Goal: Task Accomplishment & Management: Manage account settings

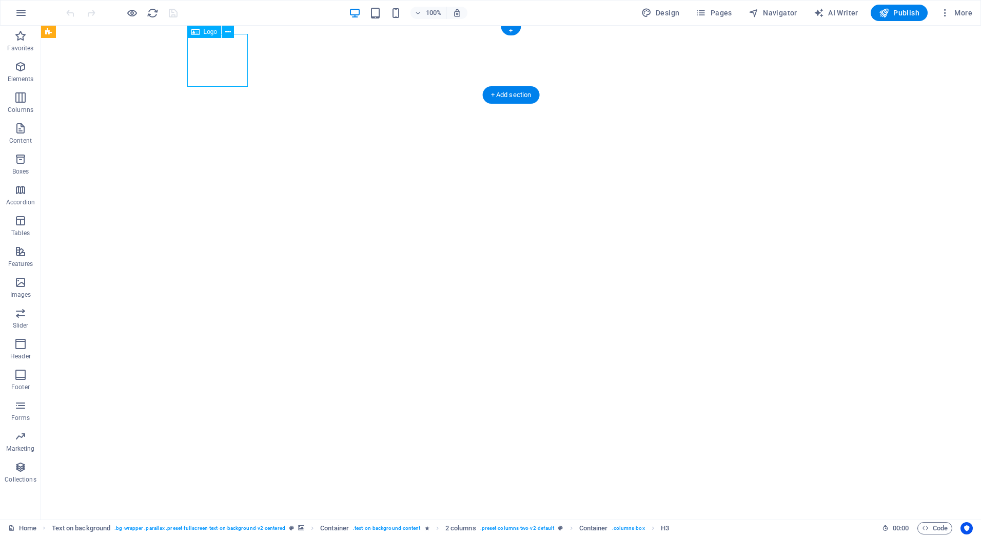
select select "px"
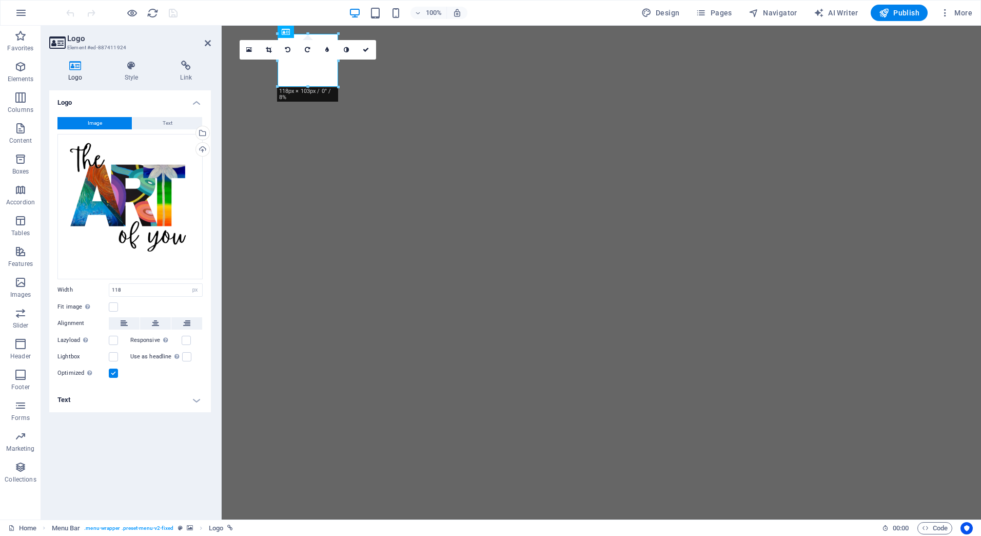
click at [109, 120] on button "Image" at bounding box center [94, 123] width 74 height 12
click at [198, 146] on div "Upload" at bounding box center [201, 150] width 15 height 15
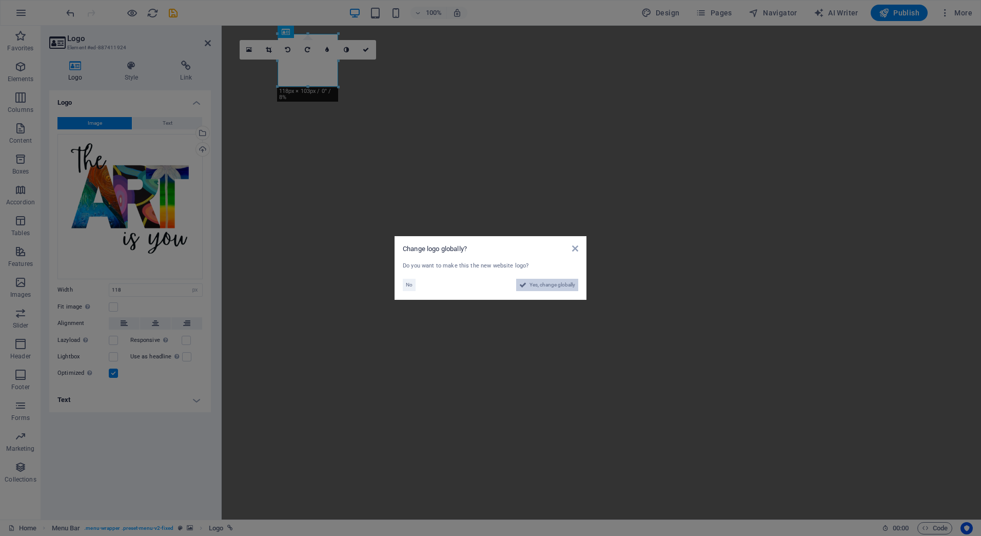
click at [564, 284] on span "Yes, change globally" at bounding box center [553, 285] width 46 height 12
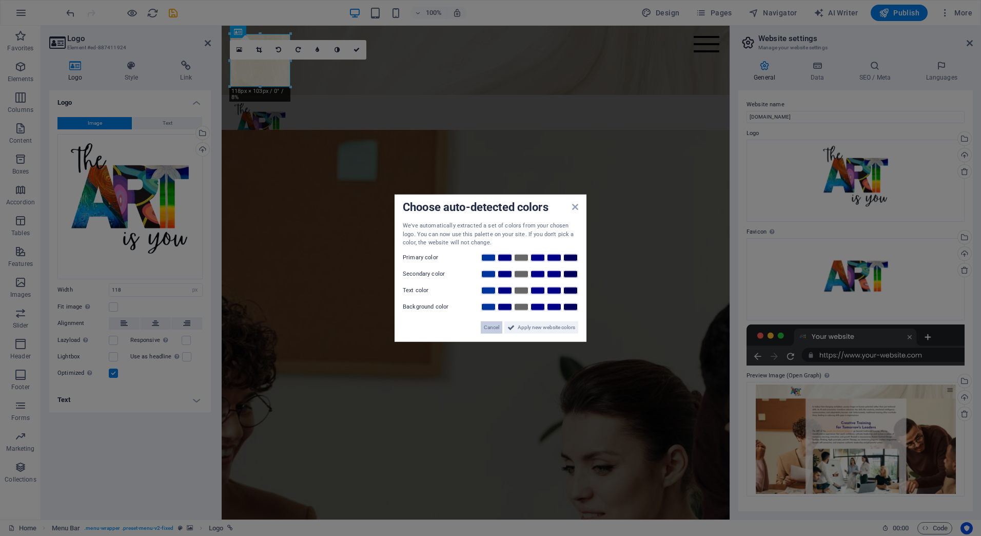
click at [490, 324] on span "Cancel" at bounding box center [491, 327] width 15 height 12
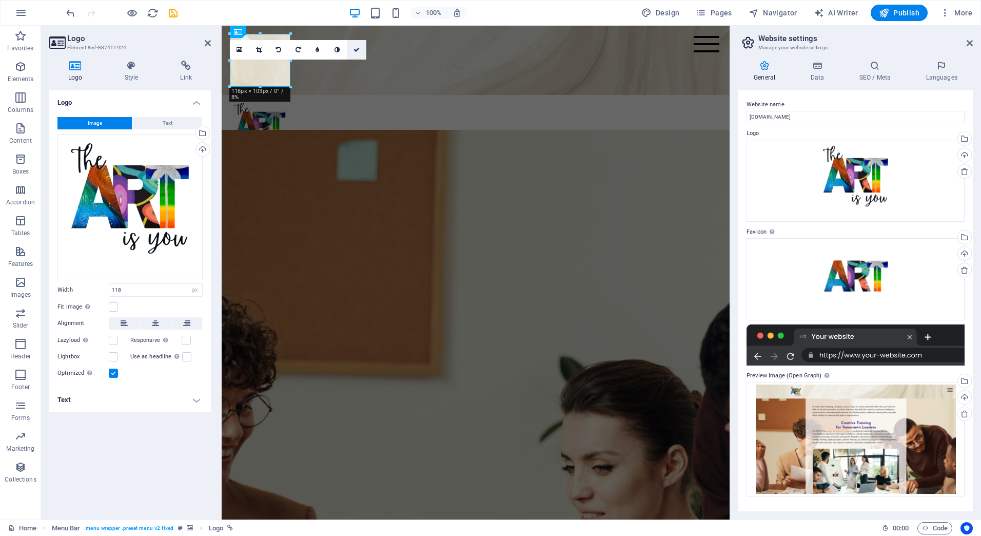
click at [360, 48] on link at bounding box center [357, 50] width 20 height 20
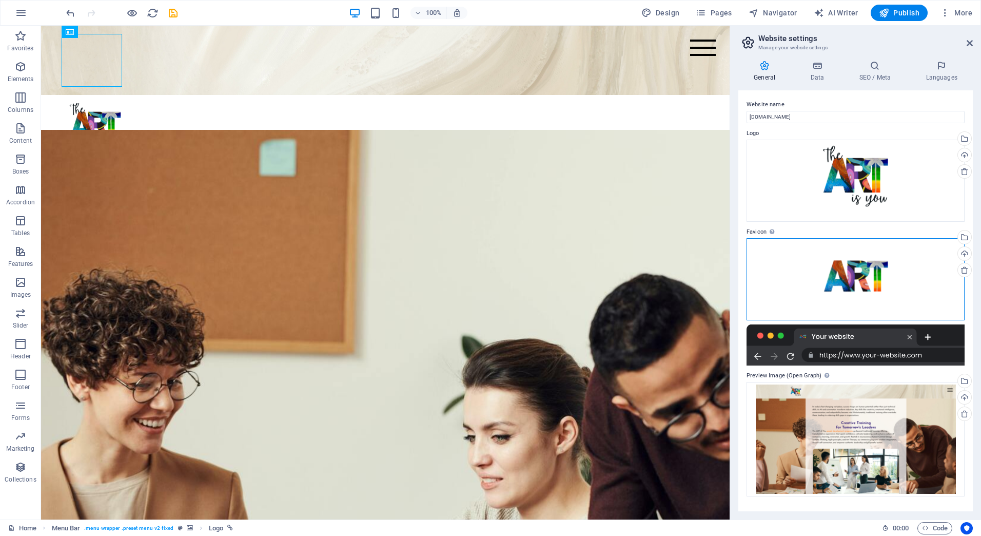
click at [863, 275] on div "Drag files here, click to choose files or select files from Files or our free s…" at bounding box center [856, 279] width 218 height 82
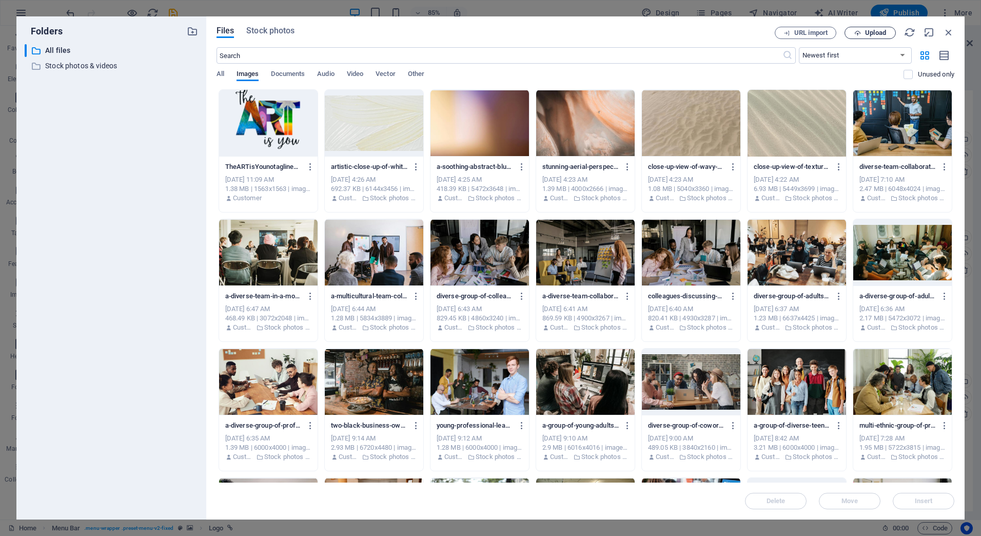
click at [853, 31] on span "Upload" at bounding box center [871, 33] width 42 height 7
click at [957, 35] on div "Files Stock photos URL import Upload ​ Newest first Oldest first Name (A-Z) Nam…" at bounding box center [585, 267] width 759 height 503
click at [952, 33] on icon "button" at bounding box center [948, 32] width 11 height 11
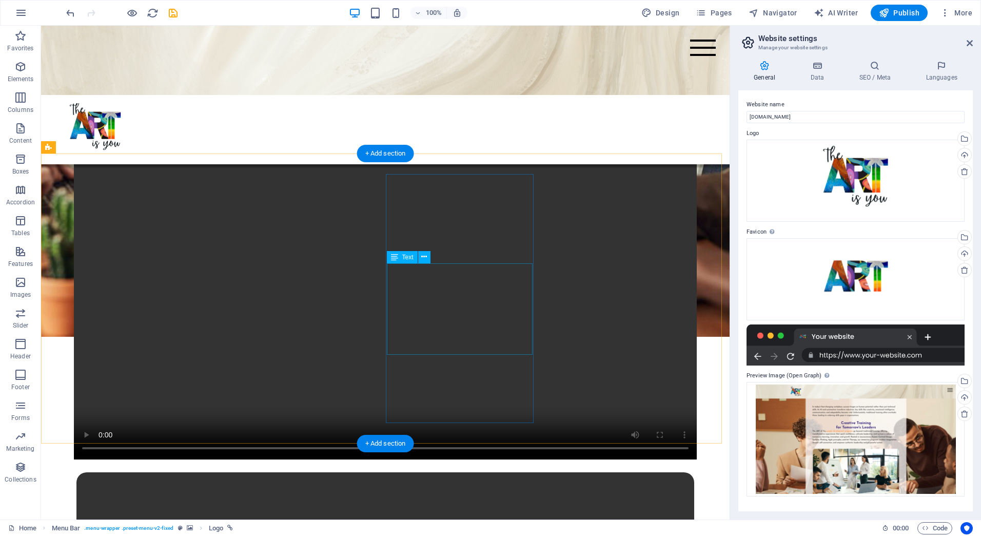
scroll to position [975, 0]
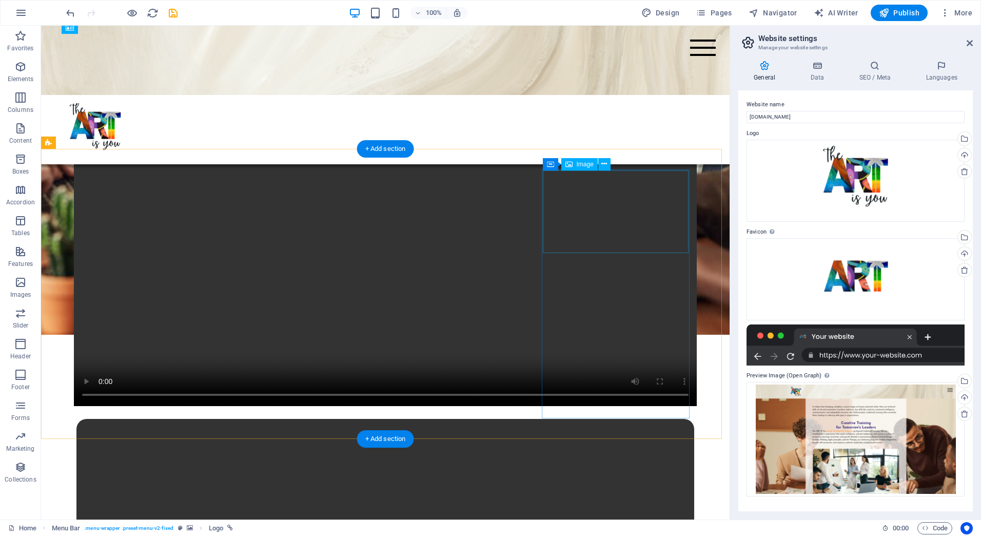
select select "px"
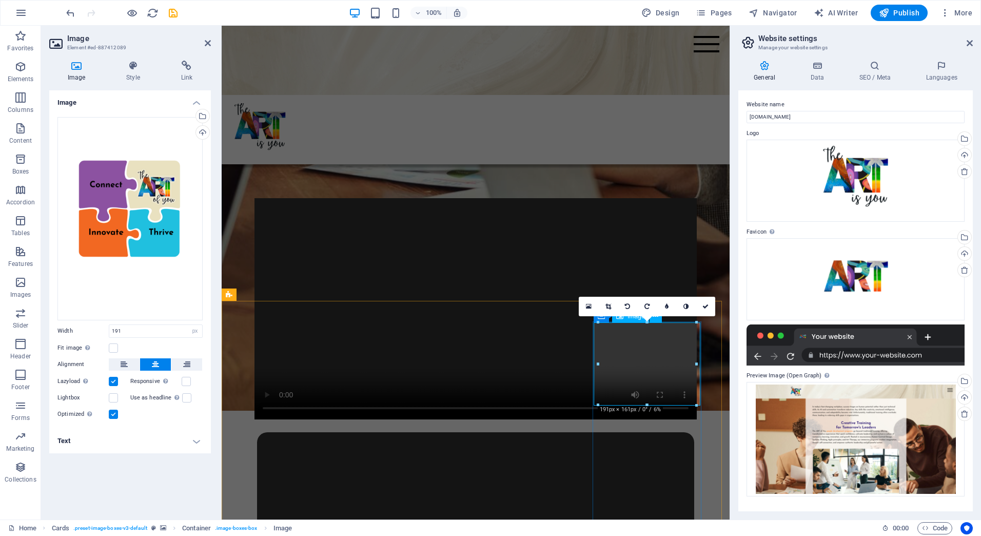
click at [590, 304] on icon at bounding box center [589, 306] width 6 height 7
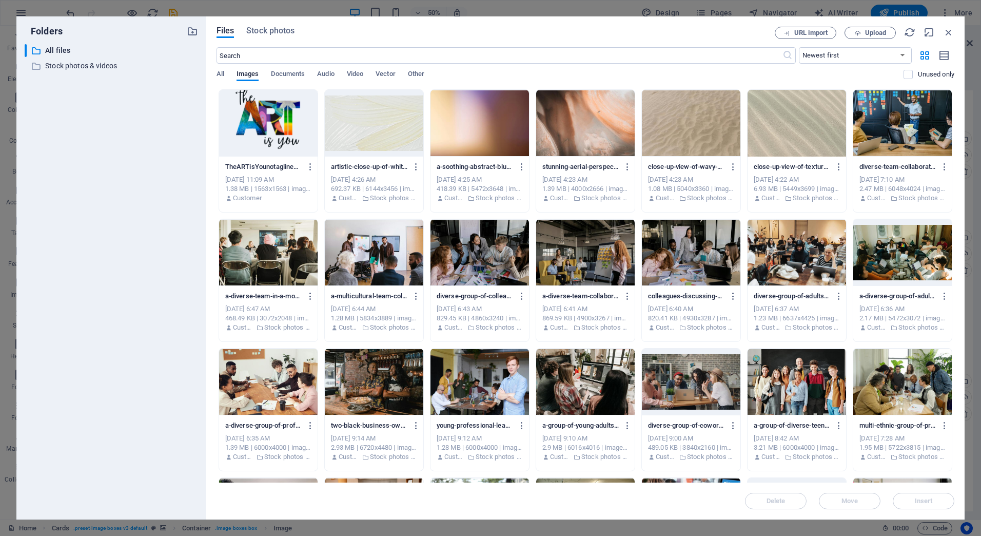
click at [259, 111] on div at bounding box center [268, 123] width 99 height 67
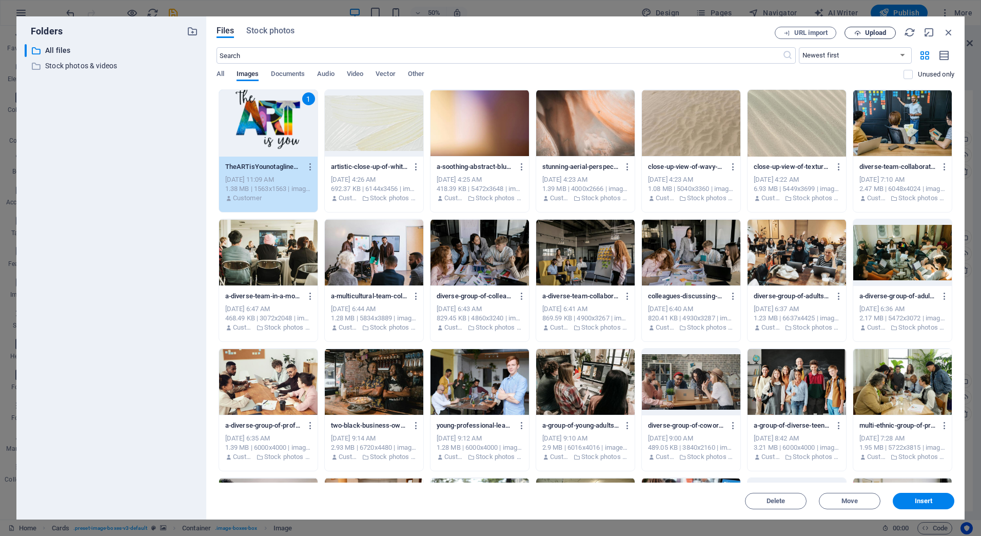
click at [882, 32] on span "Upload" at bounding box center [875, 33] width 21 height 6
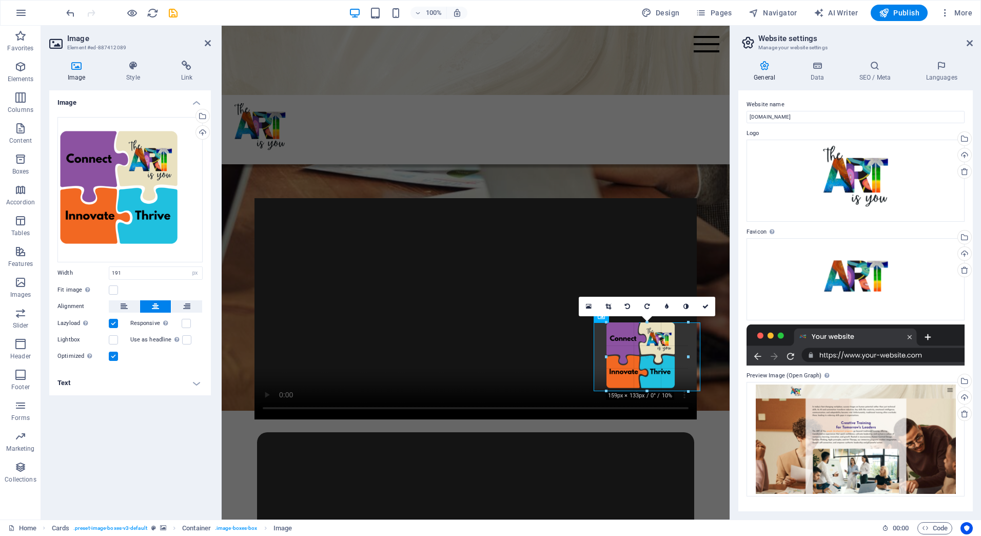
drag, startPoint x: 696, startPoint y: 363, endPoint x: 457, endPoint y: 337, distance: 239.7
drag, startPoint x: 687, startPoint y: 358, endPoint x: 676, endPoint y: 357, distance: 11.3
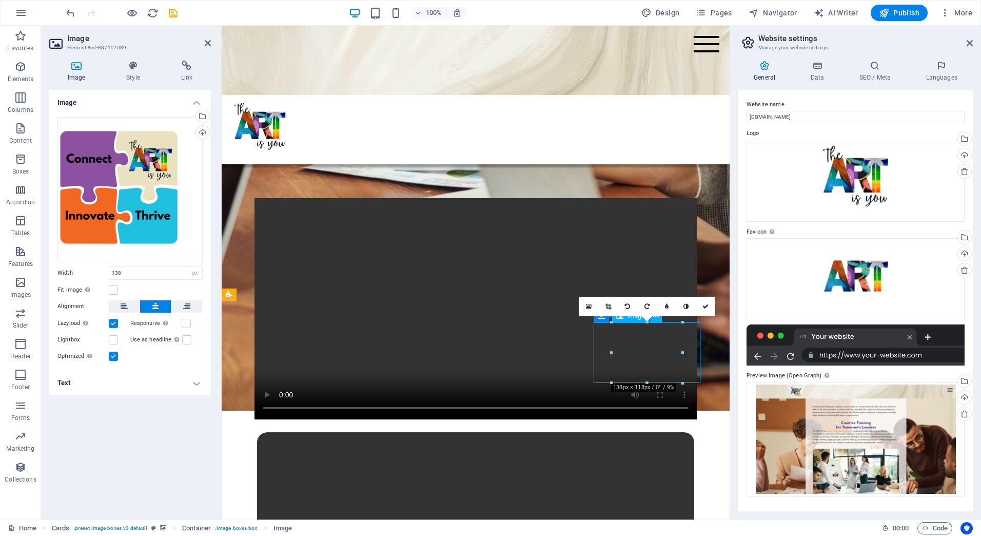
drag, startPoint x: 645, startPoint y: 358, endPoint x: 654, endPoint y: 358, distance: 9.8
click at [186, 313] on icon at bounding box center [186, 306] width 7 height 12
click at [158, 313] on icon at bounding box center [155, 306] width 7 height 12
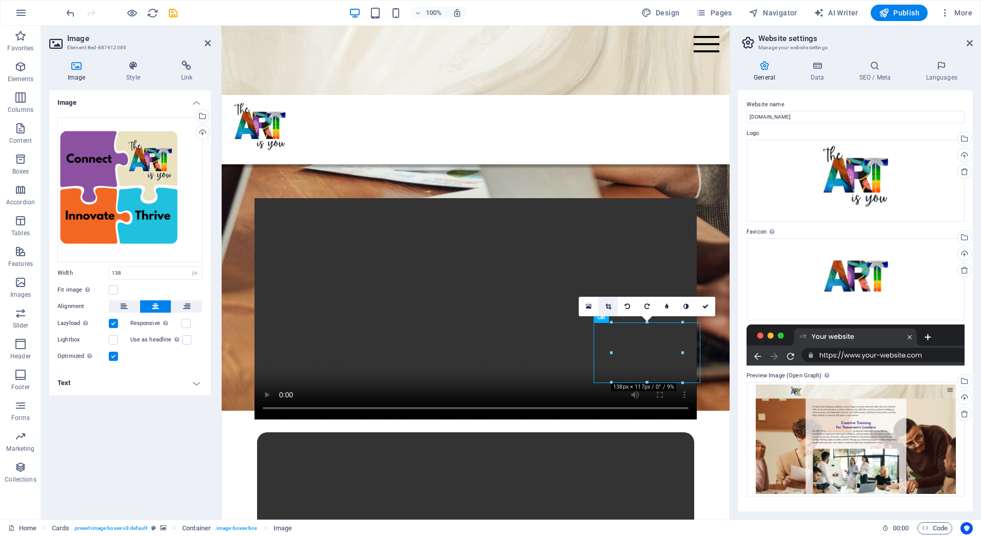
click at [608, 304] on icon at bounding box center [609, 306] width 6 height 6
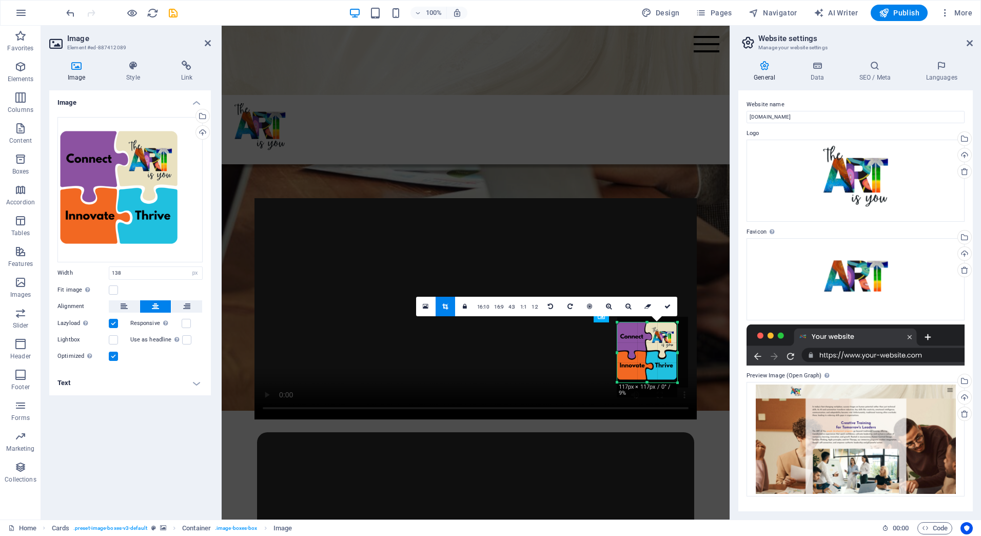
drag, startPoint x: 681, startPoint y: 354, endPoint x: 670, endPoint y: 353, distance: 10.8
click at [670, 353] on div "180 170 160 150 140 130 120 110 100 90 80 70 60 50 40 30 20 10 0 -10 -20 -30 -4…" at bounding box center [648, 352] width 60 height 60
click at [670, 308] on icon at bounding box center [668, 306] width 6 height 6
type input "117"
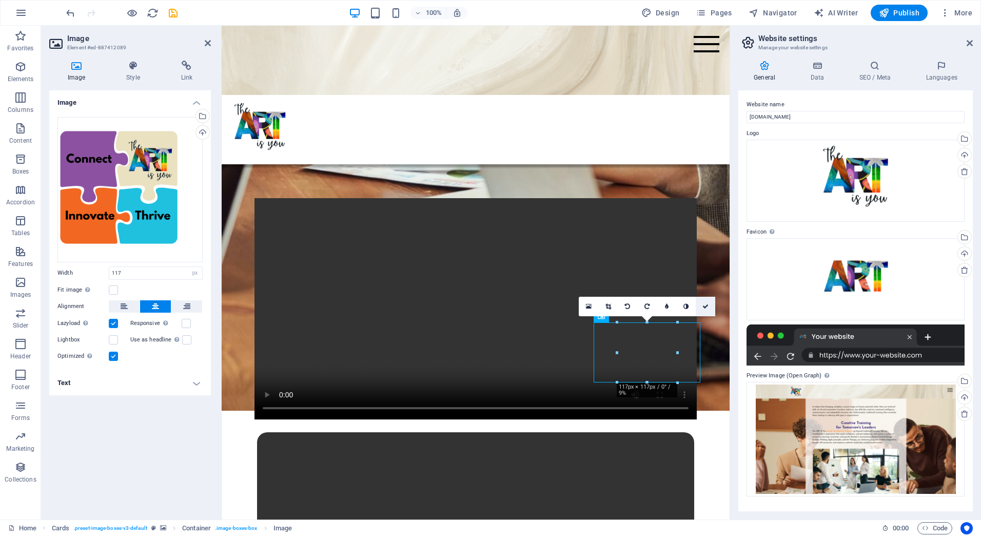
click at [707, 306] on icon at bounding box center [706, 306] width 6 height 6
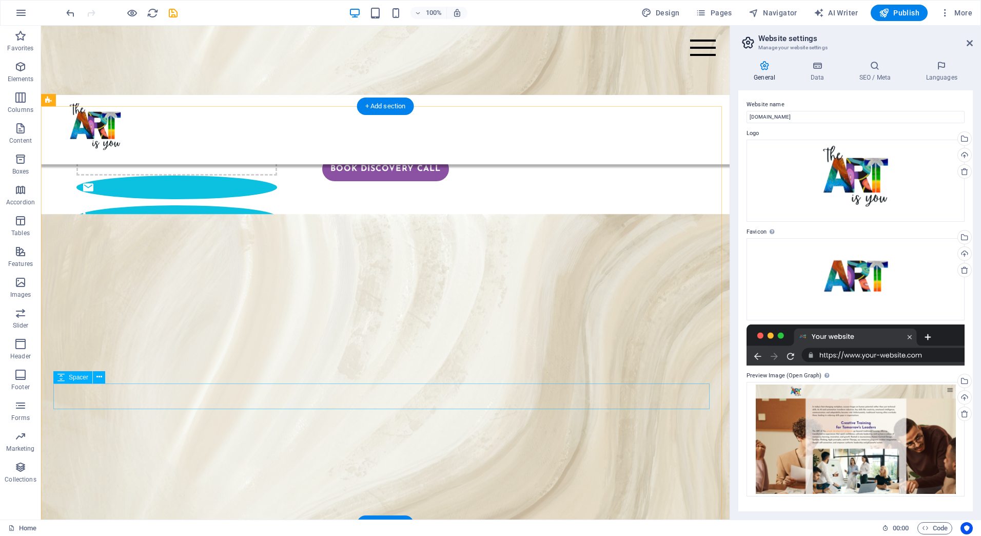
scroll to position [1712, 0]
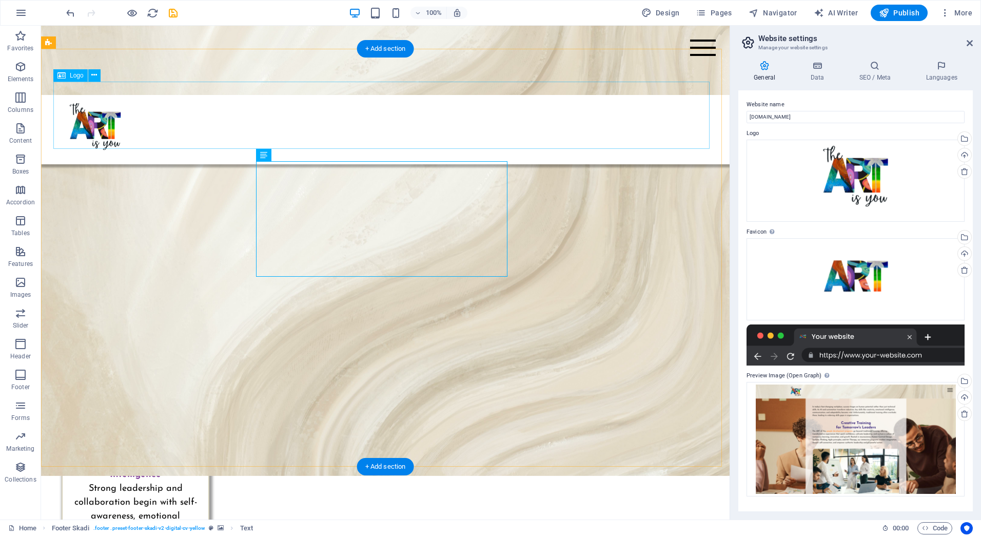
scroll to position [1712, 0]
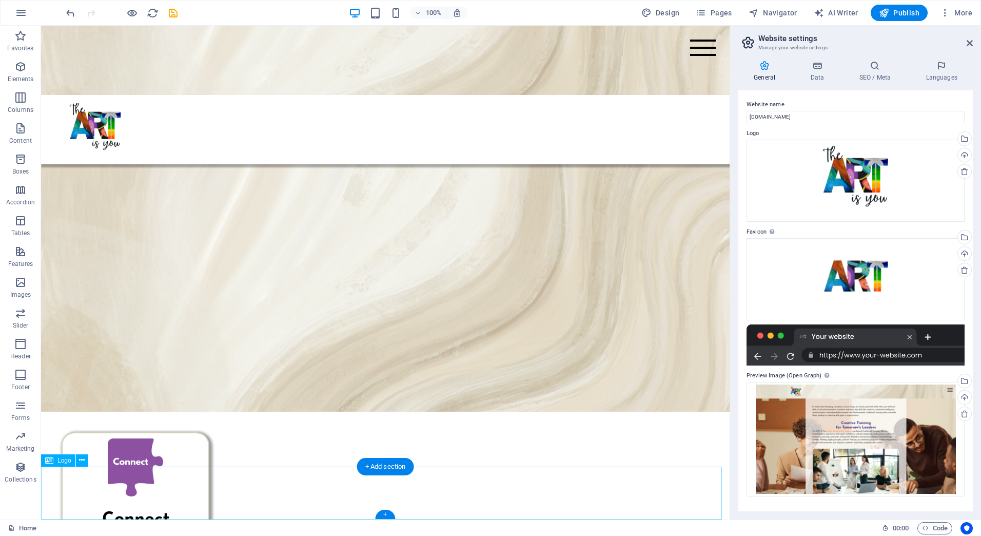
click at [85, 459] on button at bounding box center [82, 460] width 12 height 12
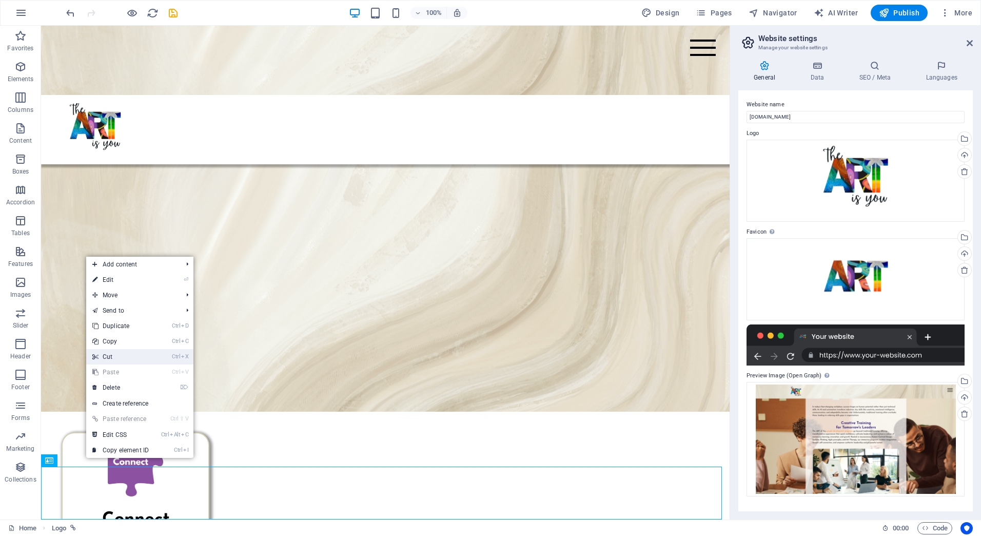
click at [113, 356] on link "Ctrl X Cut" at bounding box center [120, 356] width 69 height 15
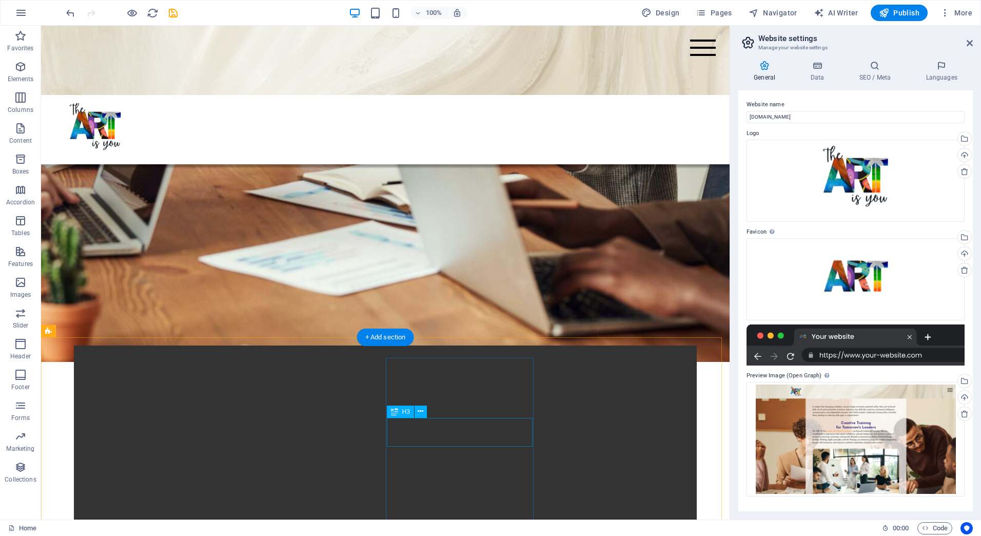
scroll to position [787, 0]
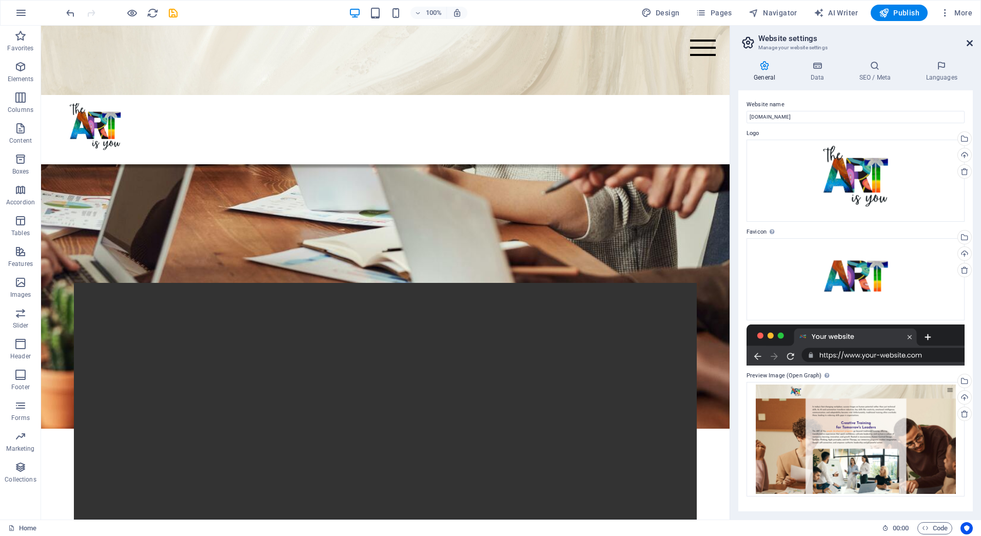
click at [970, 43] on icon at bounding box center [970, 43] width 6 height 8
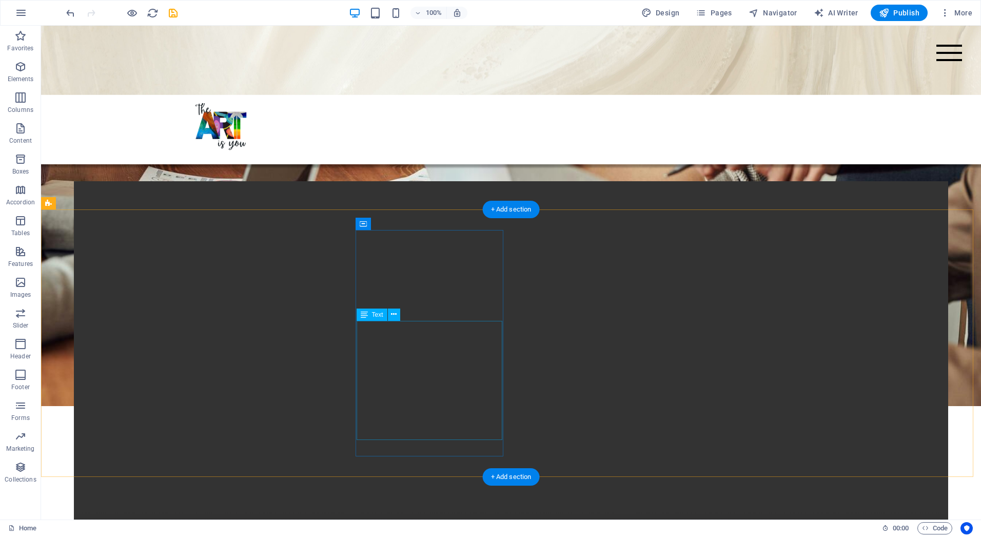
scroll to position [890, 0]
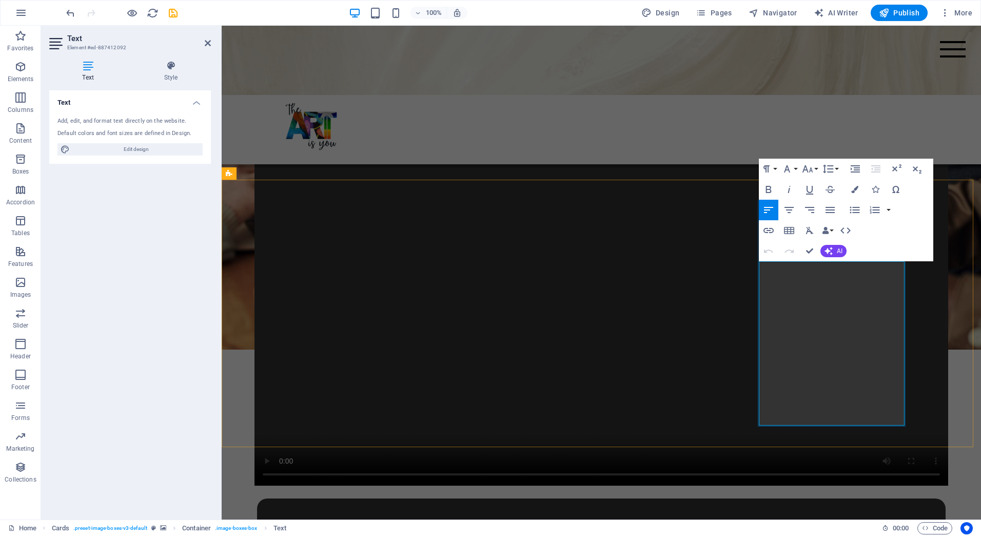
drag, startPoint x: 836, startPoint y: 275, endPoint x: 767, endPoint y: 276, distance: 68.8
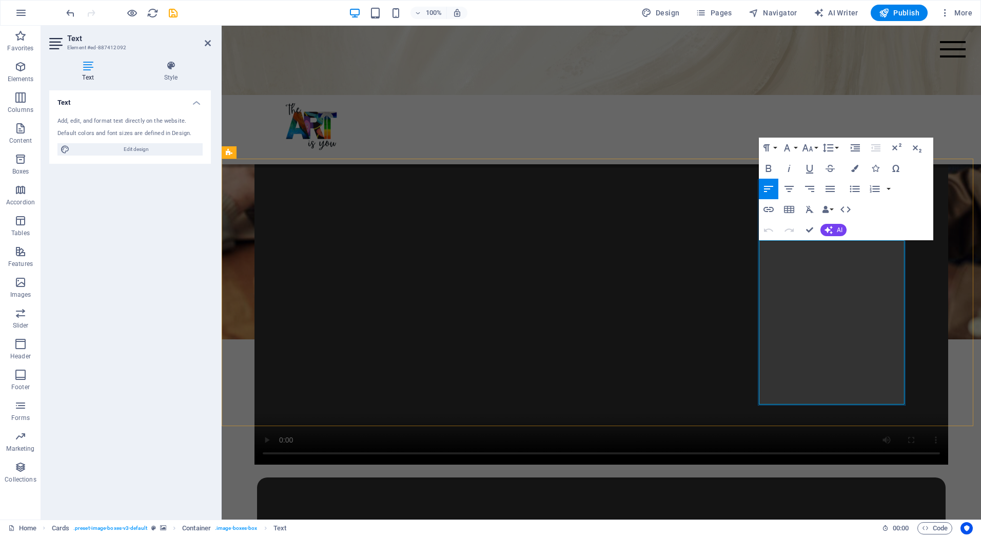
drag, startPoint x: 895, startPoint y: 390, endPoint x: 765, endPoint y: 255, distance: 187.7
copy p "You are not fixed, but fluid, an ever-evolving masterpiece shaped by awareness,…"
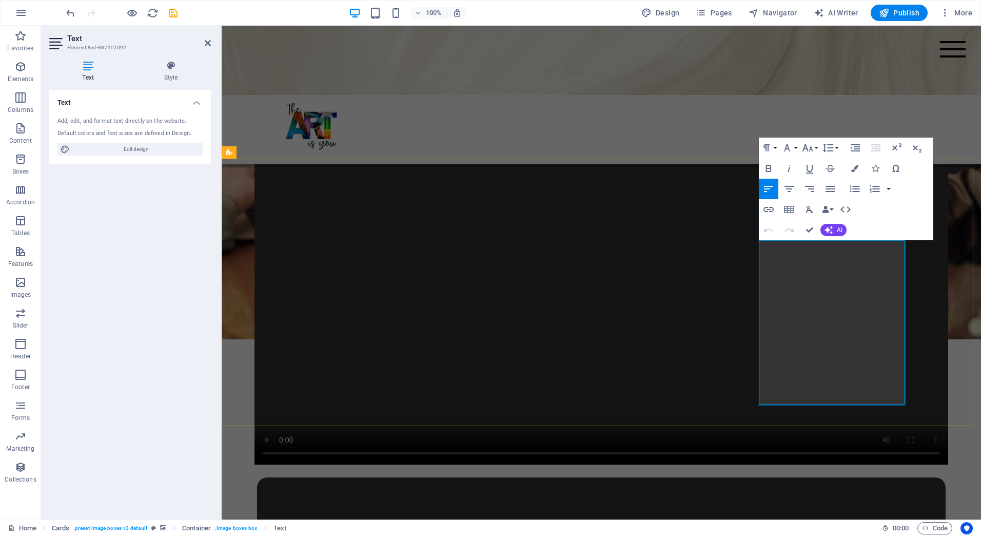
scroll to position [3991, 1]
drag, startPoint x: 808, startPoint y: 254, endPoint x: 793, endPoint y: 255, distance: 15.9
drag, startPoint x: 811, startPoint y: 268, endPoint x: 759, endPoint y: 253, distance: 54.7
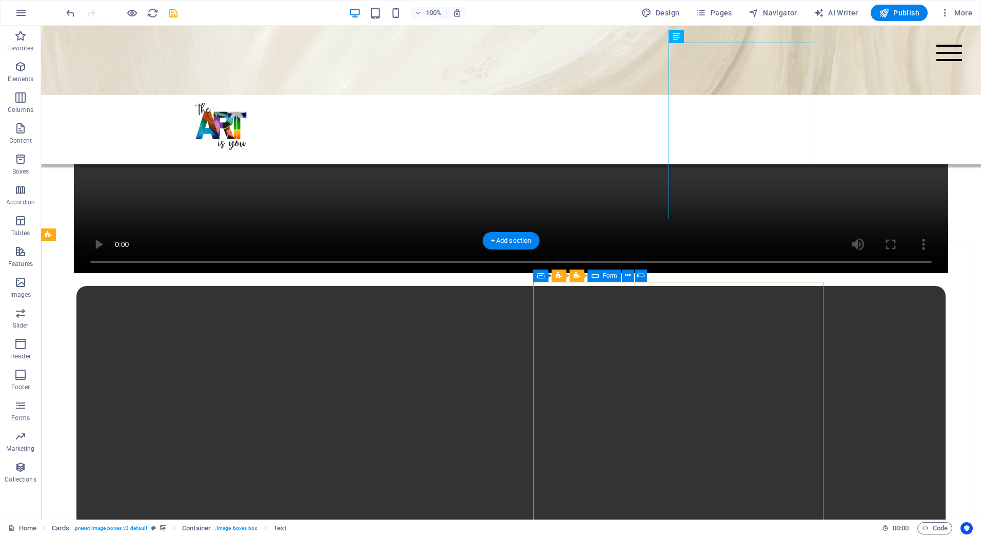
scroll to position [1240, 0]
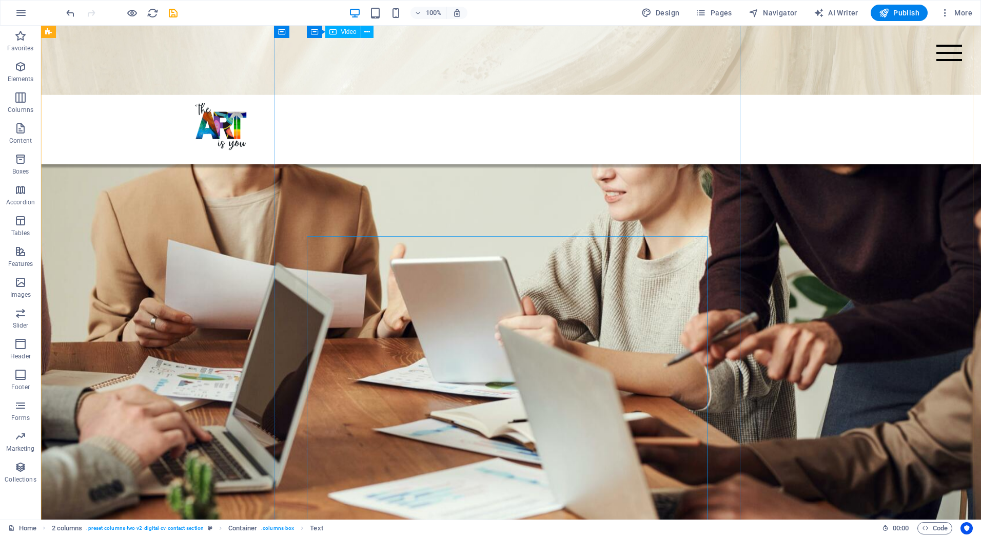
scroll to position [285, 0]
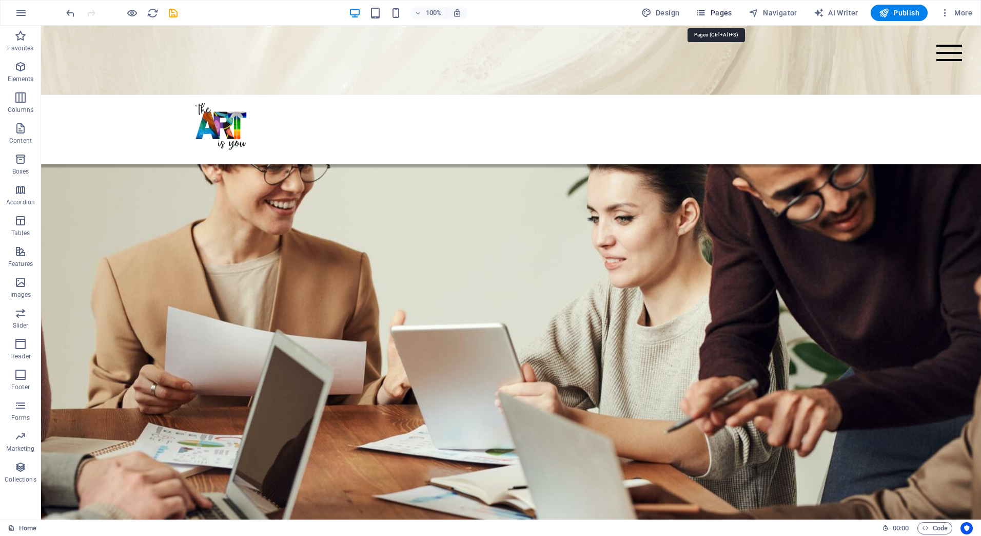
click at [725, 10] on span "Pages" at bounding box center [714, 13] width 36 height 10
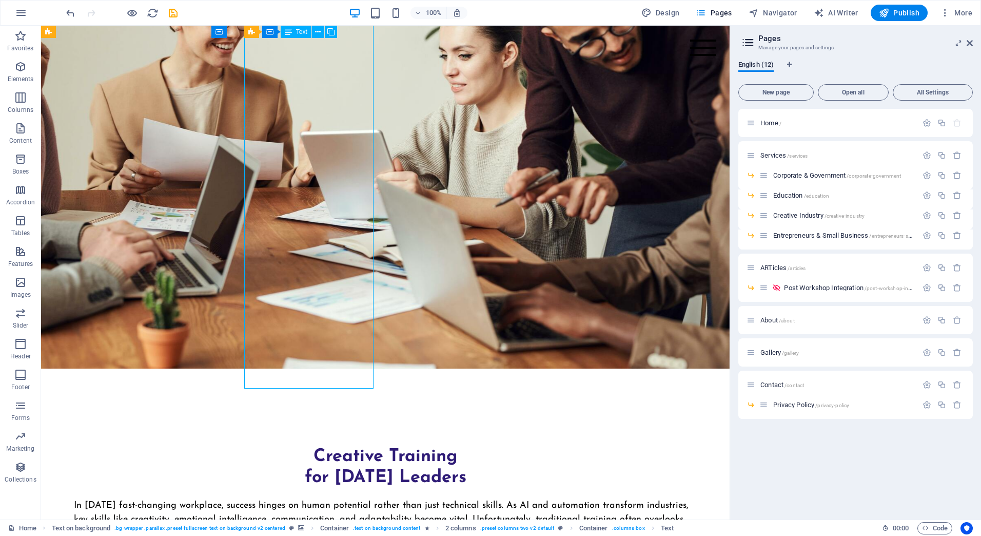
scroll to position [0, 0]
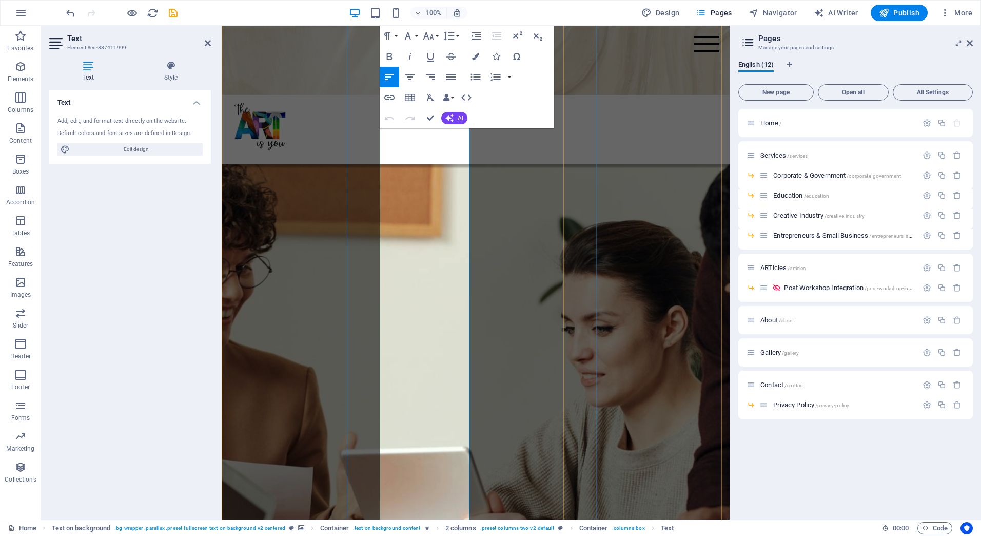
scroll to position [154, 0]
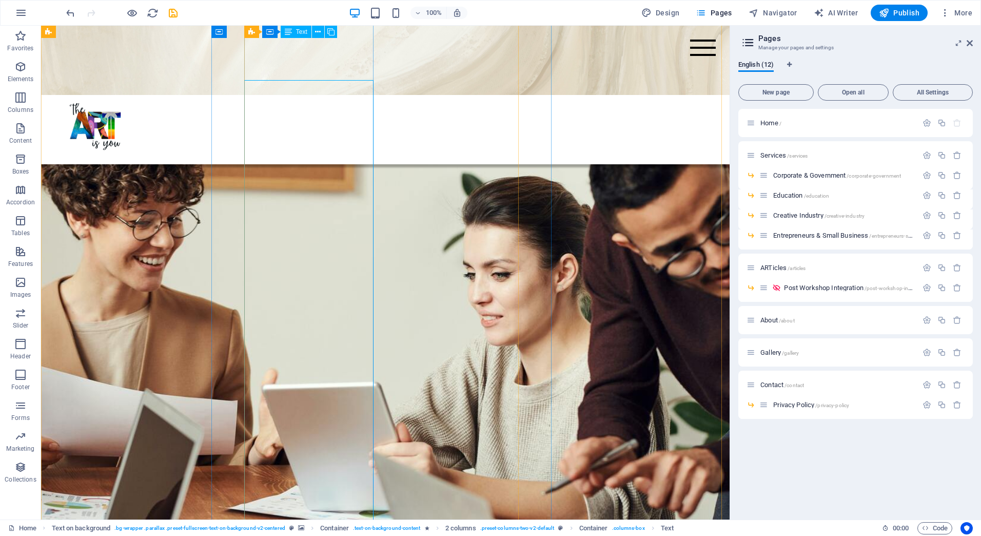
scroll to position [101, 0]
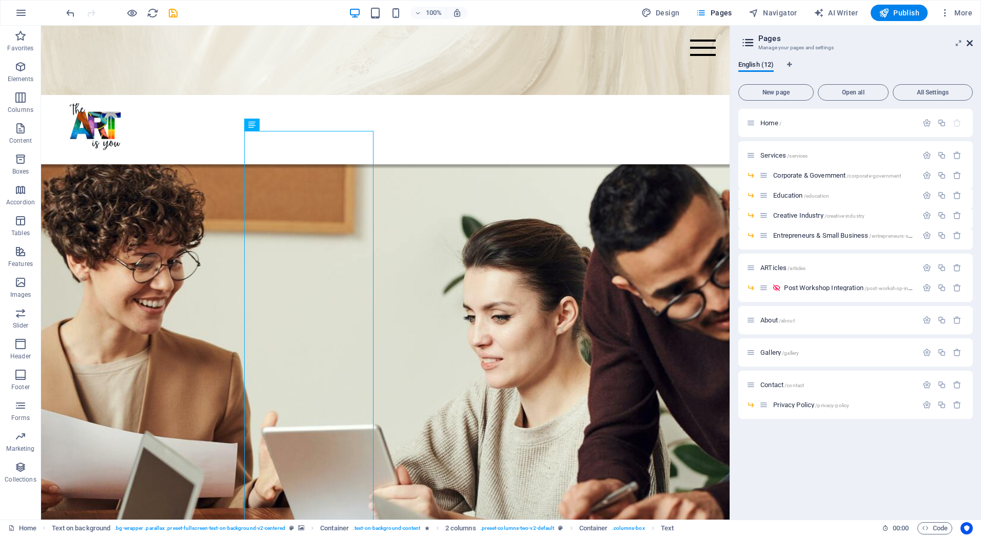
click at [971, 43] on icon at bounding box center [970, 43] width 6 height 8
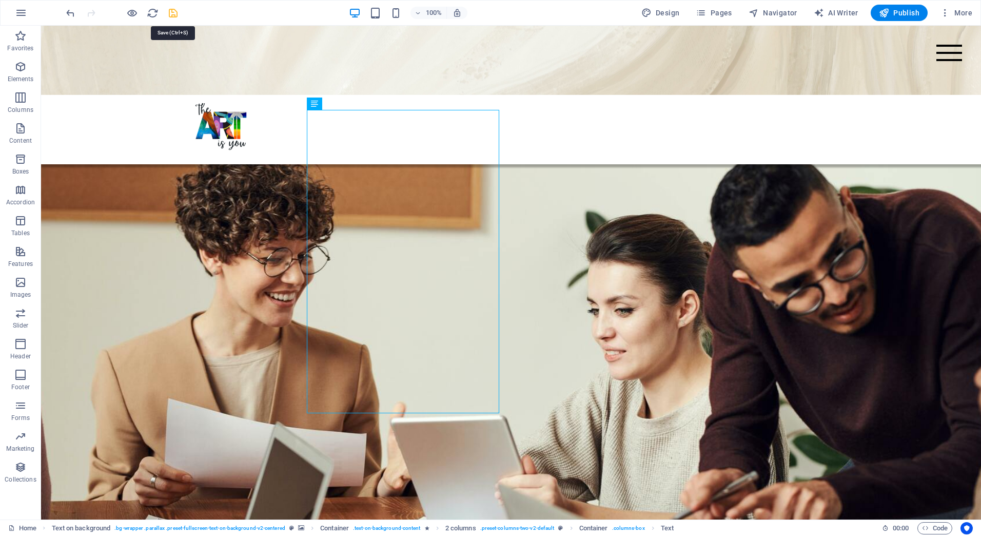
click at [176, 11] on icon "save" at bounding box center [173, 13] width 12 height 12
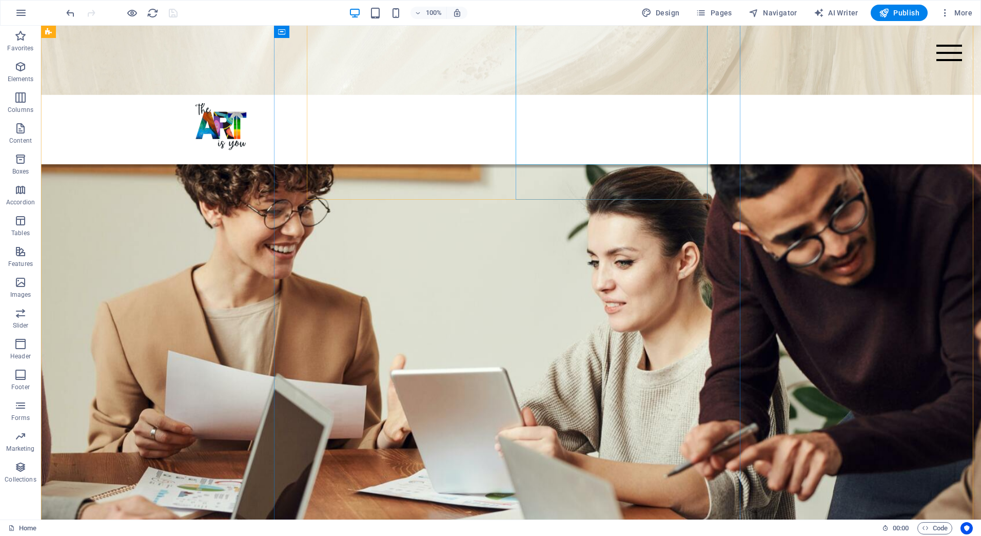
scroll to position [358, 0]
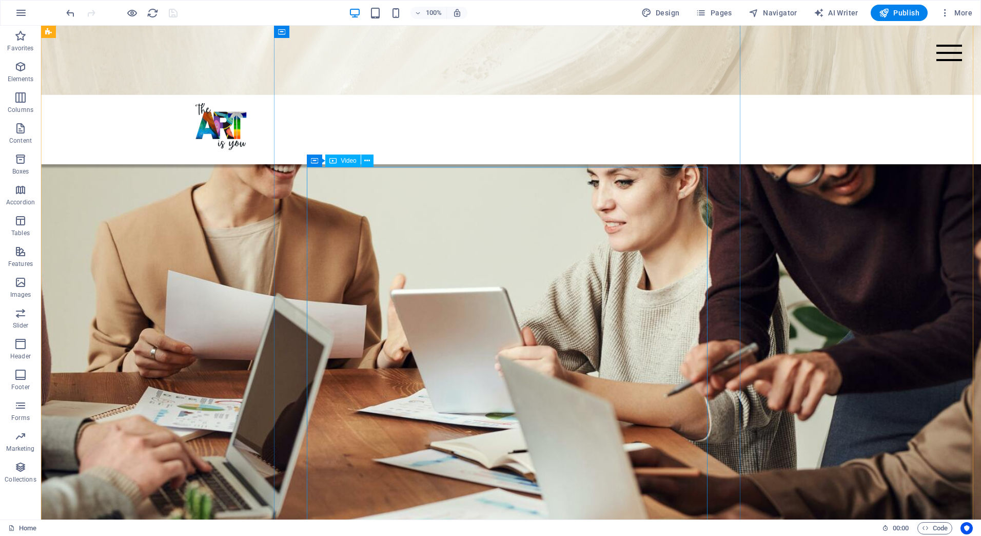
select select "%"
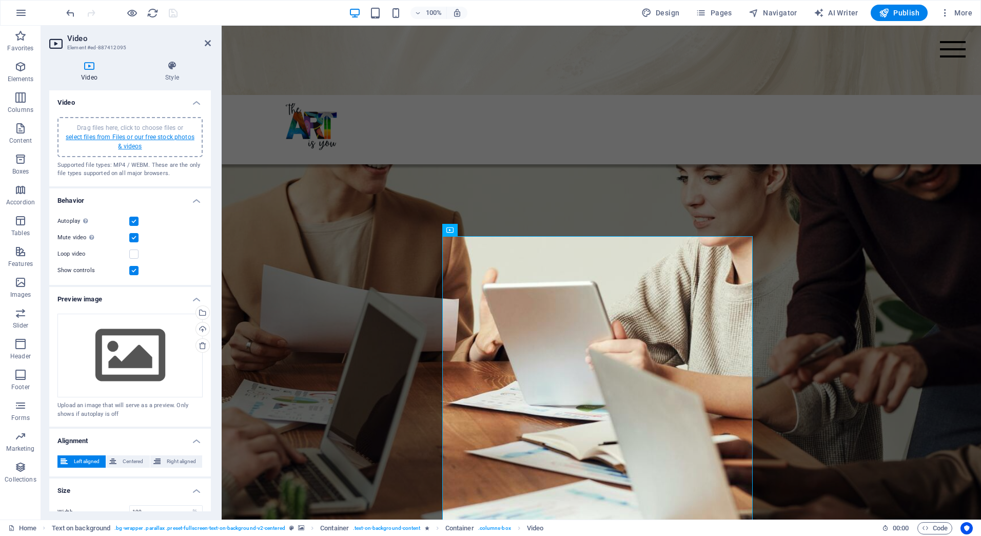
click at [127, 138] on link "select files from Files or our free stock photos & videos" at bounding box center [130, 141] width 129 height 16
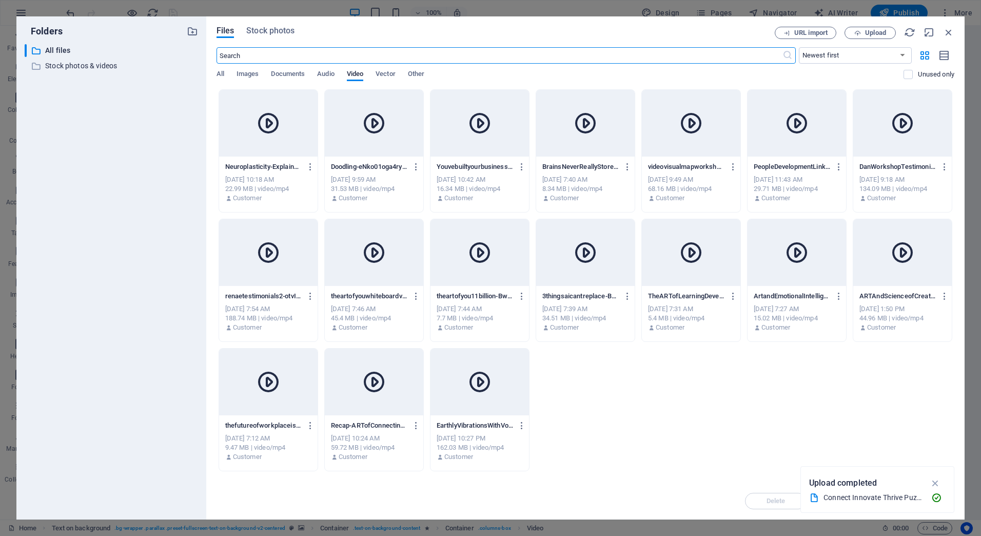
scroll to position [733, 0]
click at [869, 33] on span "Upload" at bounding box center [875, 33] width 21 height 6
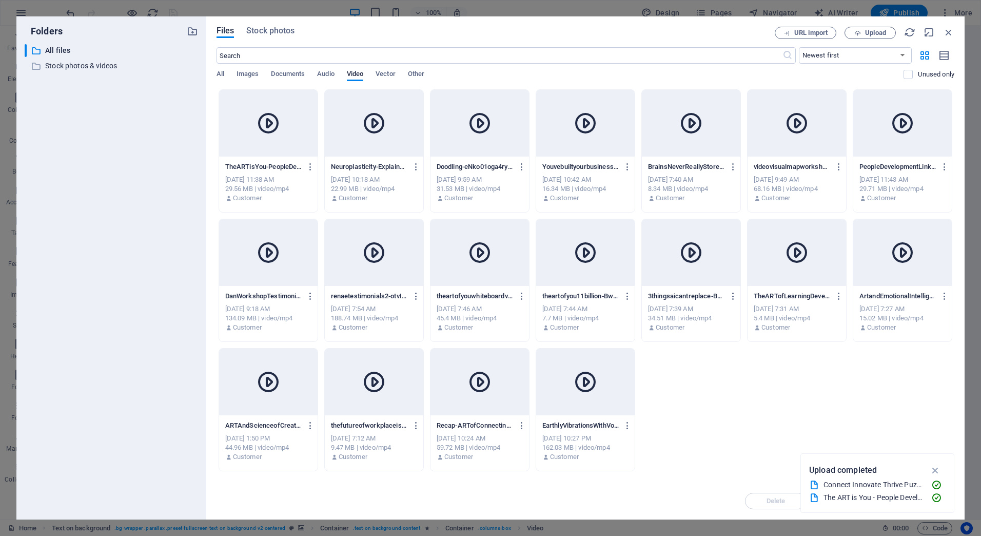
click at [273, 188] on div "29.56 MB | video/mp4" at bounding box center [268, 188] width 86 height 9
click at [930, 467] on icon "button" at bounding box center [936, 470] width 12 height 11
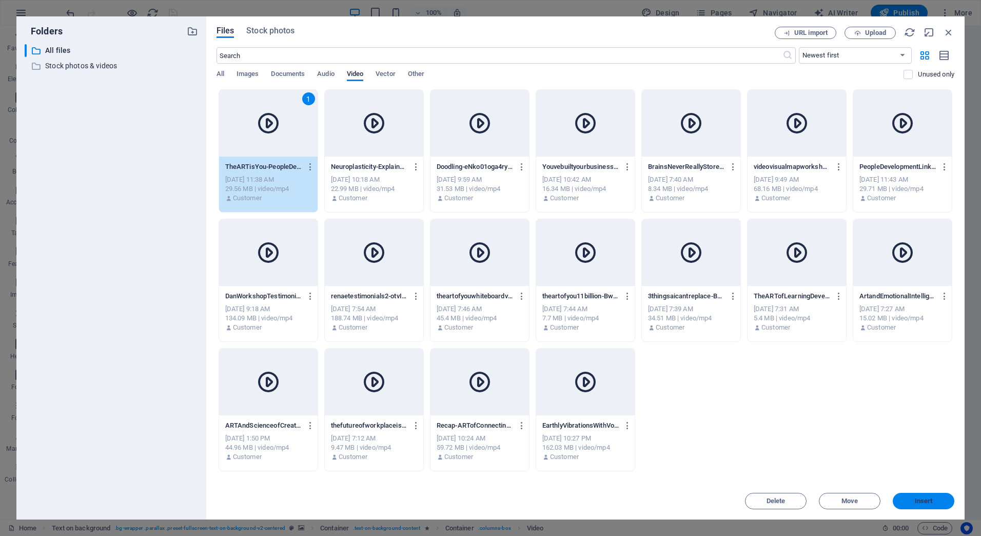
click at [927, 503] on span "Insert" at bounding box center [924, 501] width 18 height 6
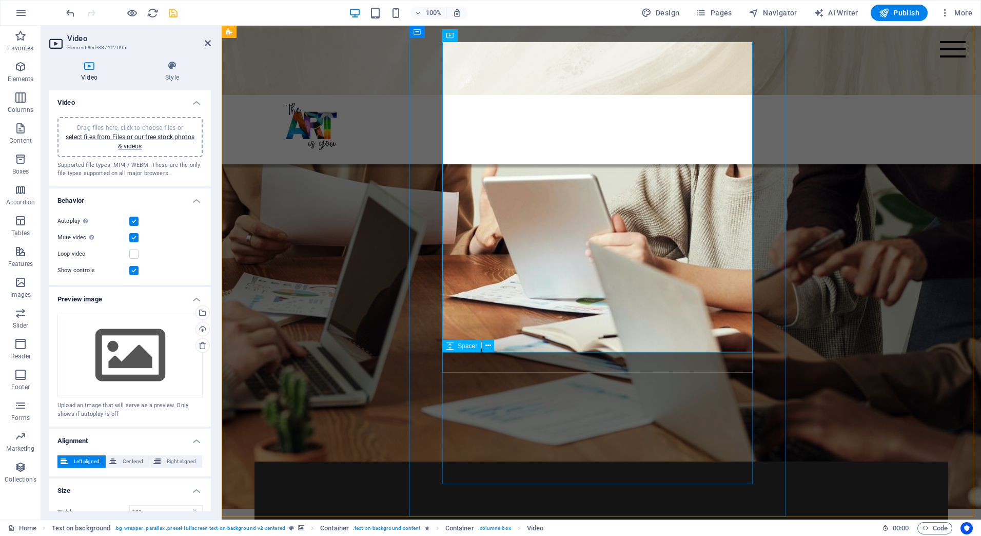
scroll to position [568, 0]
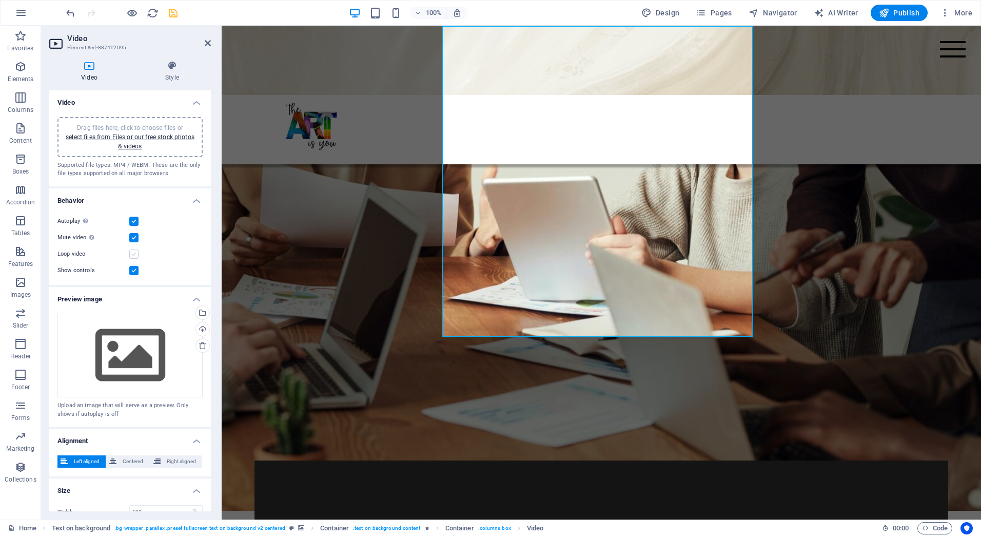
click at [134, 254] on label at bounding box center [133, 253] width 9 height 9
click at [0, 0] on input "Loop video" at bounding box center [0, 0] width 0 height 0
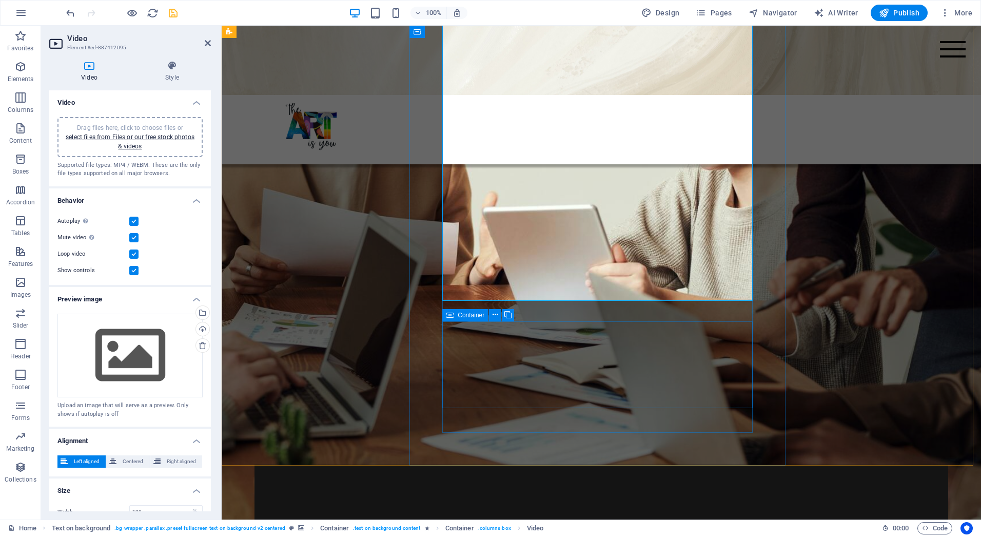
scroll to position [619, 0]
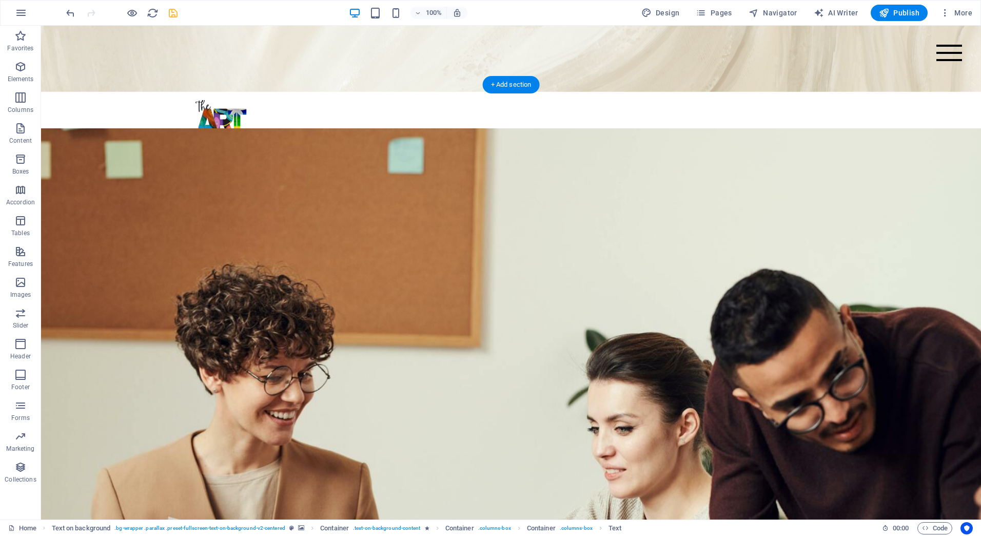
scroll to position [0, 0]
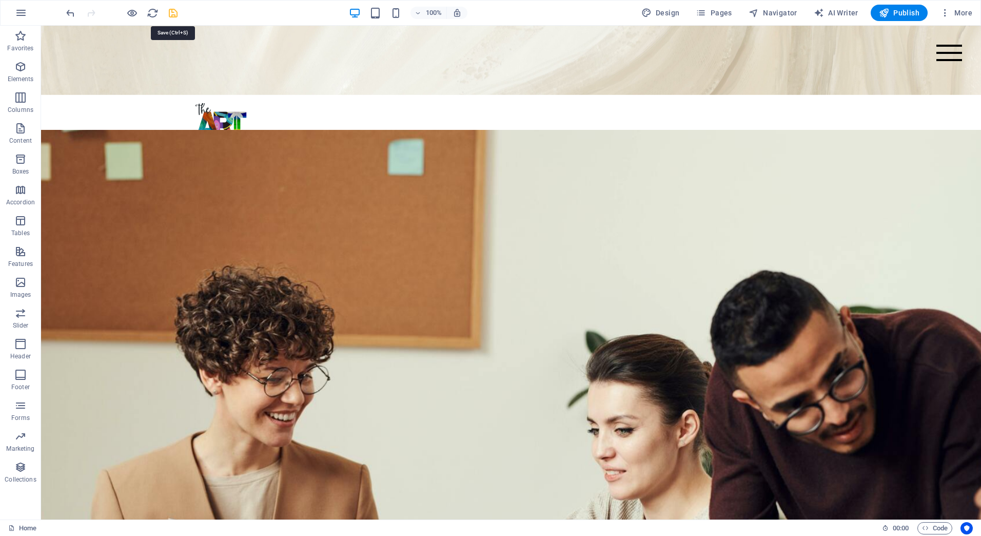
click at [173, 9] on icon "save" at bounding box center [173, 13] width 12 height 12
click at [713, 15] on span "Pages" at bounding box center [714, 13] width 36 height 10
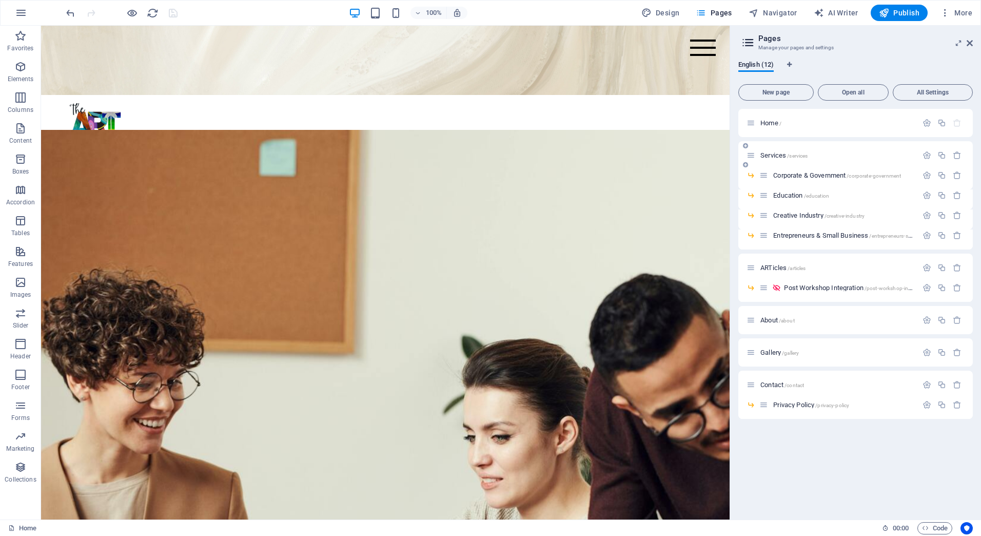
click at [767, 151] on div "Services /services" at bounding box center [832, 155] width 171 height 12
click at [768, 155] on span "Services /services" at bounding box center [784, 155] width 47 height 8
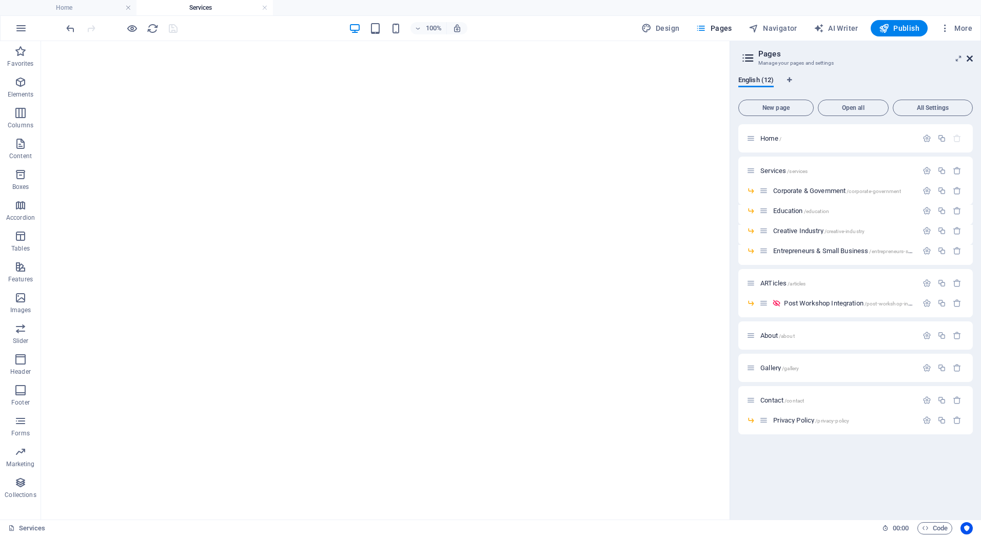
click at [969, 56] on icon at bounding box center [970, 58] width 6 height 8
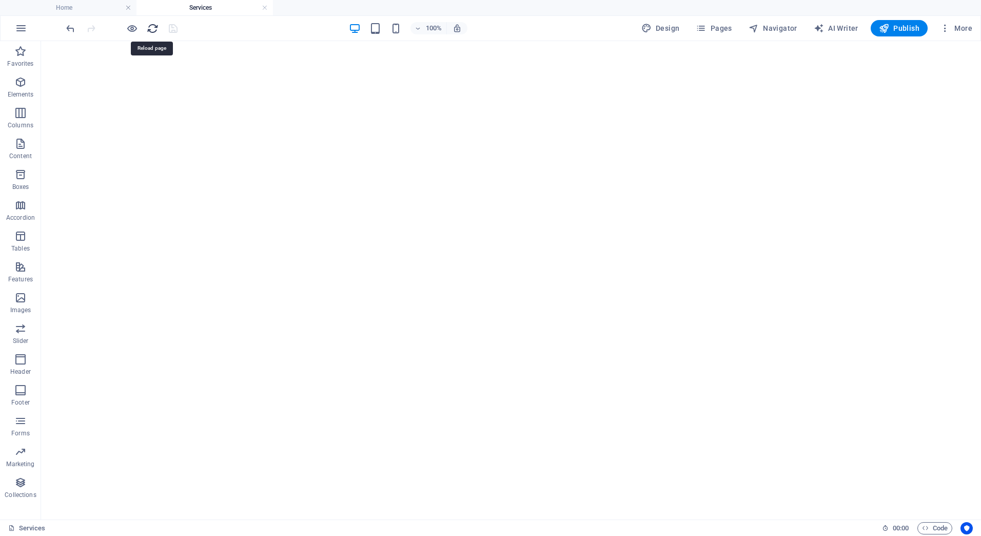
click at [154, 29] on icon "reload" at bounding box center [153, 29] width 12 height 12
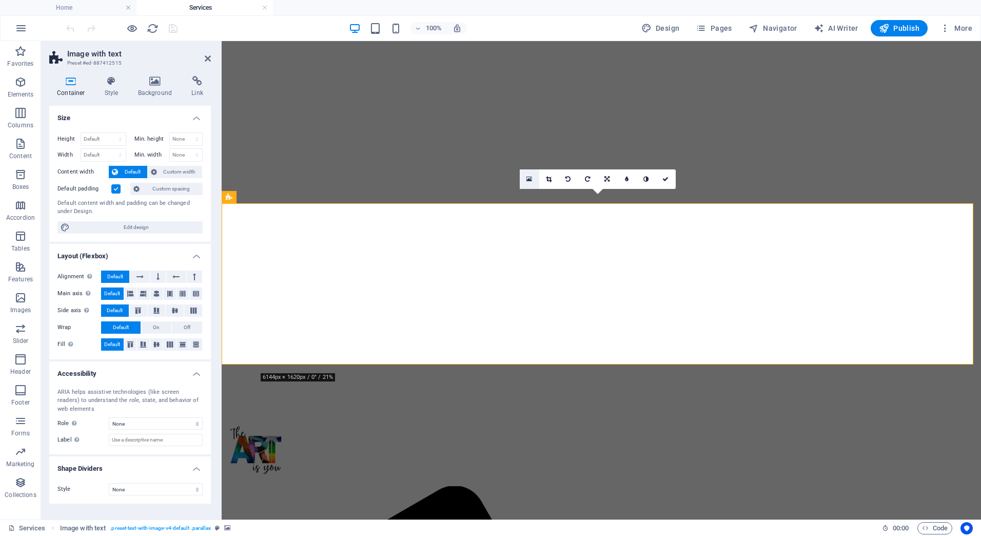
click at [528, 178] on icon at bounding box center [530, 179] width 6 height 7
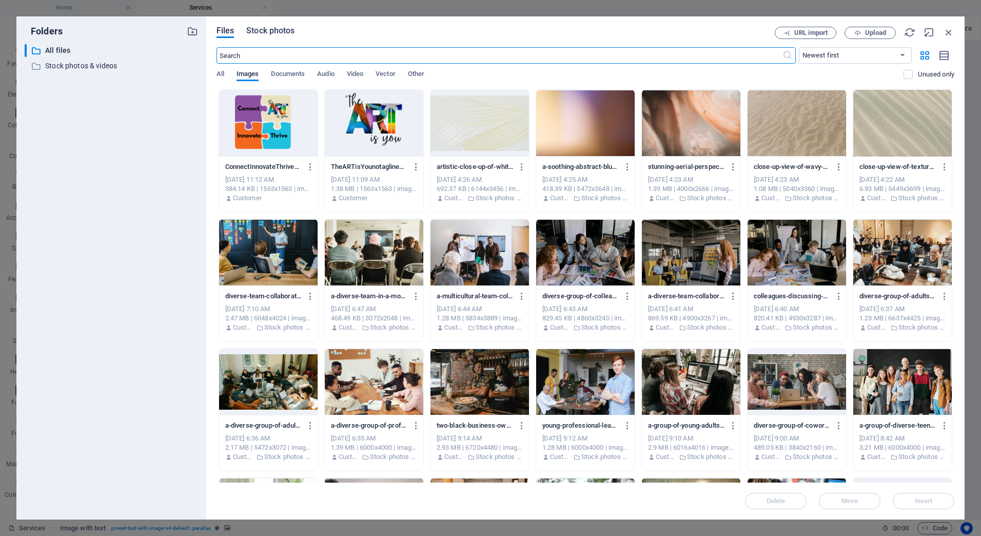
click at [277, 29] on span "Stock photos" at bounding box center [270, 31] width 48 height 12
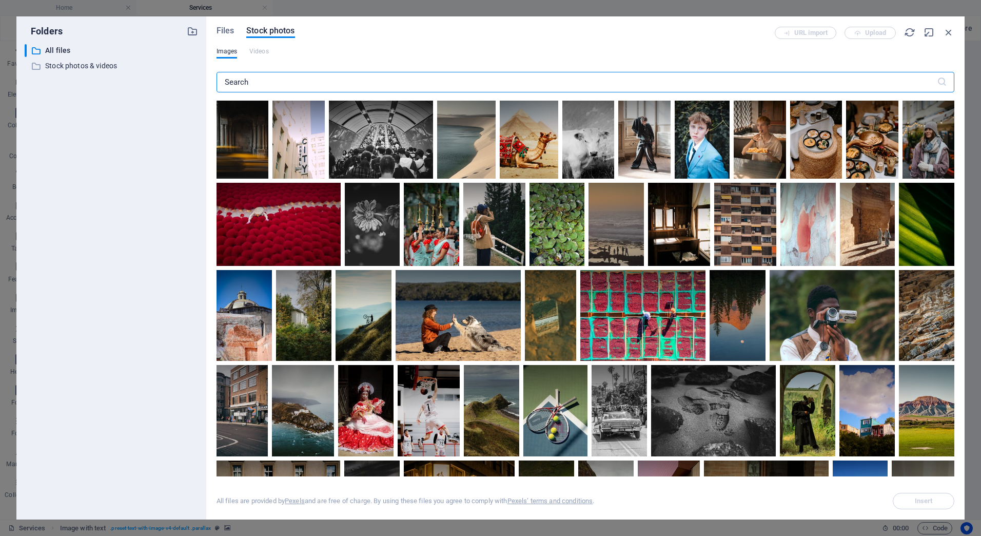
click at [262, 80] on input "text" at bounding box center [577, 82] width 721 height 21
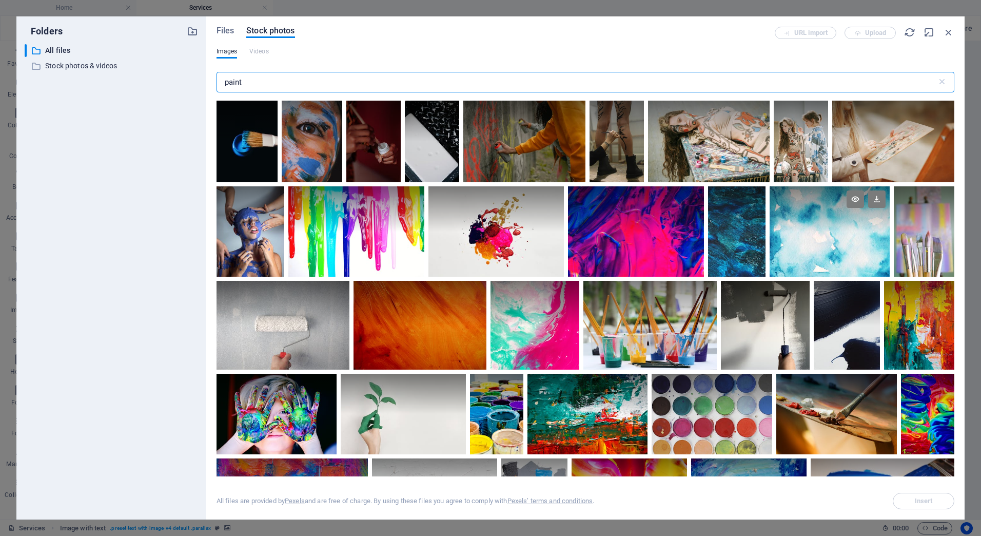
type input "paint"
click at [806, 230] on div at bounding box center [830, 208] width 121 height 45
click at [912, 498] on span "Insert" at bounding box center [924, 501] width 52 height 6
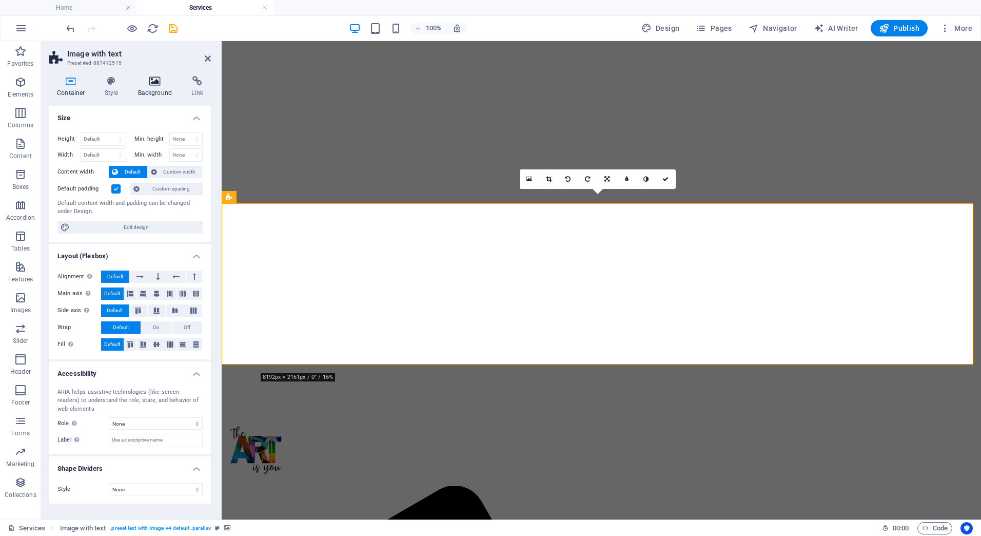
click at [156, 83] on icon at bounding box center [155, 81] width 50 height 10
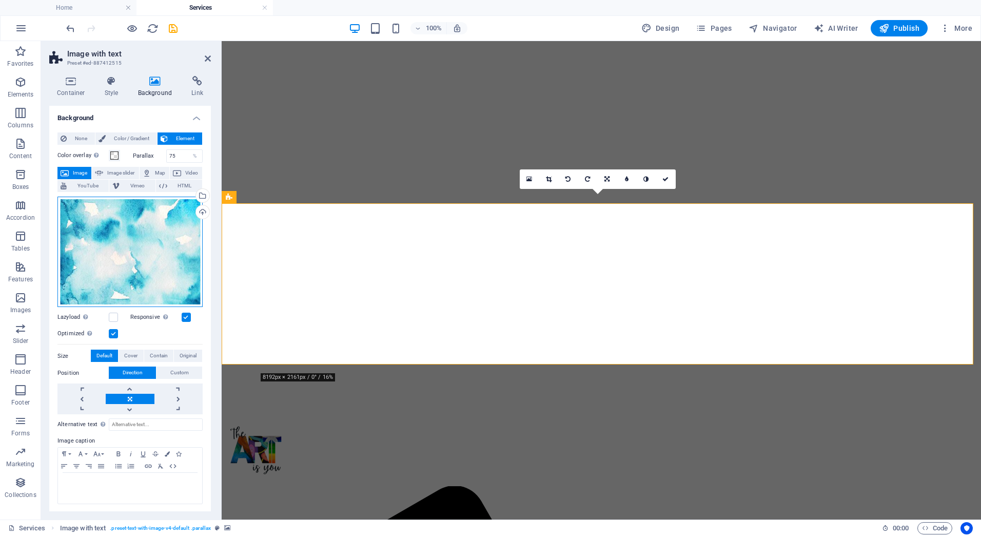
click at [143, 214] on div "Drag files here, click to choose files or select files from Files or our free s…" at bounding box center [129, 252] width 145 height 110
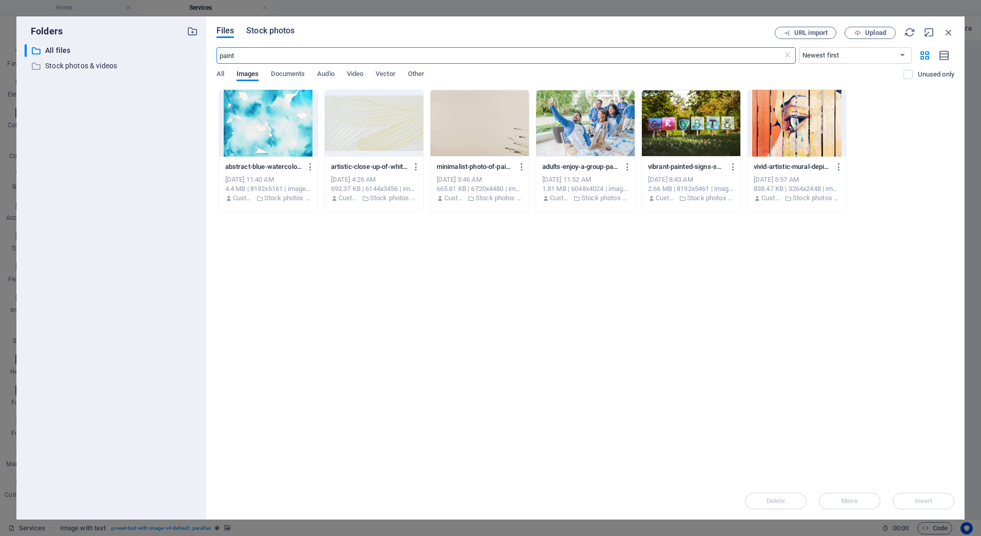
type input "paint"
click at [257, 31] on span "Stock photos" at bounding box center [270, 31] width 48 height 12
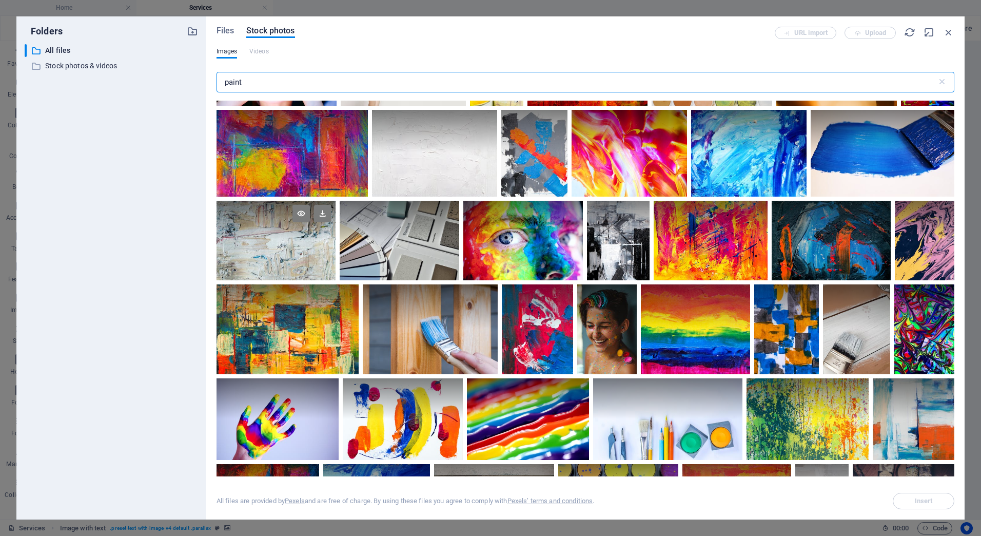
scroll to position [359, 0]
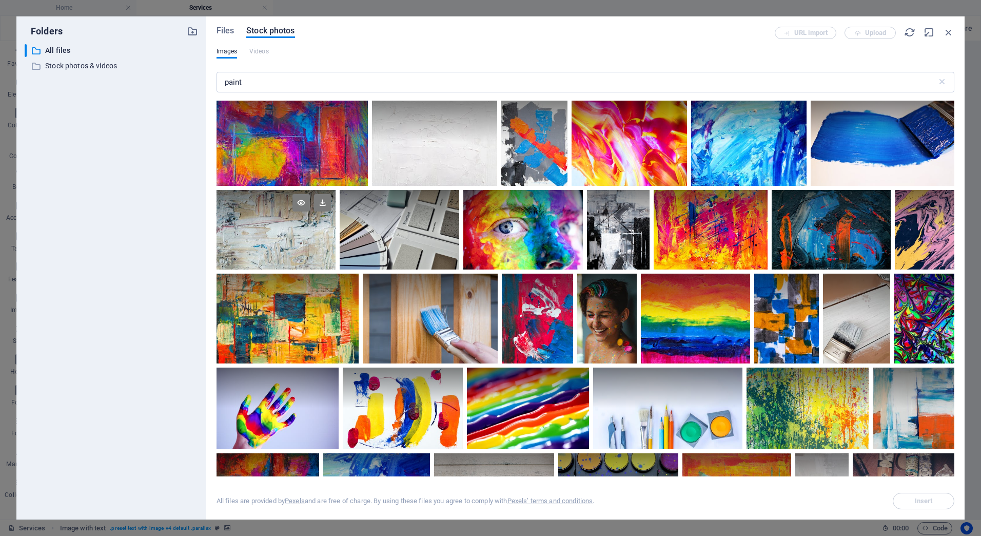
click at [249, 232] on div at bounding box center [276, 230] width 119 height 80
click at [908, 503] on span "Insert" at bounding box center [924, 501] width 52 height 6
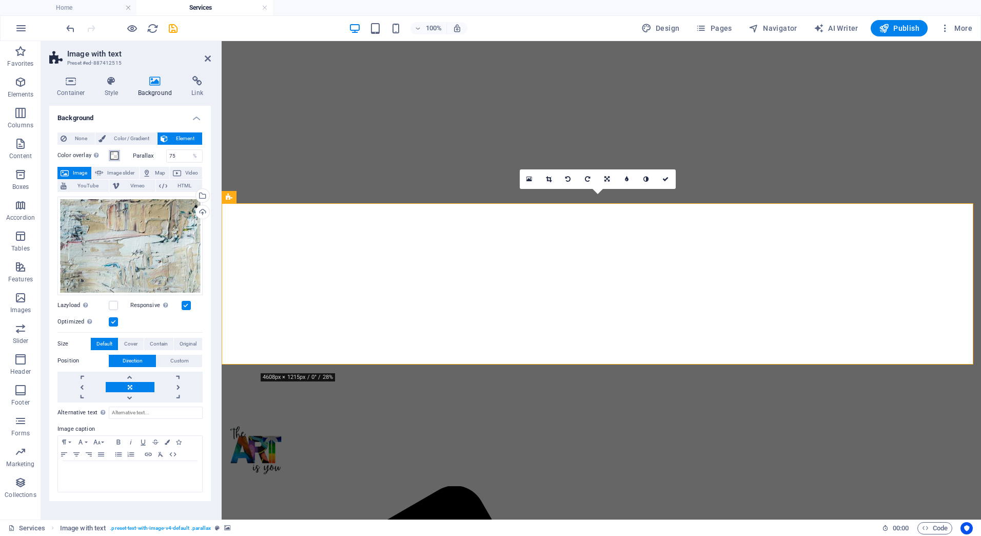
click at [114, 155] on span at bounding box center [114, 155] width 8 height 8
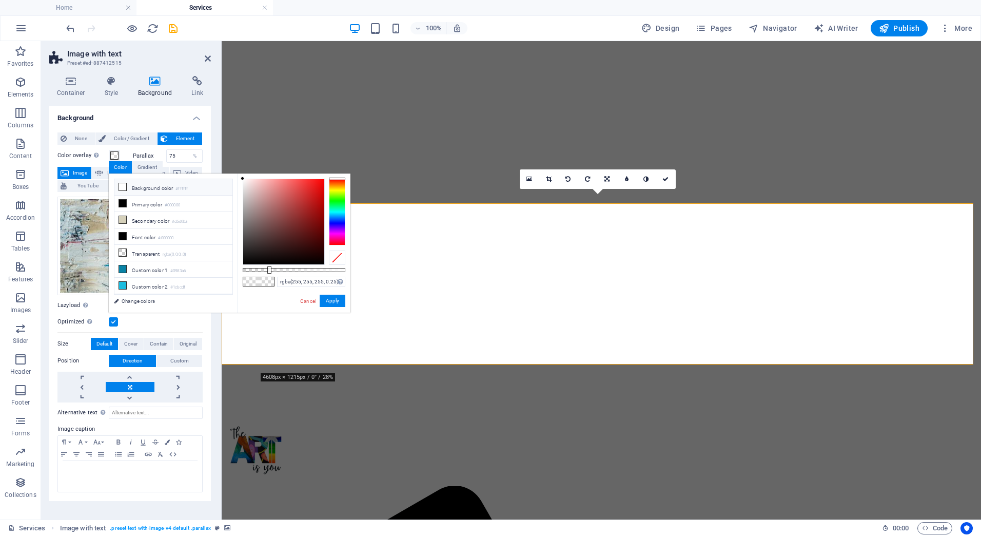
click at [128, 184] on li "Background color #ffffff" at bounding box center [173, 187] width 118 height 16
click at [330, 300] on button "Apply" at bounding box center [333, 301] width 26 height 12
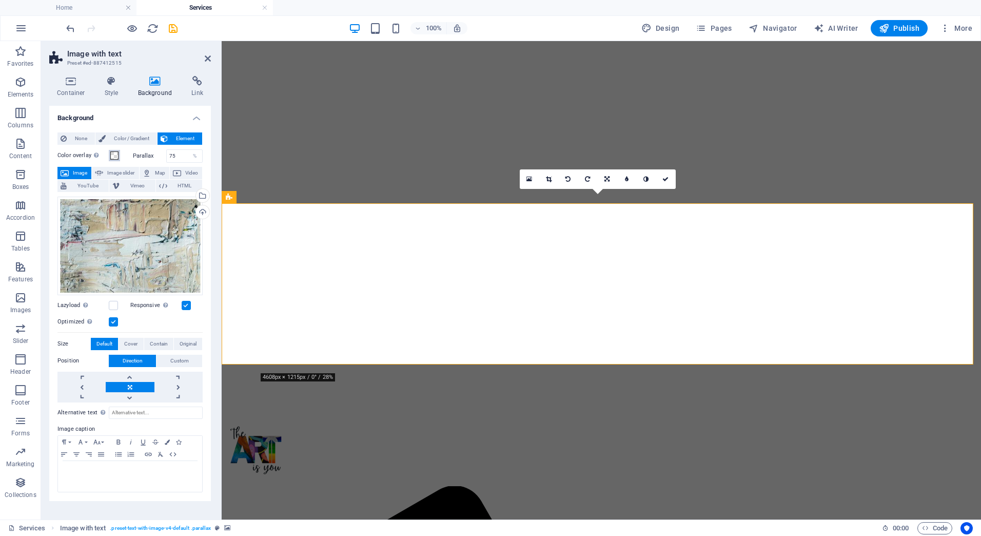
click at [113, 153] on span at bounding box center [114, 155] width 8 height 8
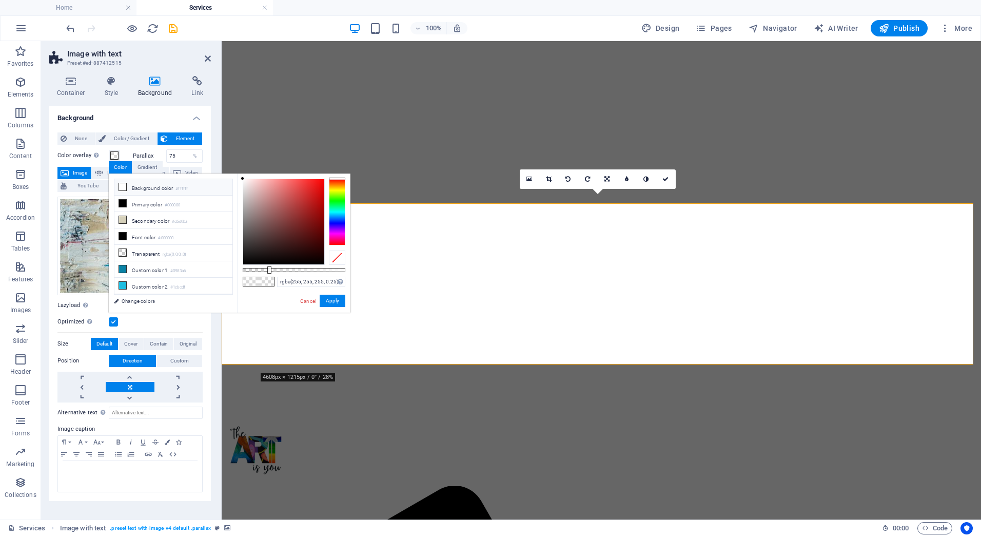
click at [128, 183] on li "Background color #ffffff" at bounding box center [173, 187] width 118 height 16
click at [120, 186] on icon at bounding box center [122, 186] width 7 height 7
drag, startPoint x: 268, startPoint y: 267, endPoint x: 294, endPoint y: 270, distance: 26.3
click at [294, 270] on div at bounding box center [295, 269] width 4 height 7
click at [332, 298] on button "Apply" at bounding box center [333, 301] width 26 height 12
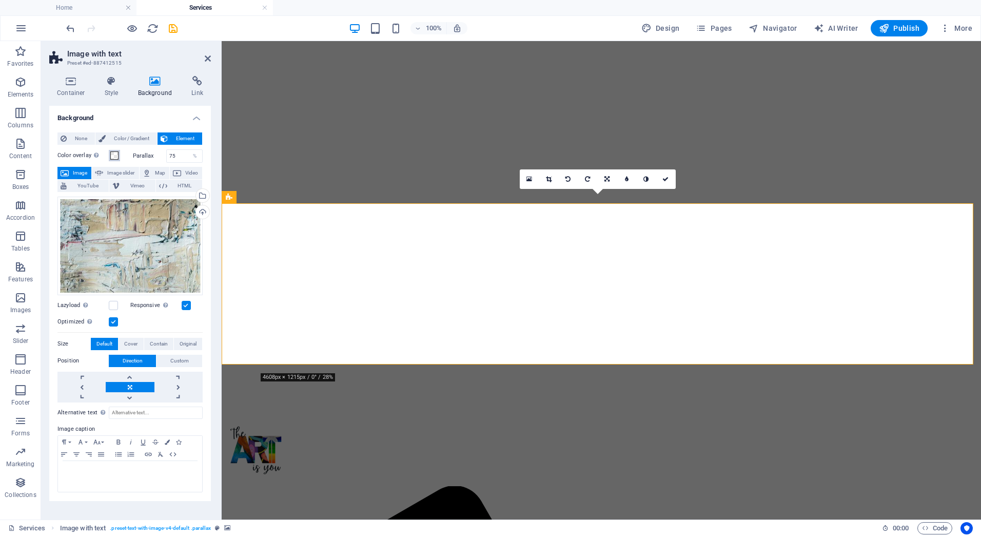
click at [115, 156] on span at bounding box center [114, 155] width 8 height 8
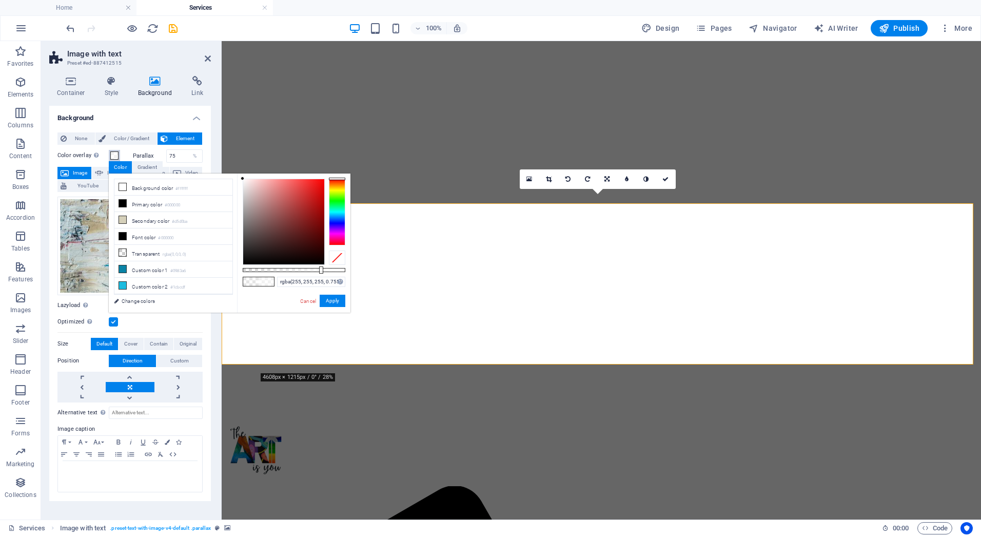
type input "rgba(255, 255, 255, 0.75)"
drag, startPoint x: 296, startPoint y: 269, endPoint x: 320, endPoint y: 269, distance: 23.6
click at [320, 269] on div at bounding box center [321, 269] width 4 height 7
click at [322, 295] on button "Apply" at bounding box center [333, 301] width 26 height 12
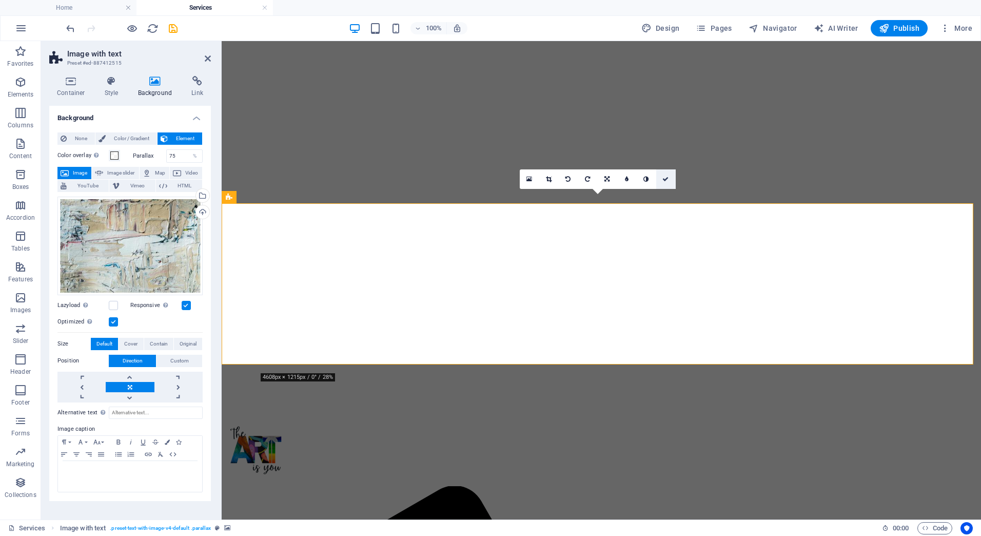
click at [667, 181] on icon at bounding box center [666, 179] width 6 height 6
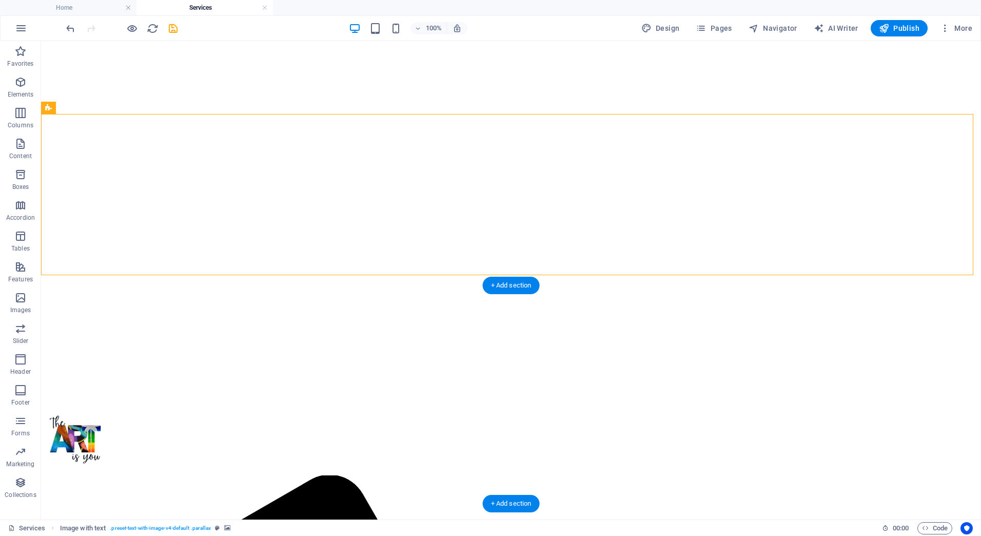
scroll to position [0, 0]
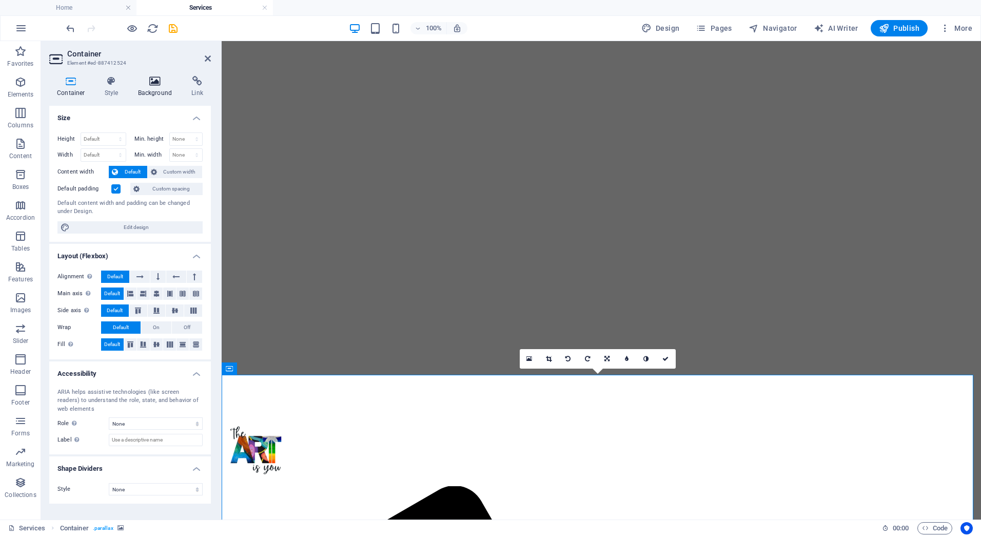
click at [156, 81] on icon at bounding box center [155, 81] width 50 height 10
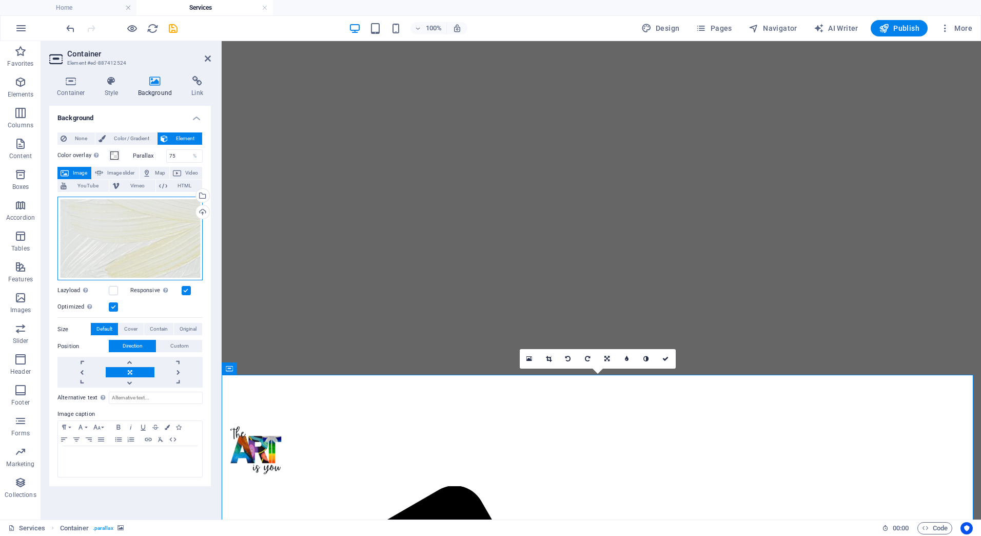
click at [161, 224] on div "Drag files here, click to choose files or select files from Files or our free s…" at bounding box center [129, 239] width 145 height 84
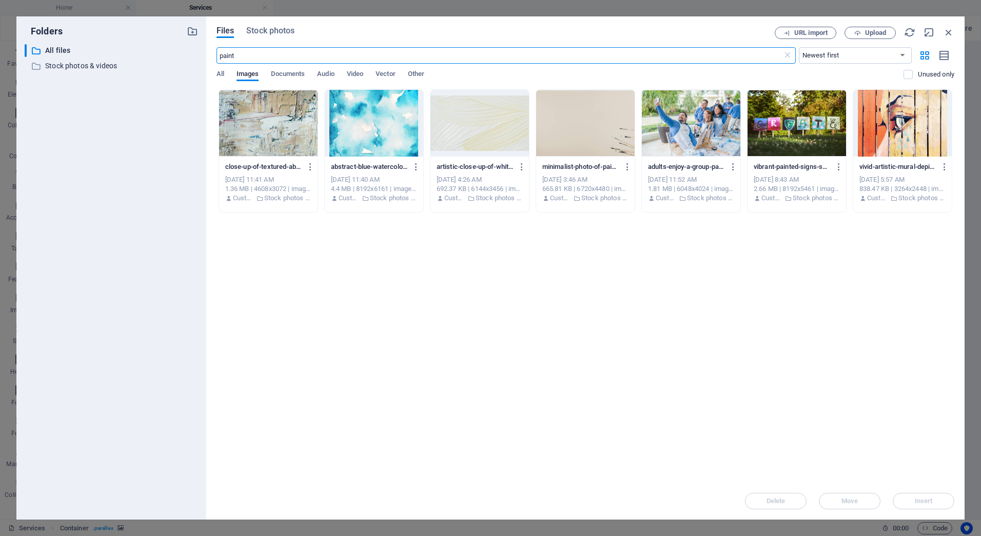
click at [278, 107] on div at bounding box center [268, 123] width 99 height 67
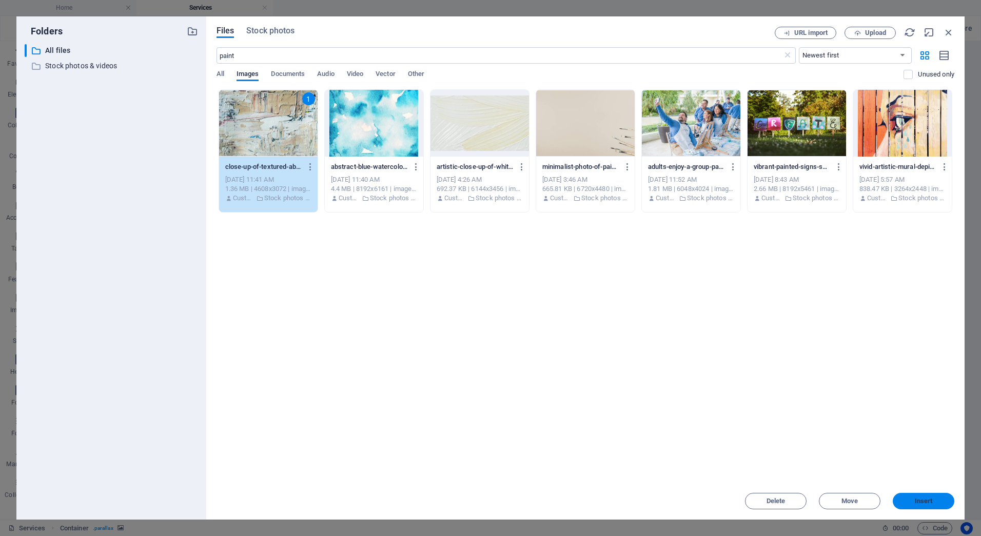
click at [943, 495] on button "Insert" at bounding box center [924, 501] width 62 height 16
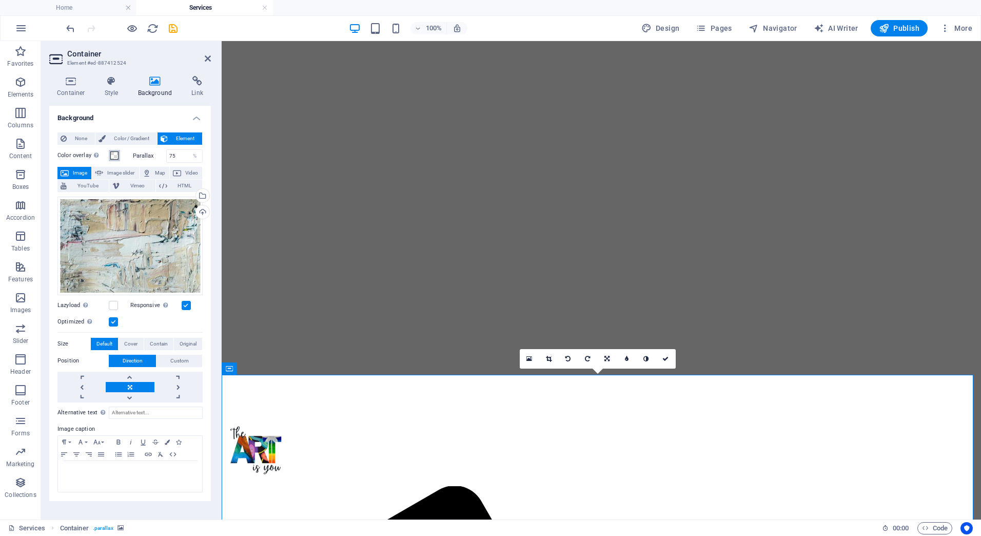
click at [112, 151] on span at bounding box center [114, 155] width 8 height 8
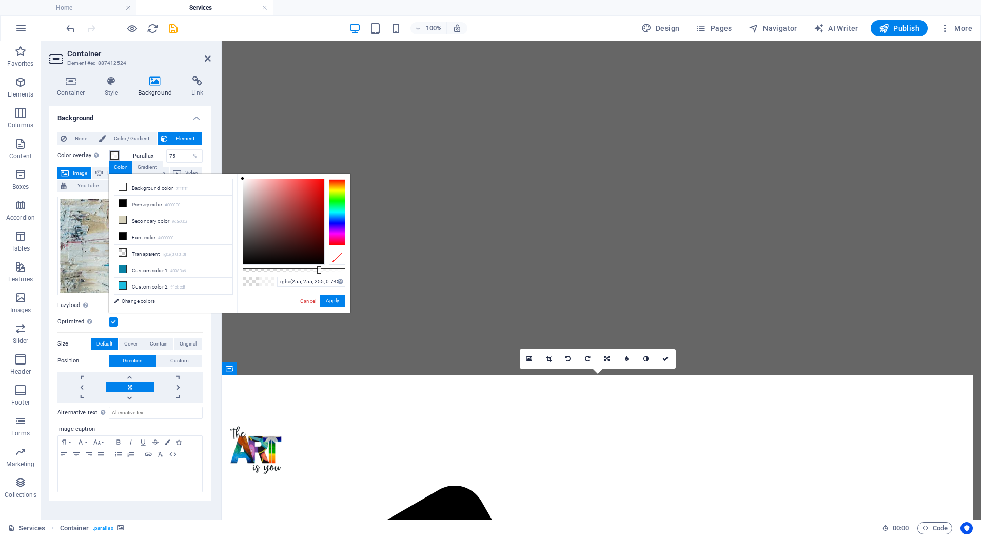
type input "rgba(255, 255, 255, 0.75)"
drag, startPoint x: 314, startPoint y: 267, endPoint x: 320, endPoint y: 269, distance: 6.3
click at [320, 269] on div at bounding box center [294, 270] width 103 height 4
click at [333, 302] on button "Apply" at bounding box center [333, 301] width 26 height 12
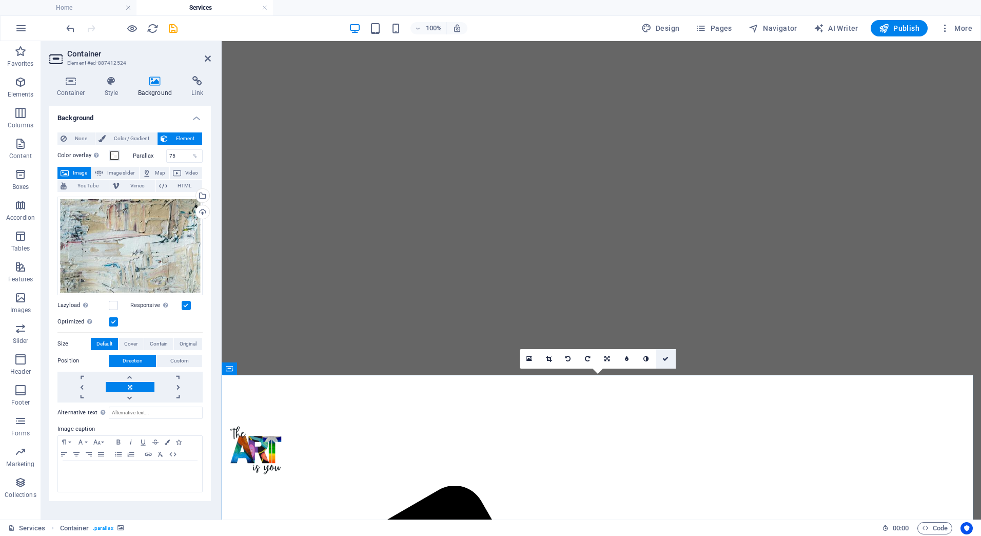
click at [671, 357] on link at bounding box center [667, 359] width 20 height 20
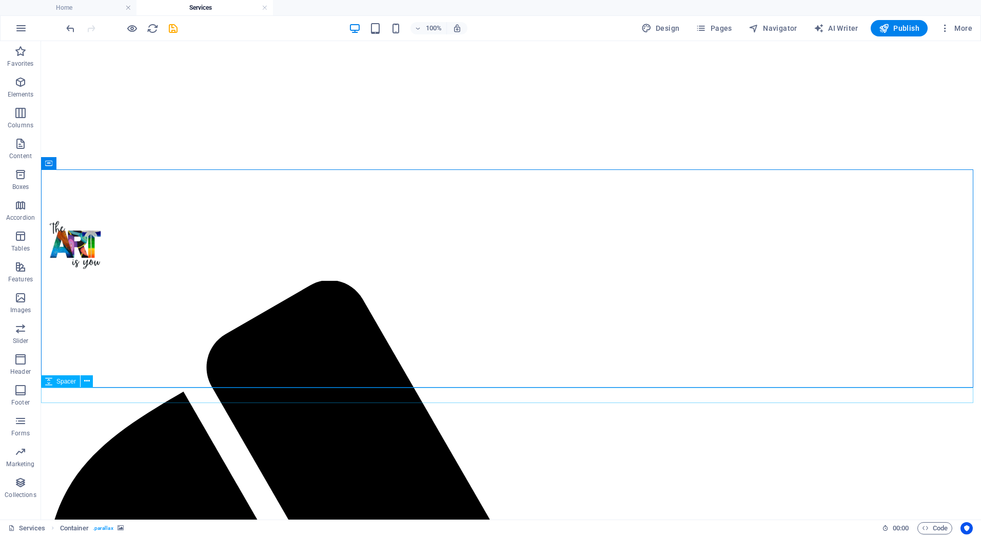
scroll to position [257, 0]
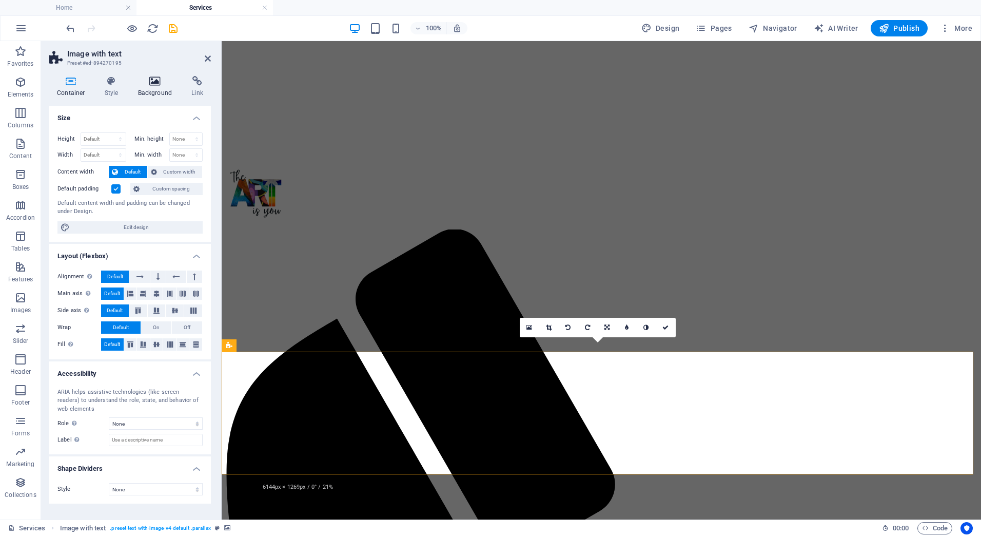
click at [151, 87] on h4 "Background" at bounding box center [157, 87] width 54 height 22
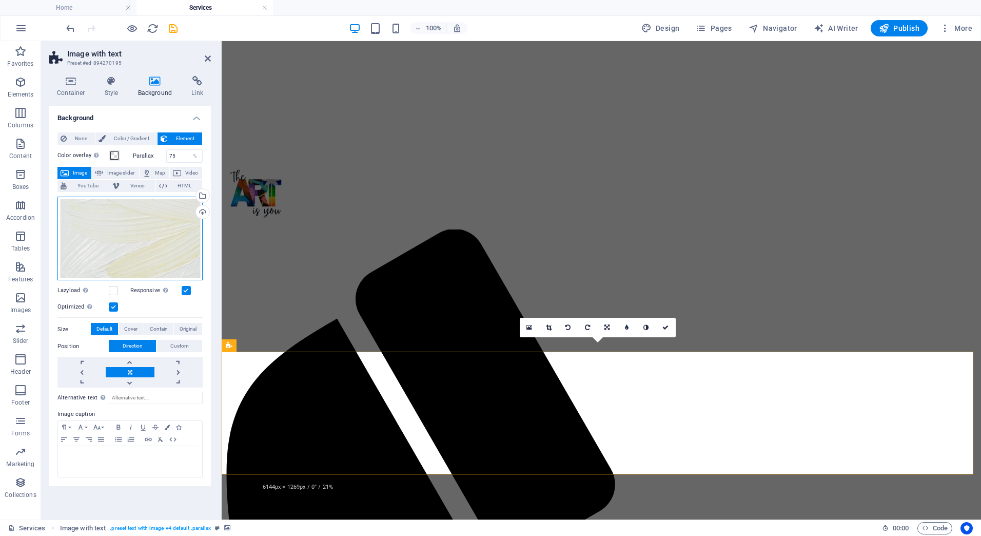
click at [170, 210] on div "Drag files here, click to choose files or select files from Files or our free s…" at bounding box center [129, 239] width 145 height 84
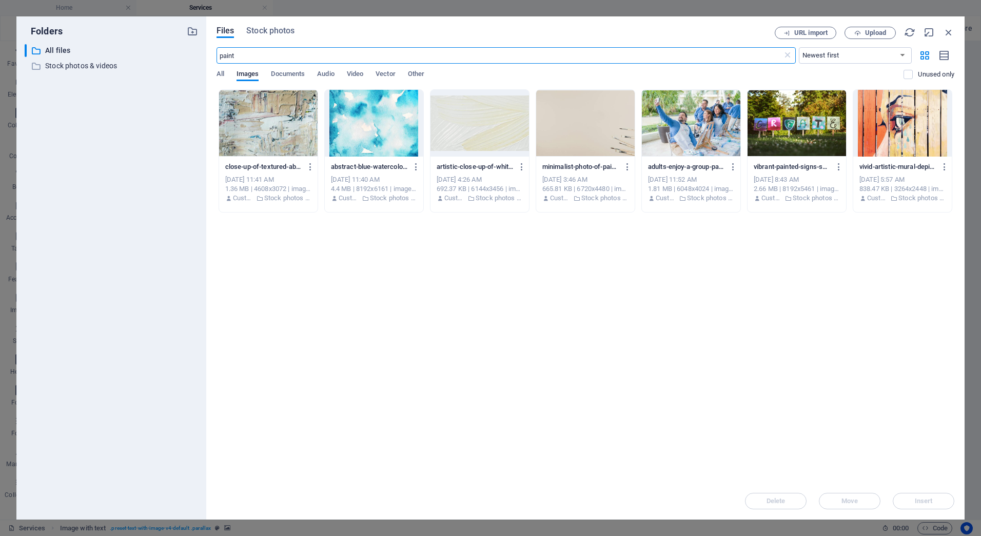
click at [276, 122] on div at bounding box center [268, 123] width 99 height 67
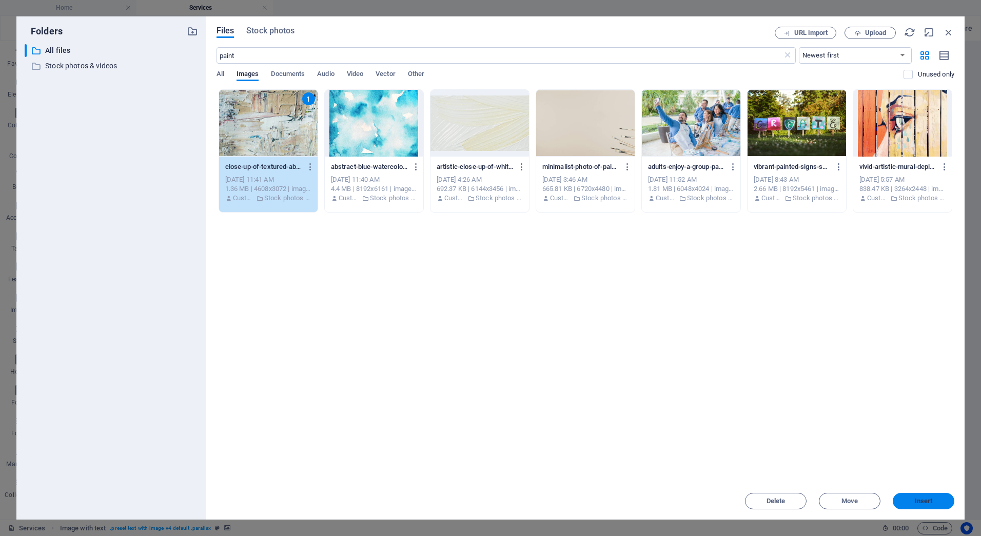
click at [916, 498] on span "Insert" at bounding box center [924, 501] width 18 height 6
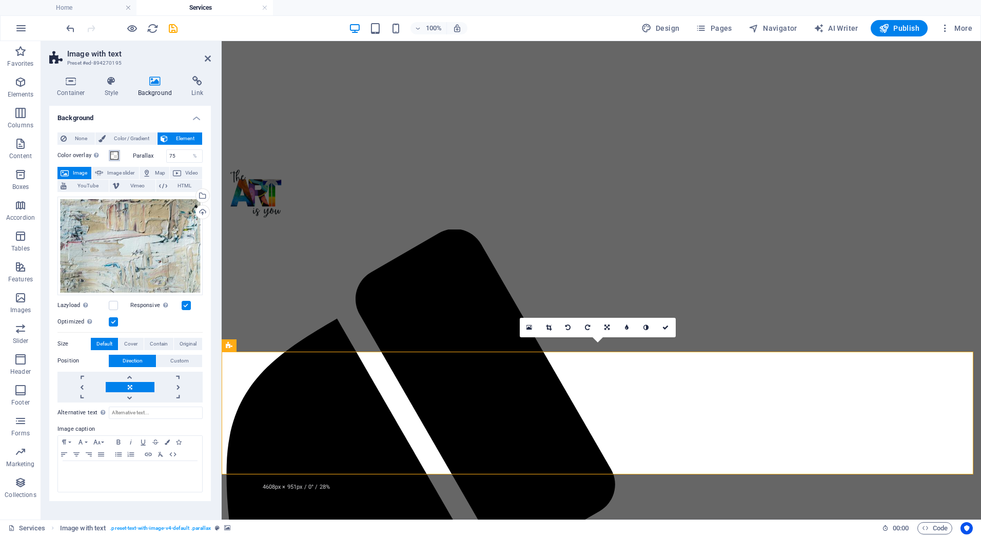
click at [109, 150] on button "Color overlay Places an overlay over the background to colorize it" at bounding box center [114, 155] width 11 height 11
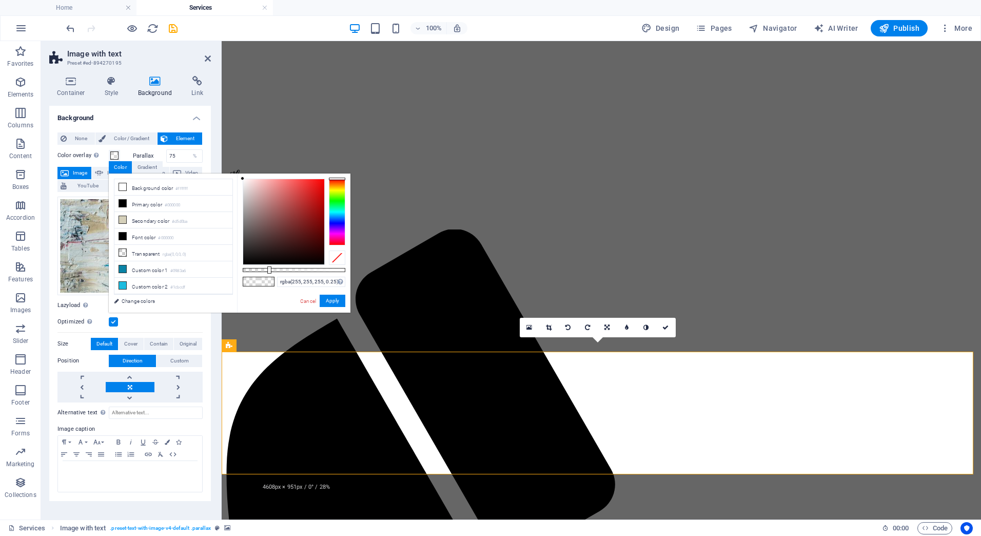
click at [320, 267] on div "rgba(255, 255, 255, 0.25) Supported formats #0852ed rgb(8, 82, 237) rgba(8, 82,…" at bounding box center [293, 318] width 113 height 288
type input "rgba(255, 255, 255, 0.75)"
click at [320, 270] on div at bounding box center [294, 270] width 103 height 4
click at [332, 303] on button "Apply" at bounding box center [333, 301] width 26 height 12
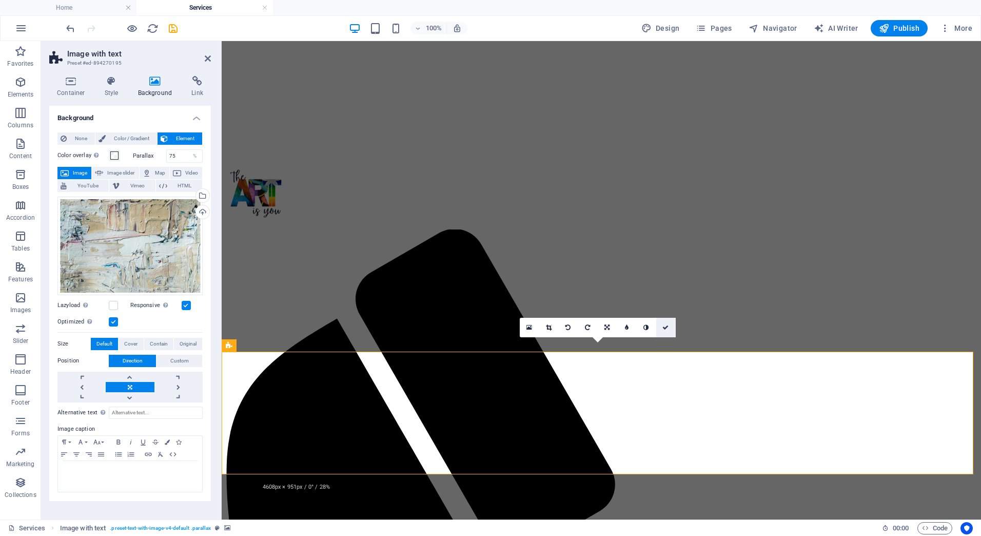
click at [663, 325] on icon at bounding box center [666, 327] width 6 height 6
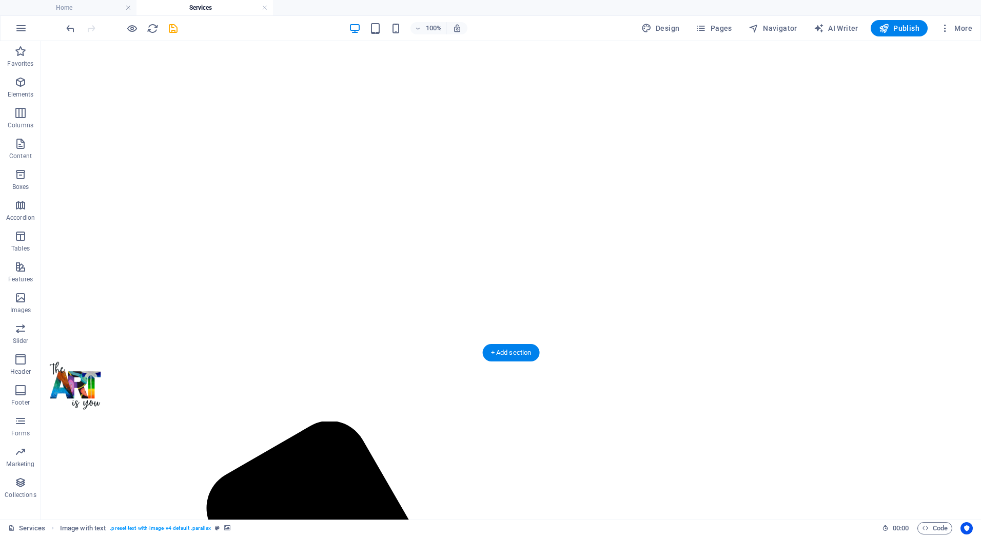
scroll to position [0, 0]
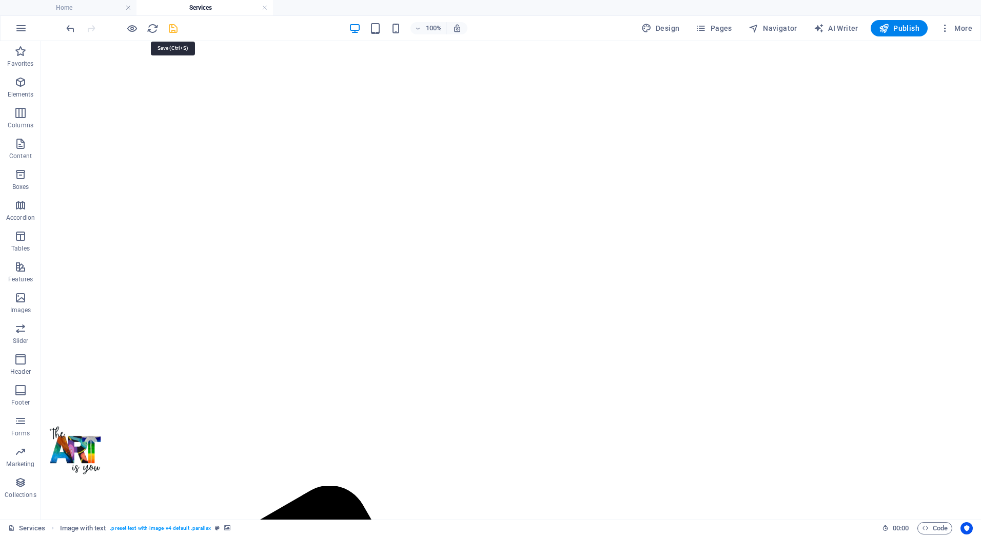
click at [175, 26] on icon "save" at bounding box center [173, 29] width 12 height 12
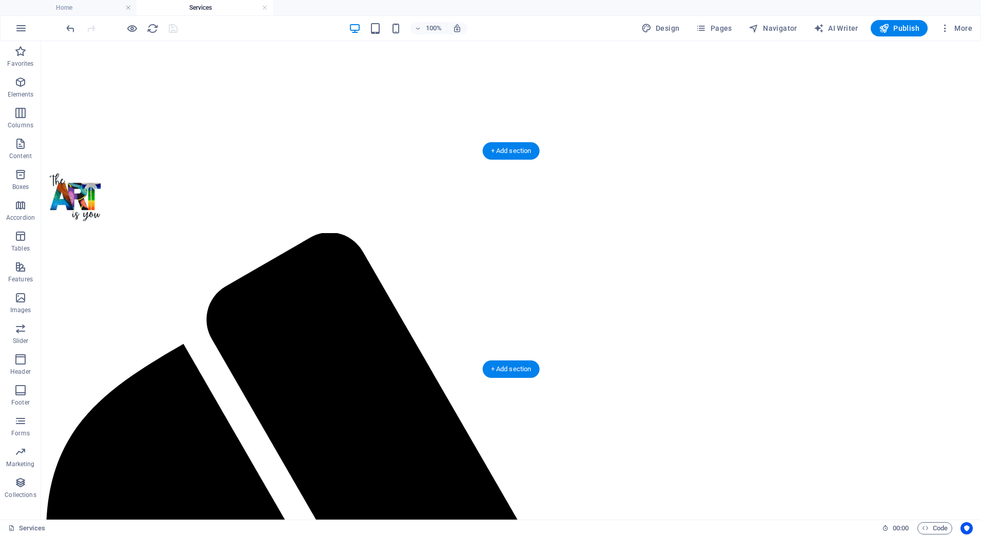
scroll to position [257, 0]
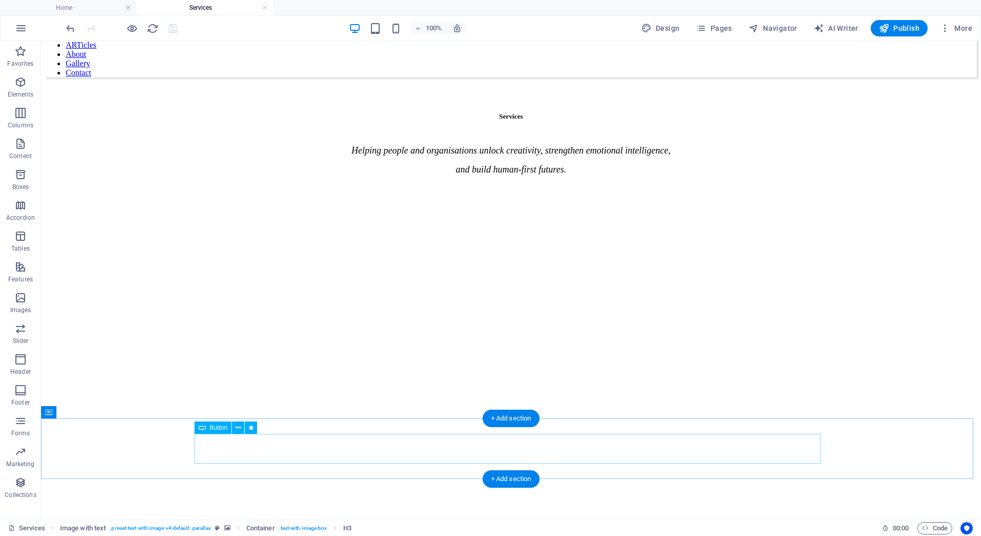
scroll to position [1782, 0]
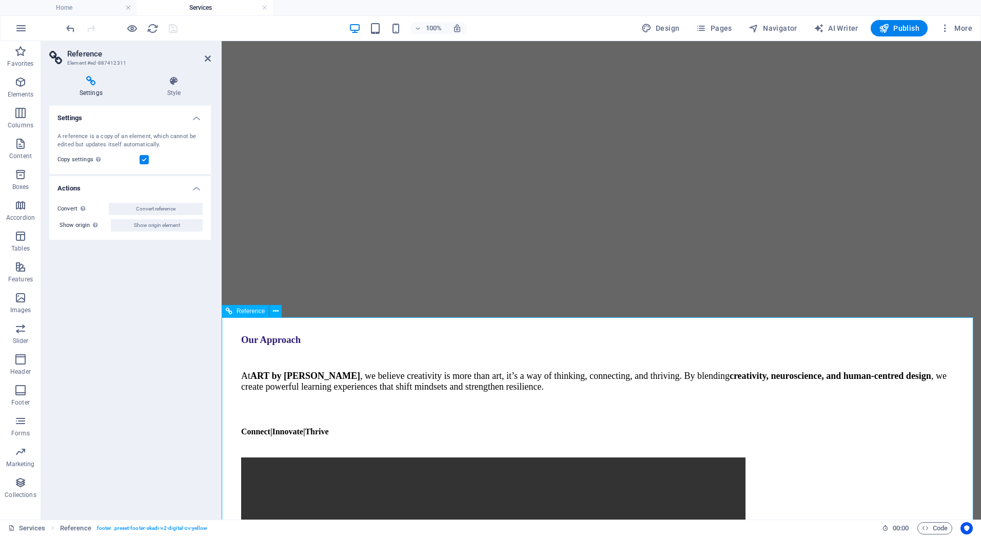
click at [208, 55] on icon at bounding box center [208, 58] width 6 height 8
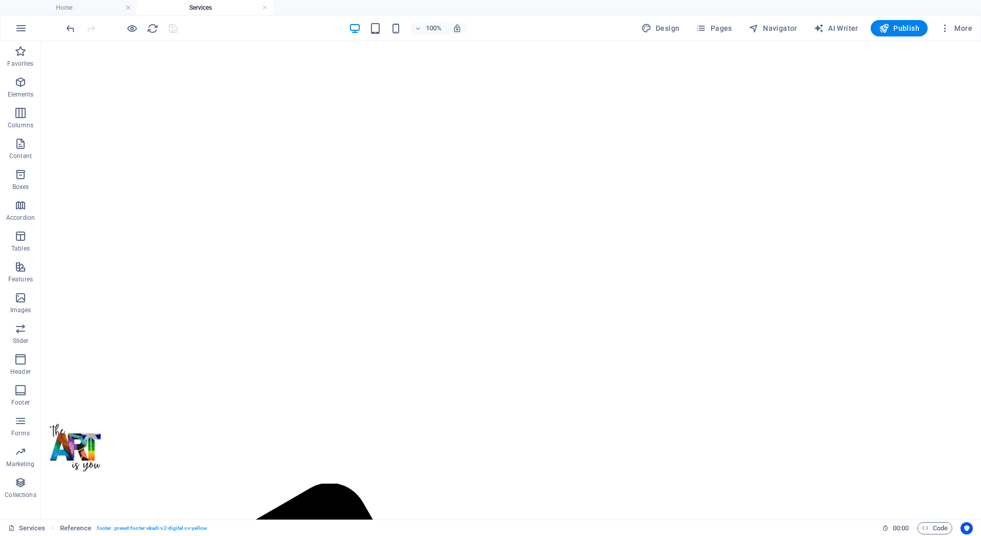
scroll to position [0, 0]
click at [147, 27] on icon "reload" at bounding box center [153, 29] width 12 height 12
click at [736, 27] on button "Pages" at bounding box center [714, 28] width 44 height 16
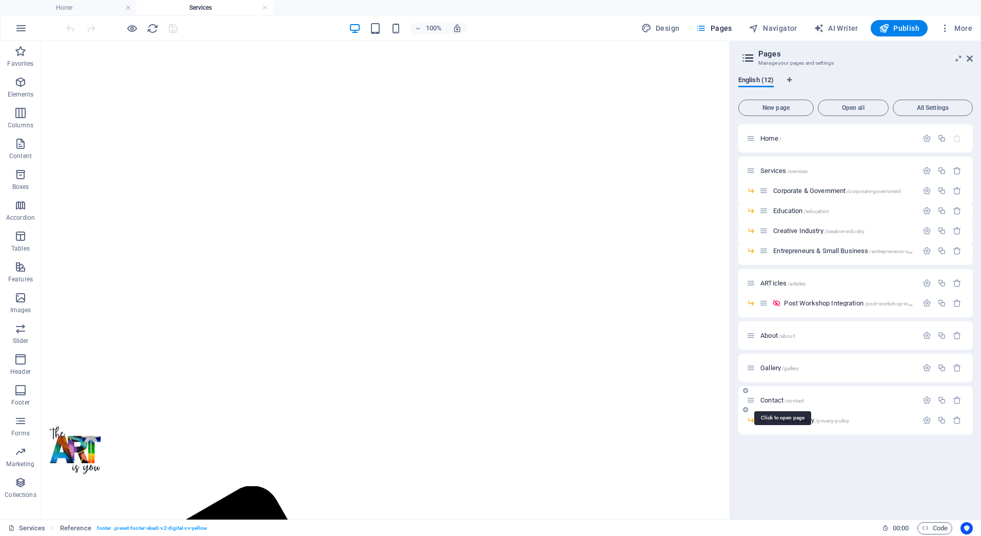
click at [780, 400] on span "Contact /contact" at bounding box center [783, 400] width 44 height 8
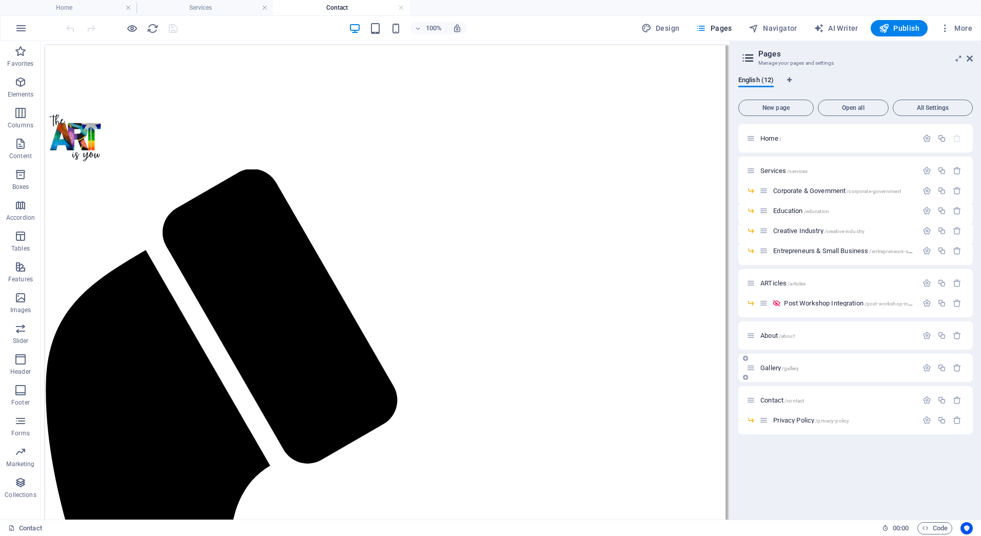
click at [762, 368] on span "Gallery /gallery" at bounding box center [780, 368] width 38 height 8
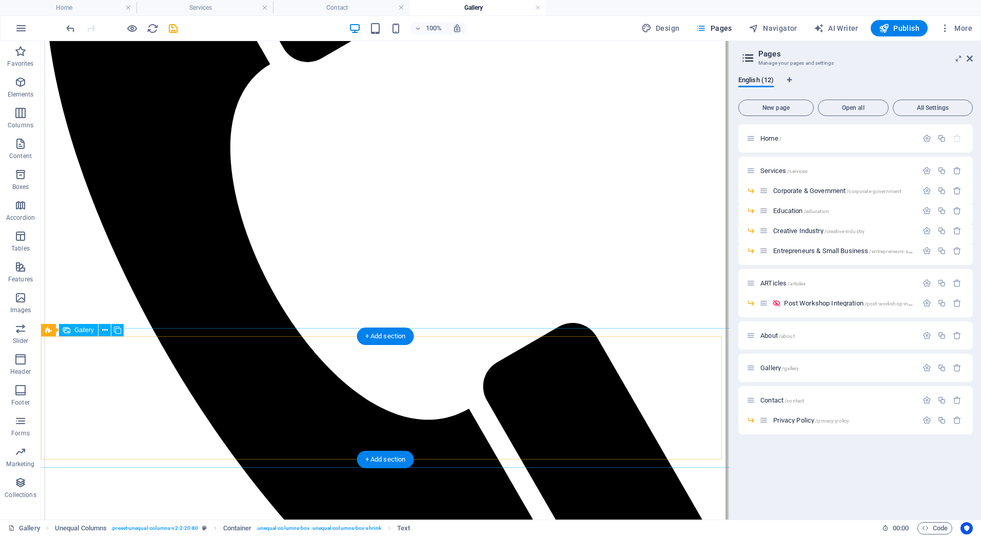
scroll to position [394, 0]
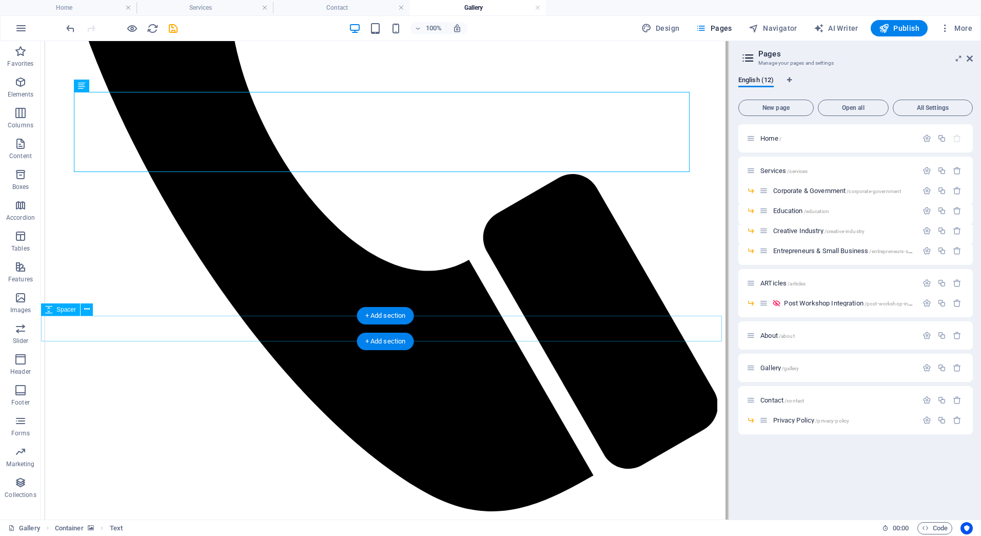
scroll to position [549, 0]
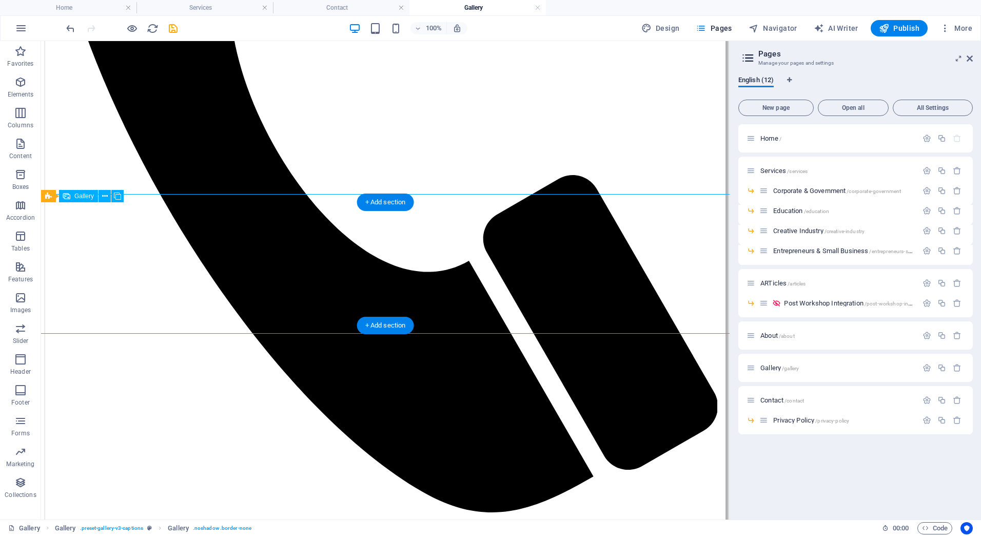
select select "4"
select select "px"
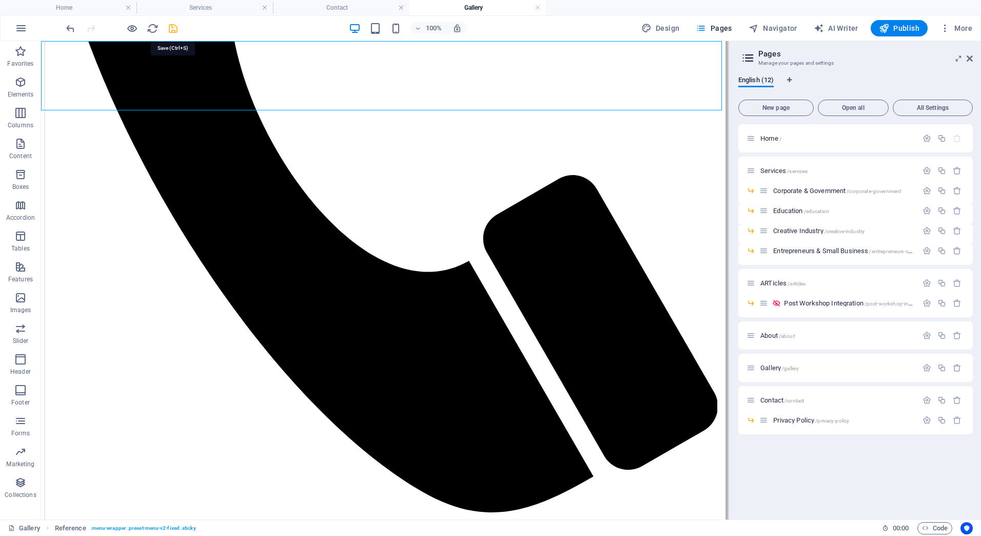
click at [175, 26] on icon "save" at bounding box center [173, 29] width 12 height 12
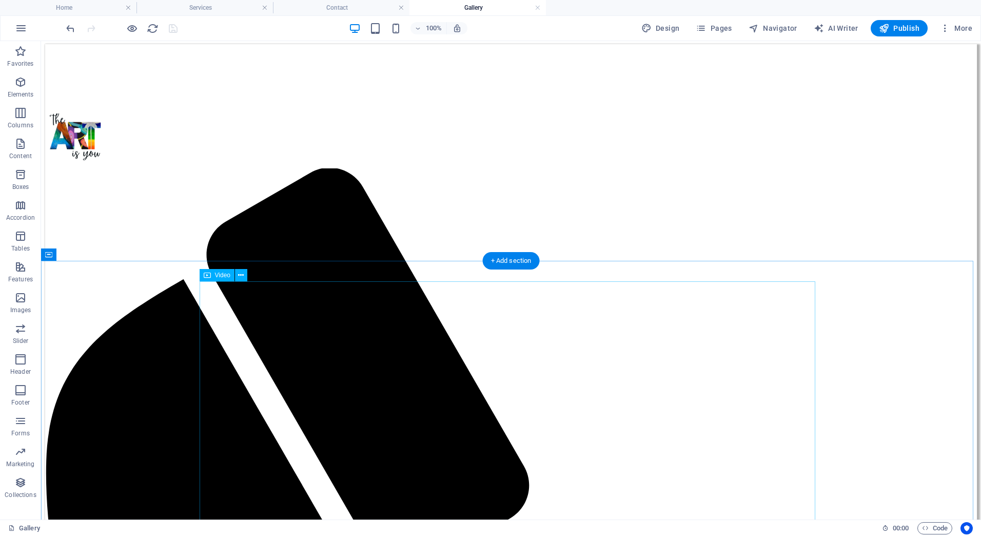
scroll to position [0, 0]
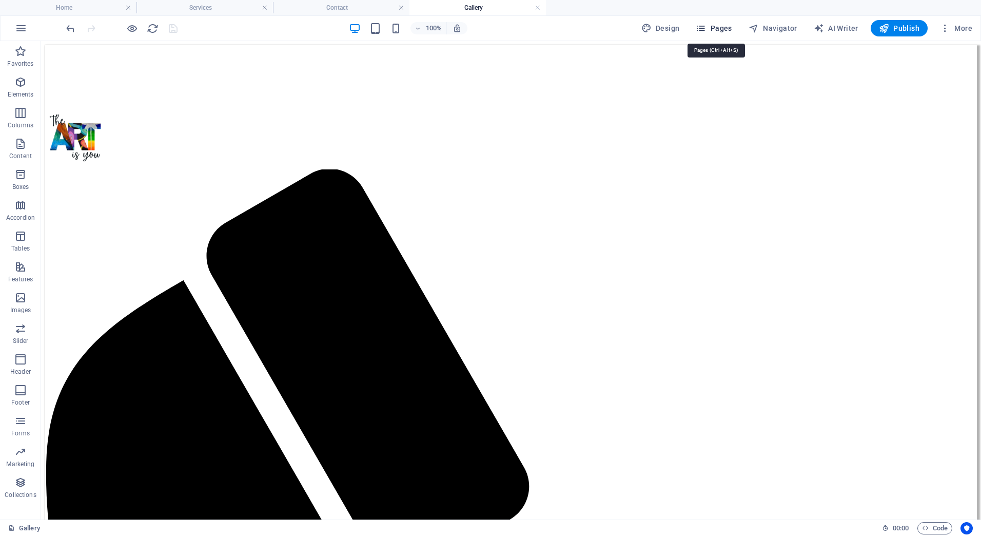
click at [723, 22] on button "Pages" at bounding box center [714, 28] width 44 height 16
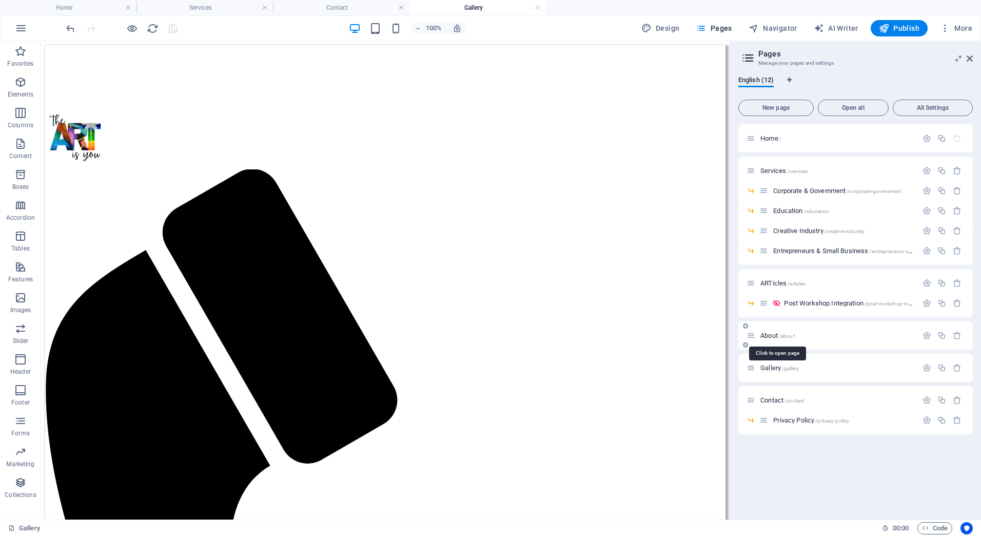
click at [778, 332] on span "About /about" at bounding box center [778, 336] width 34 height 8
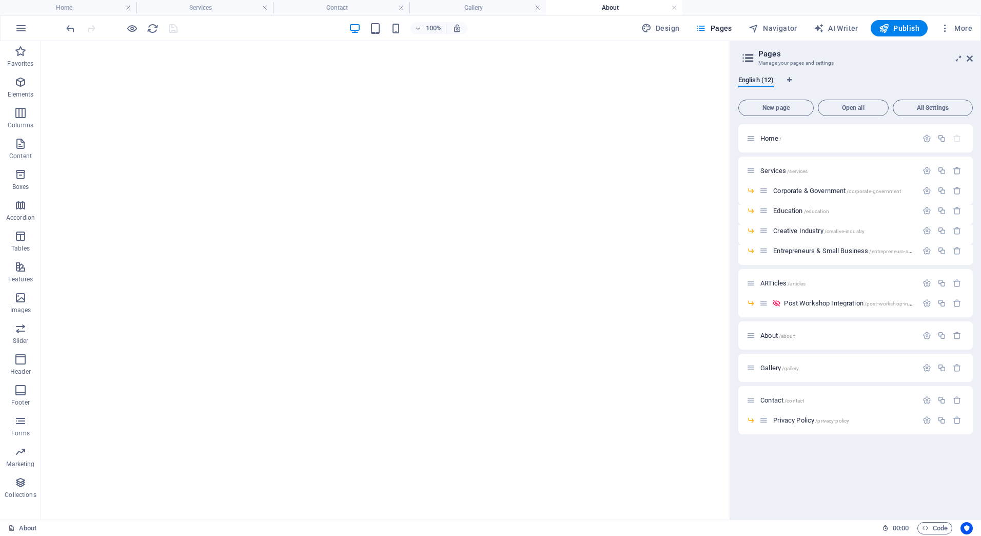
click at [975, 56] on aside "Pages Manage your pages and settings English (12) New page Open all All Setting…" at bounding box center [856, 280] width 252 height 478
click at [970, 59] on icon at bounding box center [970, 58] width 6 height 8
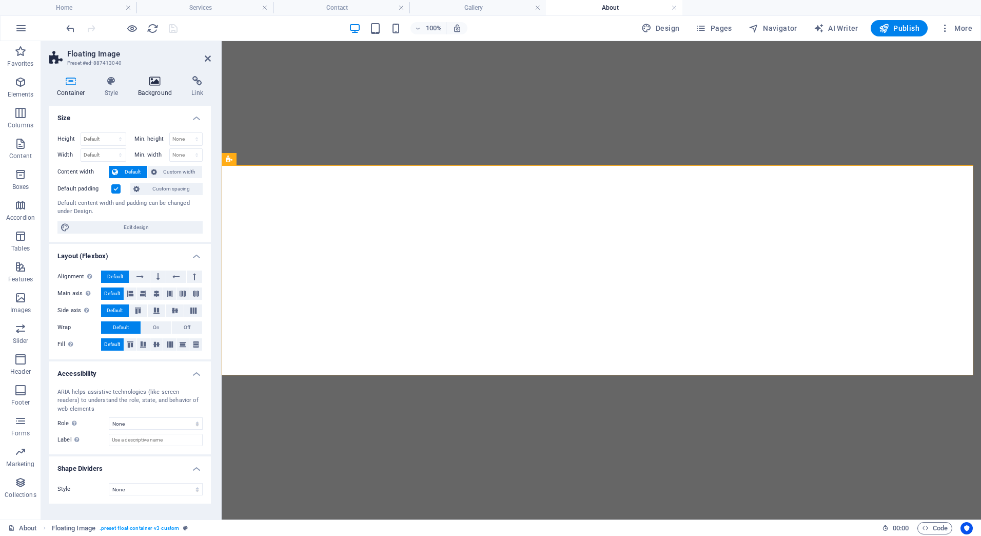
click at [148, 80] on icon at bounding box center [155, 81] width 50 height 10
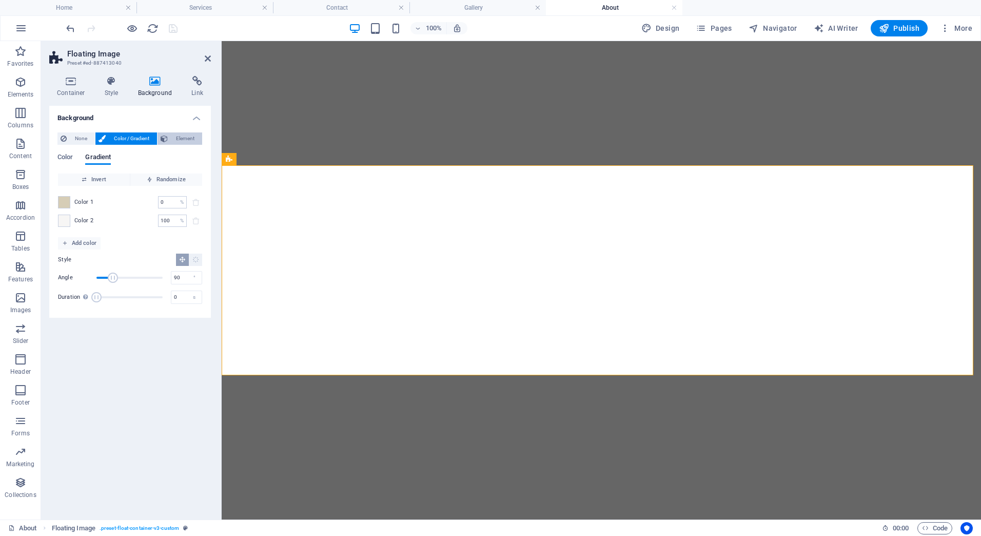
click at [175, 137] on span "Element" at bounding box center [185, 138] width 28 height 12
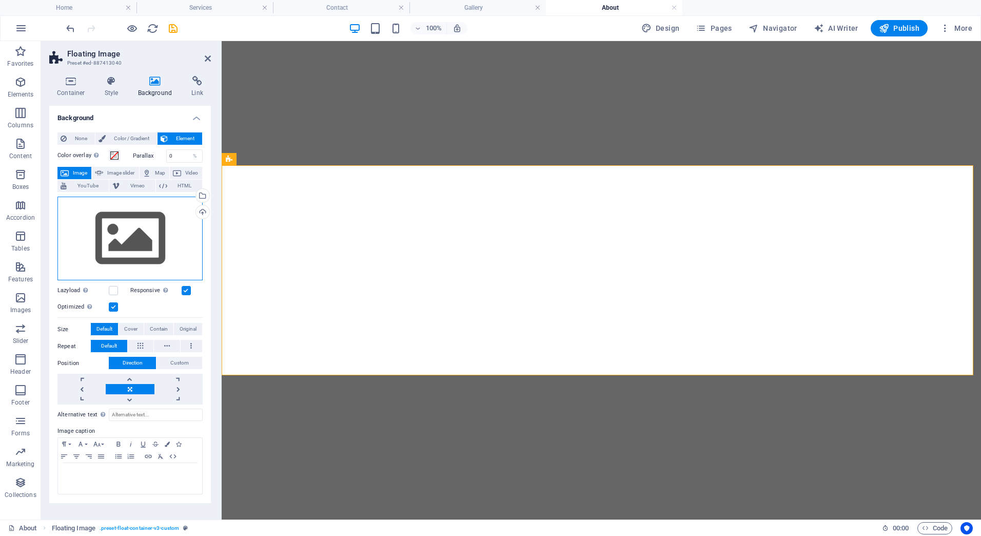
click at [164, 225] on div "Drag files here, click to choose files or select files from Files or our free s…" at bounding box center [129, 239] width 145 height 84
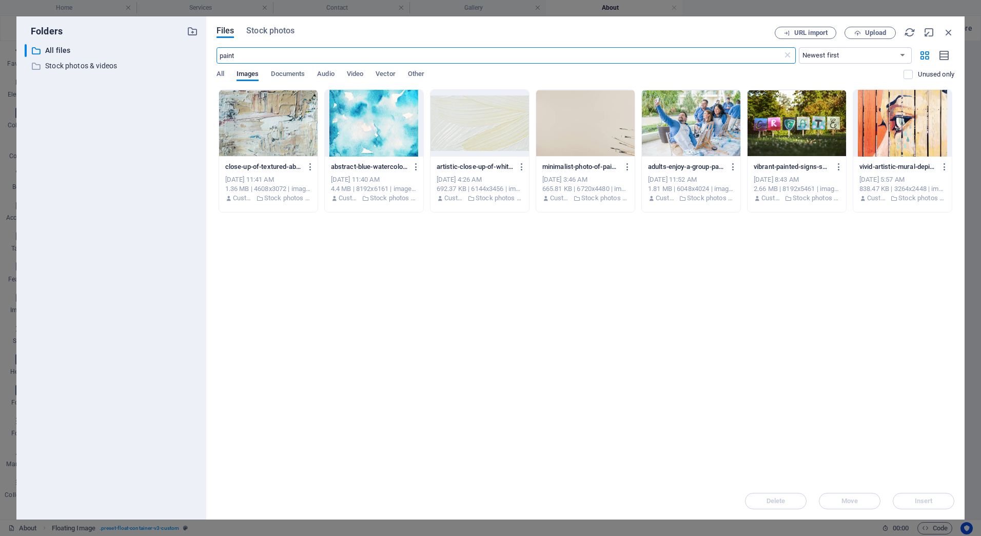
click at [250, 135] on div at bounding box center [268, 123] width 99 height 67
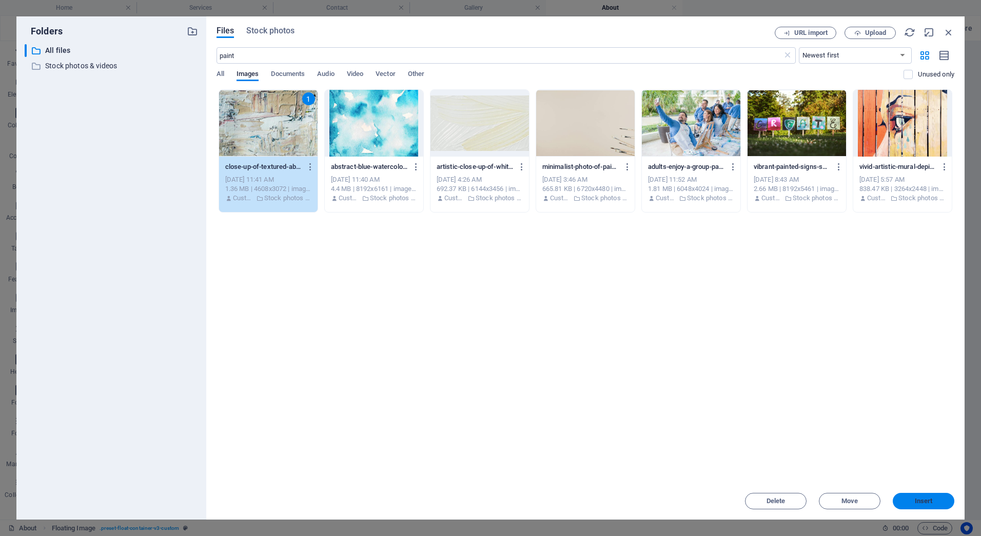
click at [907, 503] on span "Insert" at bounding box center [923, 501] width 53 height 6
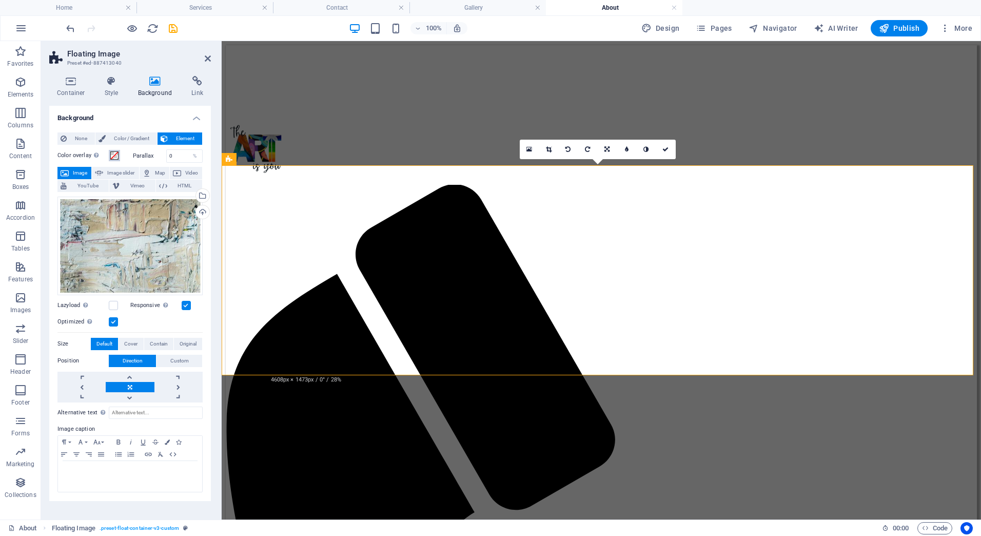
click at [111, 156] on span at bounding box center [114, 155] width 8 height 8
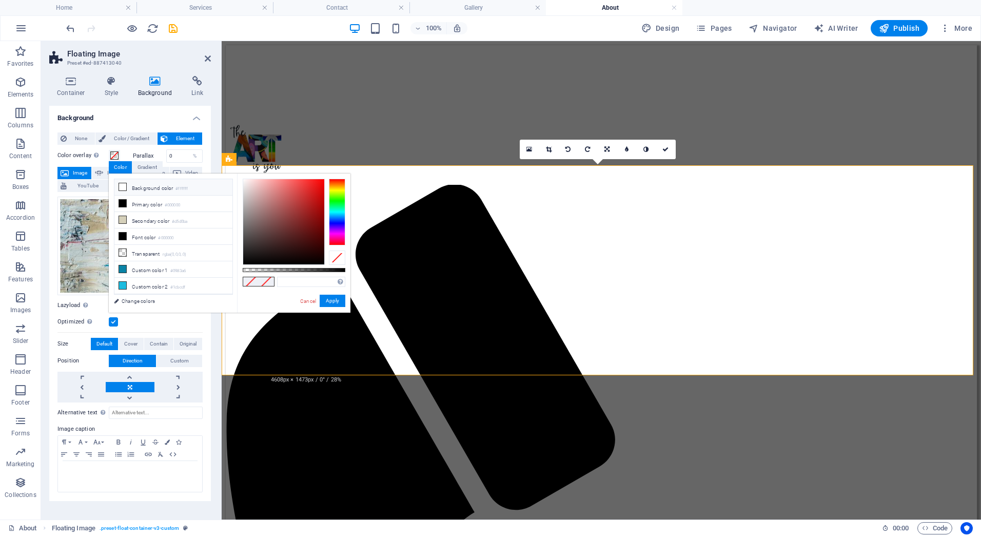
click at [139, 189] on li "Background color #ffffff" at bounding box center [173, 187] width 118 height 16
click at [324, 269] on div at bounding box center [294, 270] width 103 height 4
type input "rgba(255, 255, 255, 0.75)"
click at [320, 269] on div at bounding box center [294, 270] width 103 height 4
click at [329, 297] on button "Apply" at bounding box center [333, 301] width 26 height 12
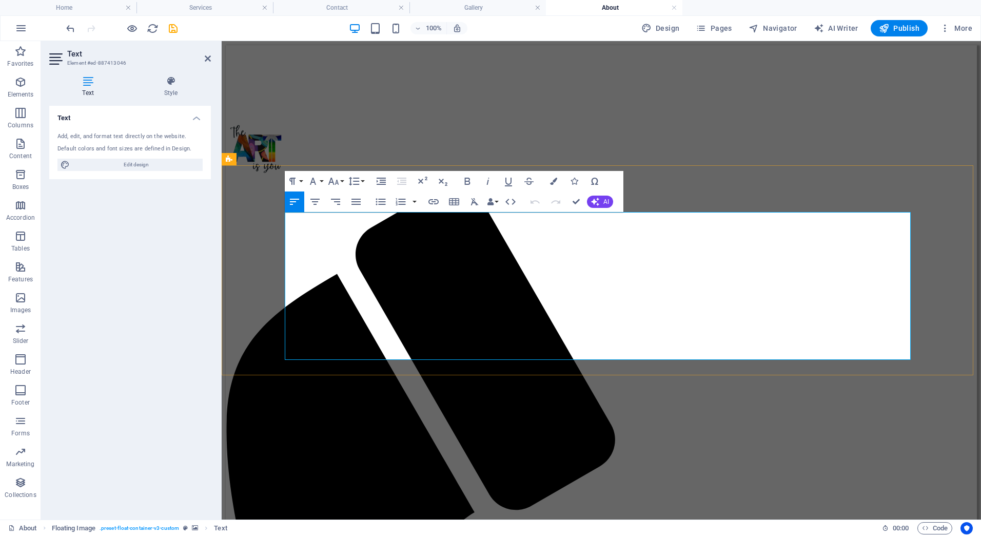
drag, startPoint x: 685, startPoint y: 279, endPoint x: 740, endPoint y: 281, distance: 54.5
copy p "The ART is You"
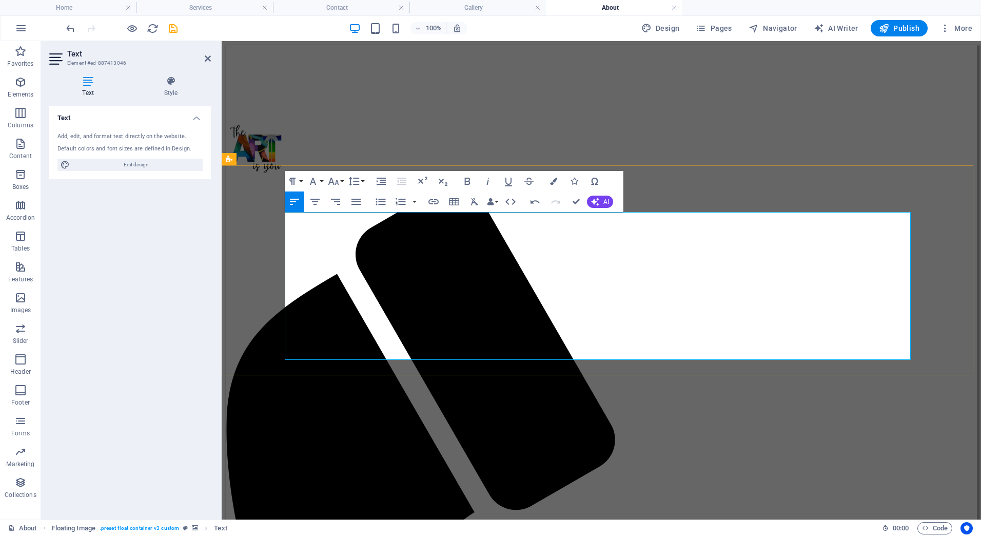
drag, startPoint x: 532, startPoint y: 326, endPoint x: 594, endPoint y: 330, distance: 61.7
drag, startPoint x: 428, startPoint y: 352, endPoint x: 485, endPoint y: 355, distance: 57.0
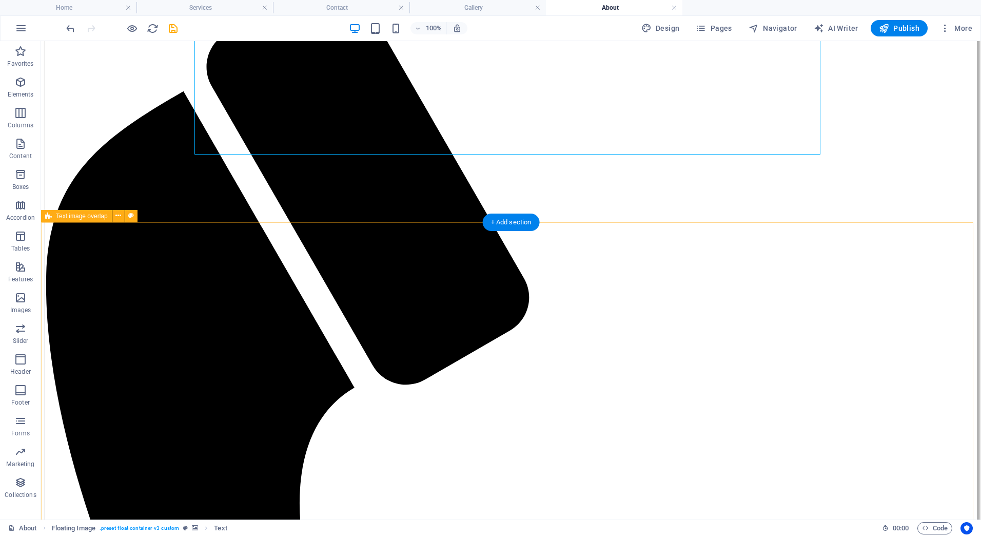
scroll to position [205, 0]
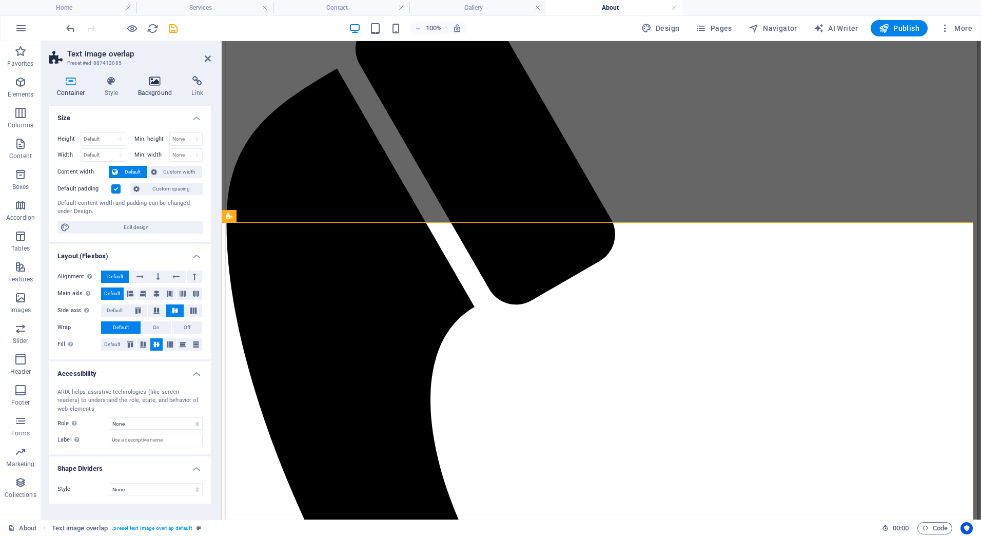
click at [151, 81] on icon at bounding box center [155, 81] width 50 height 10
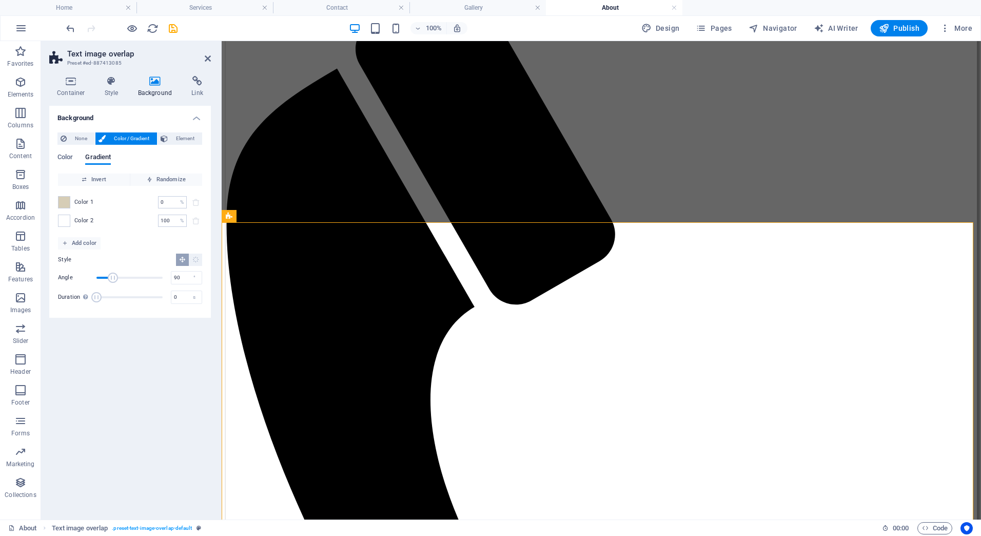
click at [161, 82] on icon at bounding box center [155, 81] width 50 height 10
click at [174, 136] on span "Element" at bounding box center [185, 138] width 28 height 12
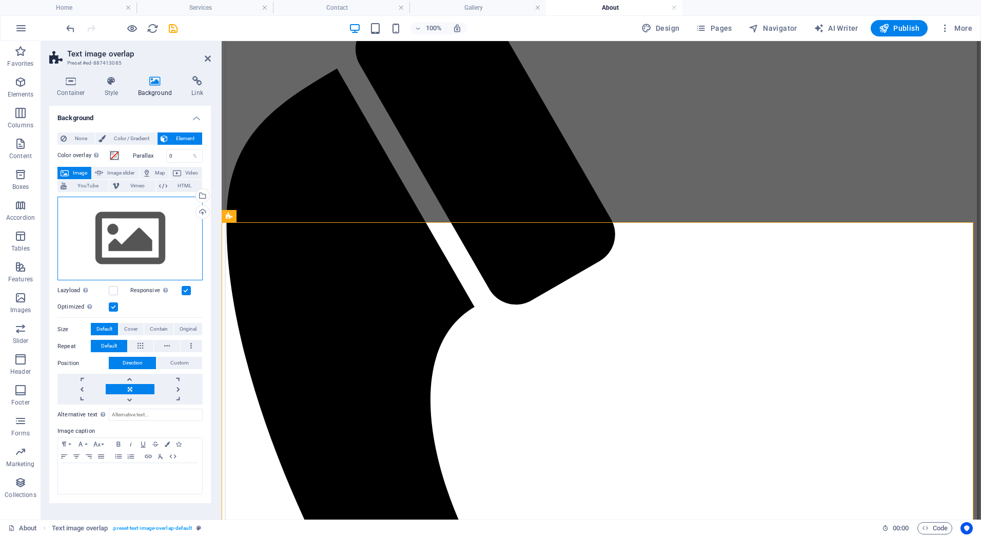
click at [160, 221] on div "Drag files here, click to choose files or select files from Files or our free s…" at bounding box center [129, 239] width 145 height 84
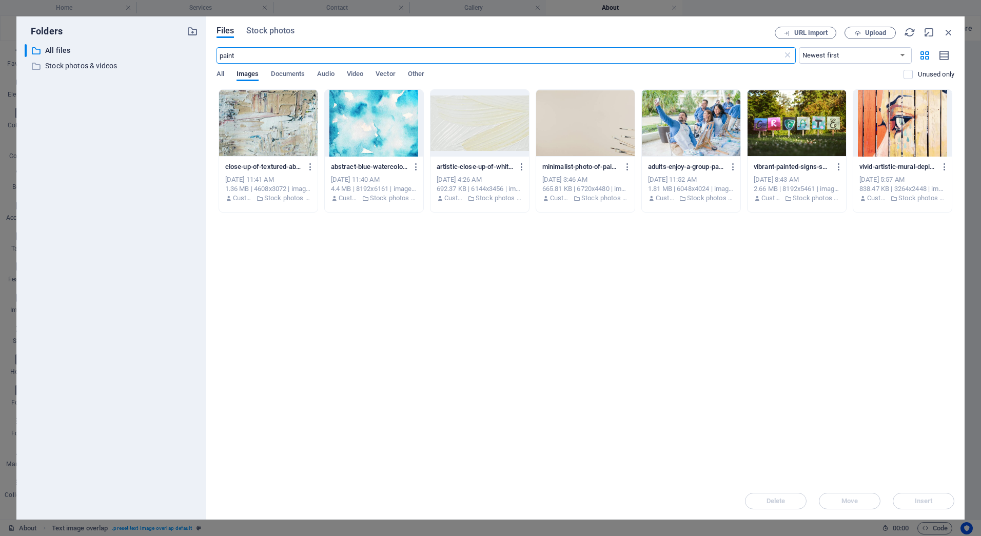
click at [237, 134] on div at bounding box center [268, 123] width 99 height 67
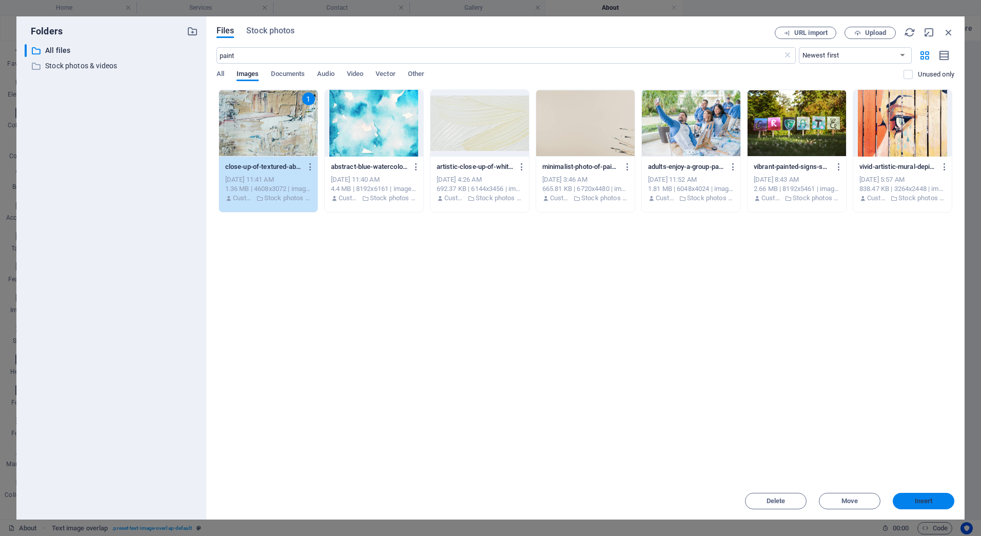
click at [907, 493] on button "Insert" at bounding box center [924, 501] width 62 height 16
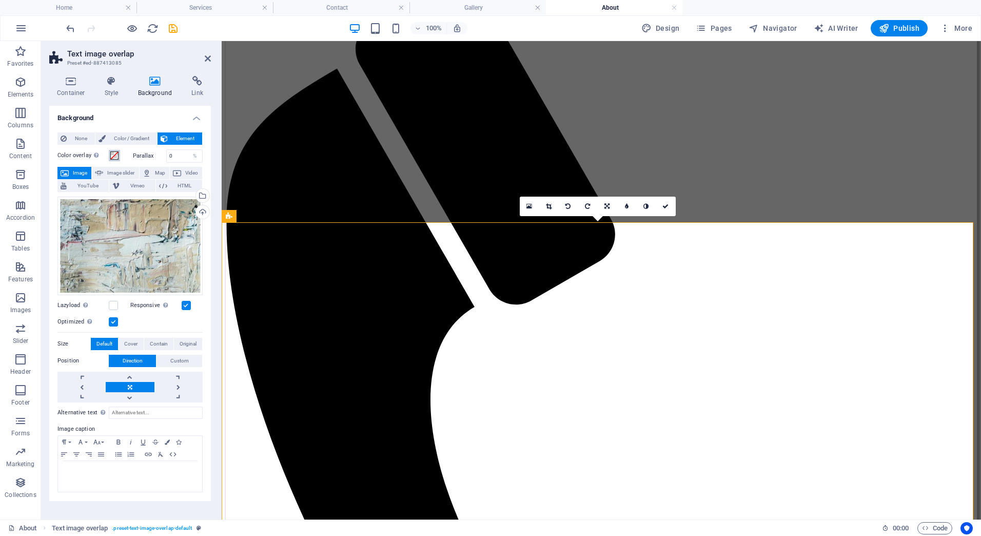
click at [114, 156] on span at bounding box center [114, 155] width 8 height 8
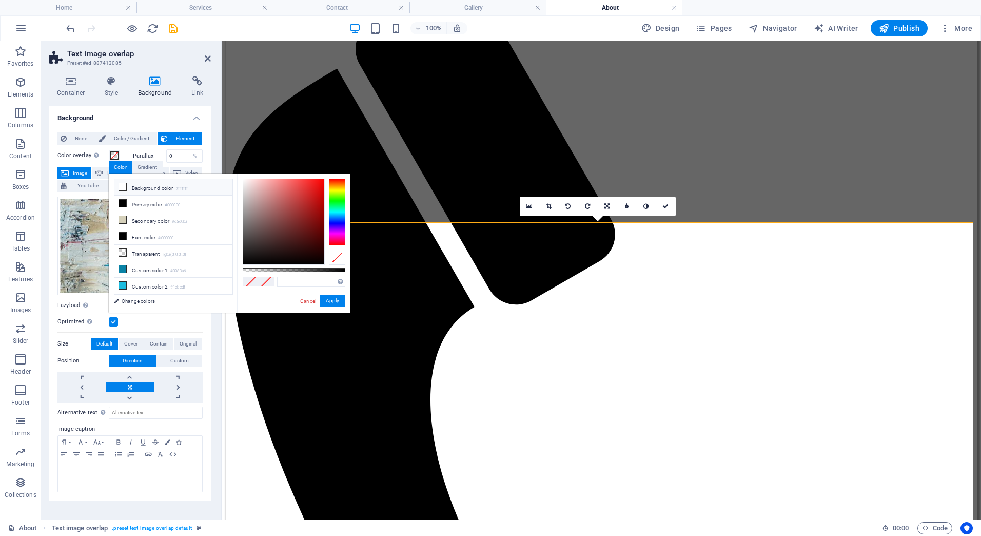
click at [152, 186] on li "Background color #ffffff" at bounding box center [173, 187] width 118 height 16
click at [324, 269] on div at bounding box center [294, 270] width 103 height 4
type input "rgba(255, 255, 255, 0.75)"
click at [320, 269] on div at bounding box center [321, 269] width 4 height 7
click at [331, 298] on button "Apply" at bounding box center [333, 301] width 26 height 12
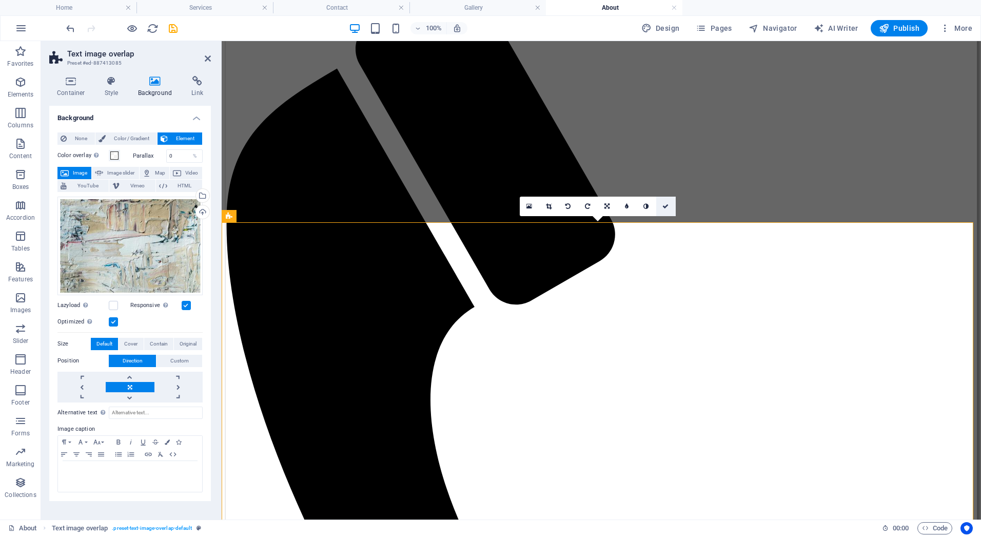
click at [663, 206] on icon at bounding box center [666, 206] width 6 height 6
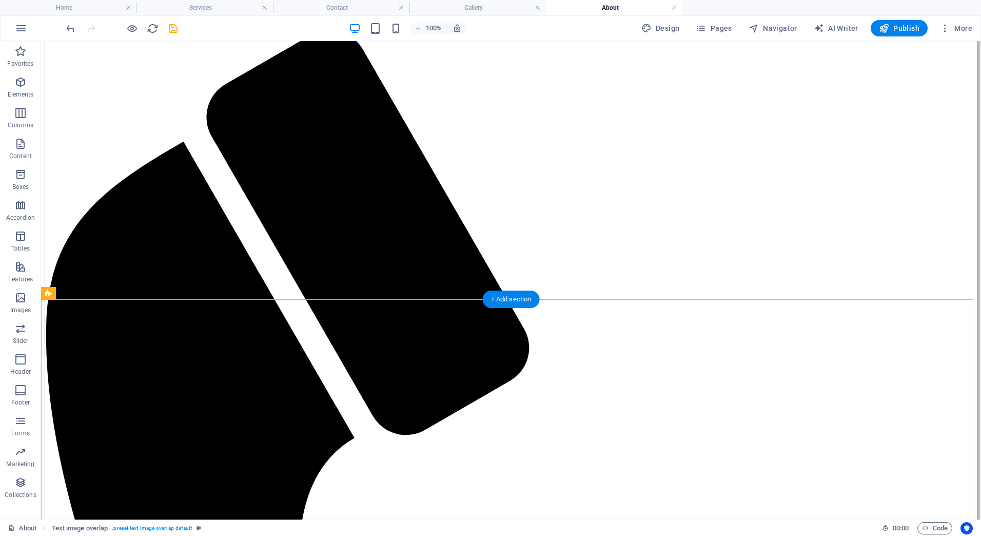
scroll to position [0, 0]
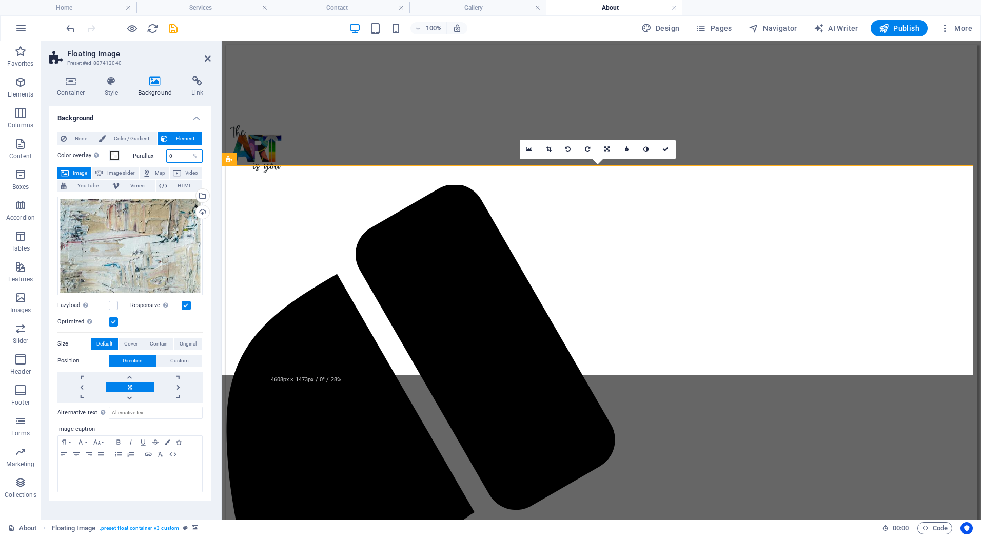
click at [176, 155] on input "0" at bounding box center [185, 156] width 36 height 12
type input "75"
click at [666, 147] on icon at bounding box center [666, 149] width 6 height 6
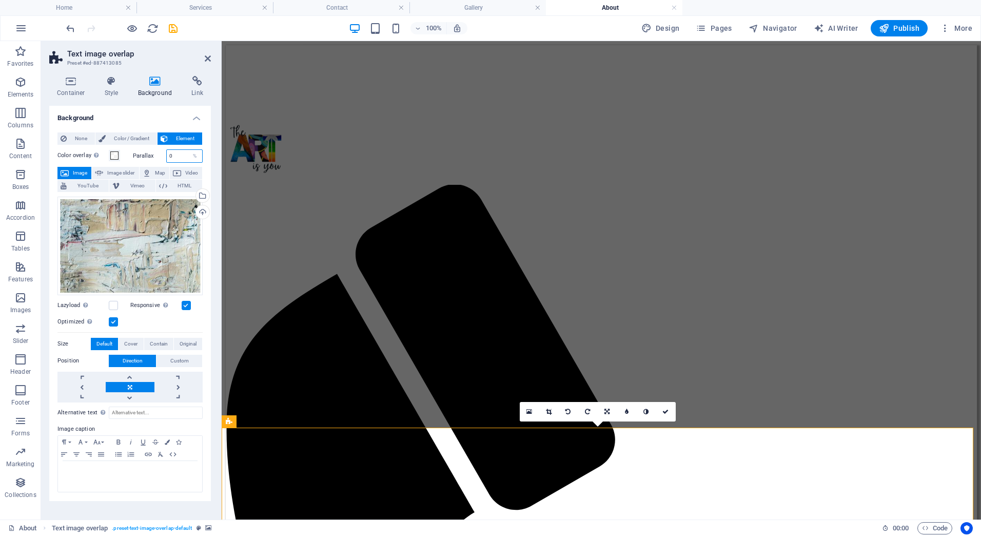
click at [177, 151] on input "0" at bounding box center [185, 156] width 36 height 12
type input "75"
click at [663, 410] on icon at bounding box center [666, 412] width 6 height 6
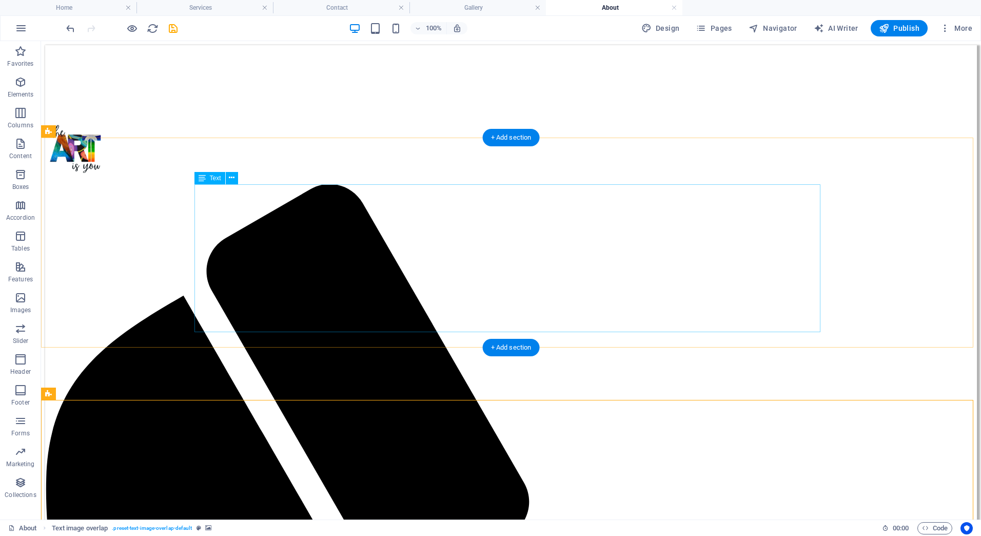
scroll to position [51, 0]
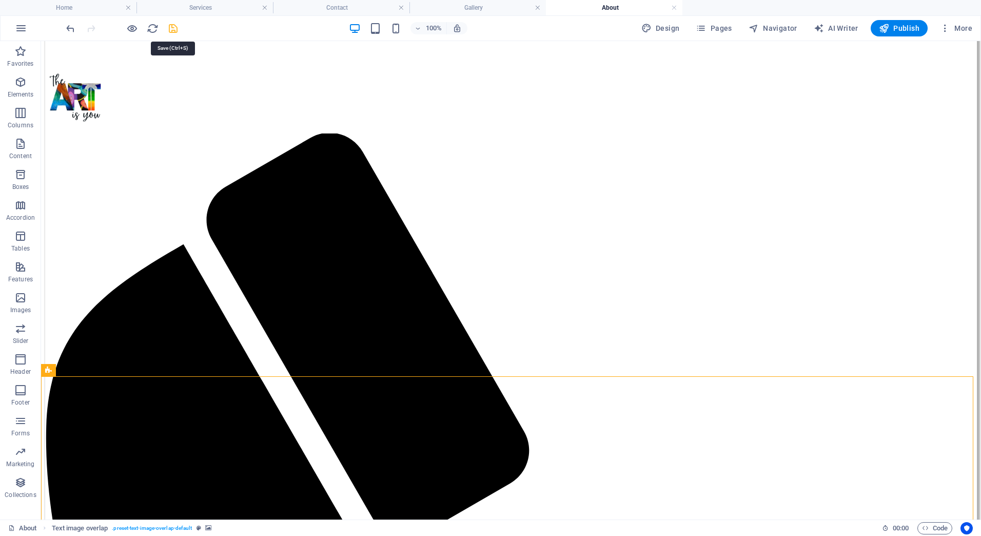
click at [174, 29] on icon "save" at bounding box center [173, 29] width 12 height 12
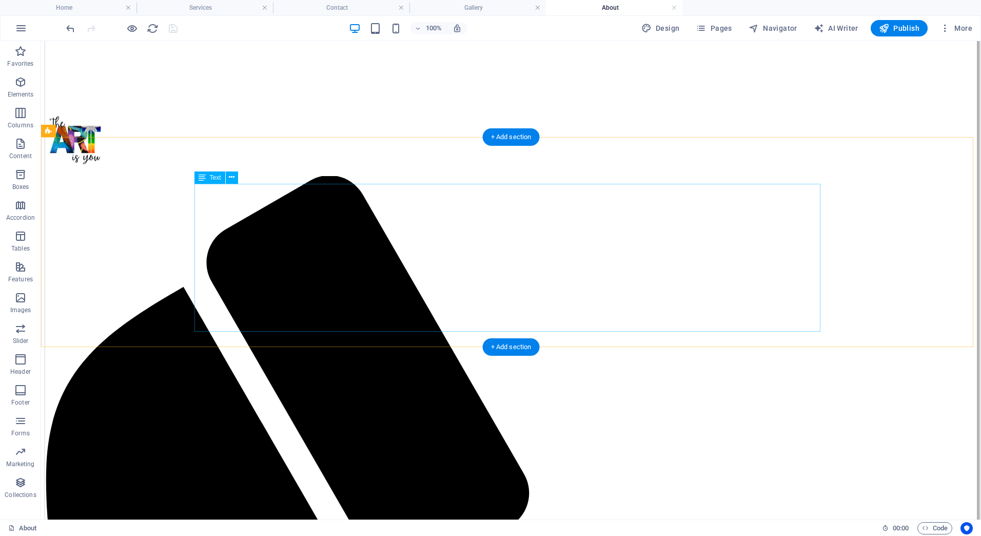
scroll to position [0, 0]
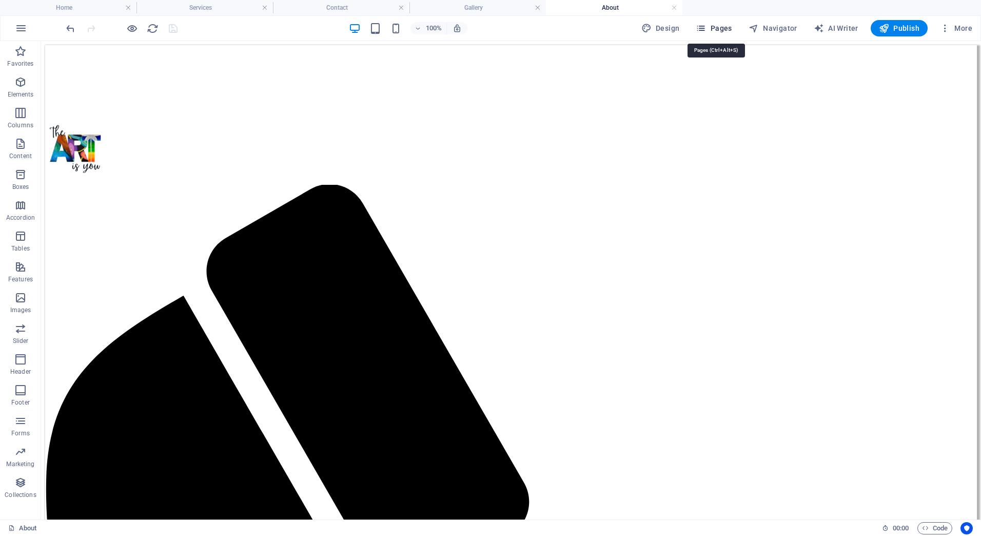
click at [735, 29] on button "Pages" at bounding box center [714, 28] width 44 height 16
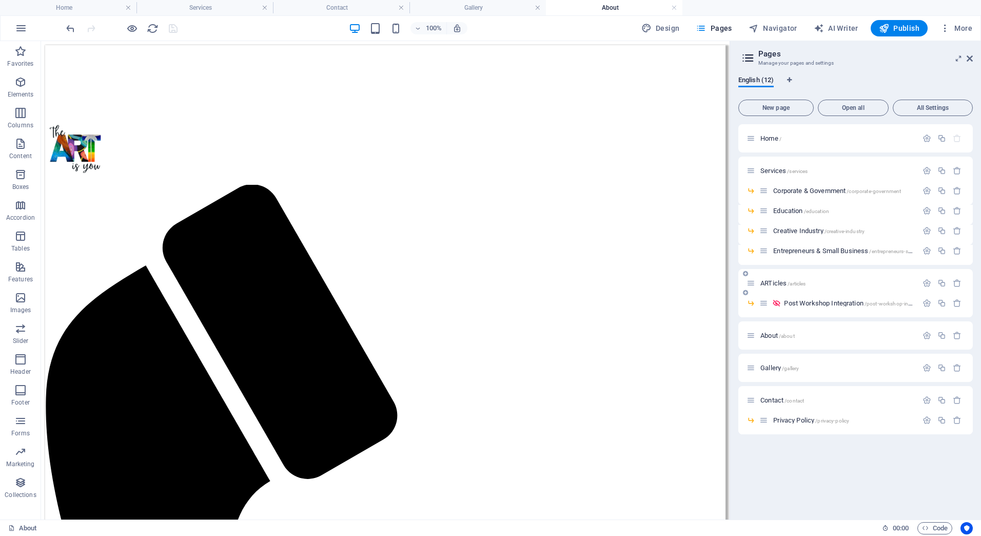
click at [783, 281] on span "ARTicles /articles" at bounding box center [783, 283] width 45 height 8
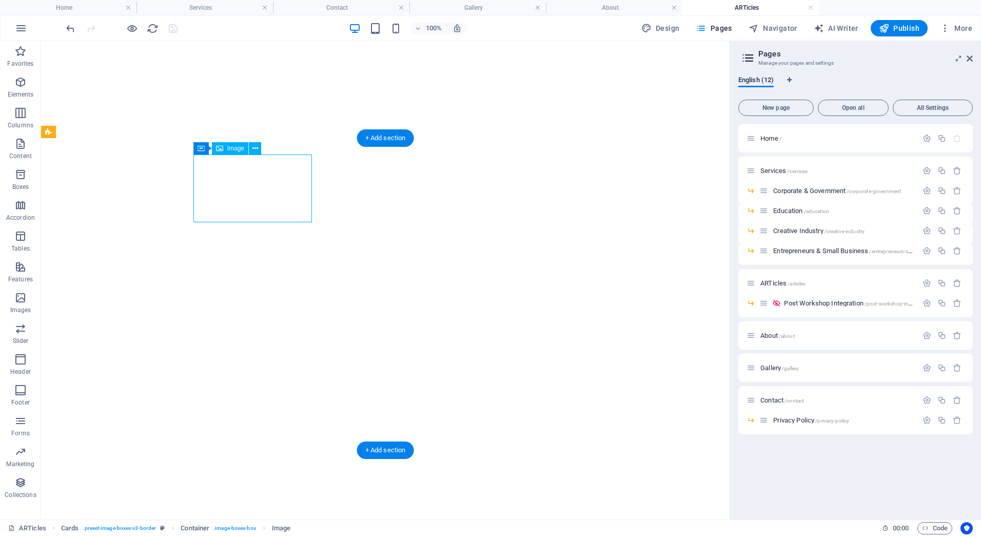
select select "%"
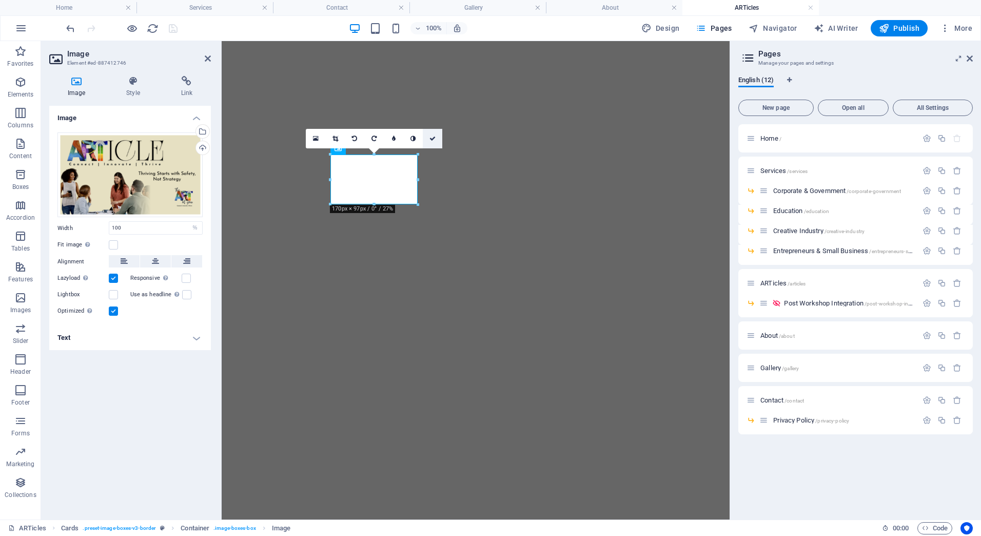
click at [433, 139] on icon at bounding box center [433, 139] width 6 height 6
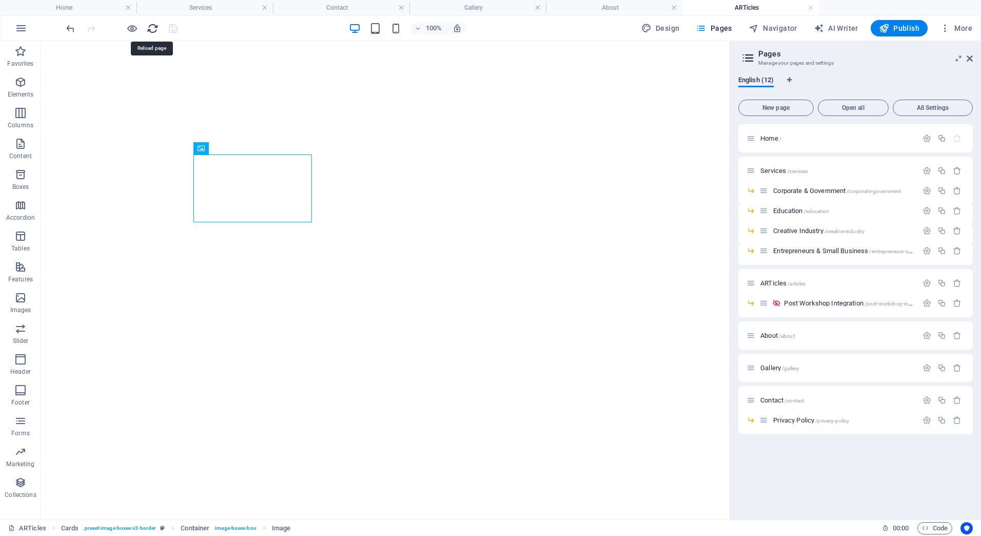
click at [152, 28] on icon "reload" at bounding box center [153, 29] width 12 height 12
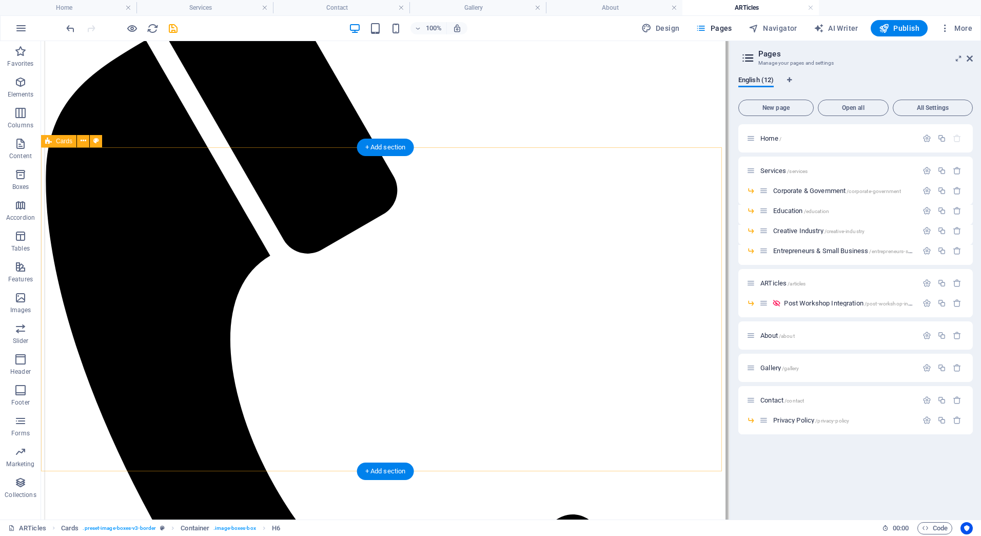
scroll to position [359, 0]
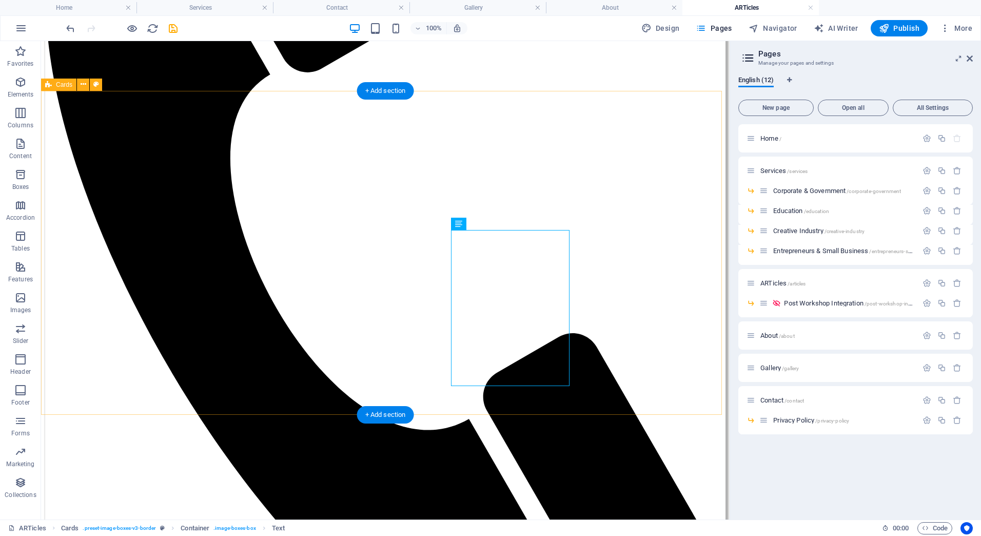
scroll to position [359, 0]
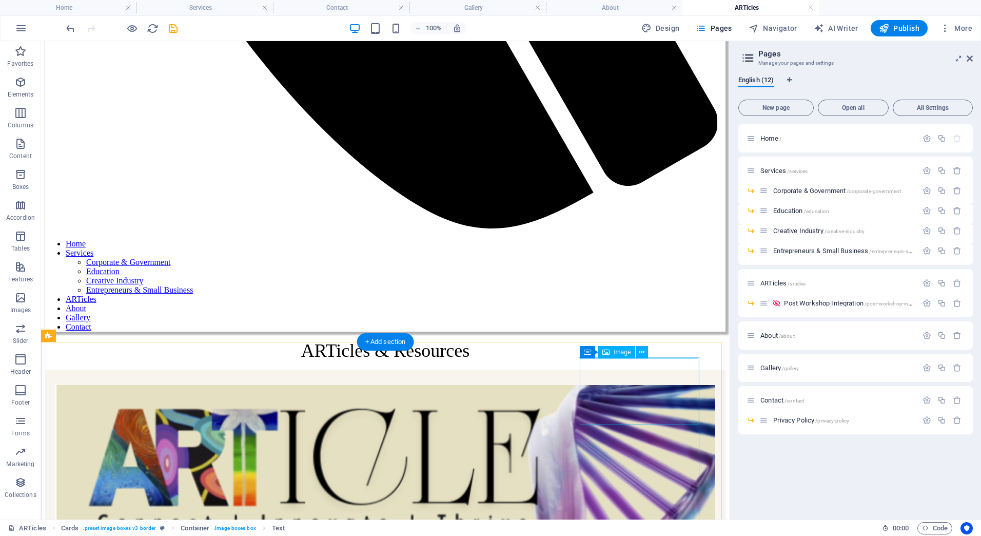
scroll to position [873, 0]
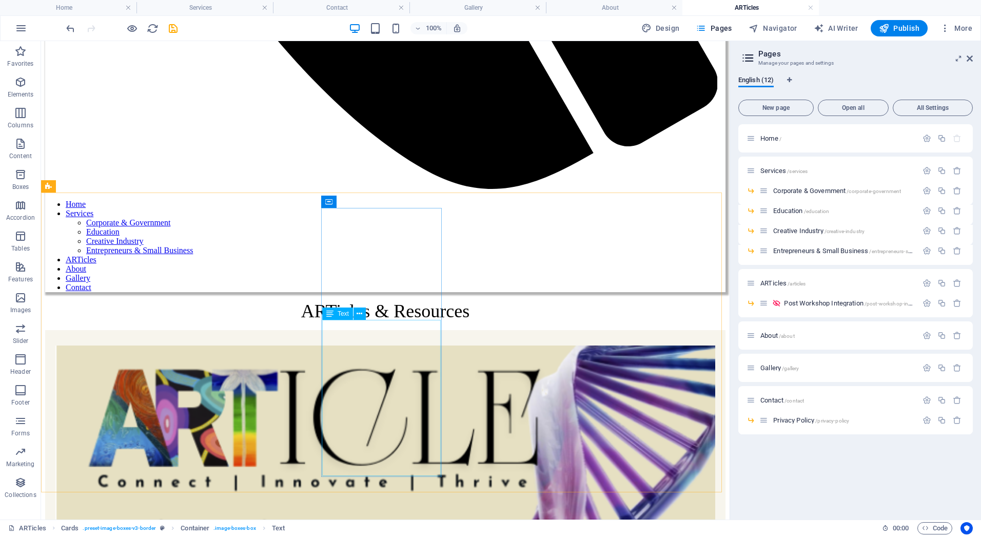
click at [371, 312] on div "Text" at bounding box center [347, 313] width 50 height 13
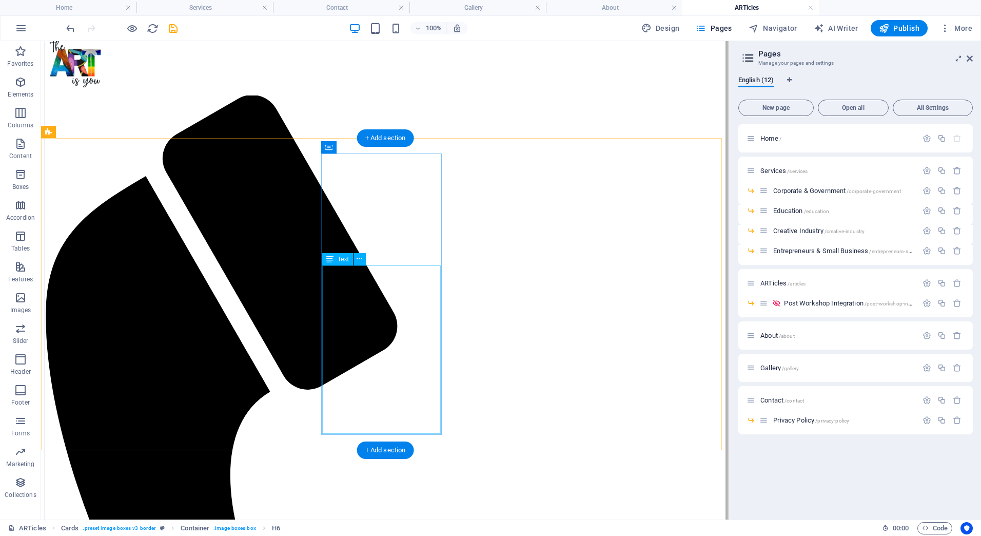
scroll to position [0, 0]
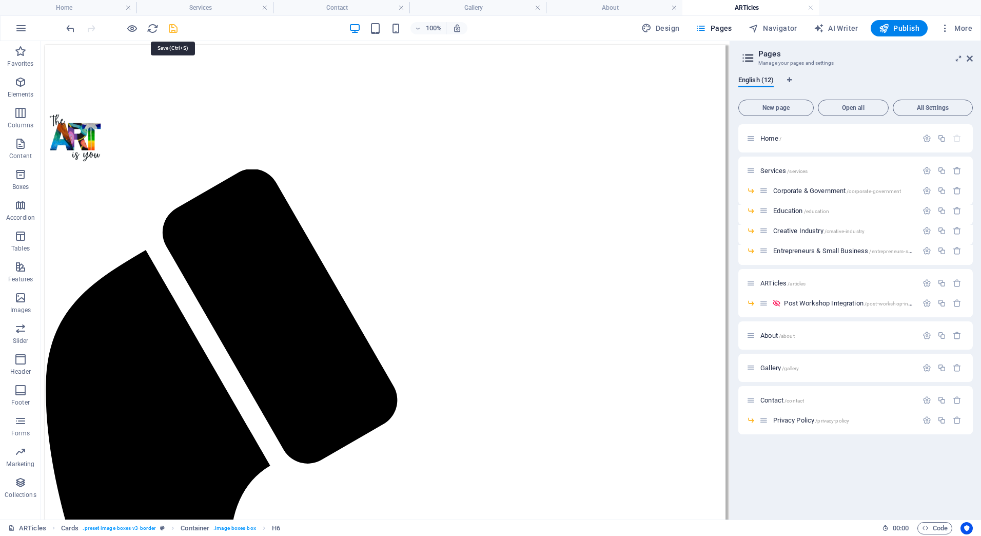
click at [172, 25] on icon "save" at bounding box center [173, 29] width 12 height 12
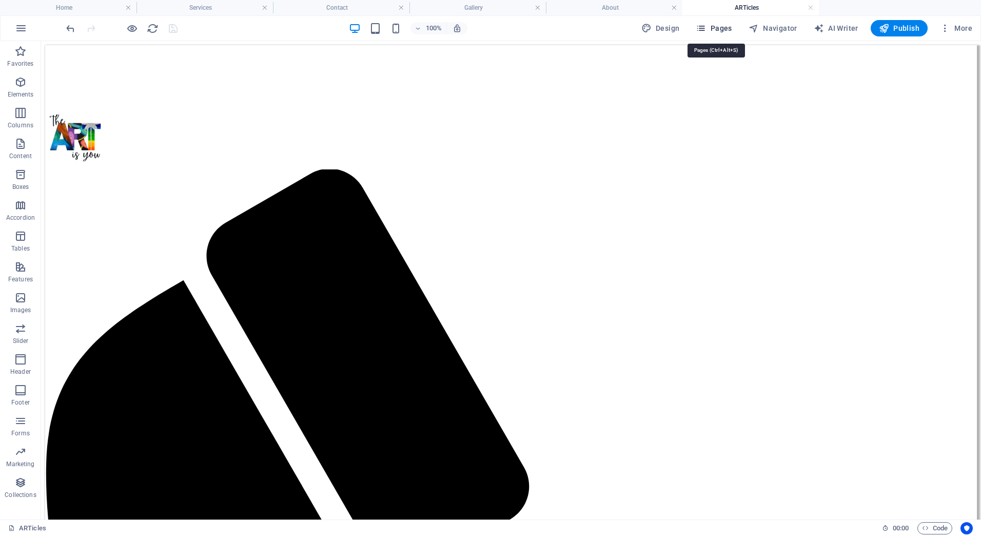
click at [718, 28] on span "Pages" at bounding box center [714, 28] width 36 height 10
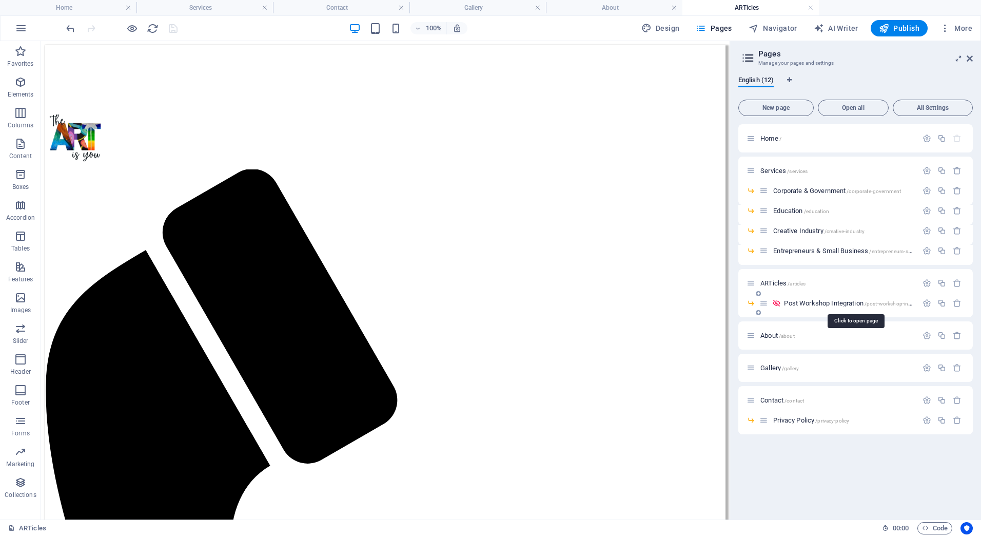
click at [820, 302] on span "Post Workshop Integration /post-workshop-integration" at bounding box center [856, 303] width 145 height 8
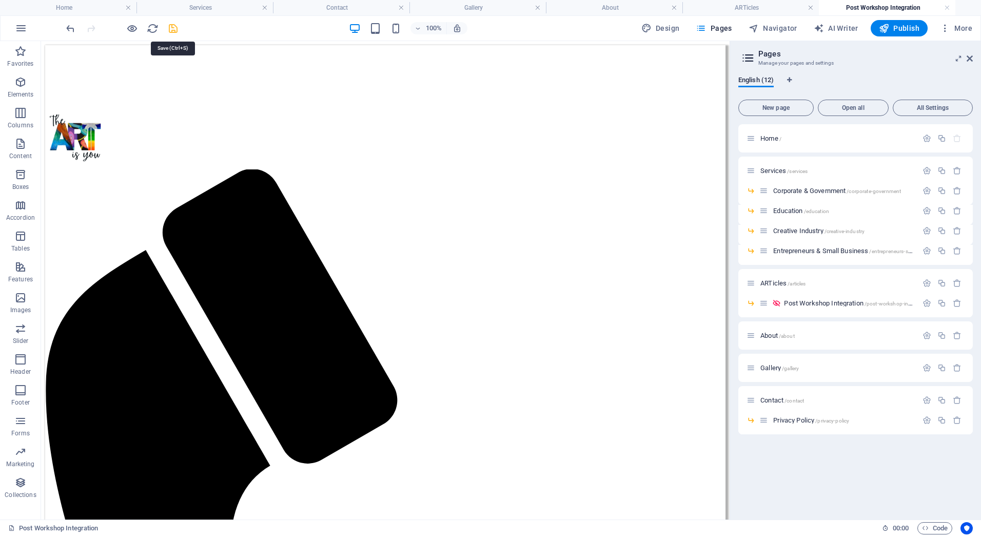
click at [169, 27] on icon "save" at bounding box center [173, 29] width 12 height 12
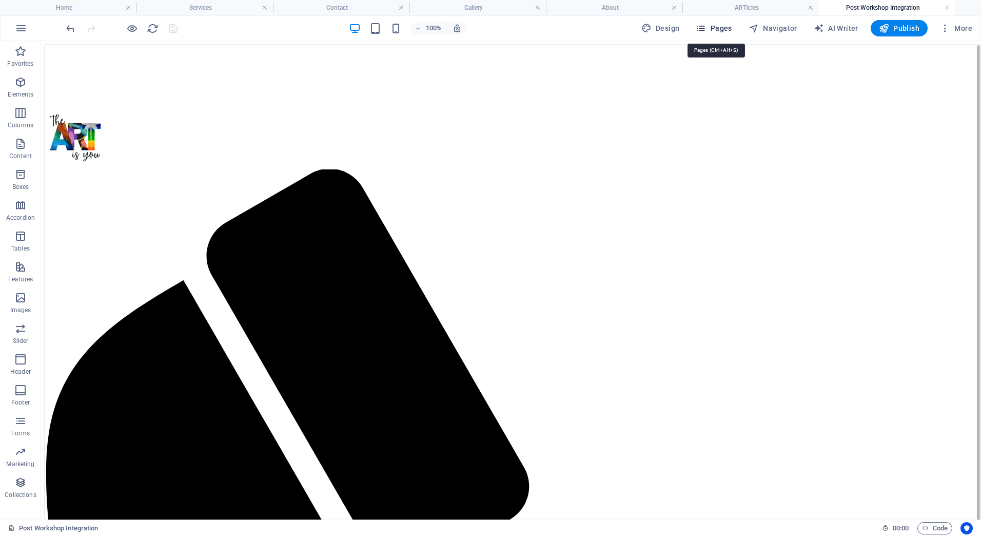
click at [722, 31] on span "Pages" at bounding box center [714, 28] width 36 height 10
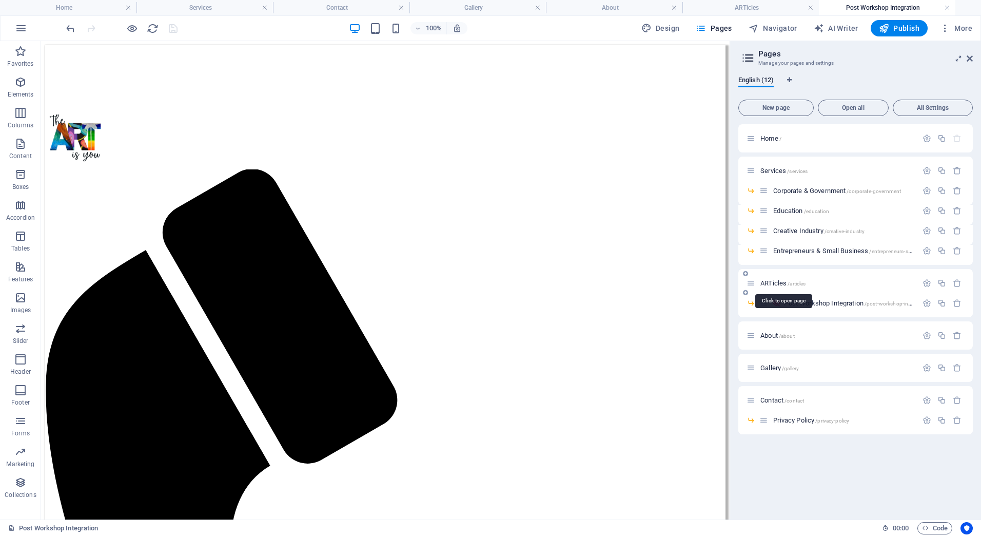
click at [799, 282] on span "/articles" at bounding box center [797, 284] width 18 height 6
click at [771, 328] on div "About /about" at bounding box center [856, 335] width 235 height 28
click at [772, 332] on span "About /about" at bounding box center [778, 336] width 34 height 8
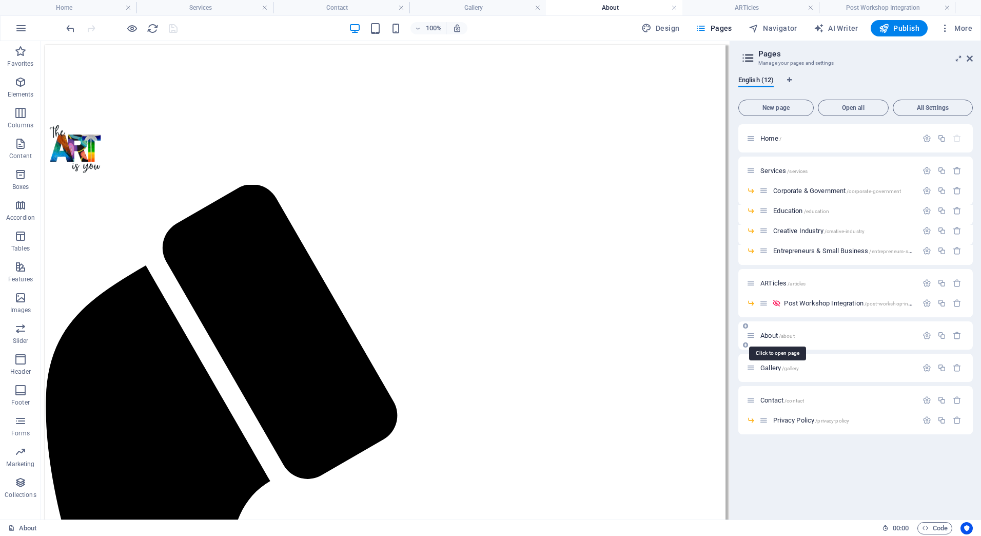
click at [771, 334] on span "About /about" at bounding box center [778, 336] width 34 height 8
click at [768, 365] on span "Gallery /gallery" at bounding box center [780, 368] width 38 height 8
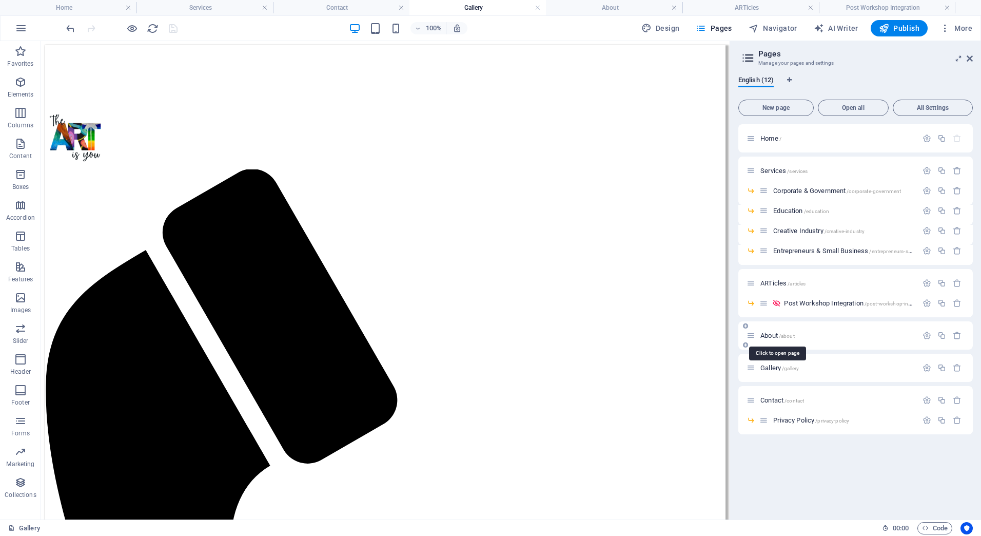
click at [782, 333] on span "/about" at bounding box center [787, 336] width 16 height 6
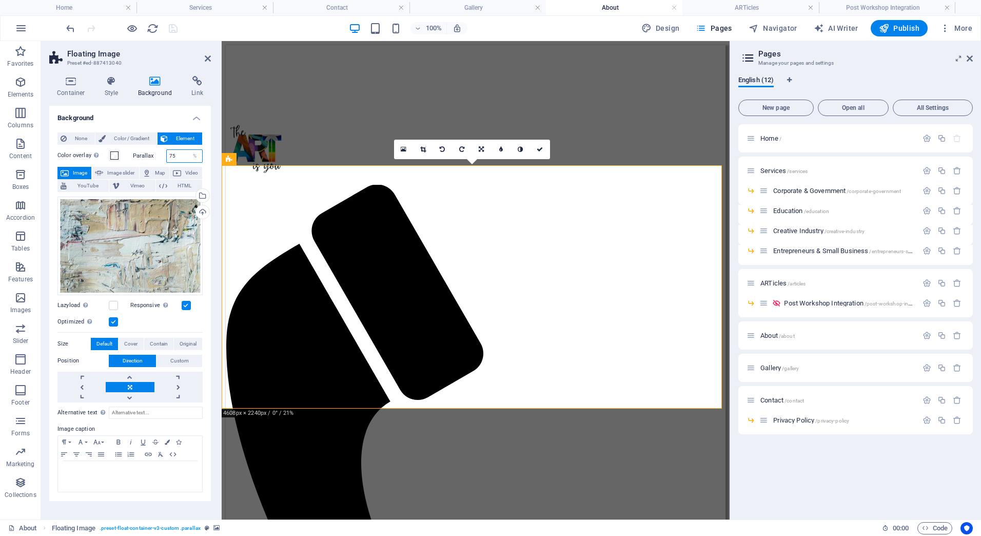
click at [178, 153] on input "75" at bounding box center [185, 156] width 36 height 12
drag, startPoint x: 114, startPoint y: 153, endPoint x: 3, endPoint y: 125, distance: 114.9
click at [114, 153] on span at bounding box center [114, 155] width 8 height 8
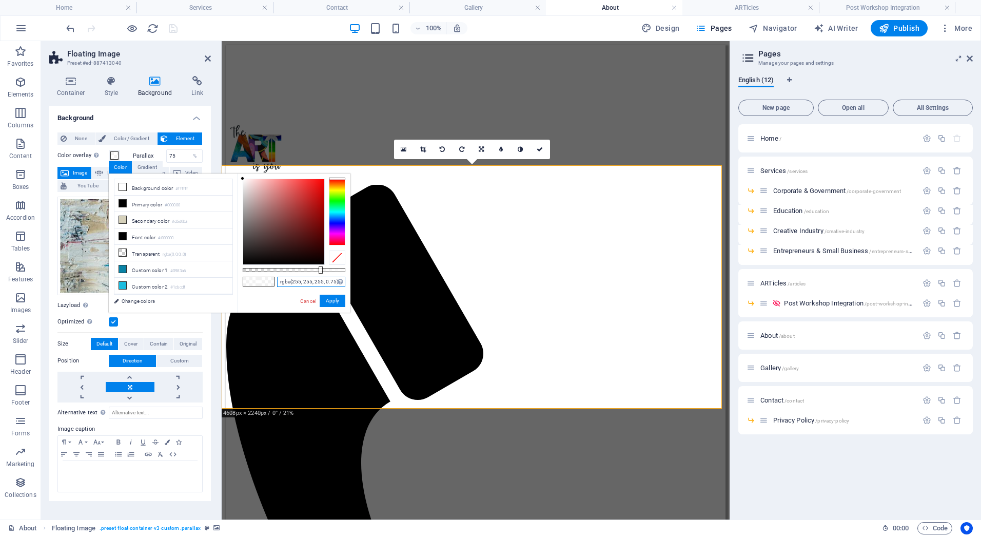
click at [329, 280] on input "rgba(255, 255, 255, 0.75)" at bounding box center [311, 282] width 68 height 10
click at [333, 280] on input "rgba(255, 255, 255, 0.75)" at bounding box center [311, 282] width 68 height 10
type input "rgba(255, 255, 255, 0.8)"
click at [334, 299] on button "Apply" at bounding box center [333, 301] width 26 height 12
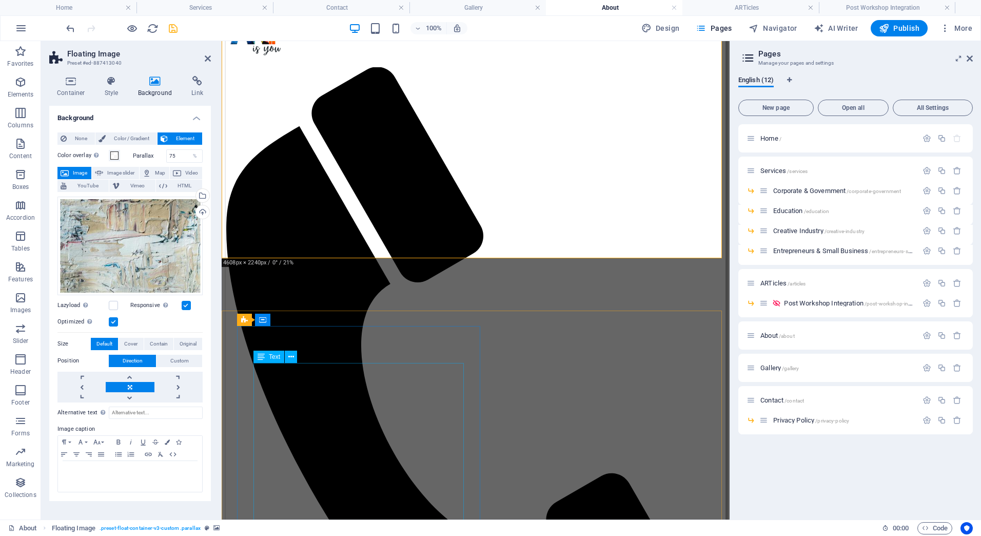
scroll to position [103, 0]
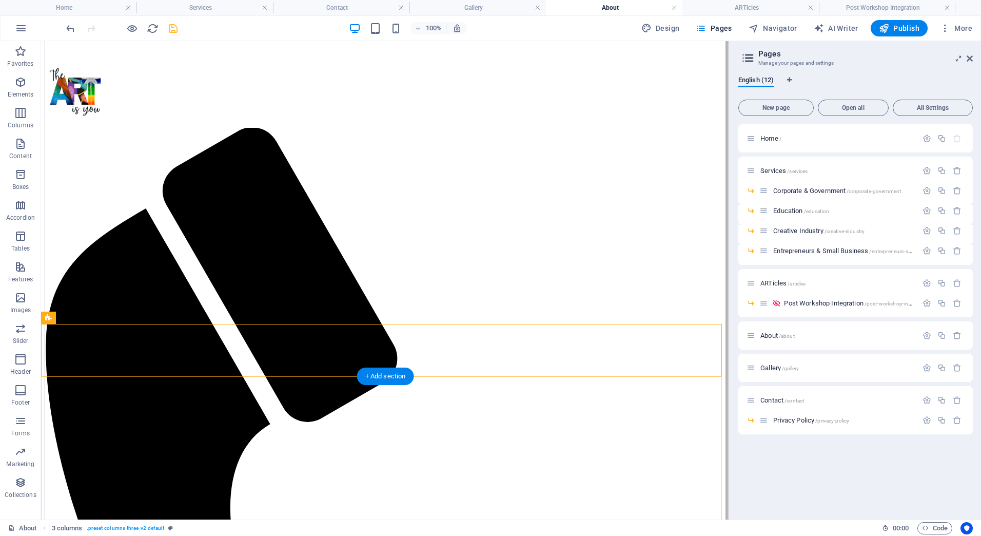
scroll to position [51, 0]
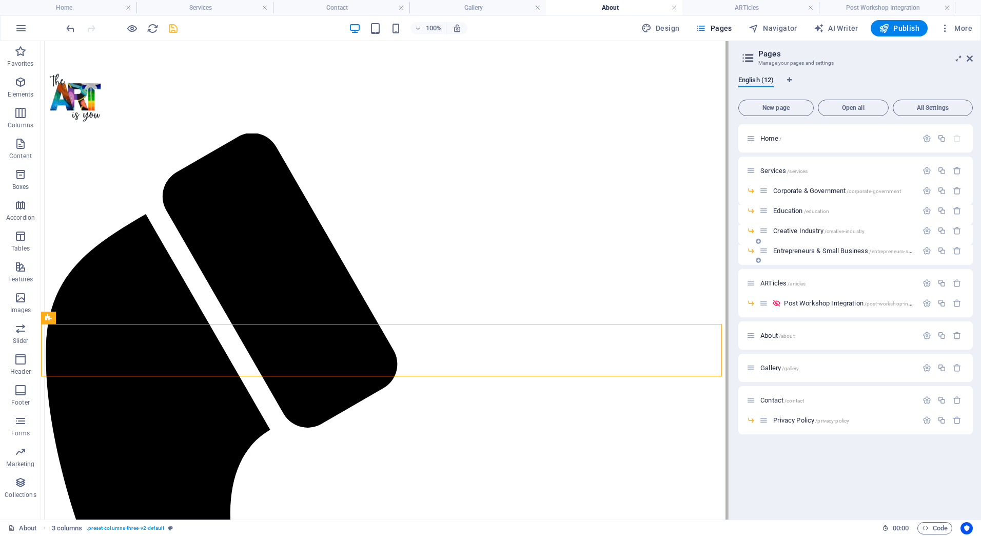
click at [783, 247] on div "Entrepreneurs & Small Business /entrepreneurs-small-business" at bounding box center [839, 251] width 158 height 12
click at [783, 251] on span "Entrepreneurs & Small Business /entrepreneurs-small-business" at bounding box center [857, 251] width 167 height 8
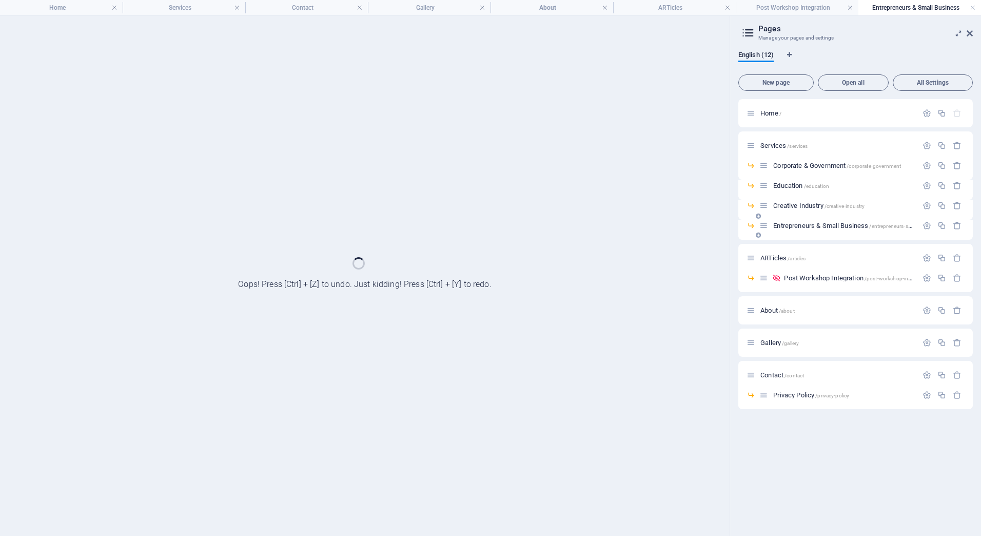
scroll to position [0, 0]
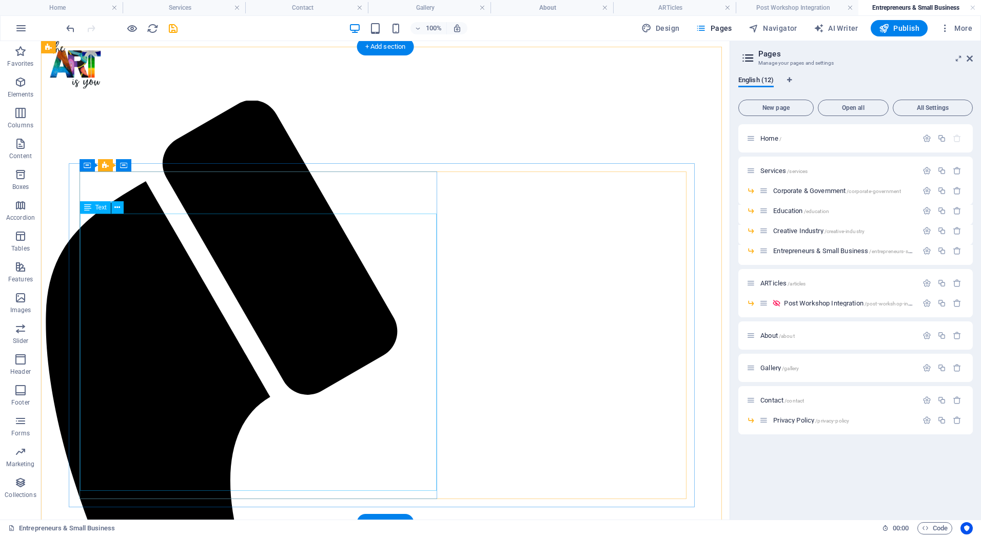
scroll to position [58, 0]
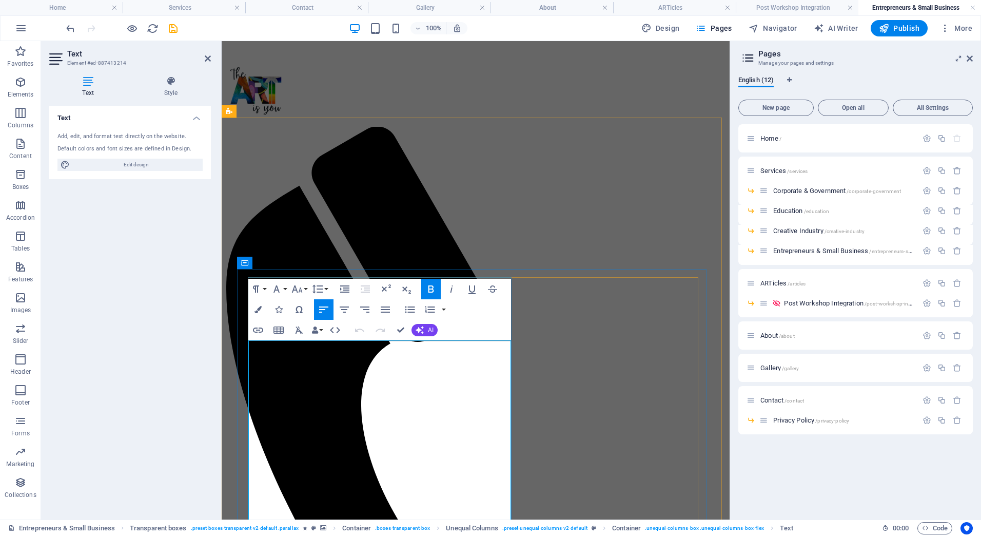
drag, startPoint x: 388, startPoint y: 418, endPoint x: 249, endPoint y: 350, distance: 155.0
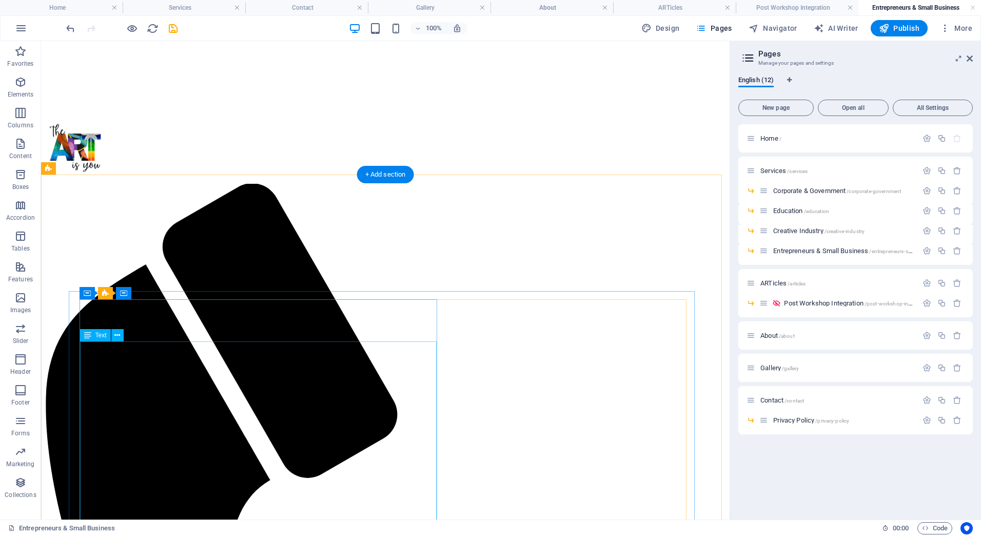
scroll to position [0, 0]
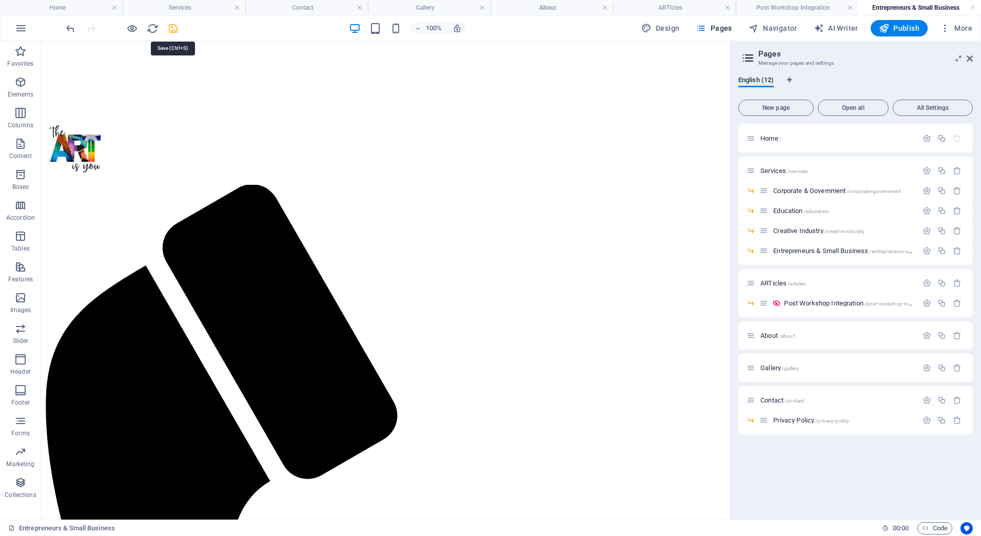
click at [173, 26] on icon "save" at bounding box center [173, 29] width 12 height 12
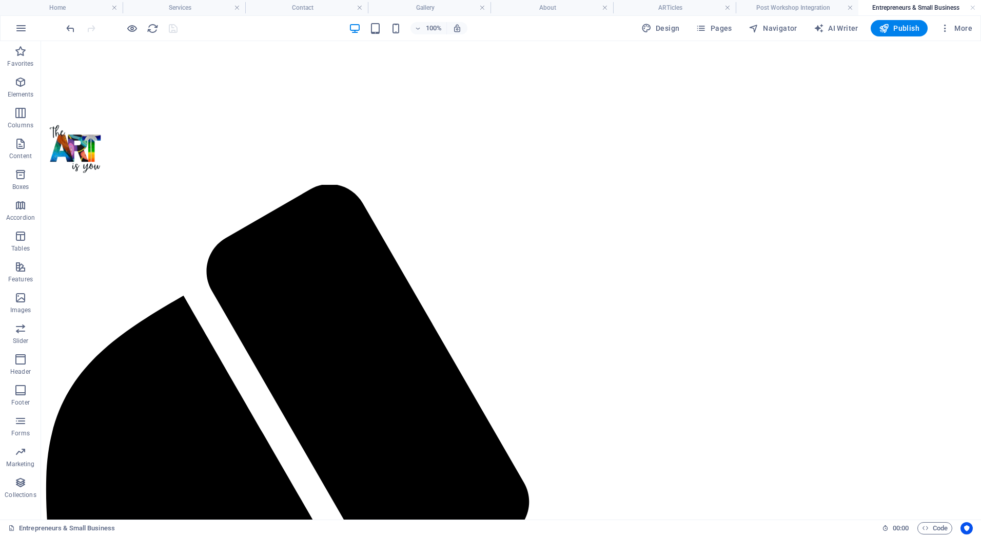
click at [150, 45] on figure at bounding box center [511, 45] width 932 height 0
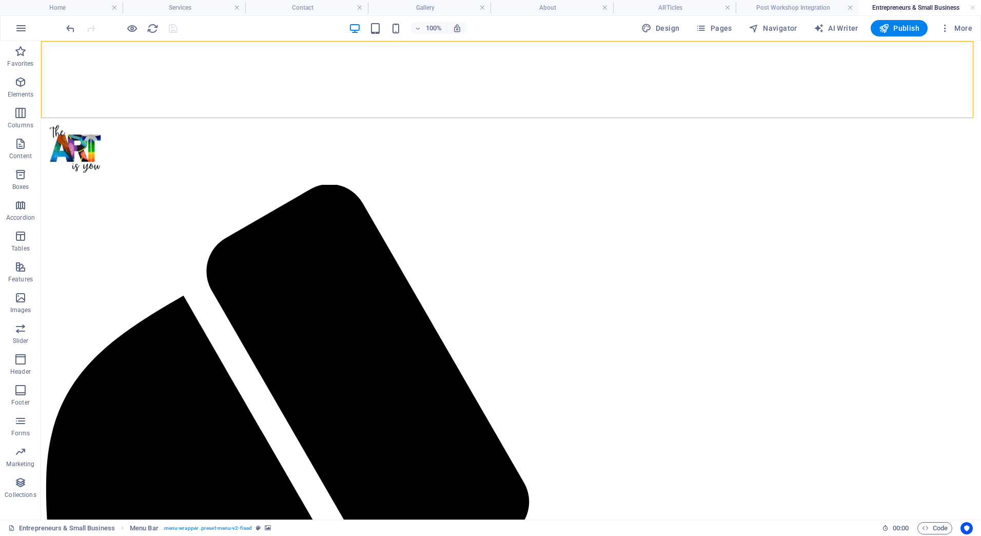
click at [150, 45] on figure at bounding box center [511, 45] width 932 height 0
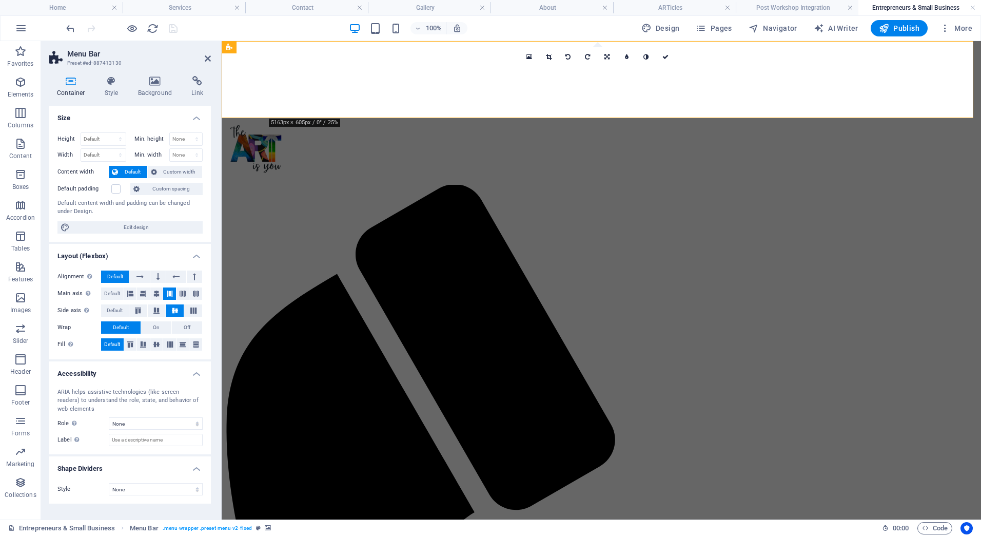
click at [155, 73] on div "Container Style Background Link Size Height Default px rem % vh vw Min. height …" at bounding box center [130, 294] width 178 height 452
click at [158, 82] on icon at bounding box center [155, 81] width 50 height 10
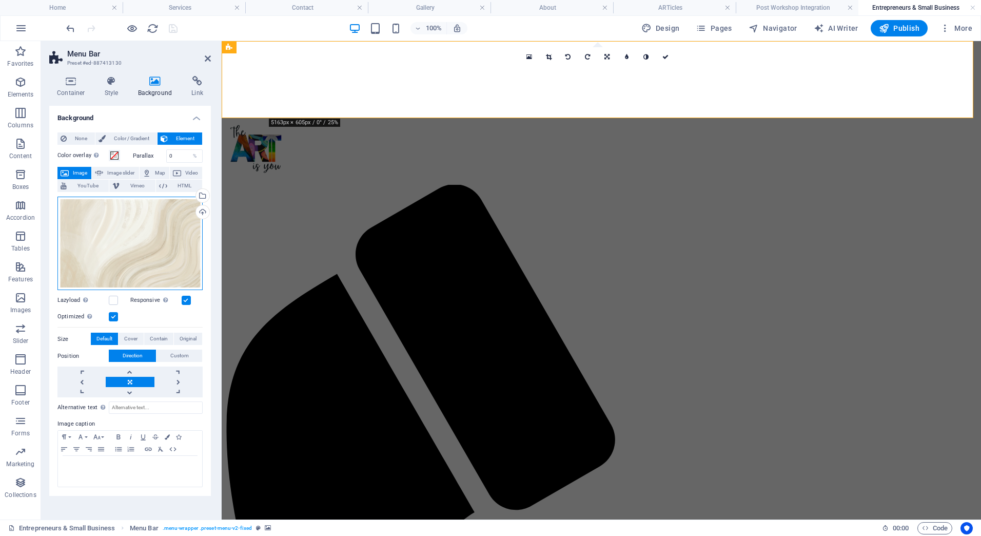
click at [155, 221] on div "Drag files here, click to choose files or select files from Files or our free s…" at bounding box center [129, 244] width 145 height 94
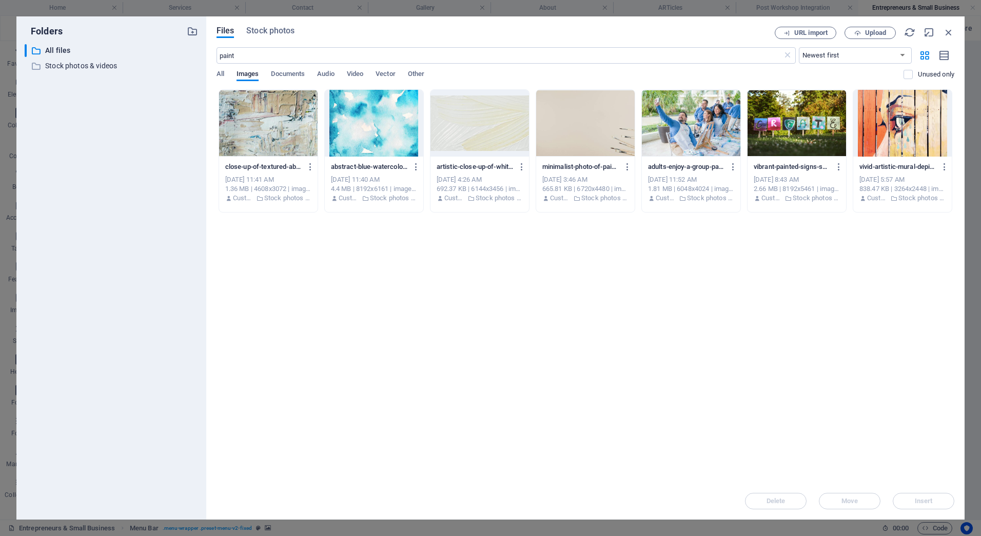
click at [381, 99] on div at bounding box center [374, 123] width 99 height 67
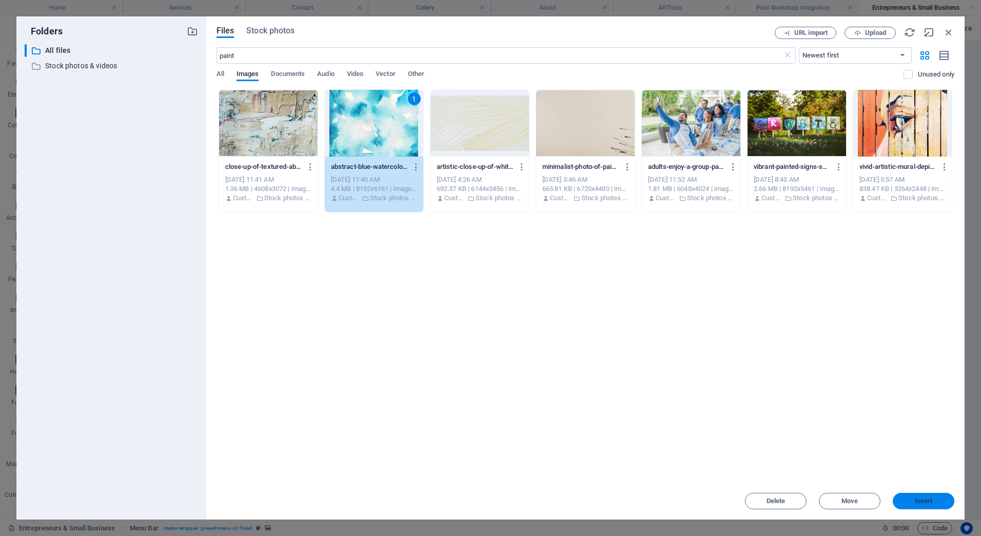
drag, startPoint x: 925, startPoint y: 497, endPoint x: 703, endPoint y: 457, distance: 224.9
click at [925, 498] on span "Insert" at bounding box center [924, 501] width 18 height 6
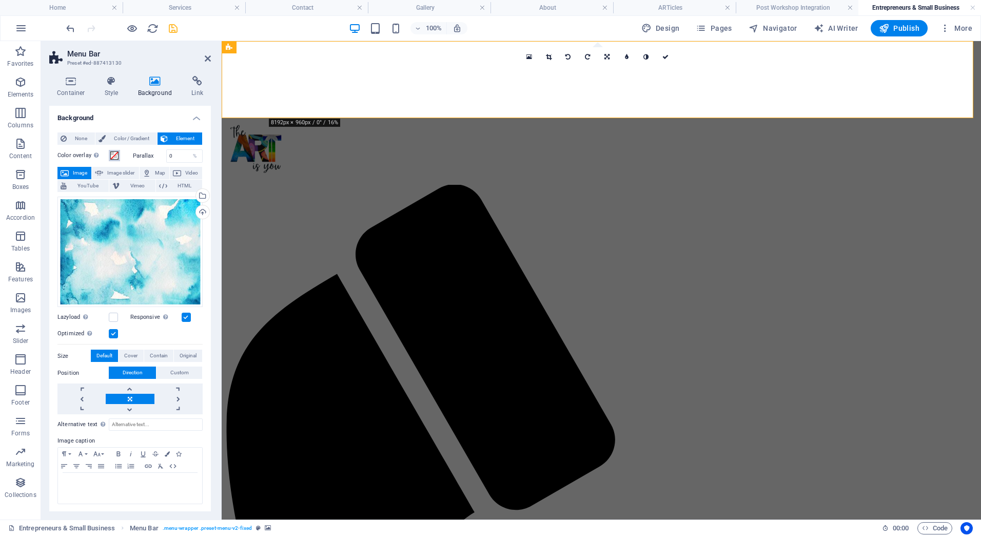
click at [117, 155] on span at bounding box center [114, 155] width 8 height 8
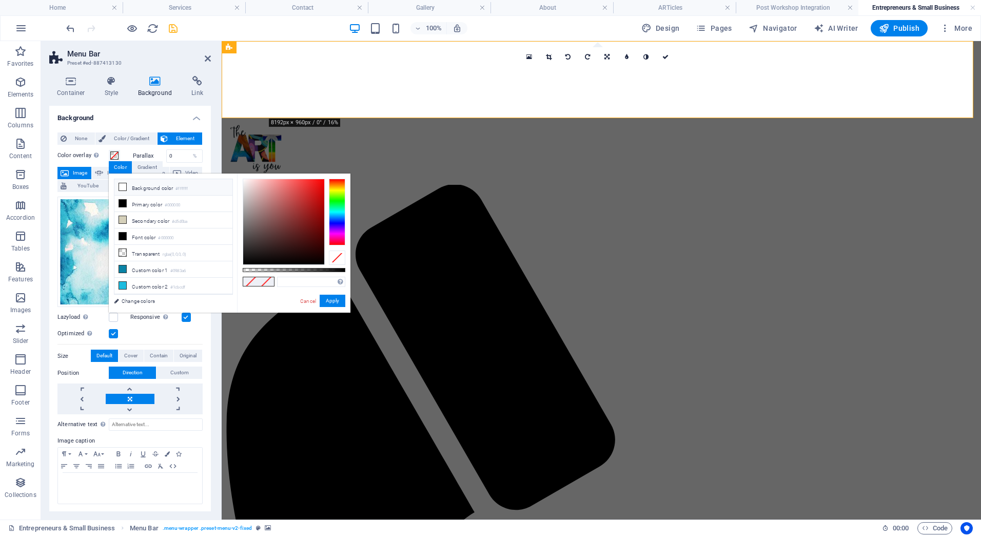
click at [140, 184] on li "Background color #ffffff" at bounding box center [173, 187] width 118 height 16
click at [318, 269] on div at bounding box center [294, 270] width 103 height 4
type input "rgba(255, 255, 255, 0.5)"
drag, startPoint x: 318, startPoint y: 269, endPoint x: 294, endPoint y: 270, distance: 24.1
click at [294, 270] on div at bounding box center [295, 269] width 4 height 7
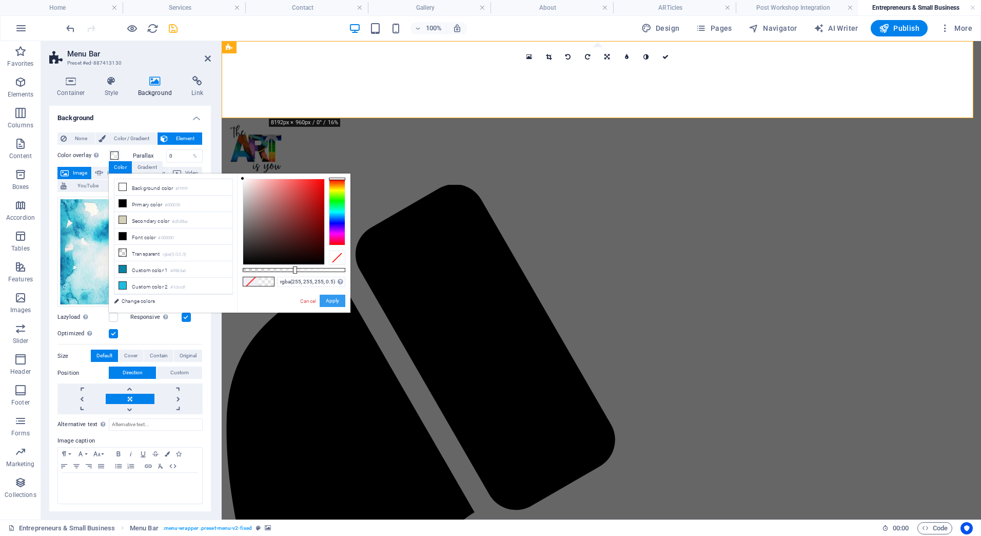
click at [331, 298] on button "Apply" at bounding box center [333, 301] width 26 height 12
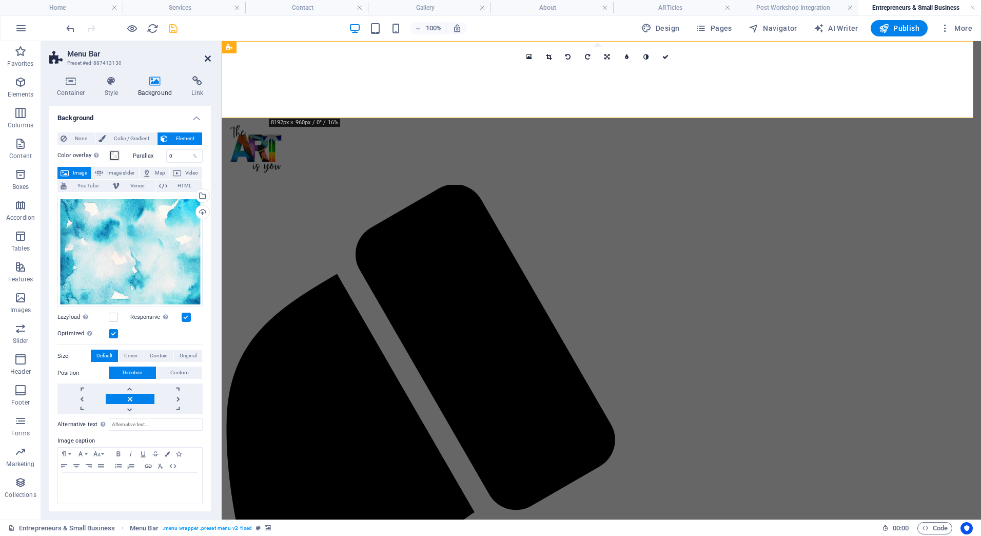
click at [206, 56] on icon at bounding box center [208, 58] width 6 height 8
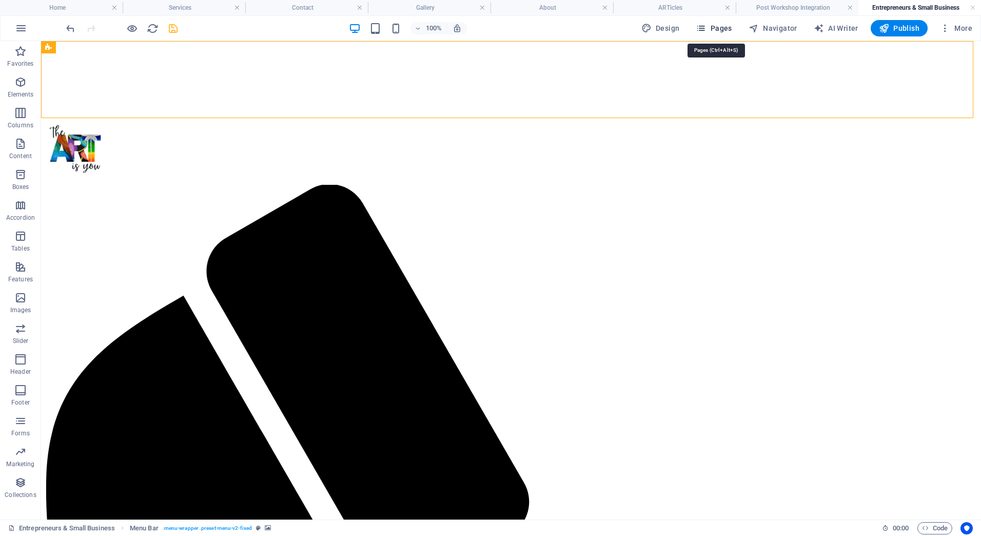
click at [706, 28] on icon "button" at bounding box center [701, 28] width 10 height 10
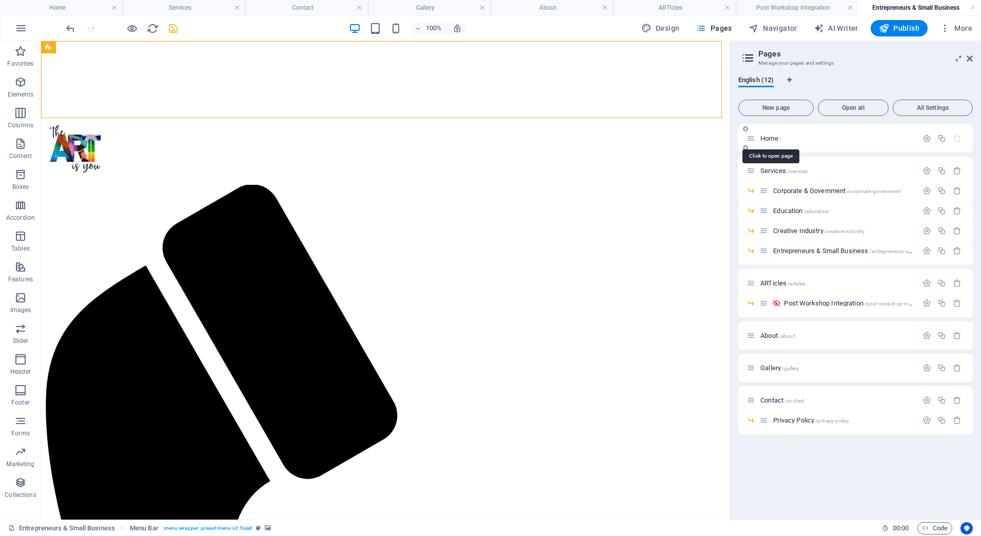
click at [761, 137] on span "Home /" at bounding box center [771, 138] width 21 height 8
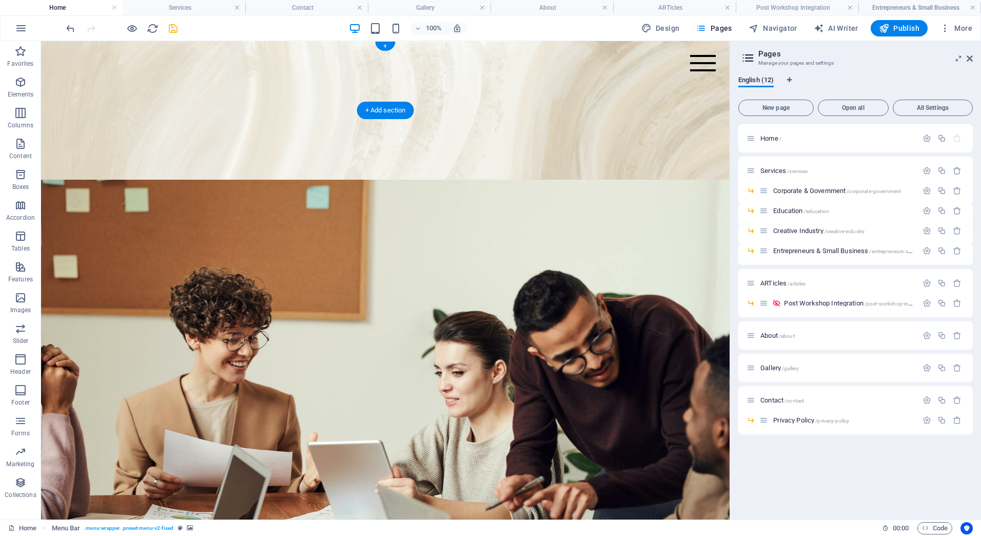
click at [224, 65] on figure at bounding box center [385, 280] width 689 height 478
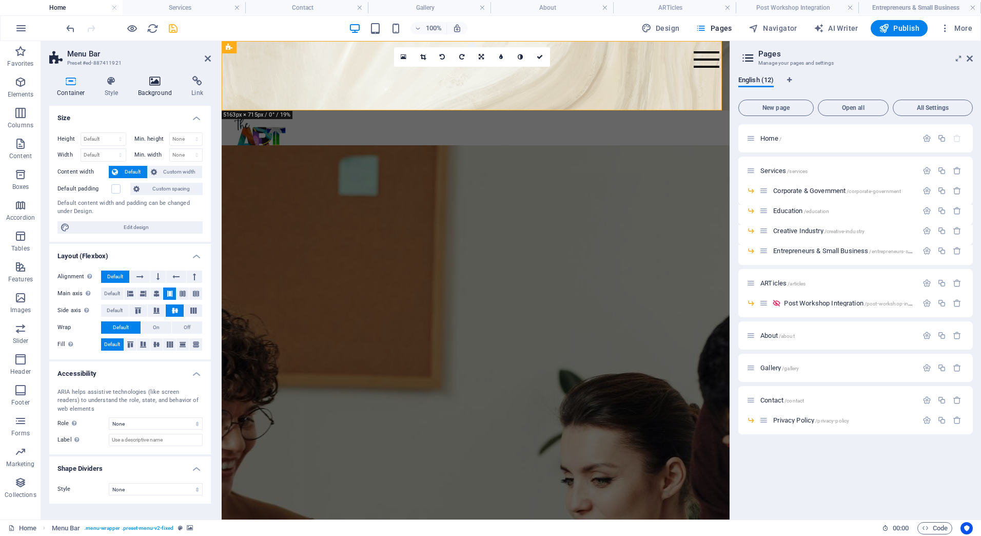
click at [155, 84] on icon at bounding box center [155, 81] width 50 height 10
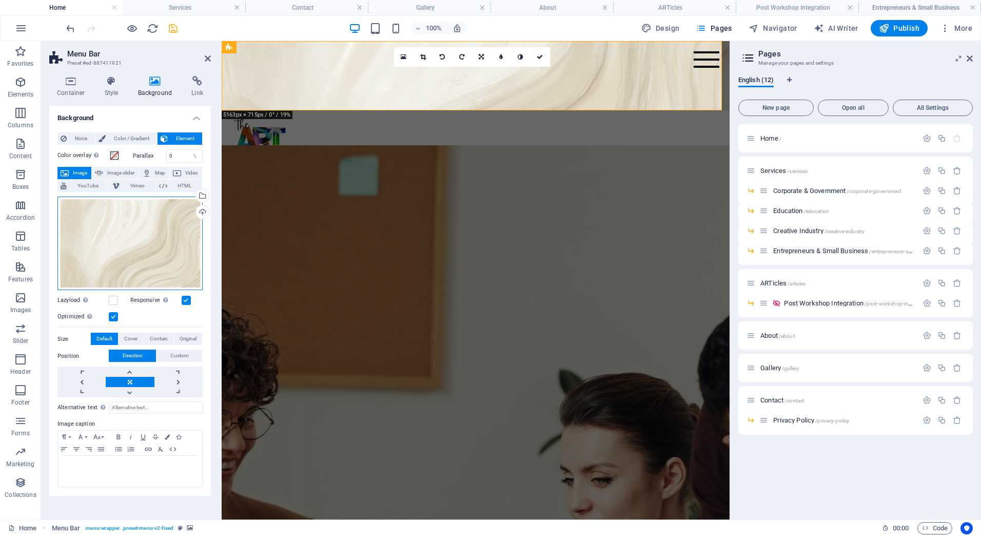
click at [147, 245] on div "Drag files here, click to choose files or select files from Files or our free s…" at bounding box center [129, 244] width 145 height 94
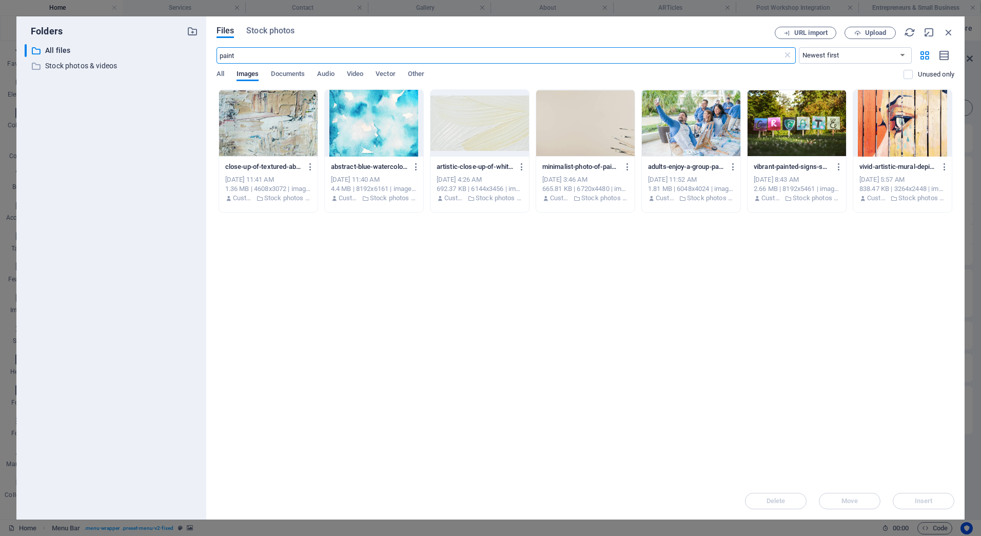
click at [406, 119] on div at bounding box center [374, 123] width 99 height 67
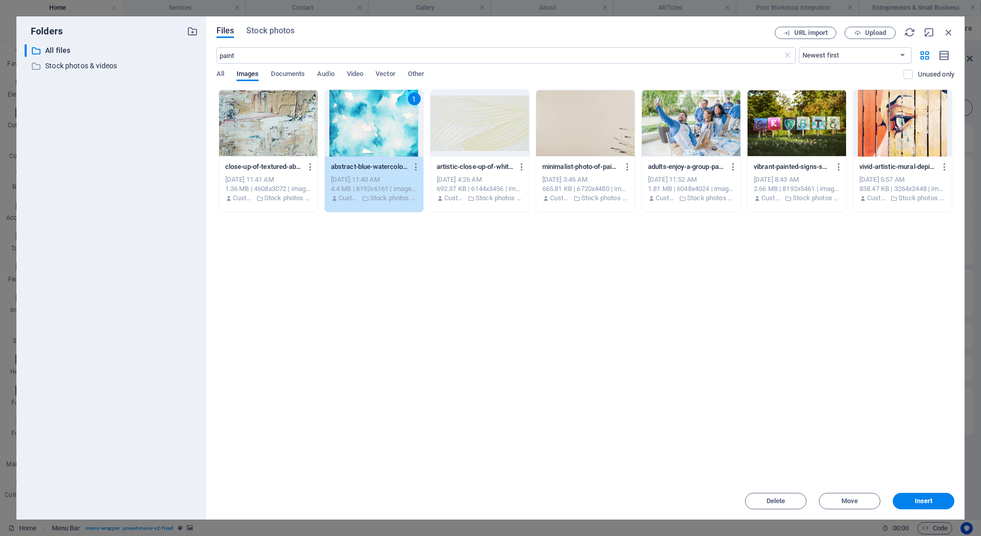
drag, startPoint x: 939, startPoint y: 505, endPoint x: 889, endPoint y: 488, distance: 52.8
click at [939, 505] on button "Insert" at bounding box center [924, 501] width 62 height 16
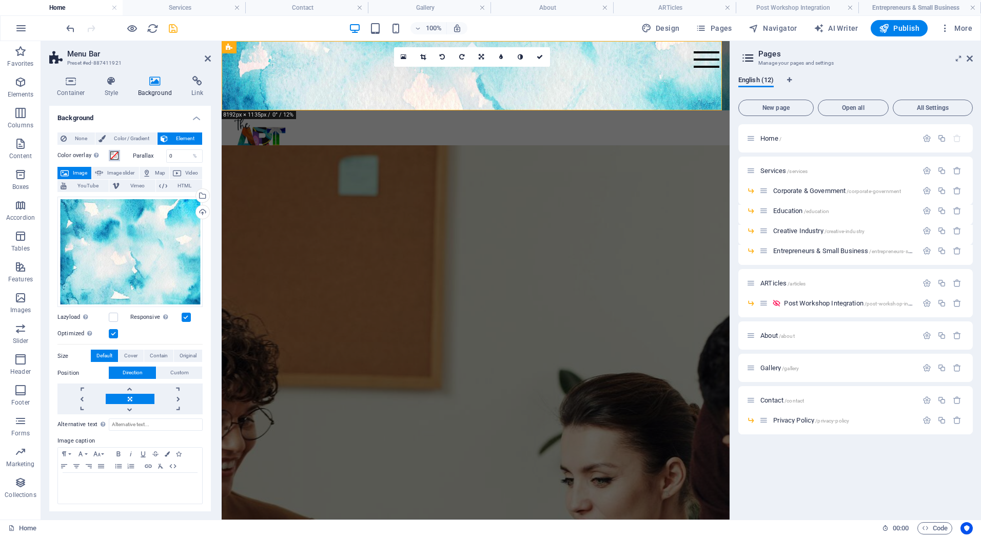
click at [119, 155] on button "Color overlay Places an overlay over the background to colorize it" at bounding box center [114, 155] width 11 height 11
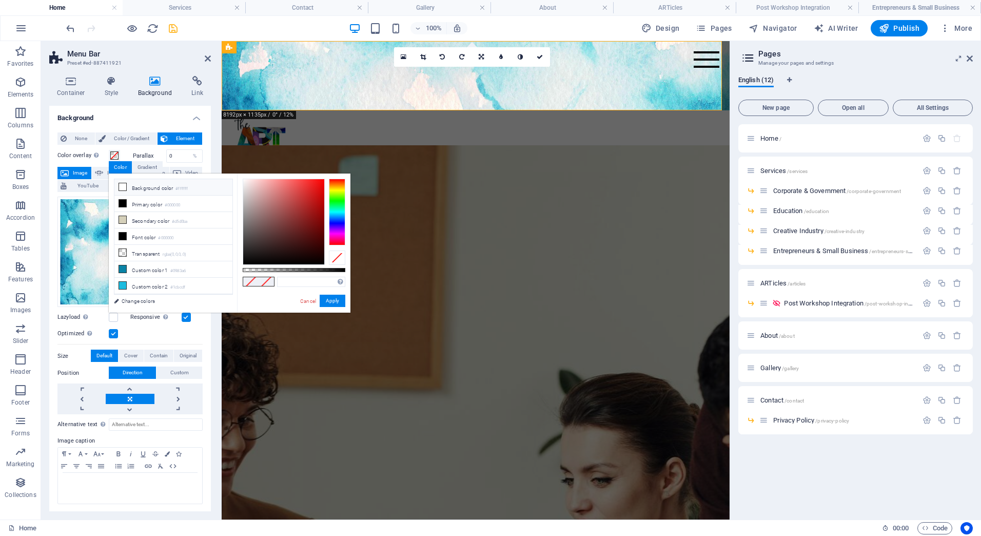
click at [152, 185] on li "Background color #ffffff" at bounding box center [173, 187] width 118 height 16
click at [320, 270] on div at bounding box center [294, 270] width 103 height 4
drag, startPoint x: 320, startPoint y: 268, endPoint x: 295, endPoint y: 267, distance: 25.2
click at [295, 267] on div at bounding box center [296, 269] width 4 height 7
type input "rgba(255, 255, 255, 0.5)"
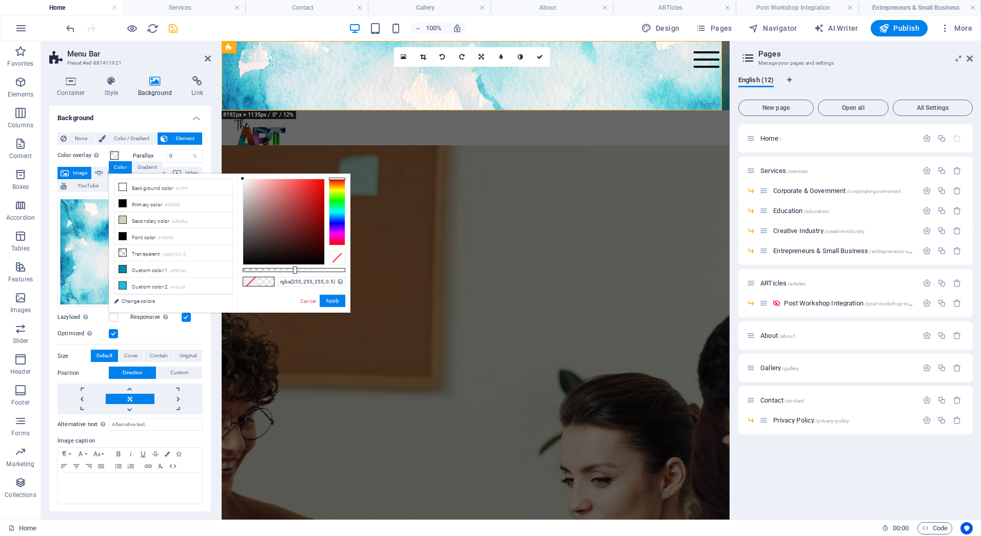
click at [294, 267] on div at bounding box center [295, 269] width 4 height 7
click at [335, 301] on button "Apply" at bounding box center [333, 301] width 26 height 12
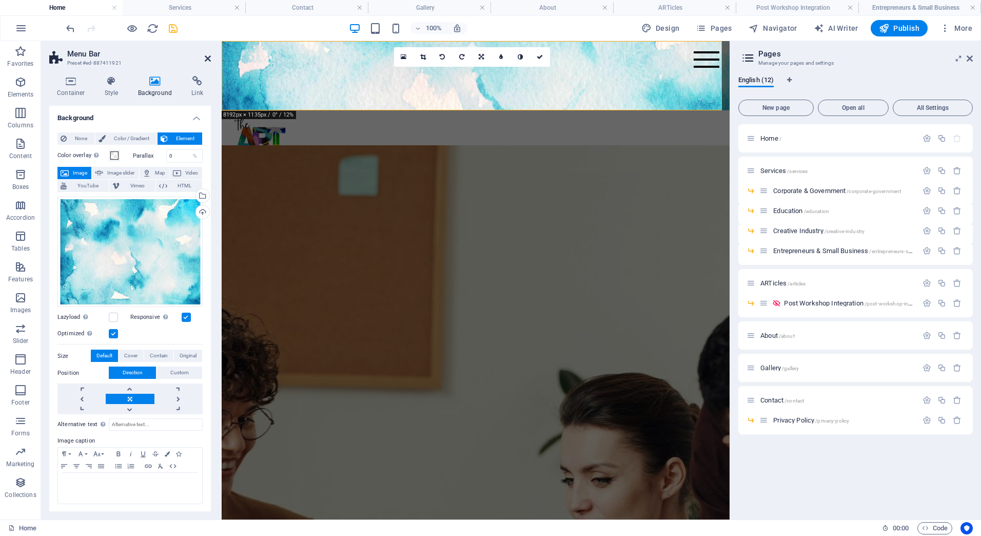
click at [208, 55] on icon at bounding box center [208, 58] width 6 height 8
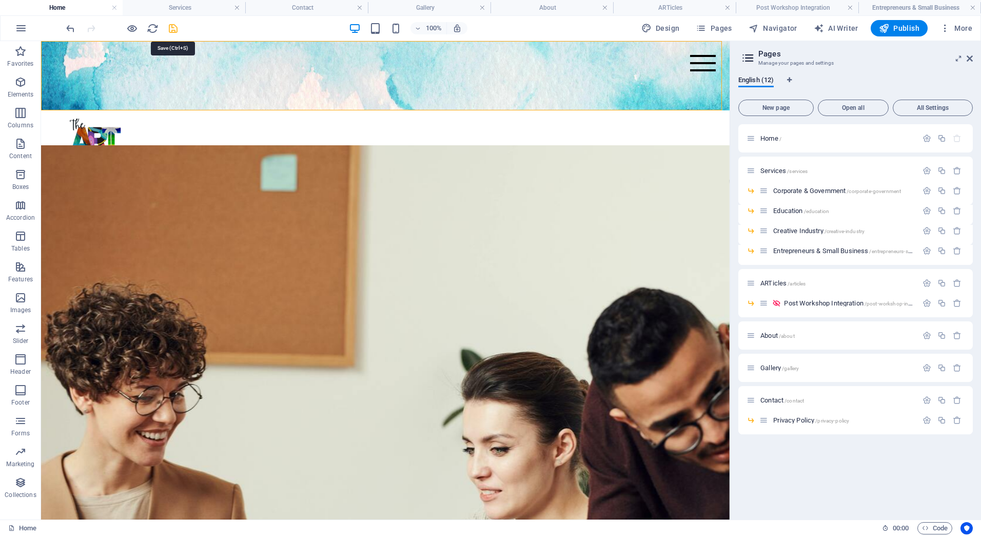
click at [174, 31] on icon "save" at bounding box center [173, 29] width 12 height 12
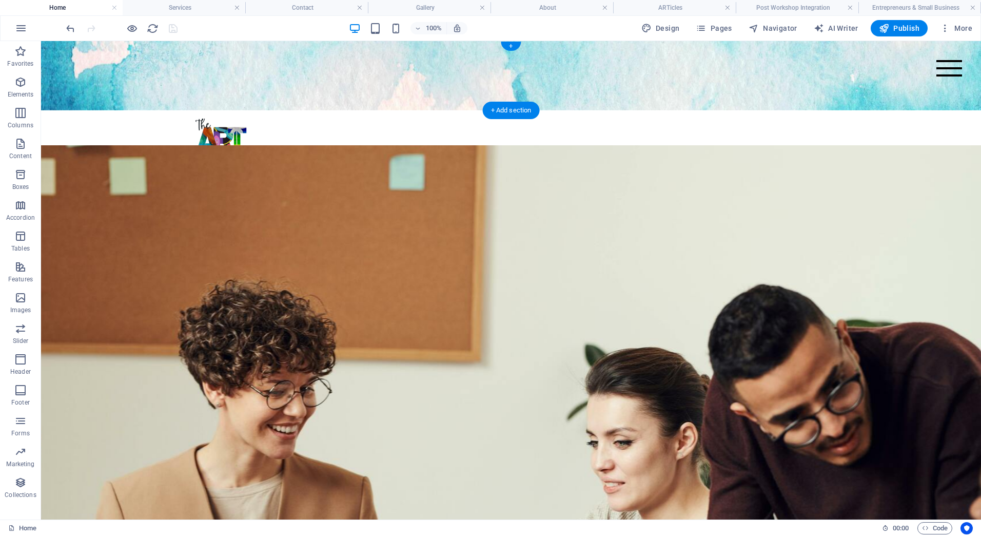
click at [122, 65] on figure at bounding box center [511, 75] width 940 height 69
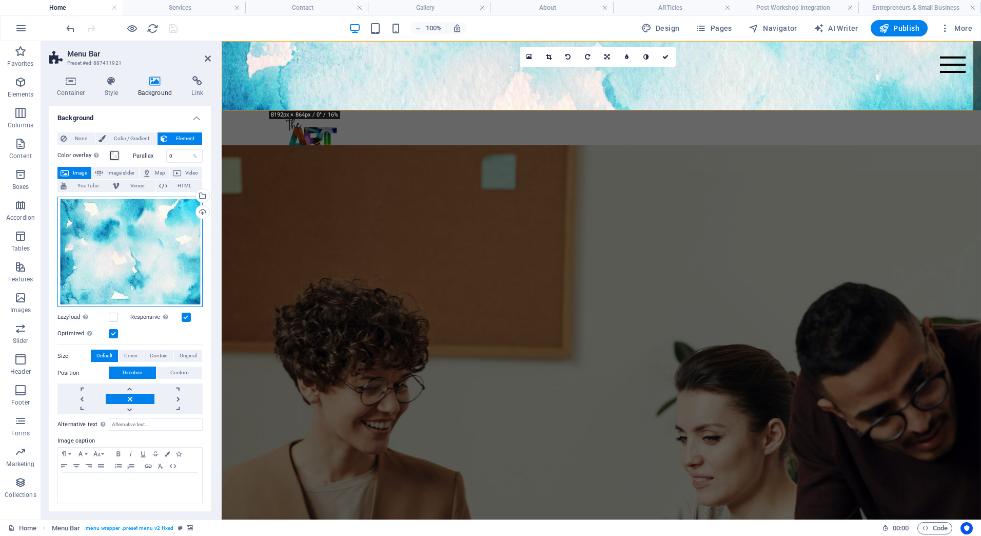
click at [159, 251] on div "Drag files here, click to choose files or select files from Files or our free s…" at bounding box center [129, 252] width 145 height 110
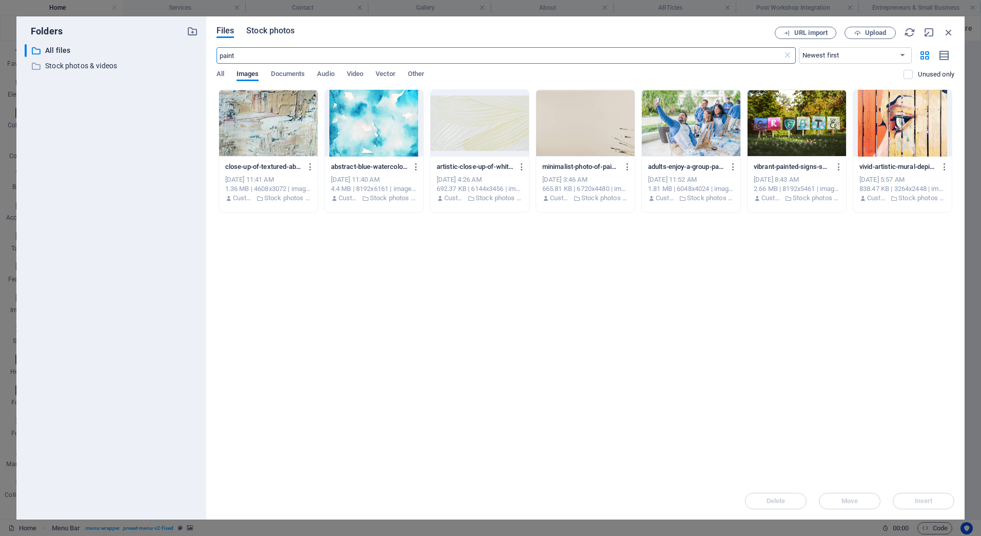
click at [279, 29] on span "Stock photos" at bounding box center [270, 31] width 48 height 12
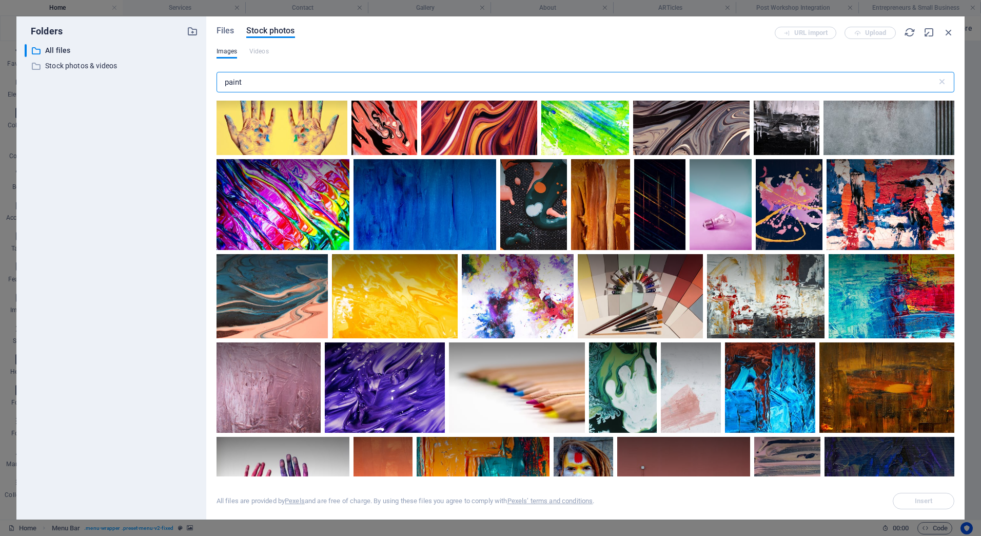
scroll to position [1379, 0]
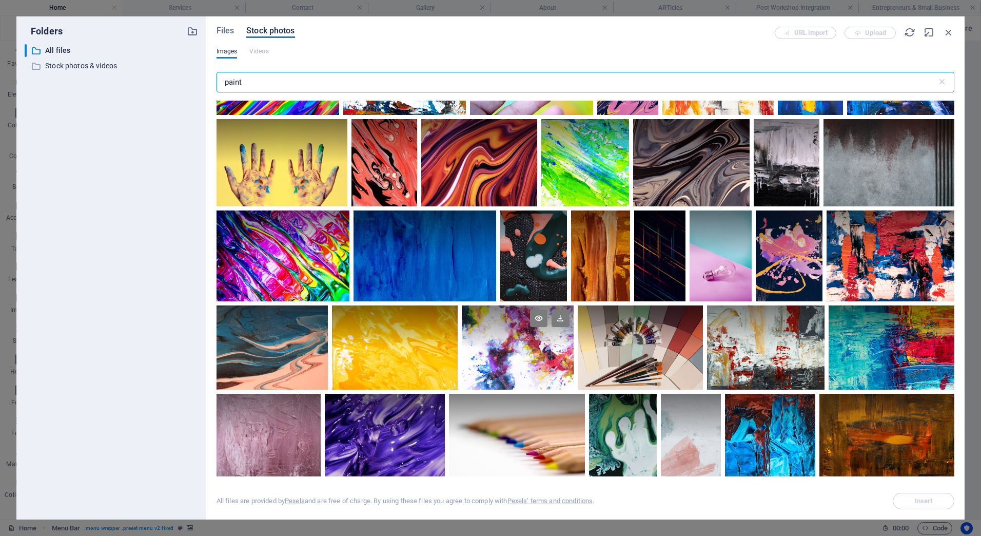
click at [474, 326] on div at bounding box center [518, 326] width 112 height 42
click at [904, 497] on button "Insert" at bounding box center [924, 501] width 62 height 16
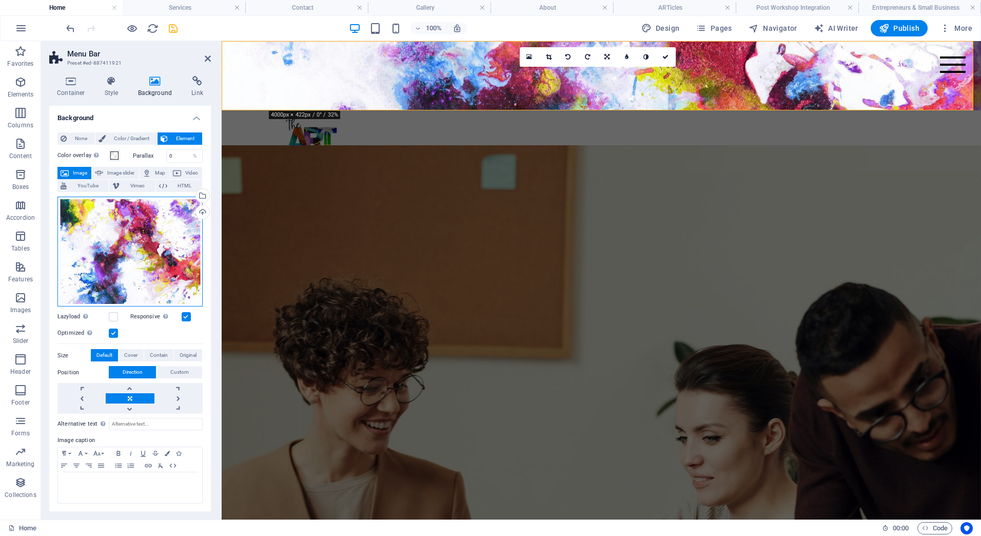
click at [123, 214] on div "Drag files here, click to choose files or select files from Files or our free s…" at bounding box center [129, 252] width 145 height 110
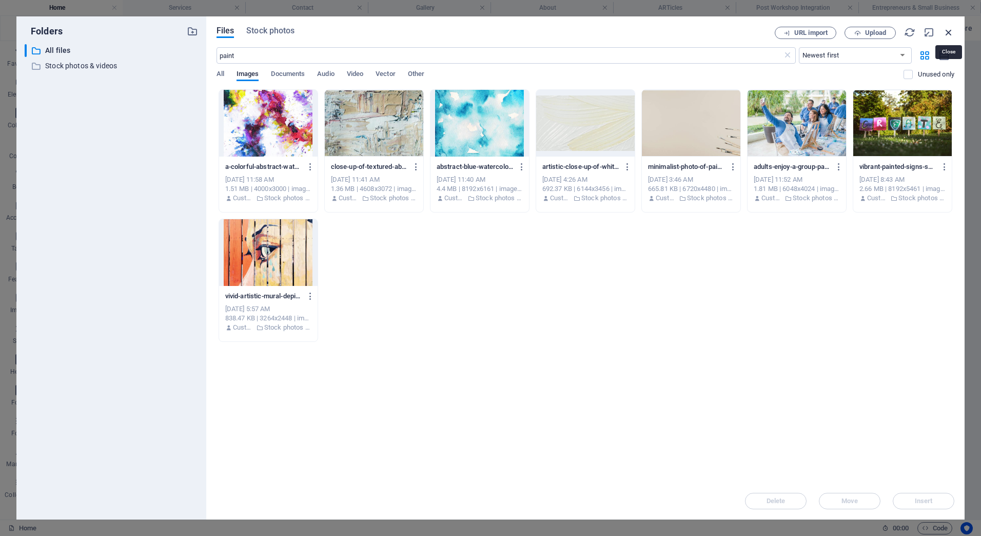
click at [953, 31] on icon "button" at bounding box center [948, 32] width 11 height 11
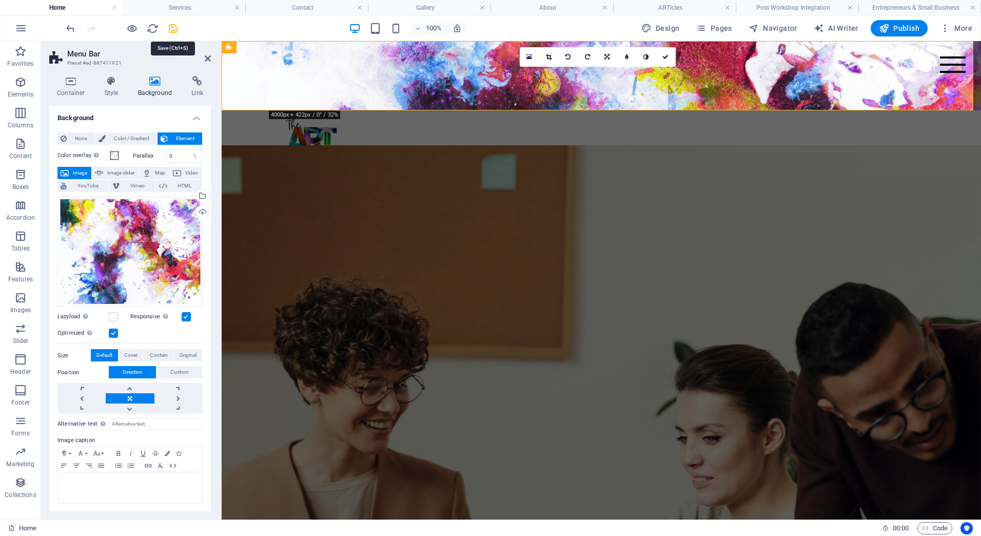
click at [174, 26] on icon "save" at bounding box center [173, 29] width 12 height 12
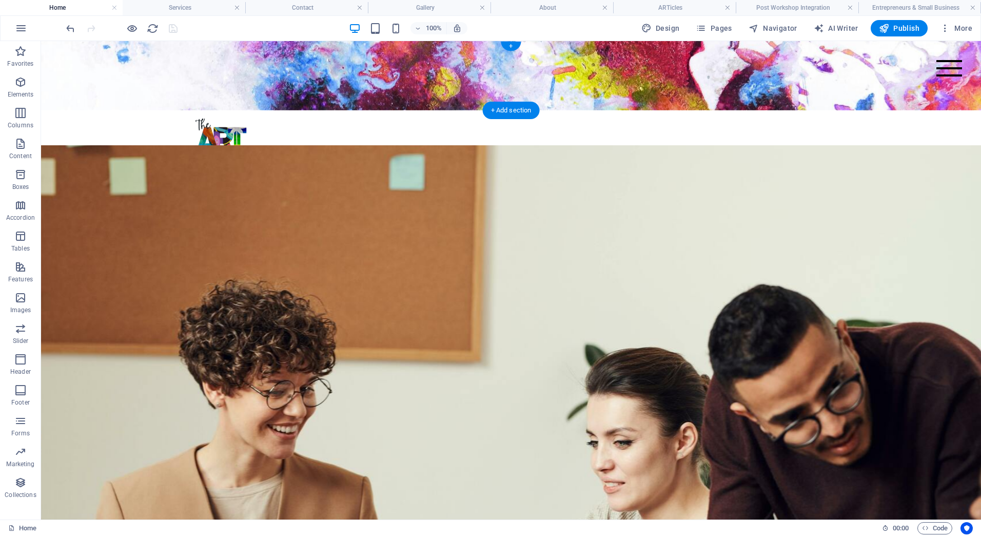
click at [329, 83] on figure at bounding box center [511, 75] width 940 height 69
click at [330, 83] on figure at bounding box center [511, 75] width 940 height 69
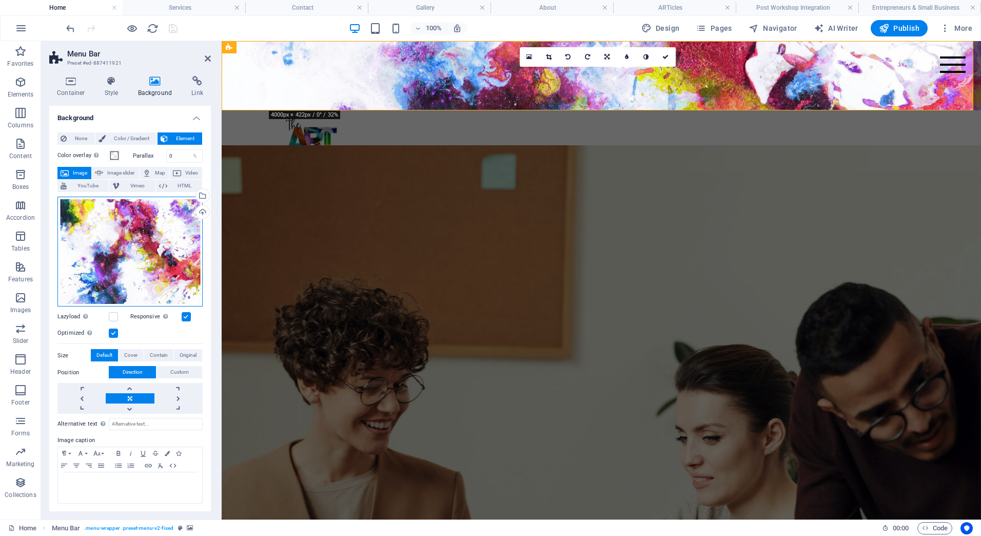
click at [169, 243] on div "Drag files here, click to choose files or select files from Files or our free s…" at bounding box center [129, 252] width 145 height 110
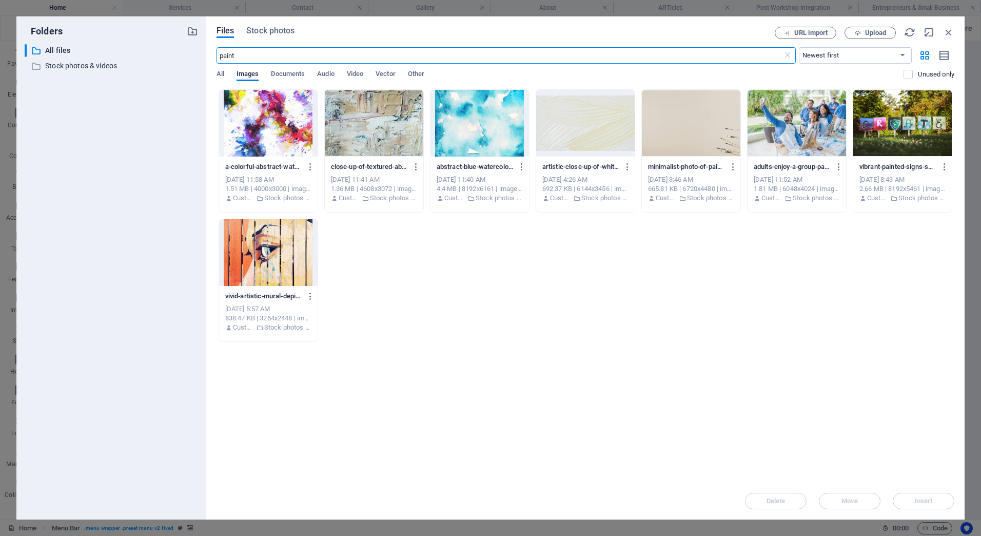
click at [280, 132] on div at bounding box center [268, 123] width 99 height 67
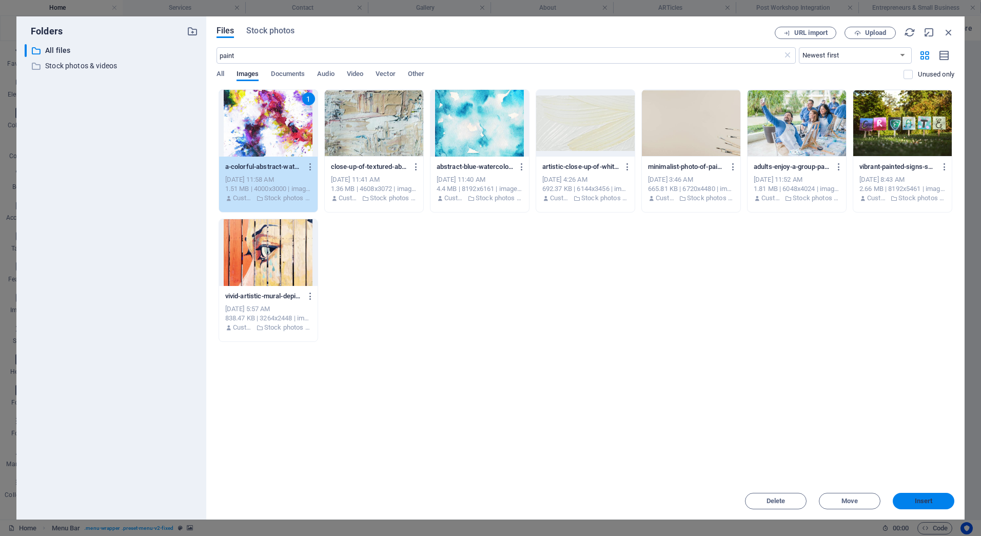
click at [927, 493] on button "Insert" at bounding box center [924, 501] width 62 height 16
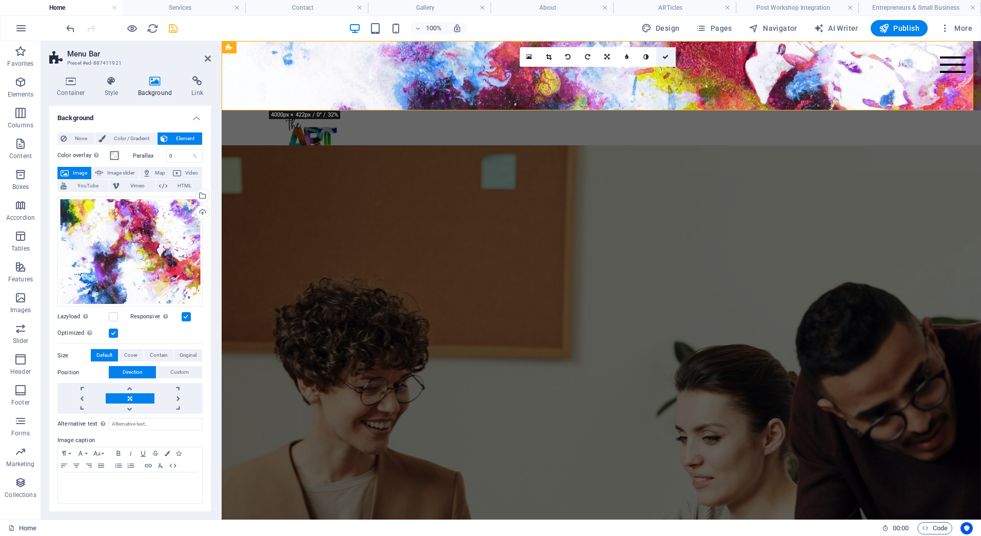
click at [663, 56] on icon at bounding box center [666, 57] width 6 height 6
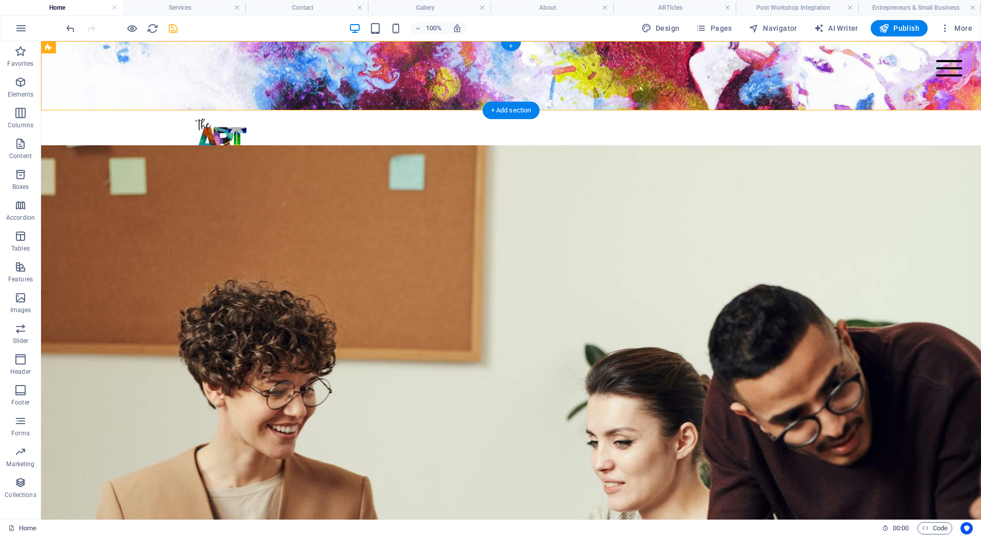
click at [666, 70] on figure at bounding box center [511, 75] width 940 height 69
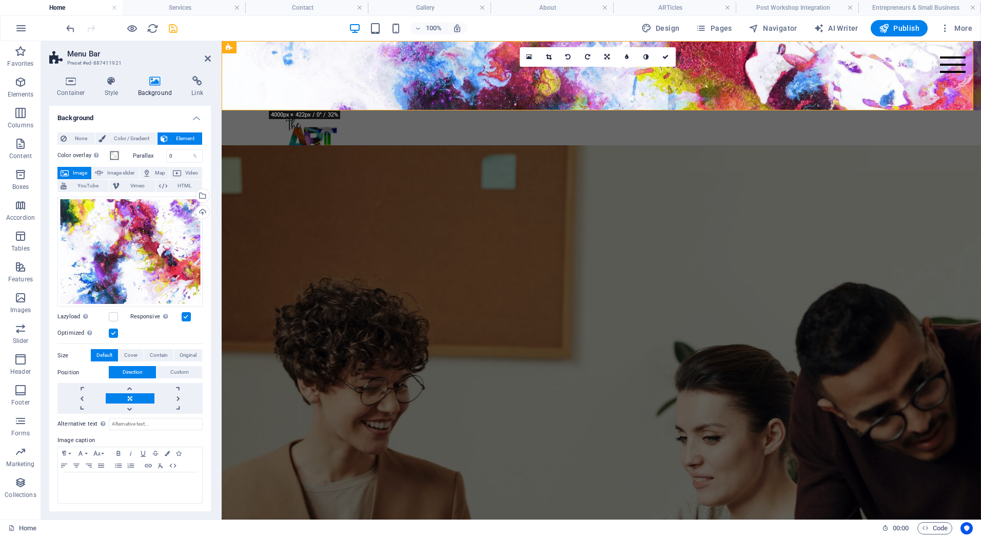
click at [666, 67] on div "16:10 16:9 4:3 1:1 1:2 0" at bounding box center [598, 57] width 156 height 20
click at [113, 153] on span at bounding box center [114, 155] width 8 height 8
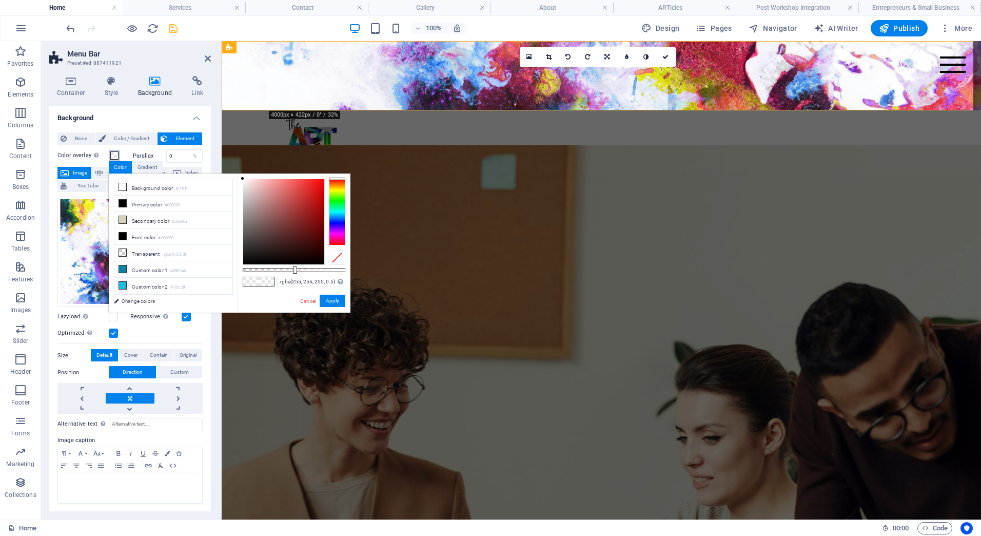
click at [114, 153] on span at bounding box center [114, 155] width 8 height 8
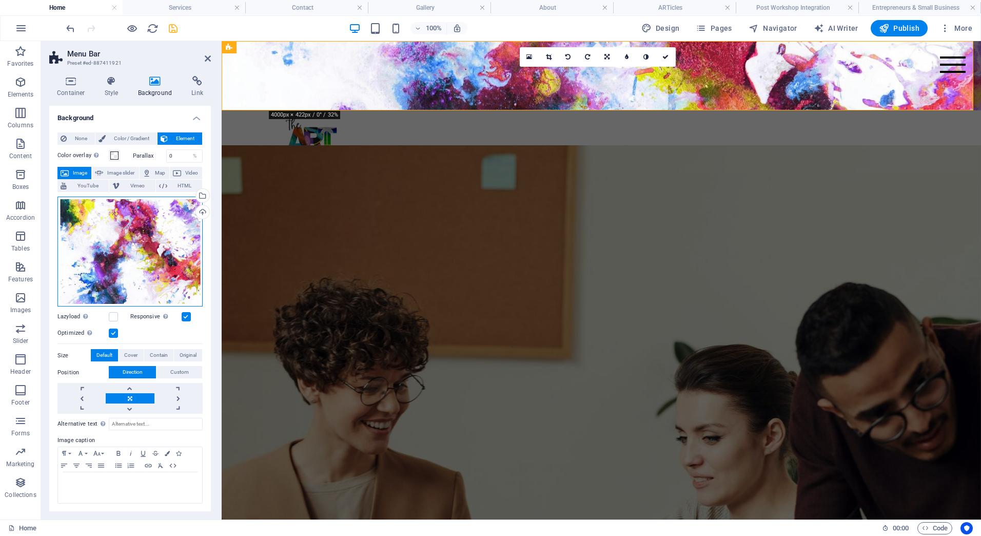
click at [165, 269] on div "Drag files here, click to choose files or select files from Files or our free s…" at bounding box center [129, 252] width 145 height 110
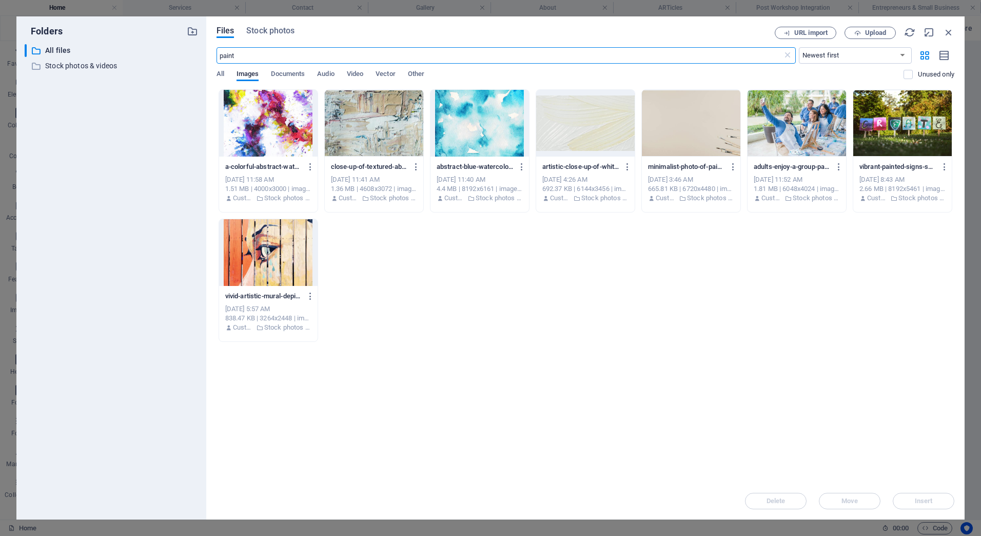
click at [387, 147] on div at bounding box center [374, 123] width 99 height 67
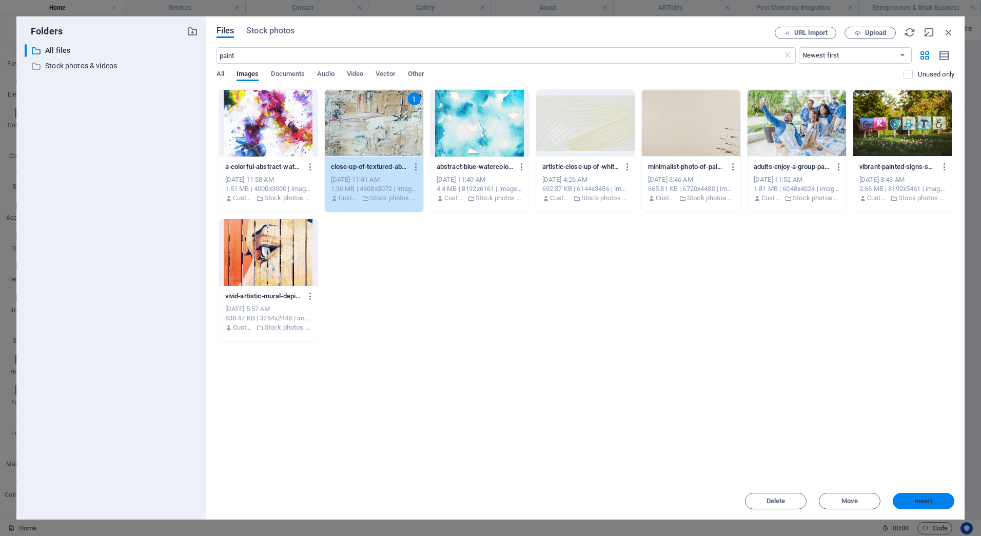
click at [917, 502] on span "Insert" at bounding box center [924, 501] width 18 height 6
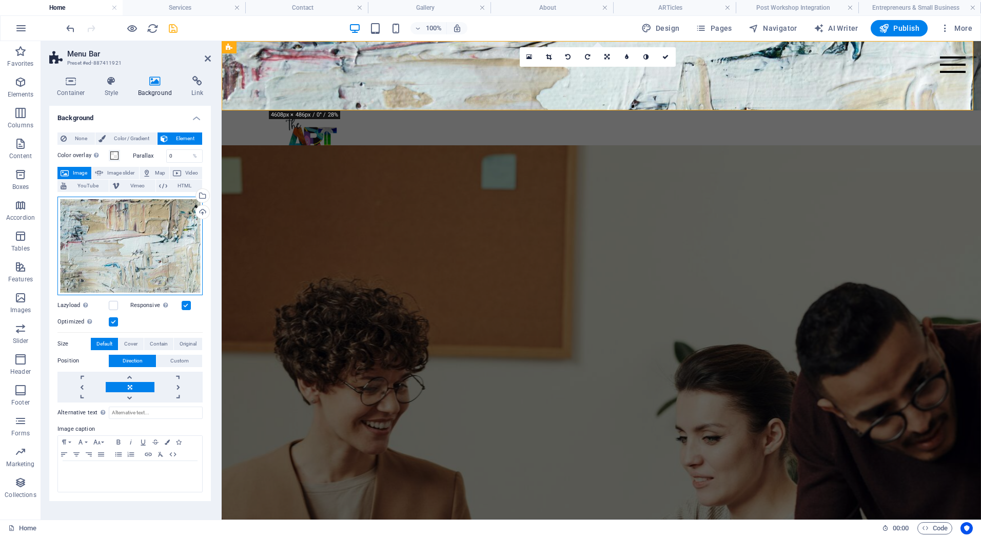
click at [152, 262] on div "Drag files here, click to choose files or select files from Files or our free s…" at bounding box center [129, 246] width 145 height 99
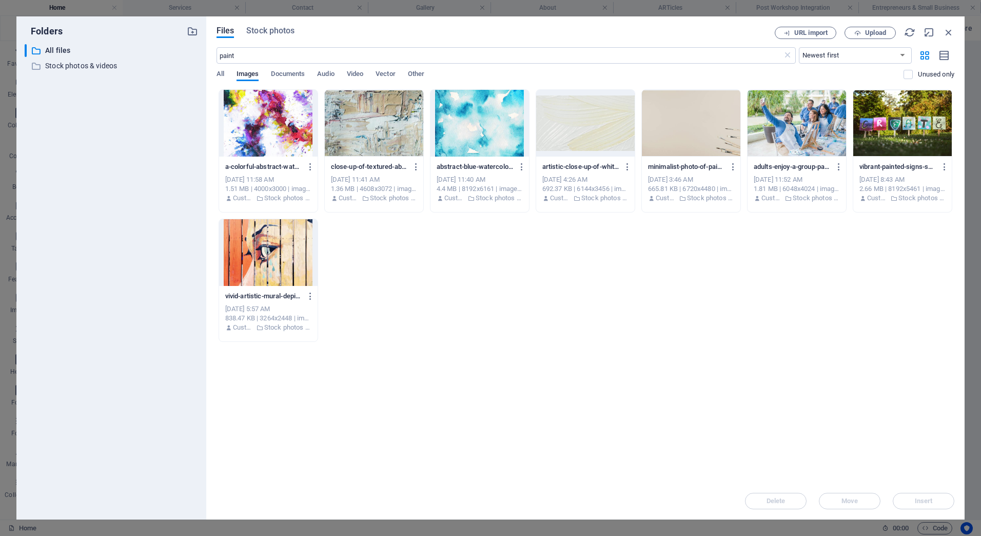
click at [284, 133] on div at bounding box center [268, 123] width 99 height 67
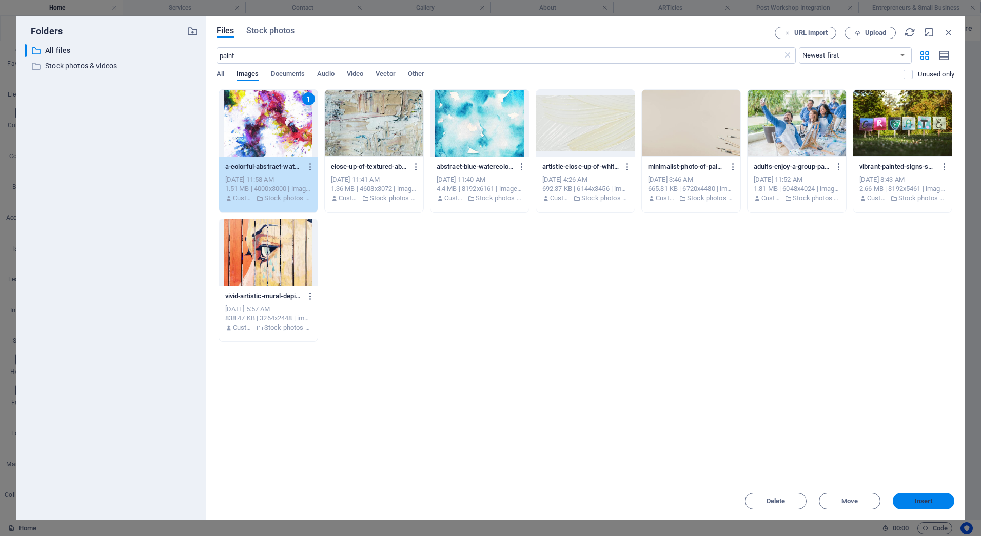
click at [927, 498] on span "Insert" at bounding box center [924, 501] width 18 height 6
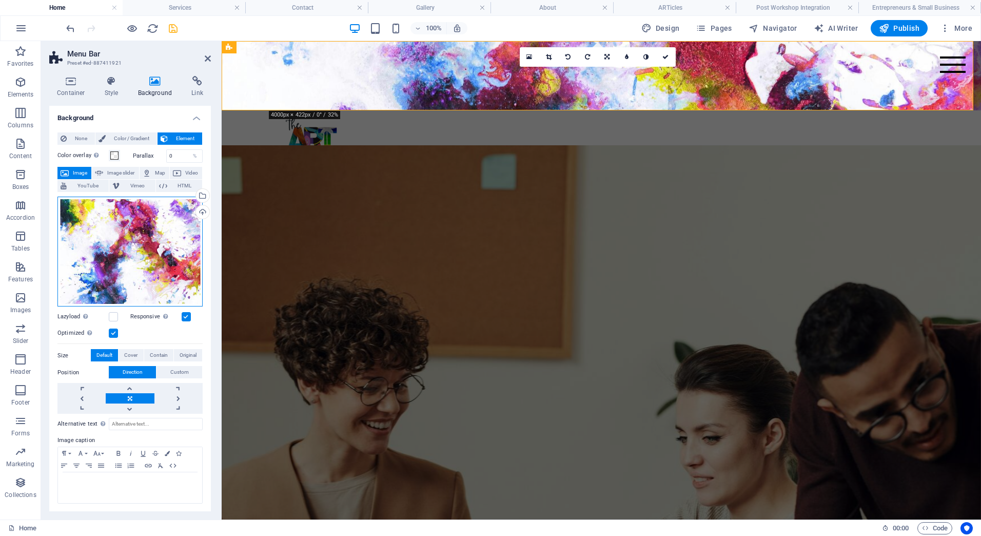
click at [177, 219] on div "Drag files here, click to choose files or select files from Files or our free s…" at bounding box center [129, 252] width 145 height 110
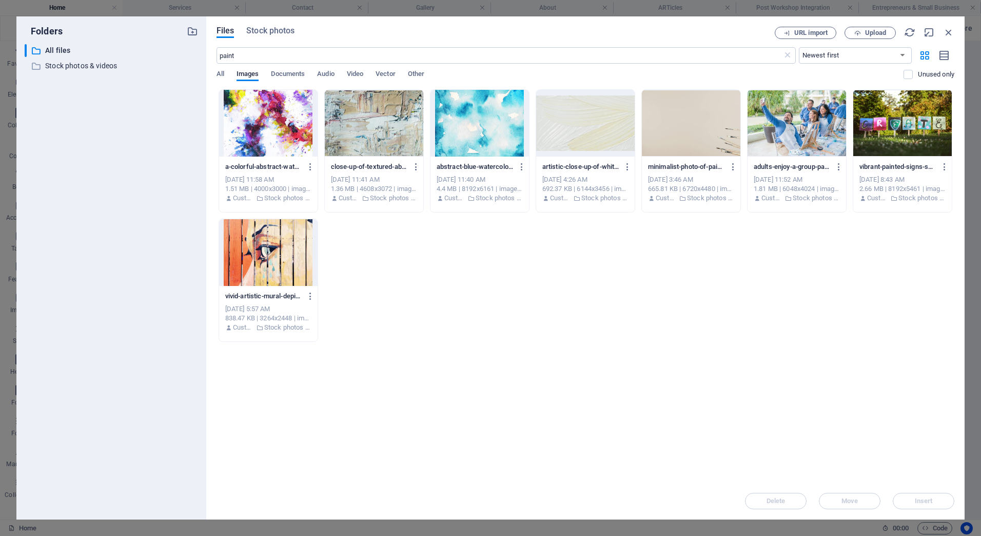
click at [376, 131] on div at bounding box center [374, 123] width 99 height 67
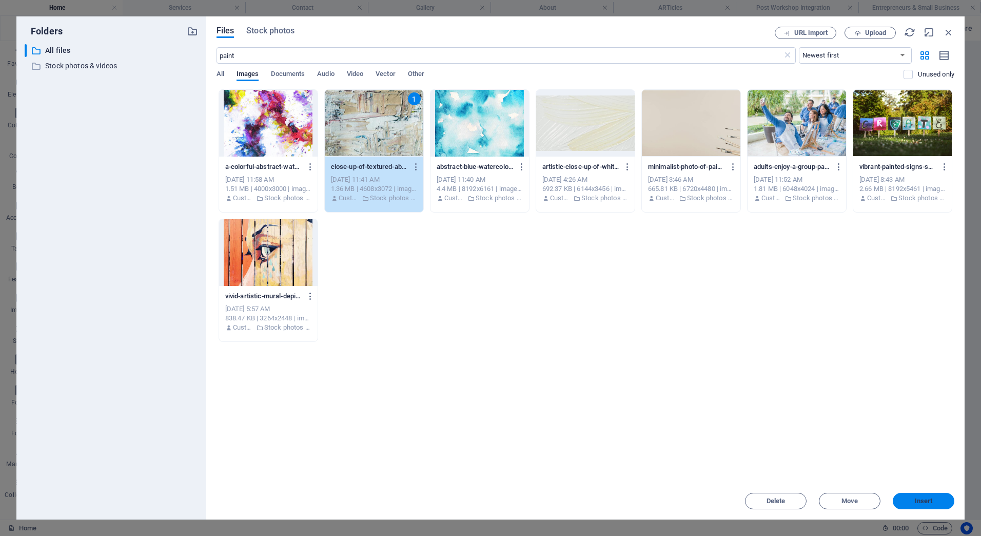
click at [923, 500] on span "Insert" at bounding box center [924, 501] width 18 height 6
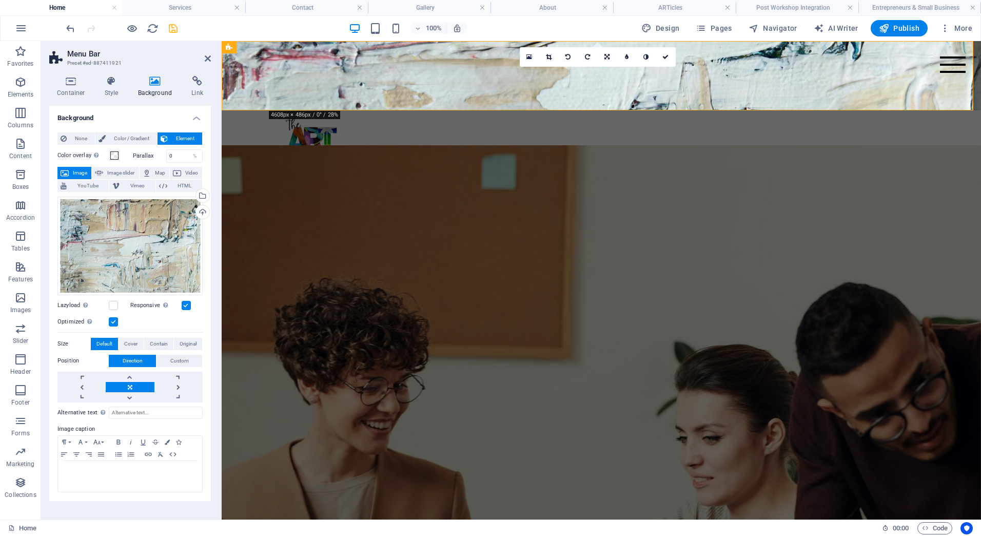
click at [335, 262] on figure at bounding box center [602, 508] width 760 height 726
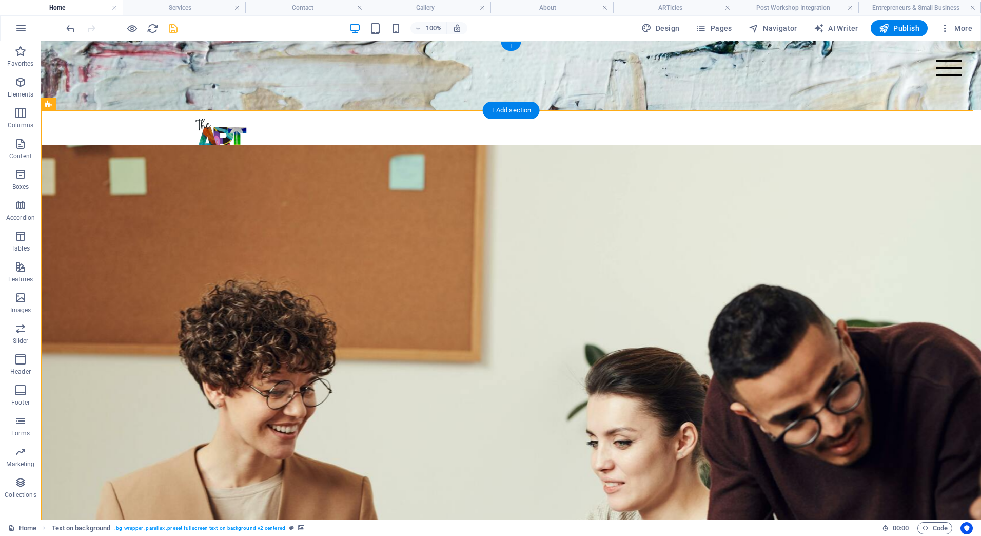
click at [143, 77] on figure at bounding box center [511, 75] width 940 height 69
click at [148, 77] on figure at bounding box center [511, 75] width 940 height 69
click at [149, 77] on figure at bounding box center [511, 75] width 940 height 69
click at [171, 60] on figure at bounding box center [511, 75] width 940 height 69
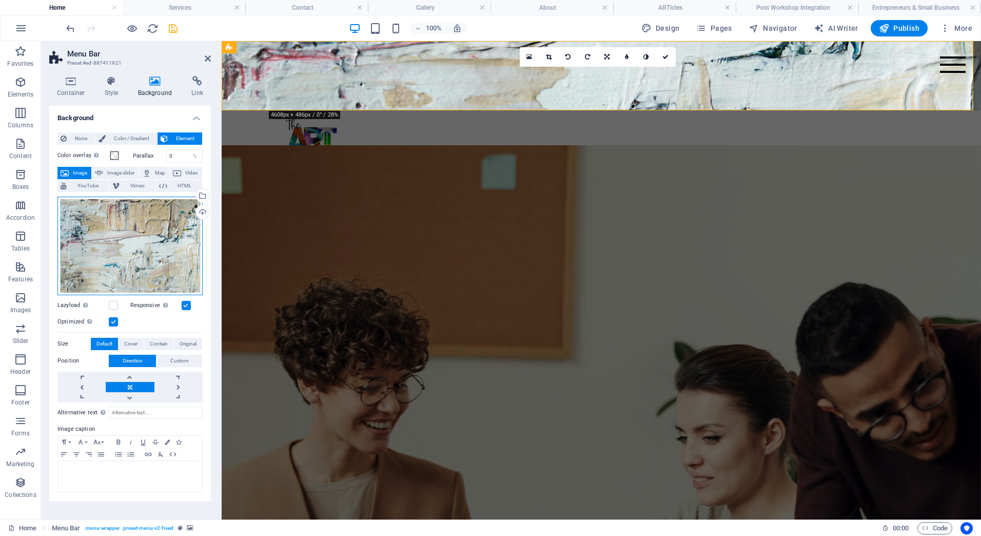
click at [177, 263] on div "Drag files here, click to choose files or select files from Files or our free s…" at bounding box center [129, 246] width 145 height 99
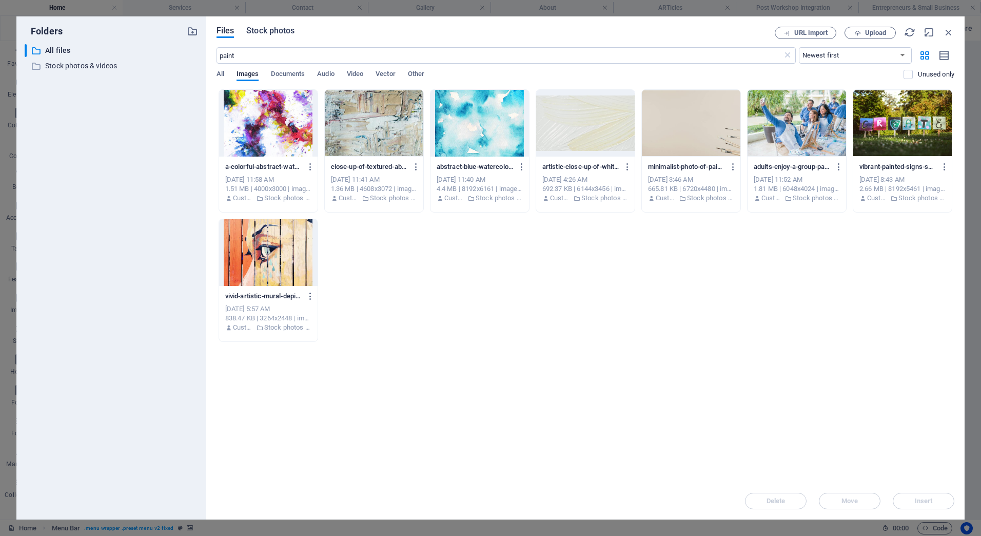
click at [293, 34] on span "Stock photos" at bounding box center [270, 31] width 48 height 12
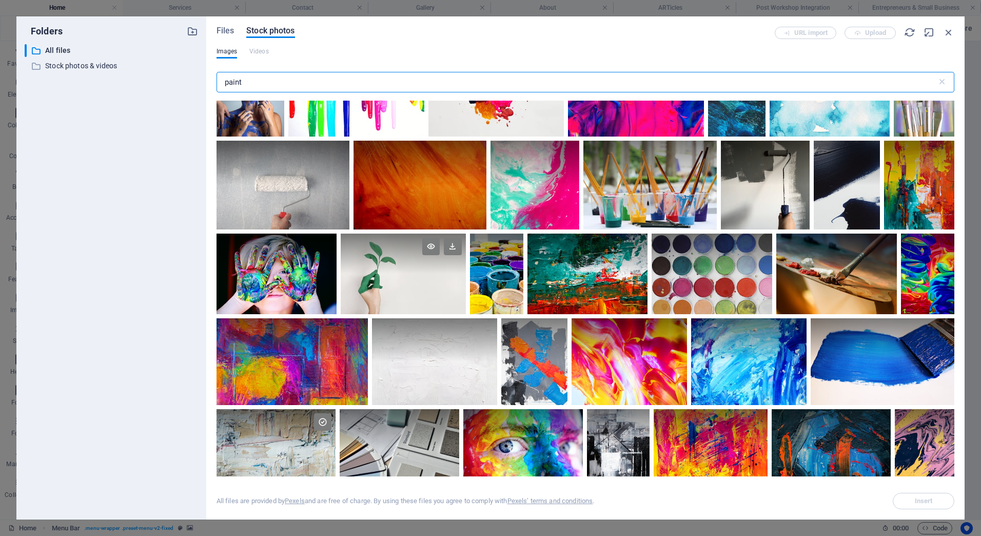
scroll to position [154, 0]
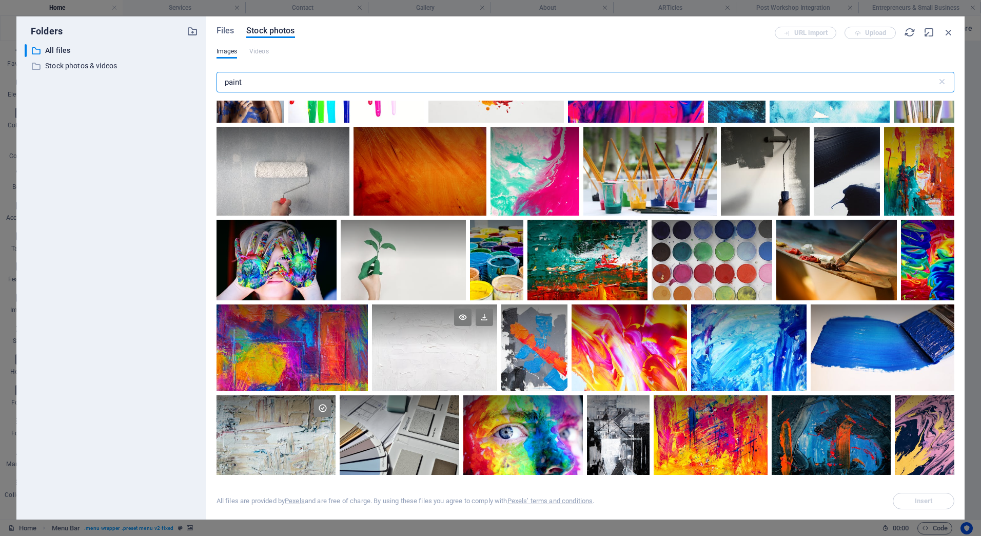
click at [430, 345] on div at bounding box center [434, 326] width 125 height 44
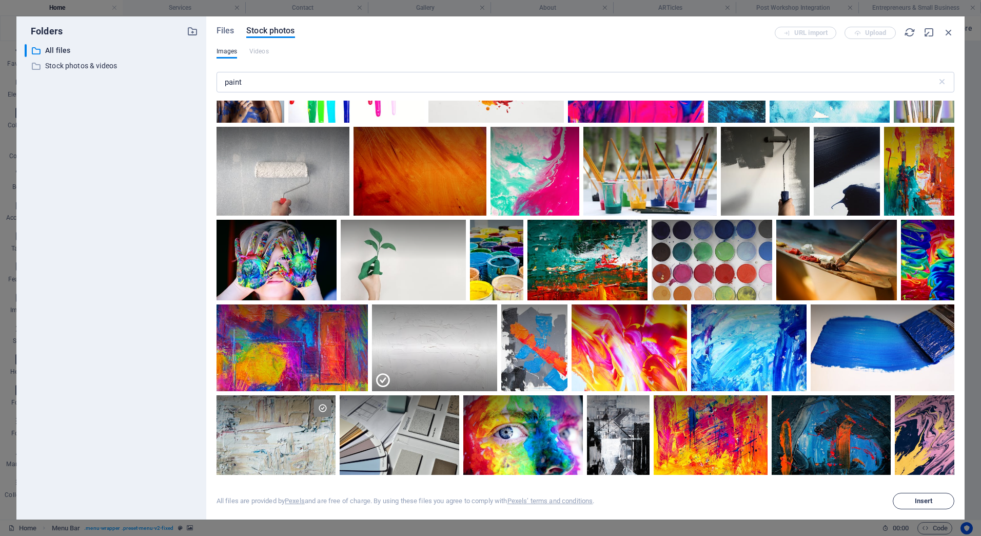
click at [936, 500] on span "Insert" at bounding box center [924, 501] width 52 height 6
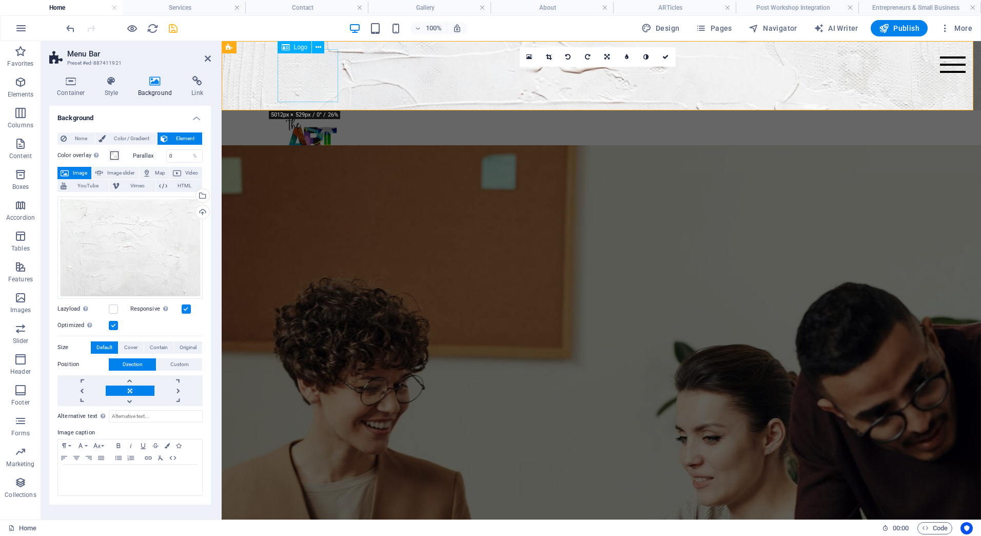
click at [296, 119] on div at bounding box center [601, 145] width 641 height 53
select select "px"
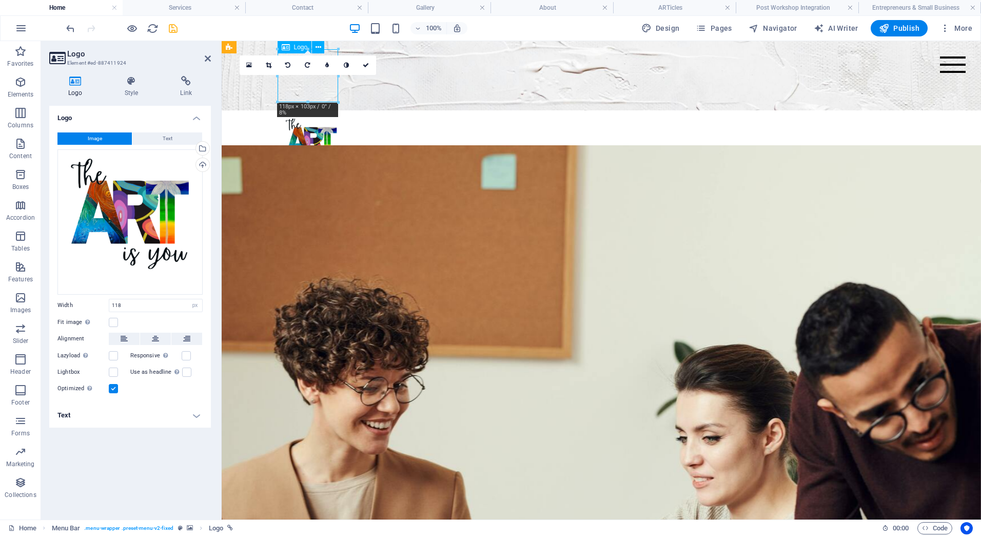
click at [306, 119] on div at bounding box center [601, 145] width 641 height 53
click at [269, 64] on icon at bounding box center [269, 65] width 6 height 6
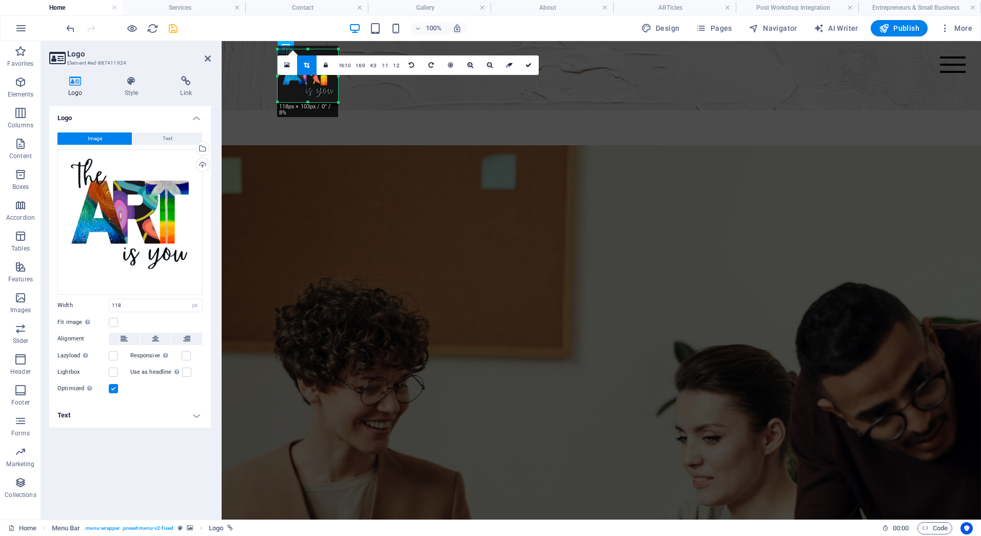
click at [312, 90] on div at bounding box center [308, 76] width 61 height 61
click at [321, 89] on div at bounding box center [308, 79] width 61 height 61
click at [529, 65] on icon at bounding box center [529, 65] width 6 height 6
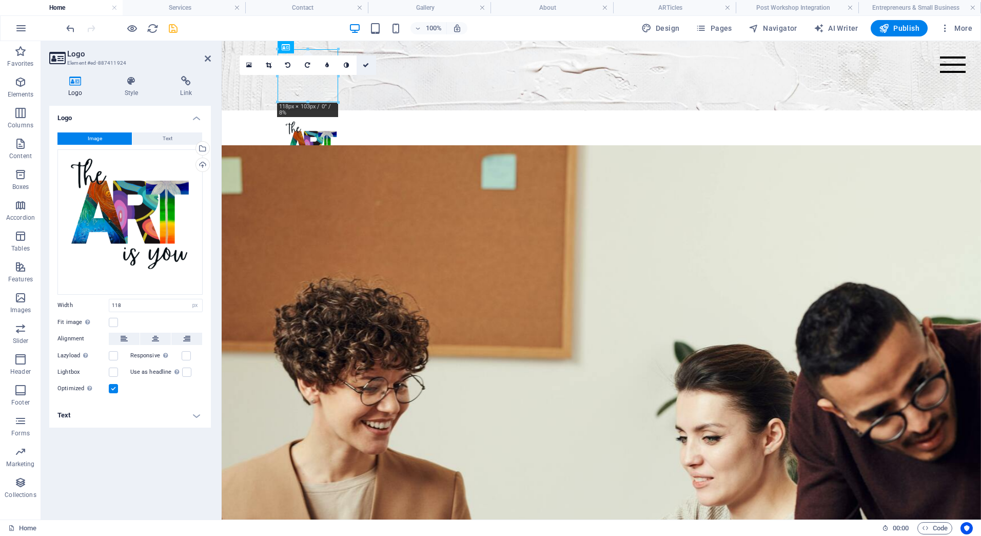
click at [368, 64] on icon at bounding box center [366, 65] width 6 height 6
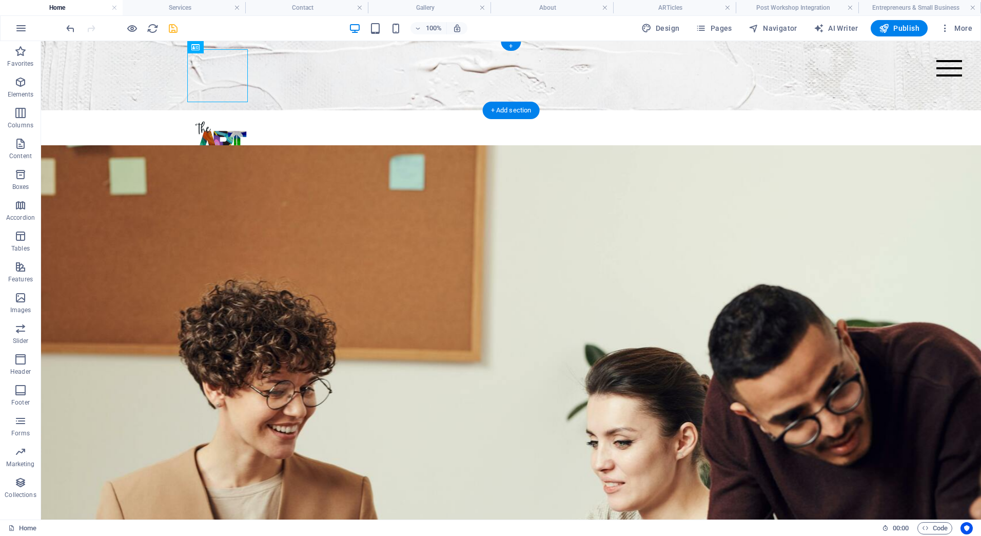
click at [321, 81] on figure at bounding box center [511, 75] width 940 height 69
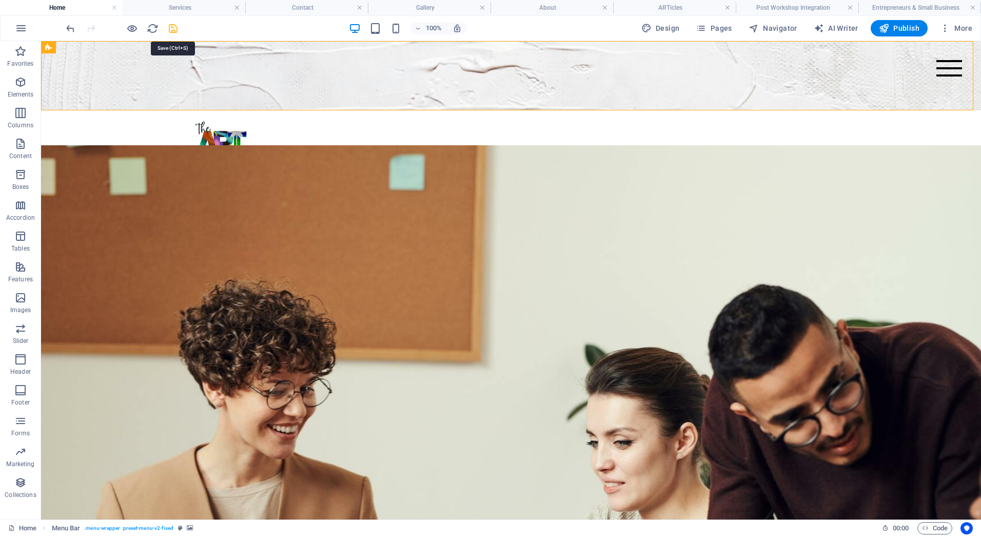
click at [175, 27] on icon "save" at bounding box center [173, 29] width 12 height 12
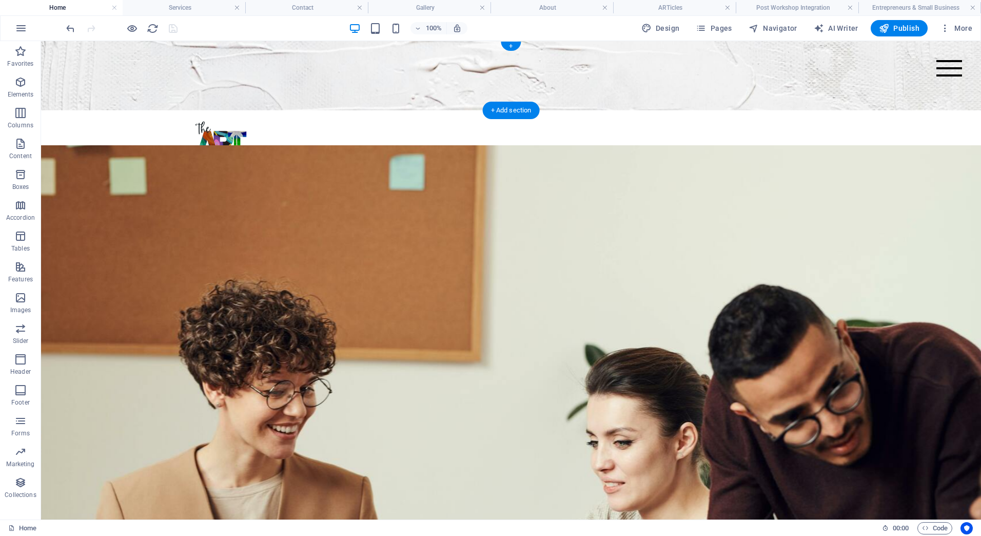
click at [134, 76] on figure at bounding box center [511, 75] width 940 height 69
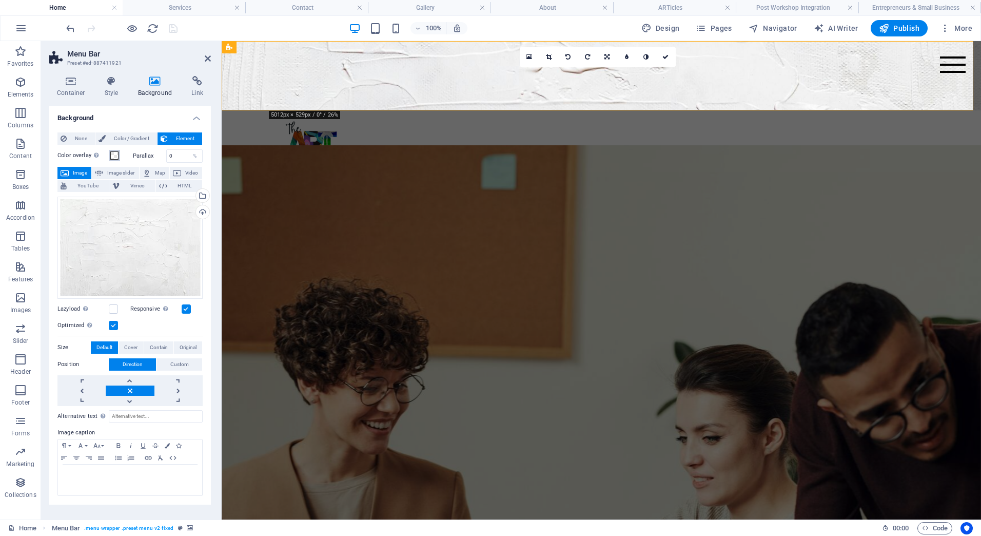
click at [118, 154] on span at bounding box center [114, 155] width 8 height 8
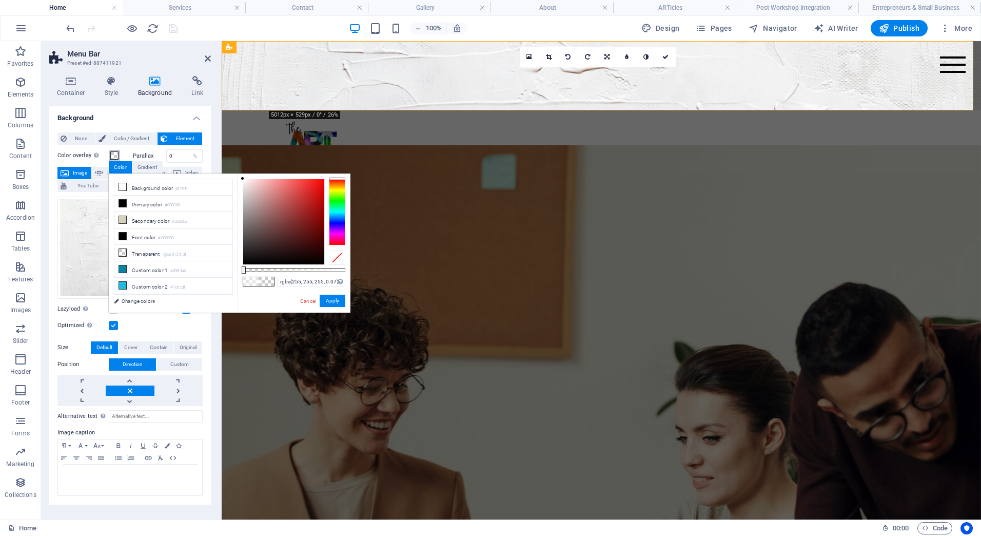
type input "rgba(255, 255, 255, 0)"
drag, startPoint x: 294, startPoint y: 268, endPoint x: 236, endPoint y: 269, distance: 58.0
click at [236, 269] on div "less Background color #ffffff Primary color #000000 Secondary color #d5d0ba Fon…" at bounding box center [230, 243] width 242 height 139
drag, startPoint x: 305, startPoint y: 297, endPoint x: 84, endPoint y: 257, distance: 224.9
click at [305, 297] on link "Cancel" at bounding box center [308, 301] width 18 height 8
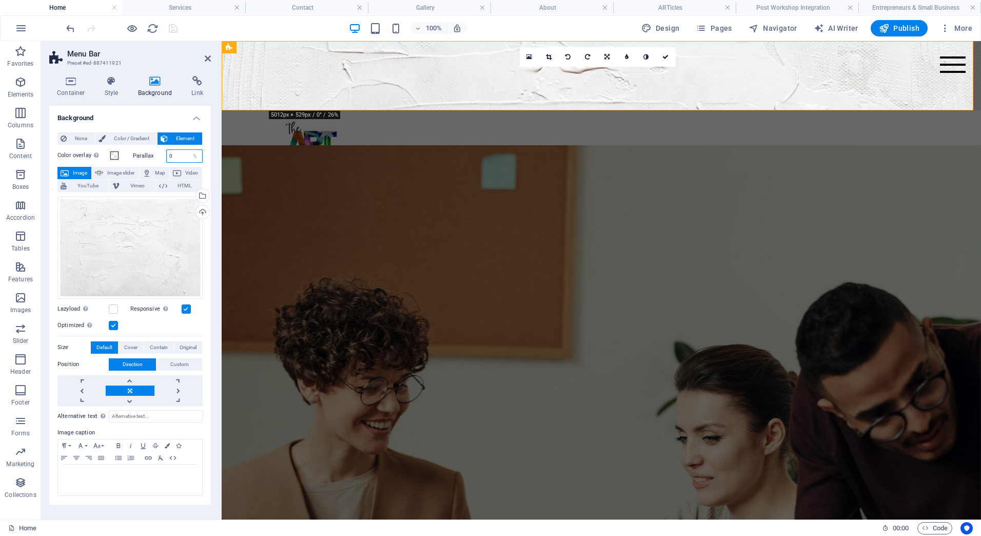
drag, startPoint x: 175, startPoint y: 156, endPoint x: 162, endPoint y: 156, distance: 13.3
click at [162, 156] on div "Parallax 0 %" at bounding box center [168, 155] width 70 height 13
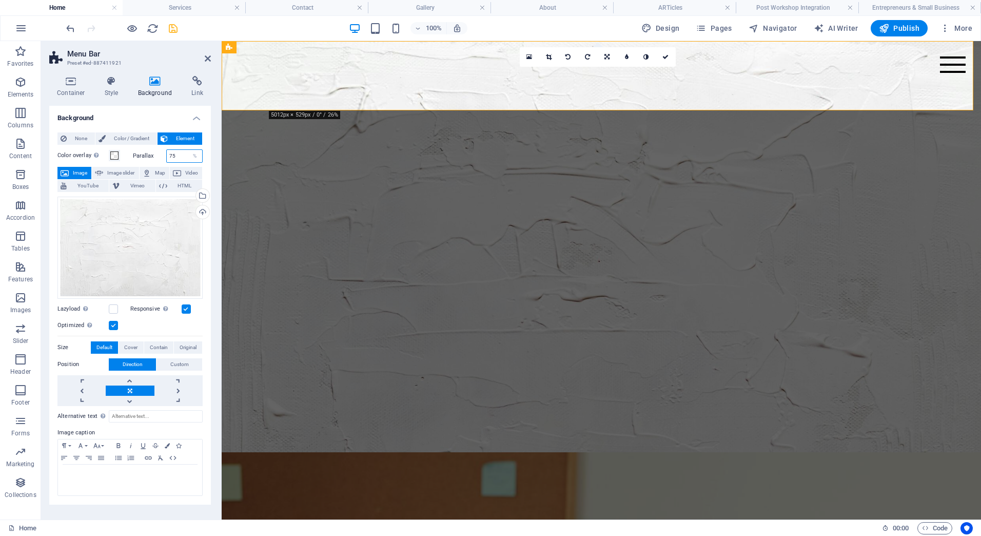
type input "75"
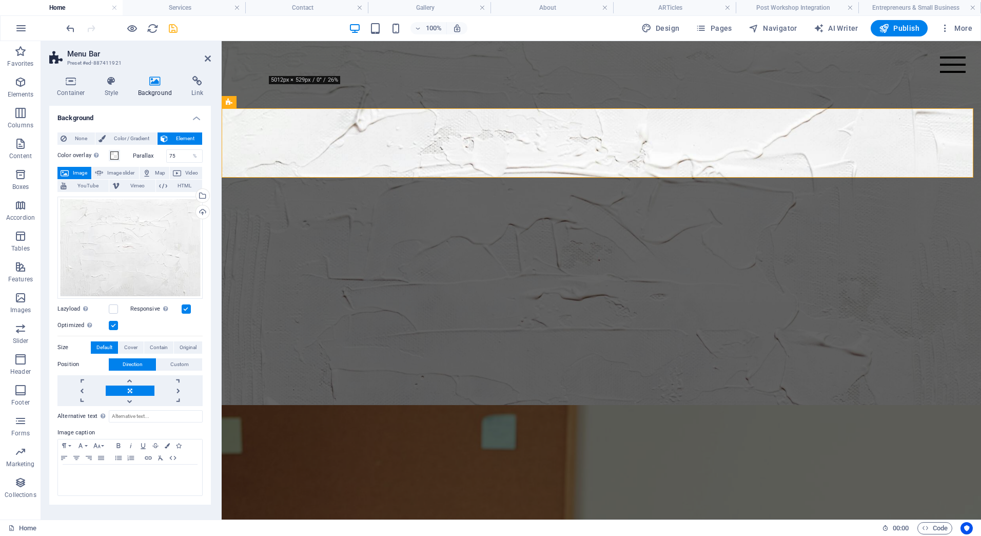
scroll to position [0, 0]
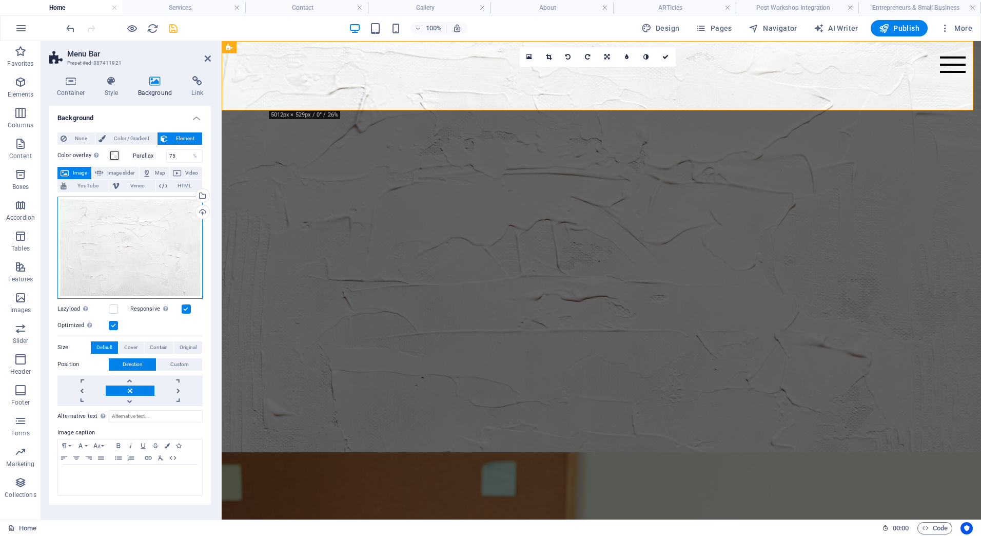
click at [153, 230] on div "Drag files here, click to choose files or select files from Files or our free s…" at bounding box center [129, 248] width 145 height 102
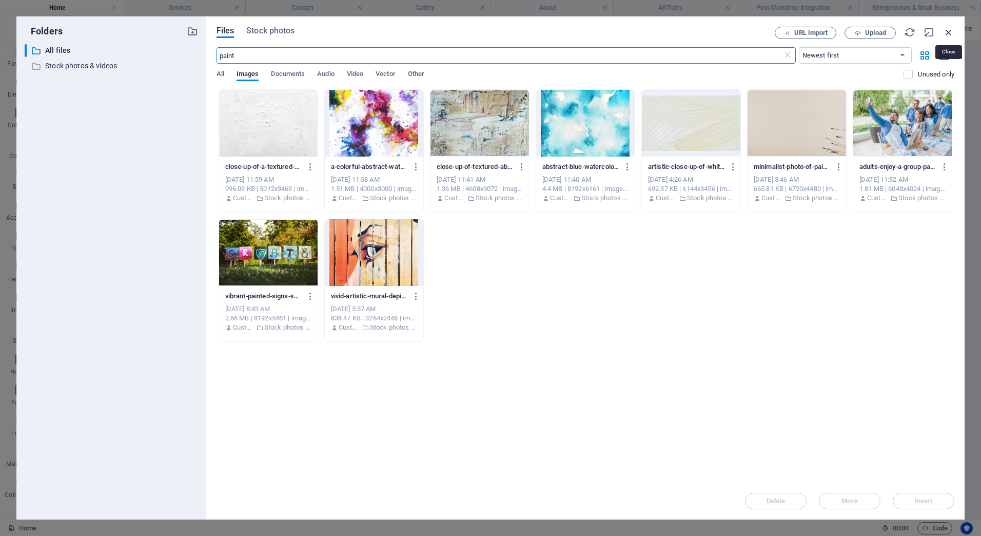
click at [953, 32] on icon "button" at bounding box center [948, 32] width 11 height 11
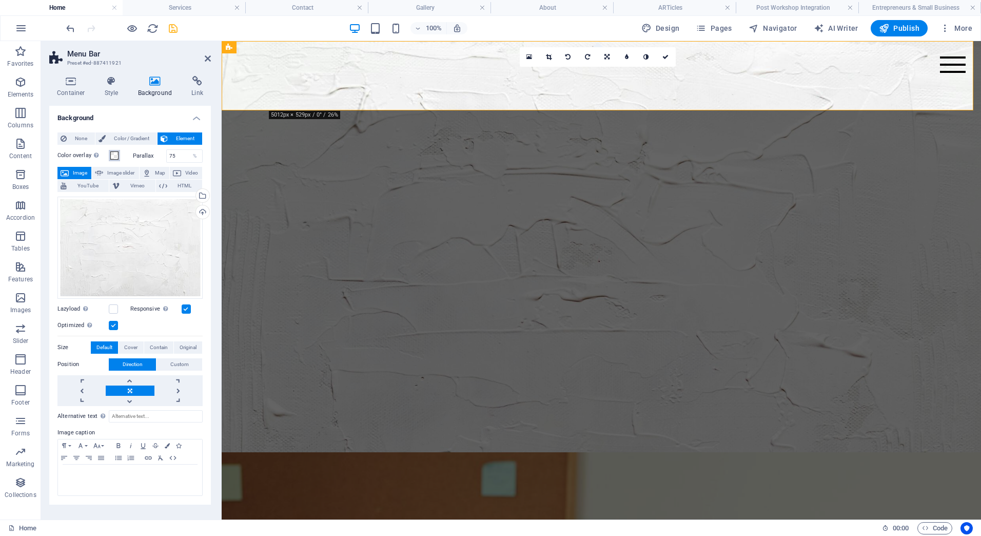
click at [115, 157] on span at bounding box center [114, 155] width 8 height 8
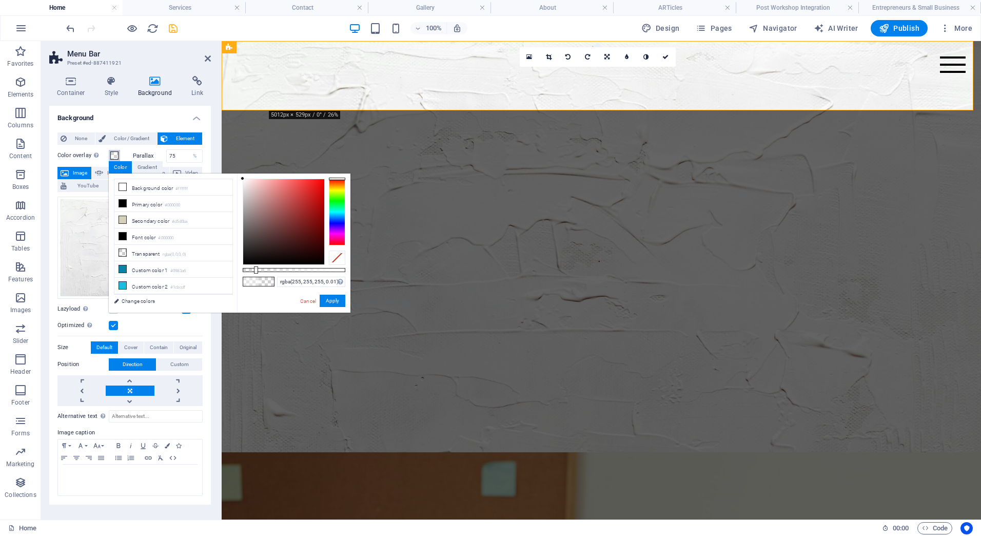
type input "rgba(255, 255, 255, 0)"
drag, startPoint x: 296, startPoint y: 272, endPoint x: 227, endPoint y: 265, distance: 68.6
click at [228, 265] on div "less Background color #ffffff Primary color #000000 Secondary color #d5d0ba Fon…" at bounding box center [230, 243] width 242 height 139
click at [326, 299] on button "Apply" at bounding box center [333, 301] width 26 height 12
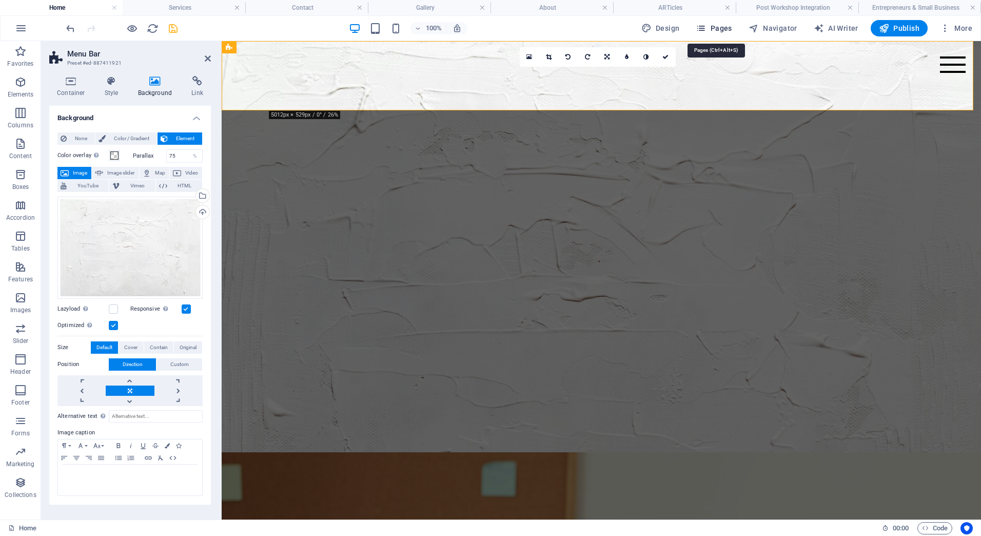
click at [712, 32] on span "Pages" at bounding box center [714, 28] width 36 height 10
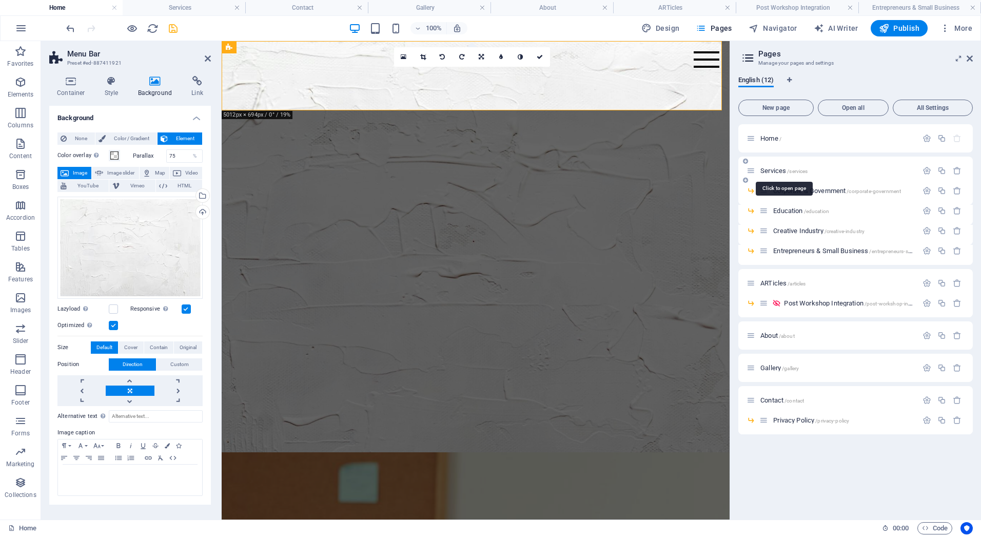
click at [764, 169] on span "Services /services" at bounding box center [784, 171] width 47 height 8
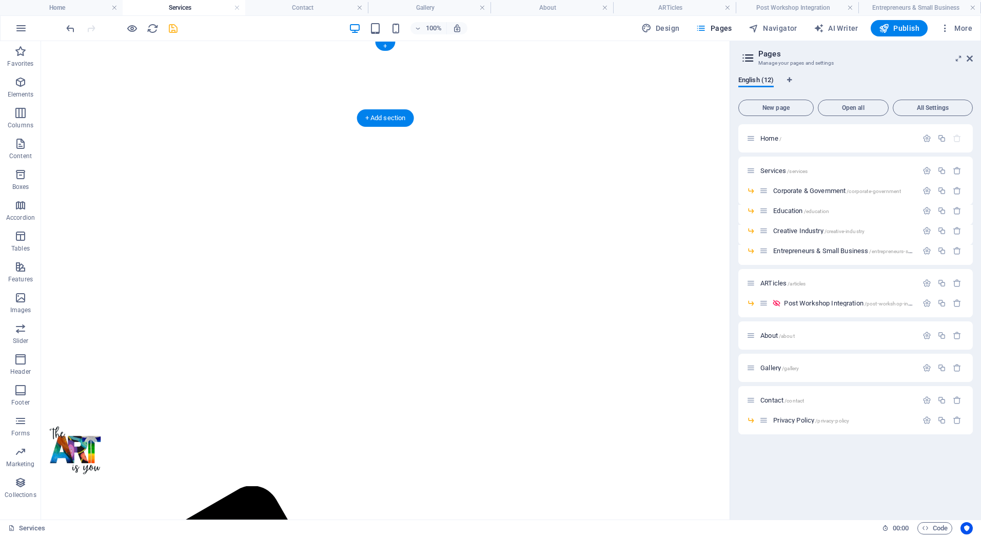
click at [370, 45] on figure at bounding box center [385, 45] width 681 height 0
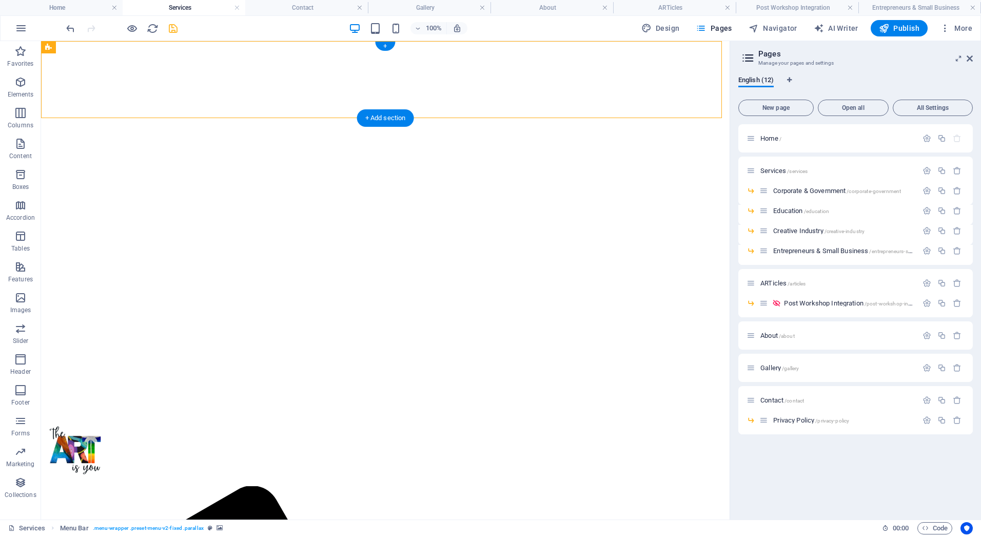
click at [367, 45] on figure at bounding box center [385, 45] width 681 height 0
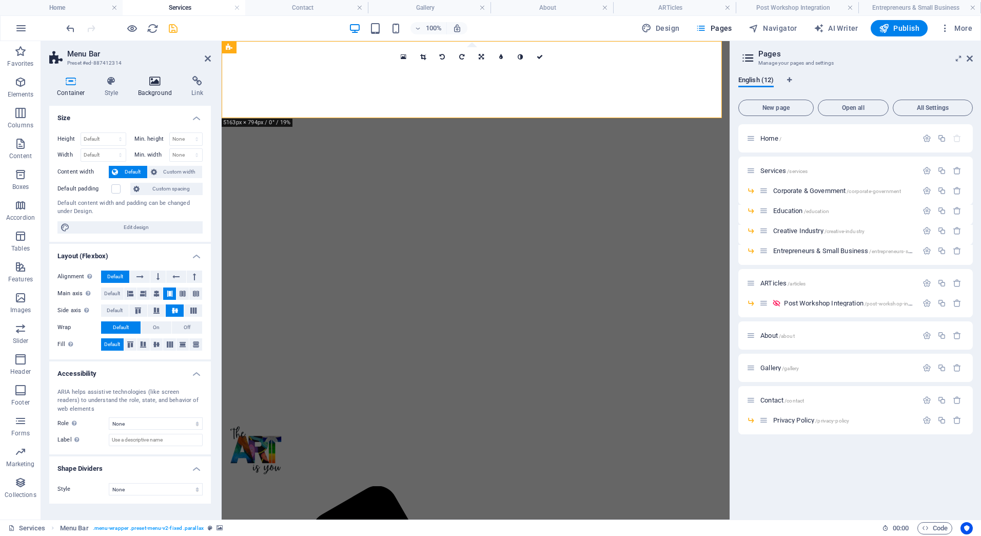
click at [156, 84] on icon at bounding box center [155, 81] width 50 height 10
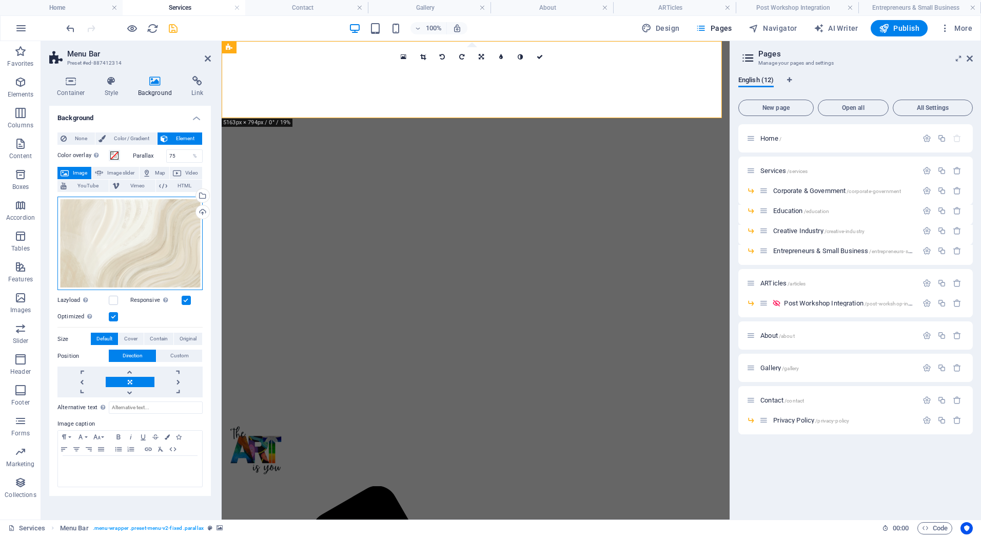
click at [130, 243] on div "Drag files here, click to choose files or select files from Files or our free s…" at bounding box center [129, 244] width 145 height 94
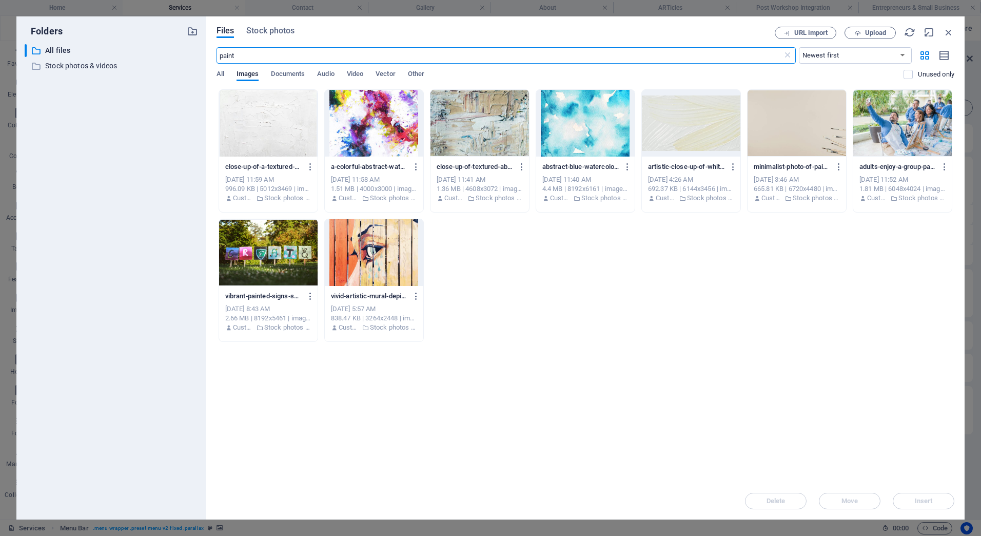
click at [286, 140] on div at bounding box center [268, 123] width 99 height 67
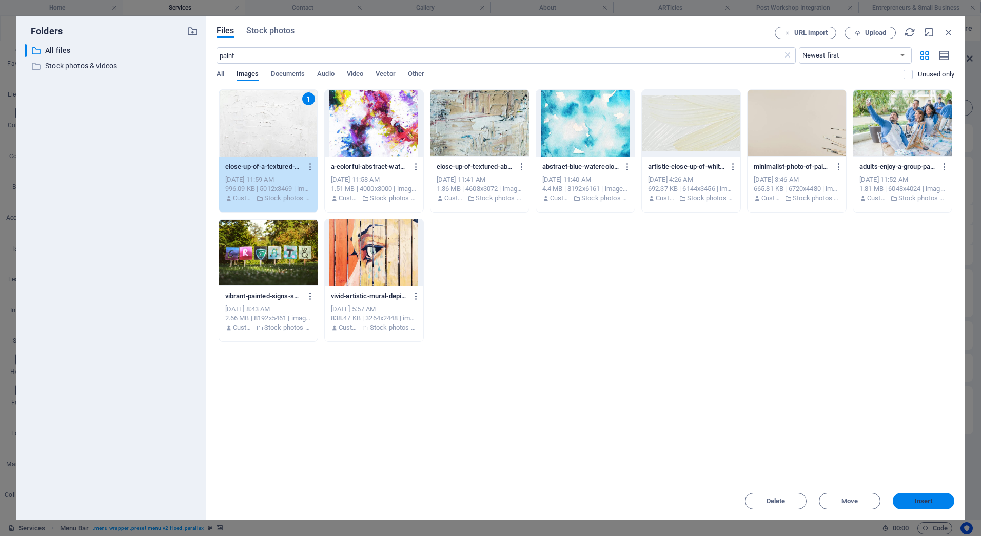
drag, startPoint x: 907, startPoint y: 502, endPoint x: 158, endPoint y: 74, distance: 862.4
click at [907, 502] on span "Insert" at bounding box center [923, 501] width 53 height 6
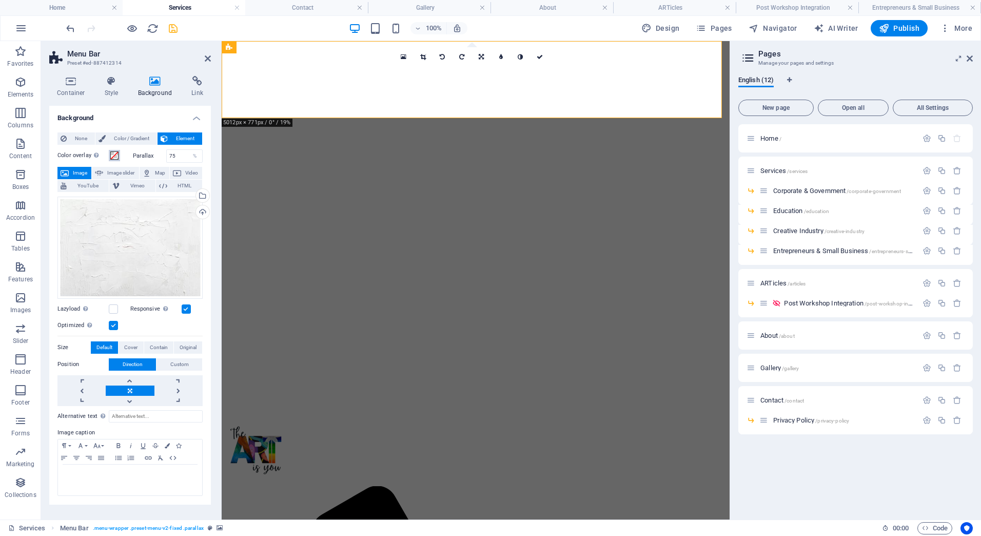
click at [119, 156] on button "Color overlay Places an overlay over the background to colorize it" at bounding box center [114, 155] width 11 height 11
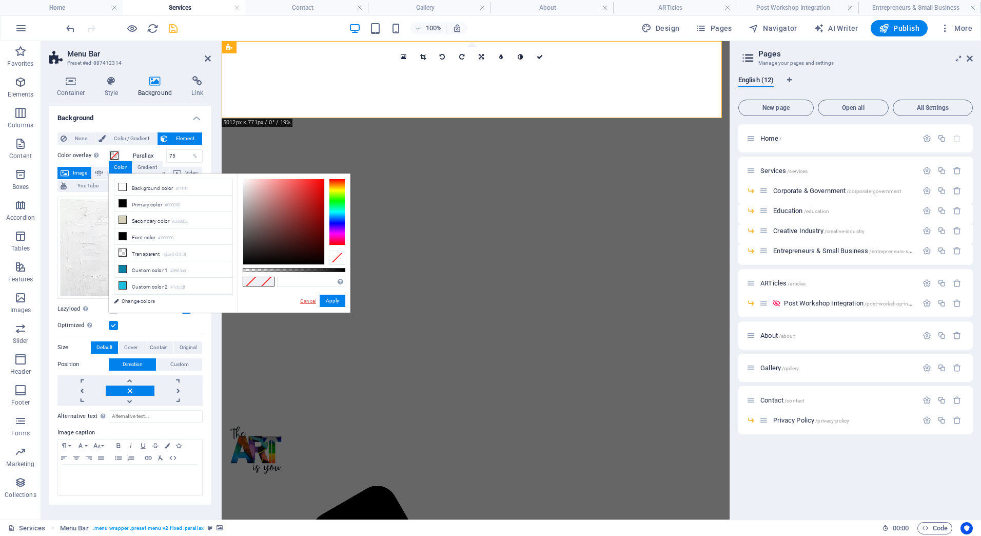
click at [314, 302] on link "Cancel" at bounding box center [308, 301] width 18 height 8
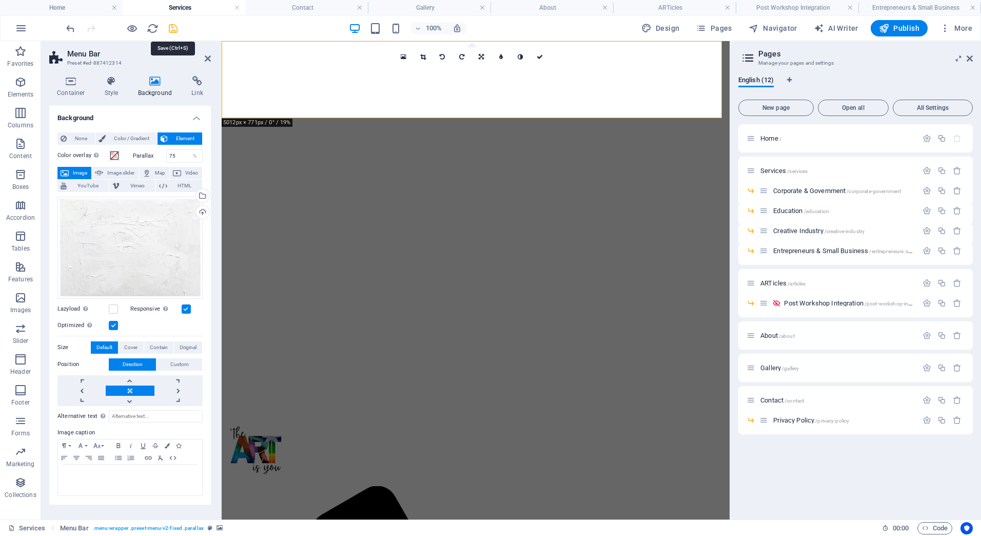
click at [171, 26] on icon "save" at bounding box center [173, 29] width 12 height 12
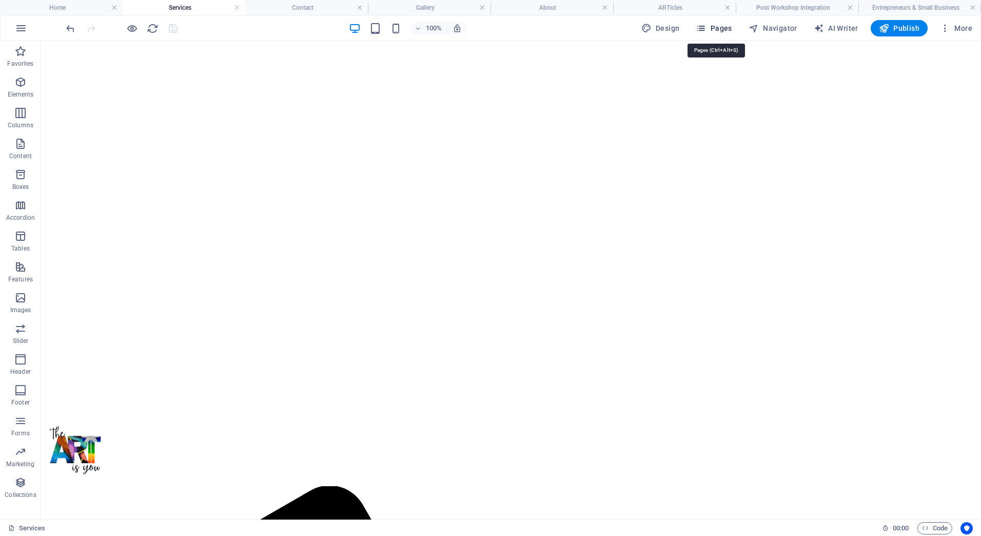
click at [721, 30] on span "Pages" at bounding box center [714, 28] width 36 height 10
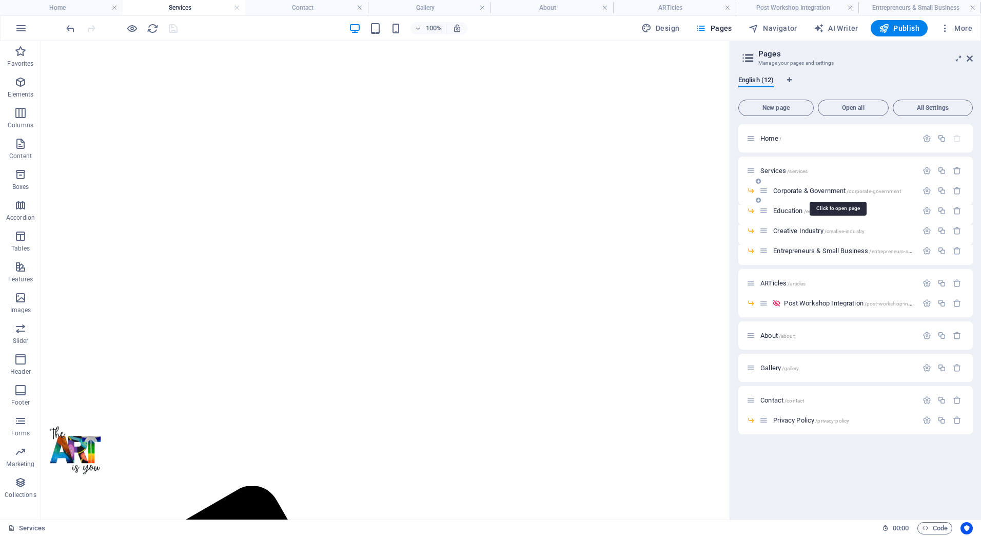
click at [785, 189] on span "Corporate & Government /corporate-government" at bounding box center [838, 191] width 128 height 8
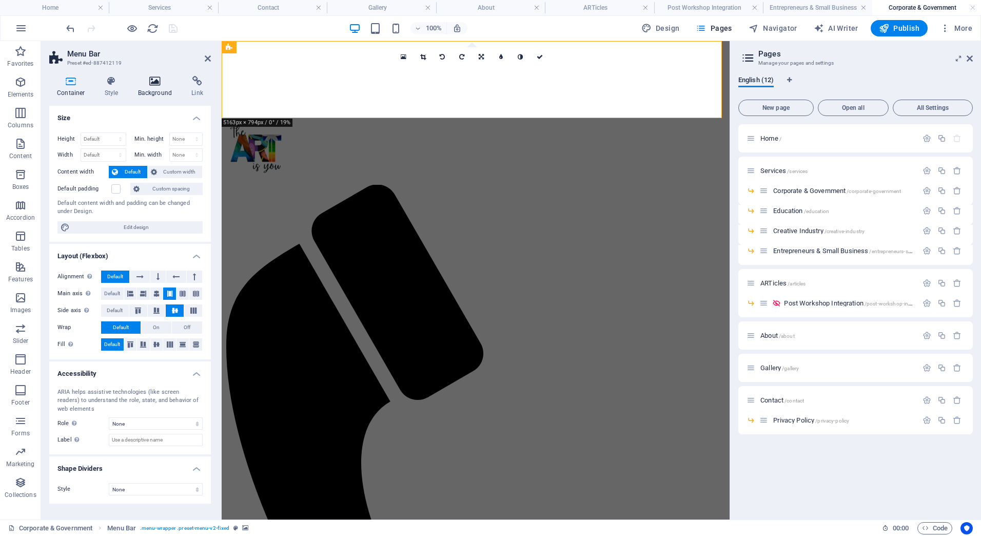
click at [154, 89] on h4 "Background" at bounding box center [157, 87] width 54 height 22
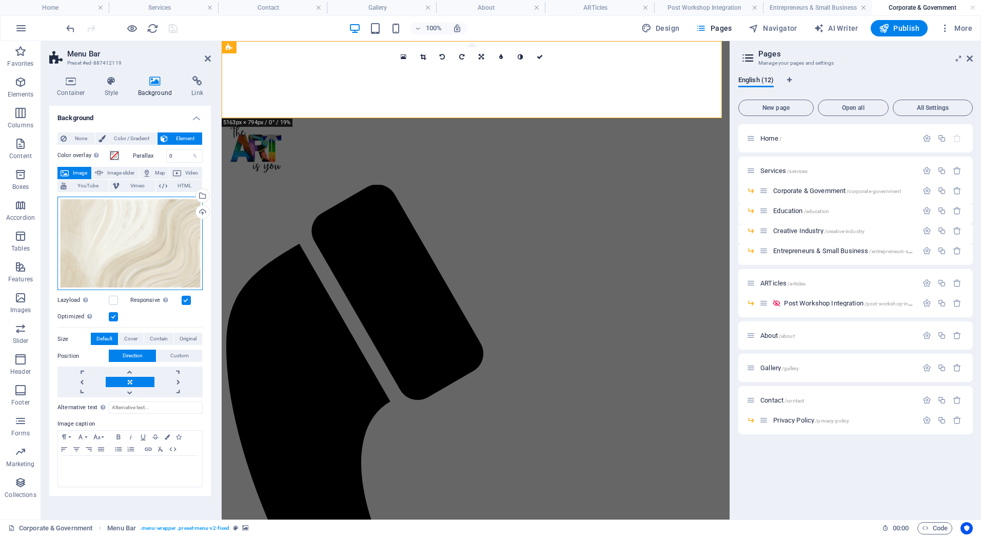
click at [168, 266] on div "Drag files here, click to choose files or select files from Files or our free s…" at bounding box center [129, 244] width 145 height 94
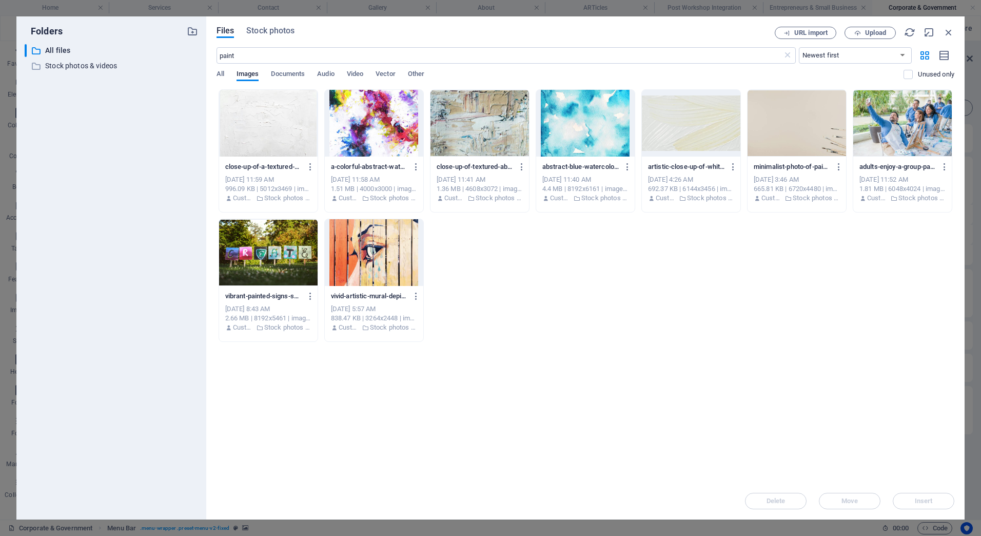
click at [289, 120] on div at bounding box center [268, 123] width 99 height 67
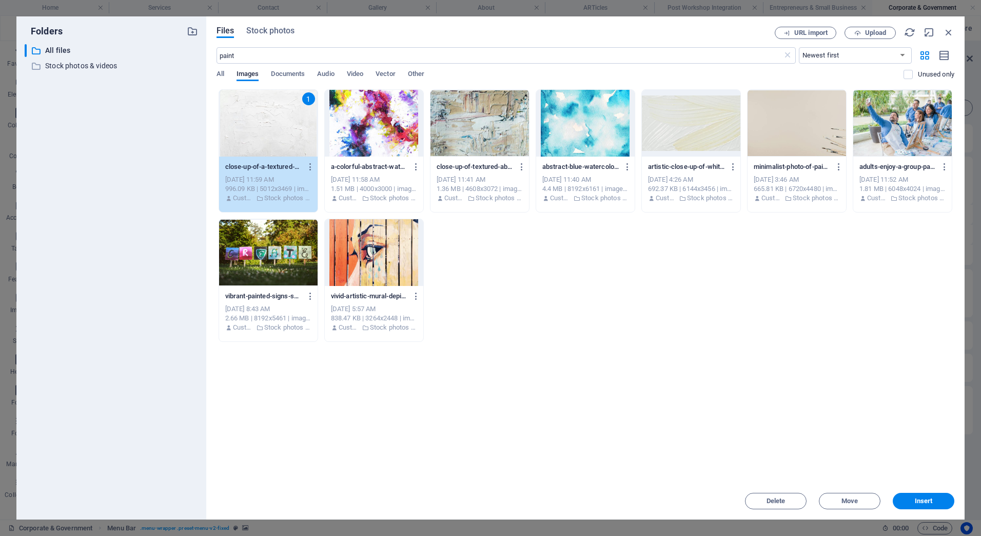
click at [916, 498] on span "Insert" at bounding box center [924, 501] width 18 height 6
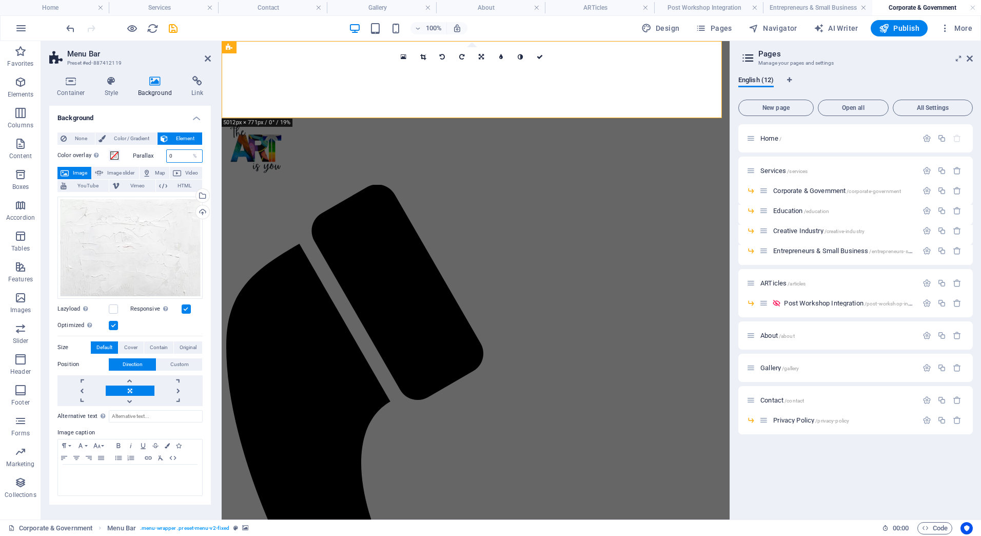
drag, startPoint x: 180, startPoint y: 150, endPoint x: 162, endPoint y: 156, distance: 18.8
click at [162, 156] on div "Parallax 0 %" at bounding box center [168, 155] width 70 height 13
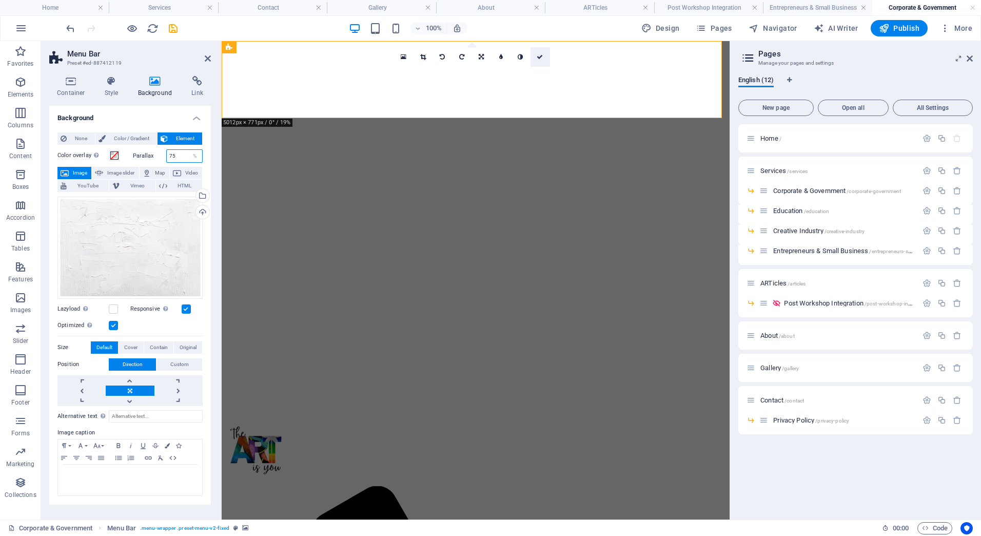
type input "75"
click at [539, 57] on icon at bounding box center [540, 57] width 6 height 6
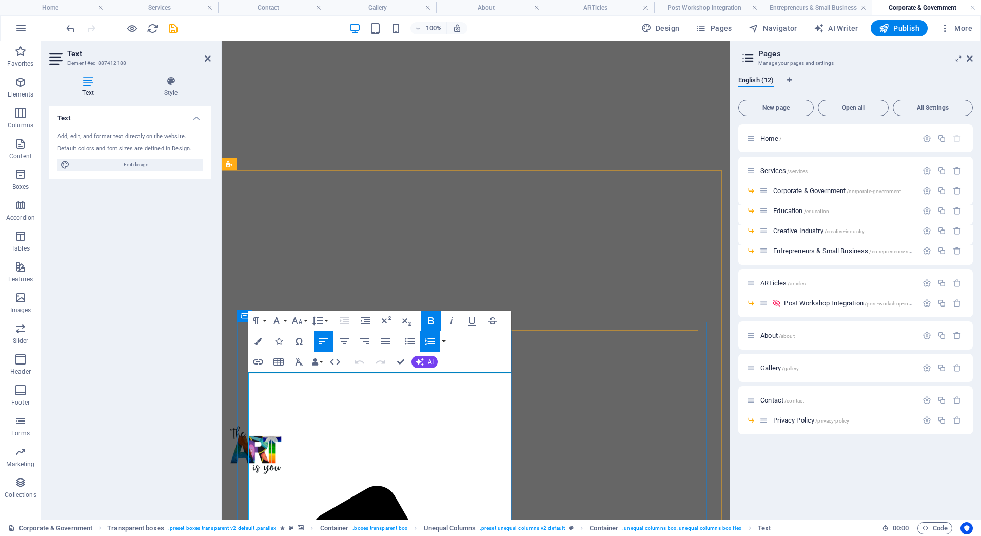
drag, startPoint x: 369, startPoint y: 465, endPoint x: 313, endPoint y: 420, distance: 71.9
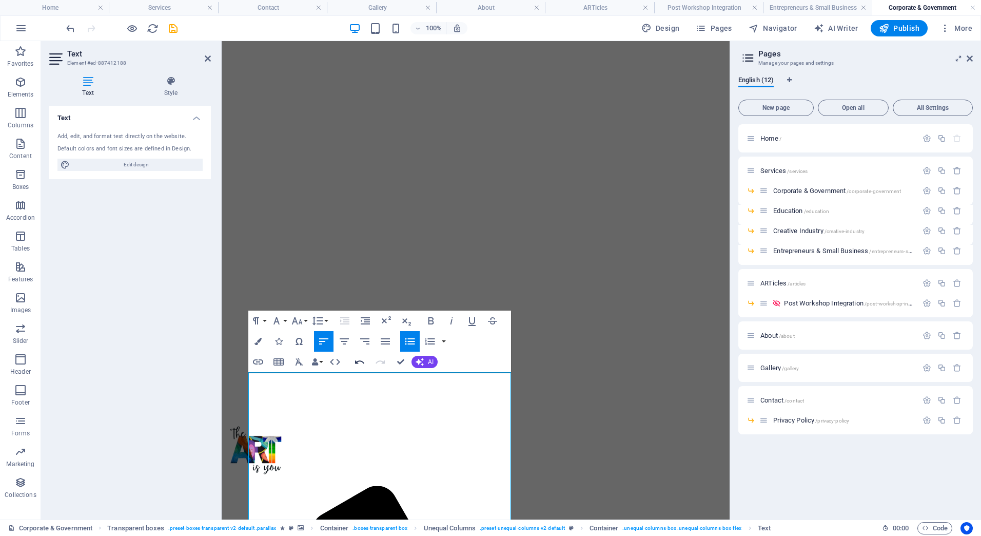
click at [358, 359] on icon "button" at bounding box center [360, 362] width 12 height 12
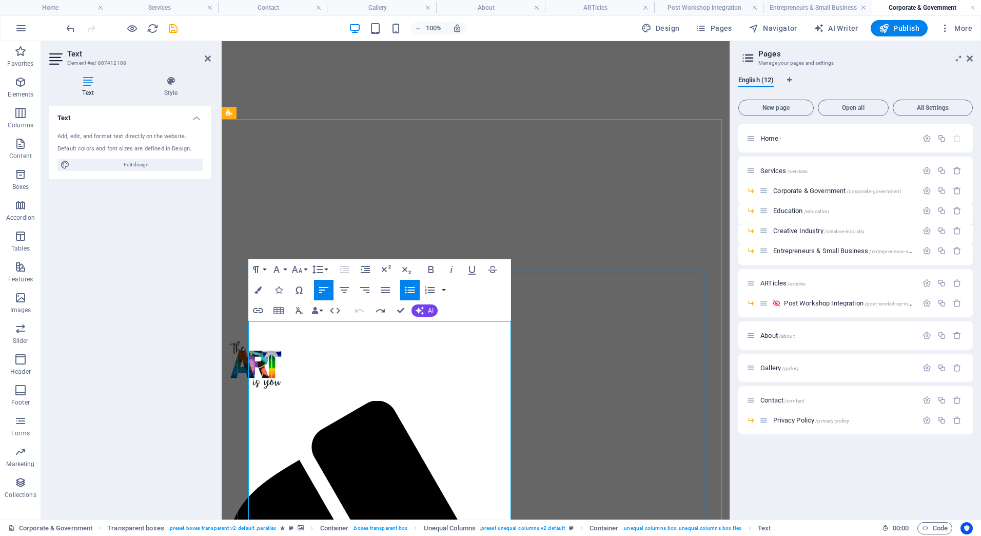
scroll to position [103, 0]
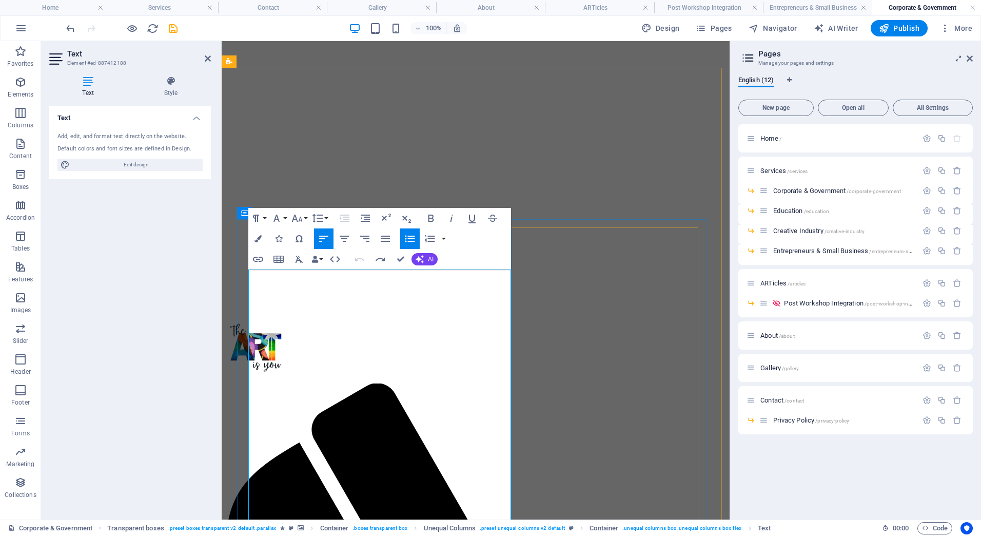
drag, startPoint x: 314, startPoint y: 317, endPoint x: 404, endPoint y: 316, distance: 90.4
drag, startPoint x: 370, startPoint y: 315, endPoint x: 419, endPoint y: 322, distance: 49.7
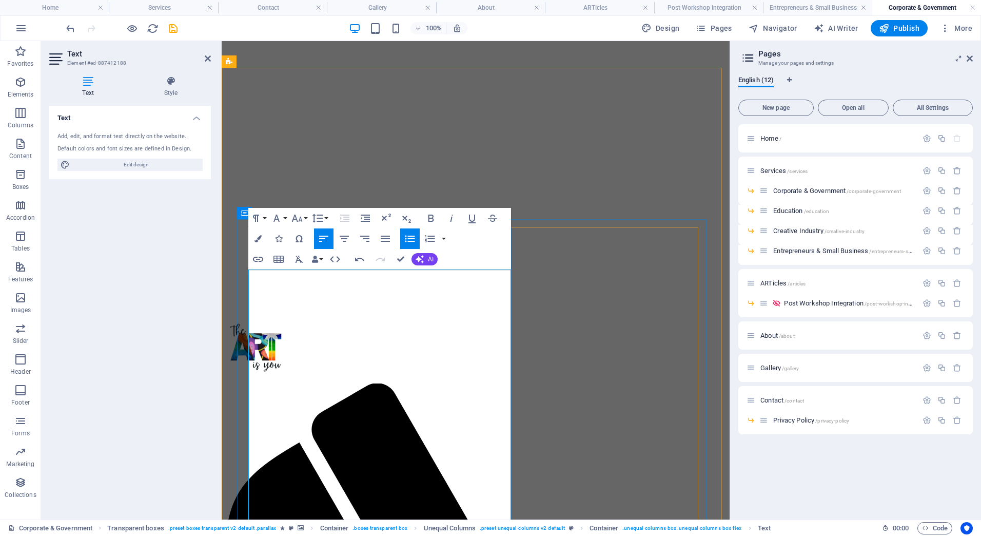
drag, startPoint x: 421, startPoint y: 383, endPoint x: 261, endPoint y: 349, distance: 164.4
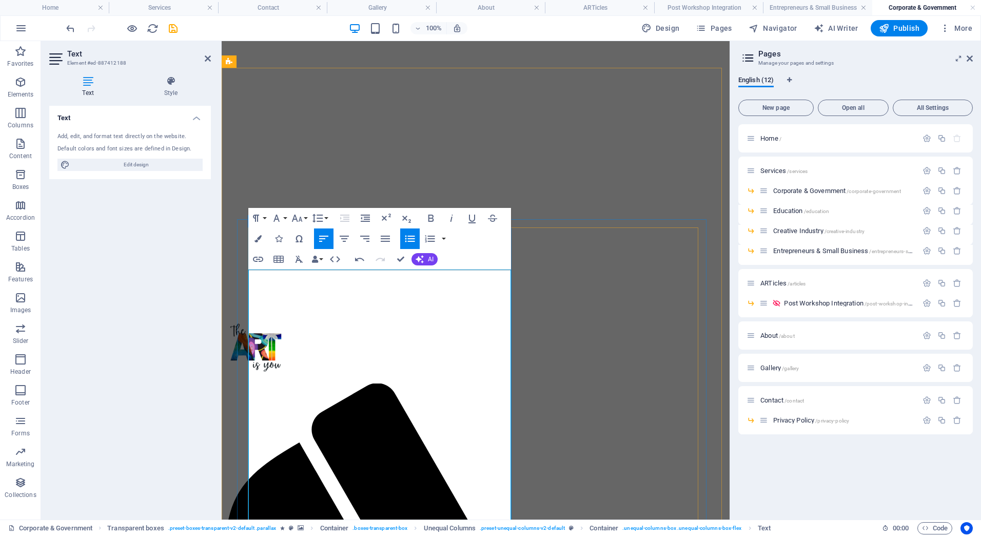
drag, startPoint x: 359, startPoint y: 440, endPoint x: 257, endPoint y: 417, distance: 104.8
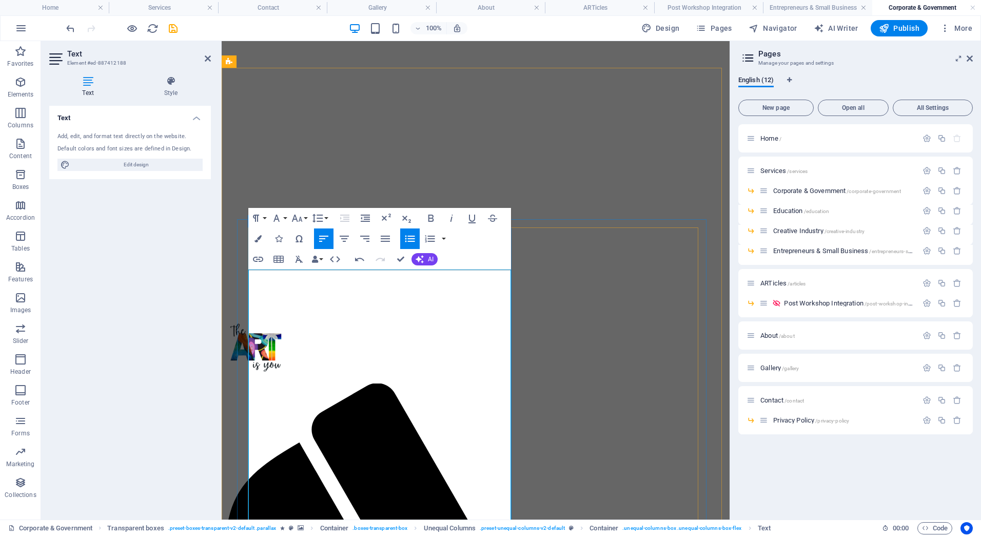
drag, startPoint x: 354, startPoint y: 447, endPoint x: 262, endPoint y: 430, distance: 93.9
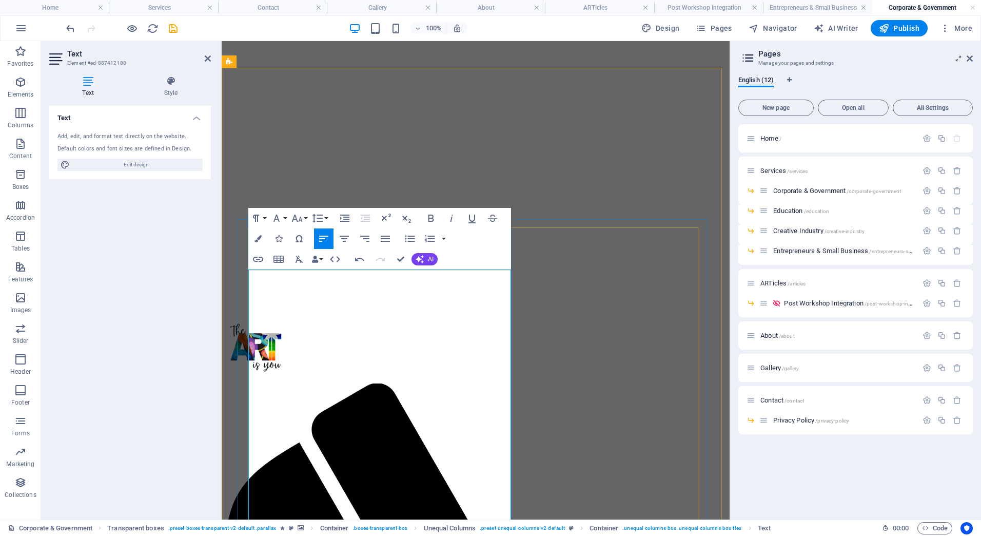
click at [347, 218] on icon "button" at bounding box center [344, 218] width 9 height 7
click at [348, 214] on icon "button" at bounding box center [345, 218] width 12 height 12
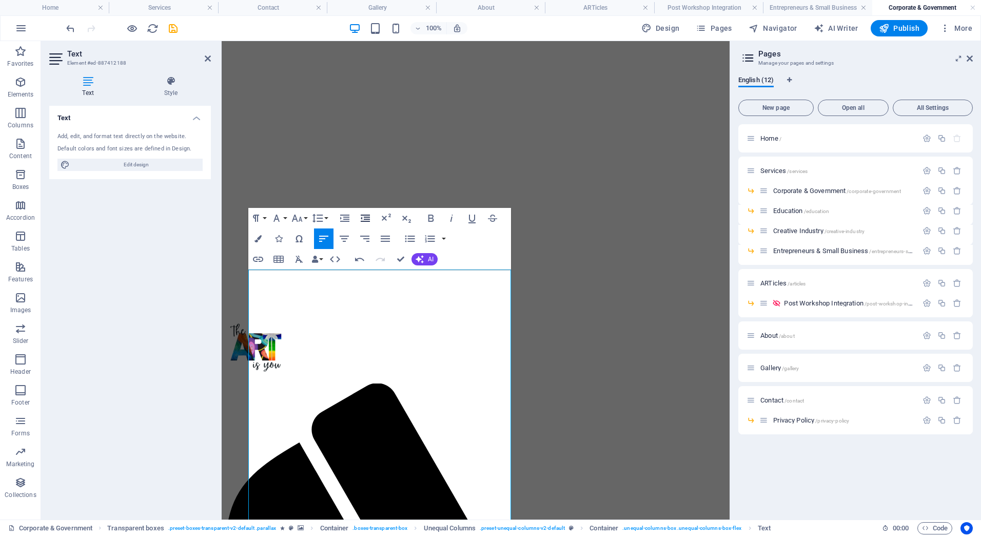
click at [367, 218] on icon "button" at bounding box center [365, 218] width 9 height 7
click at [409, 236] on icon "button" at bounding box center [411, 239] width 10 height 7
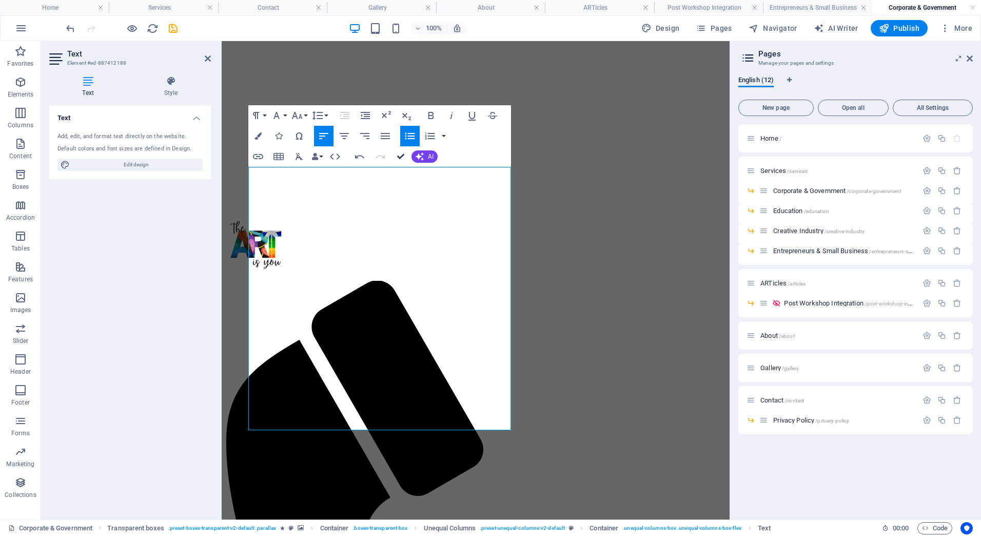
scroll to position [157, 0]
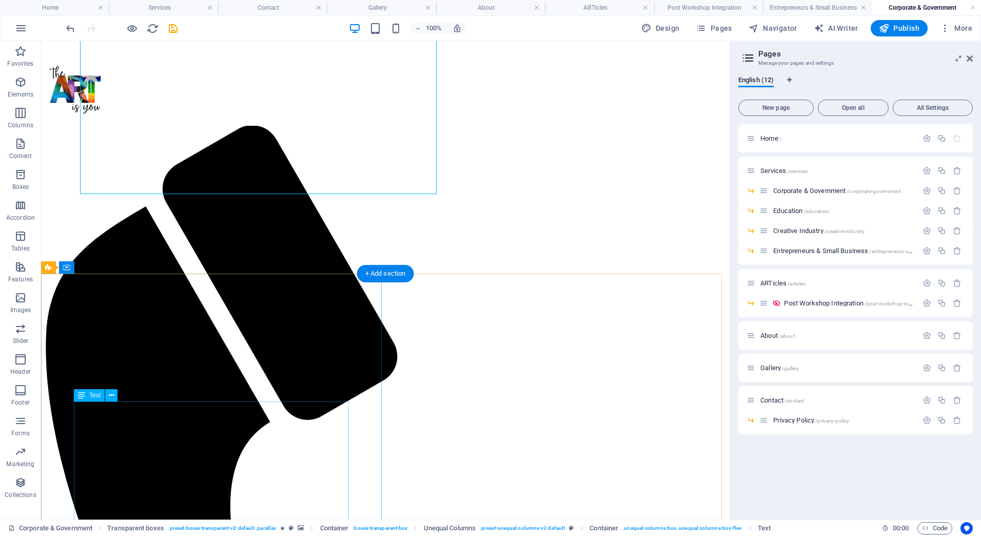
scroll to position [362, 0]
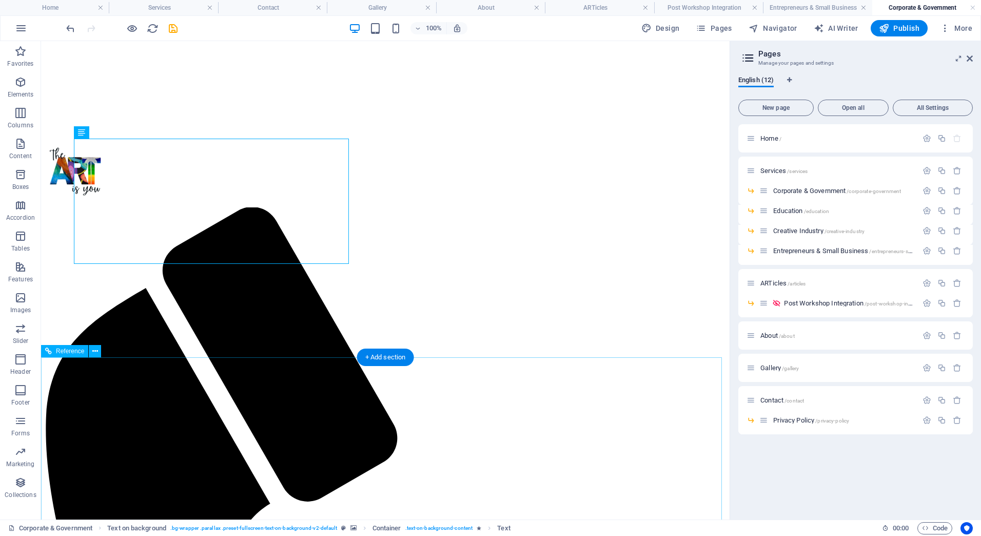
scroll to position [259, 0]
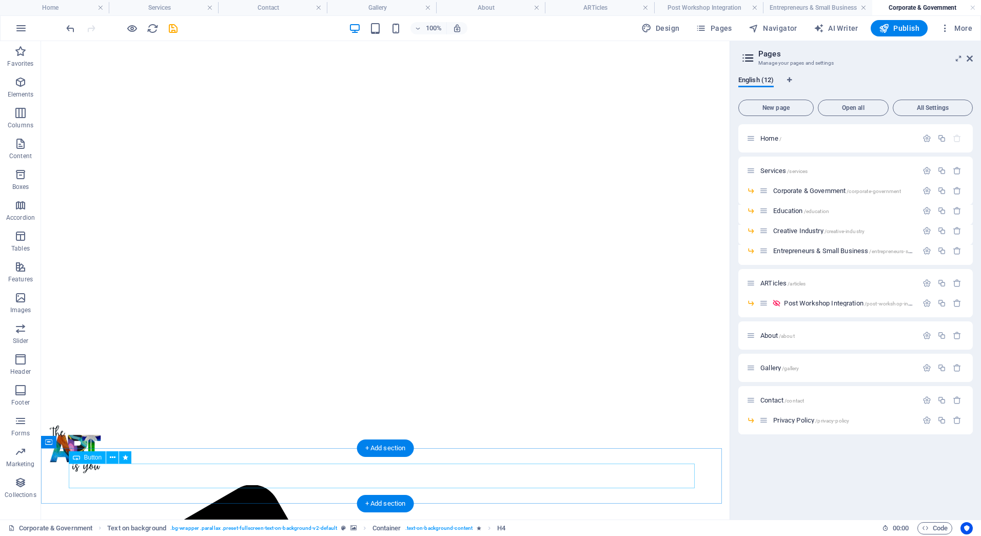
scroll to position [0, 0]
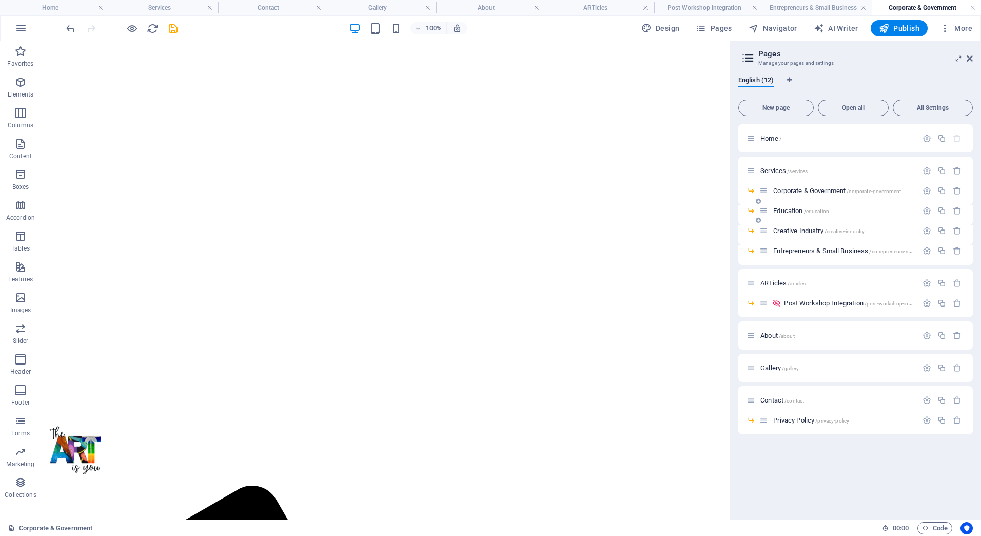
click at [781, 213] on span "Education /education" at bounding box center [802, 211] width 56 height 8
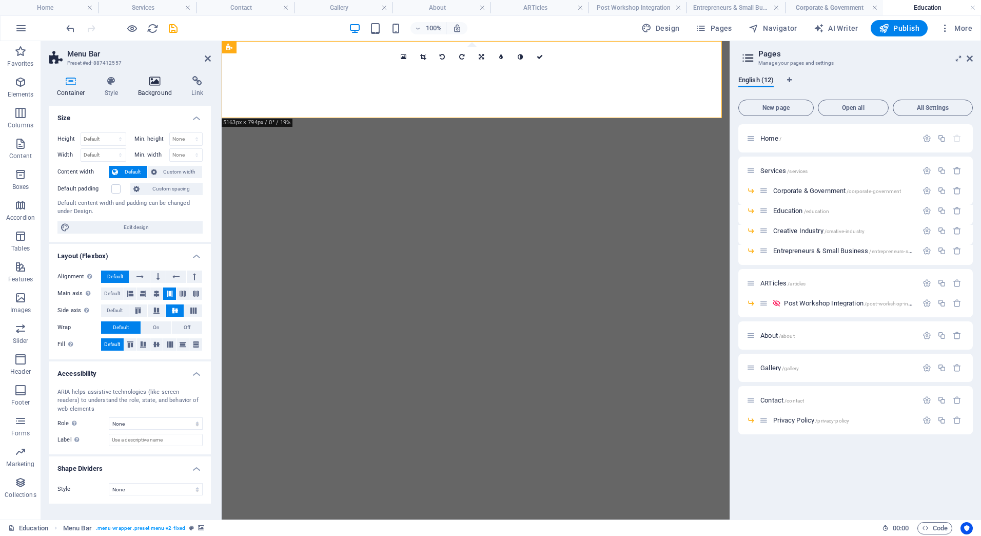
click at [152, 82] on icon at bounding box center [155, 81] width 50 height 10
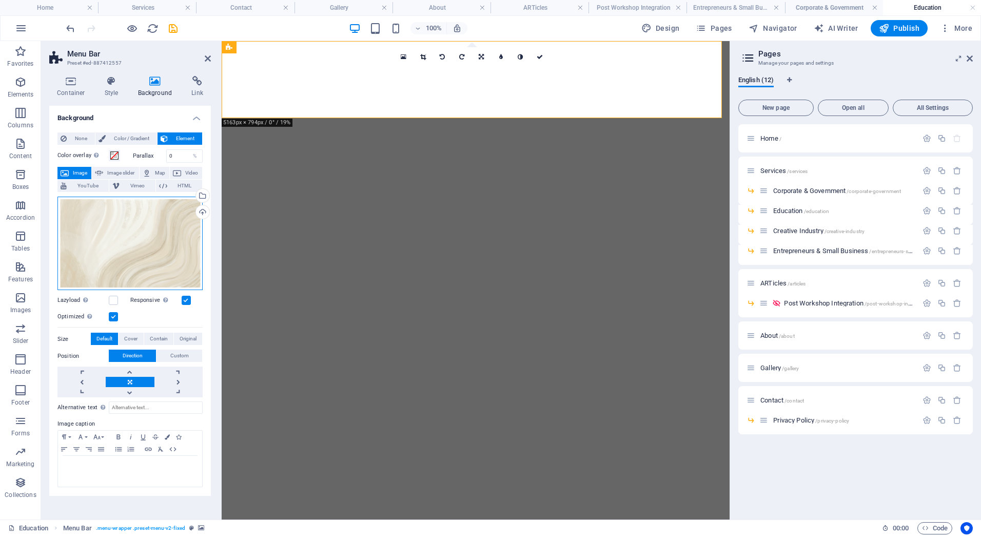
click at [151, 227] on div "Drag files here, click to choose files or select files from Files or our free s…" at bounding box center [129, 244] width 145 height 94
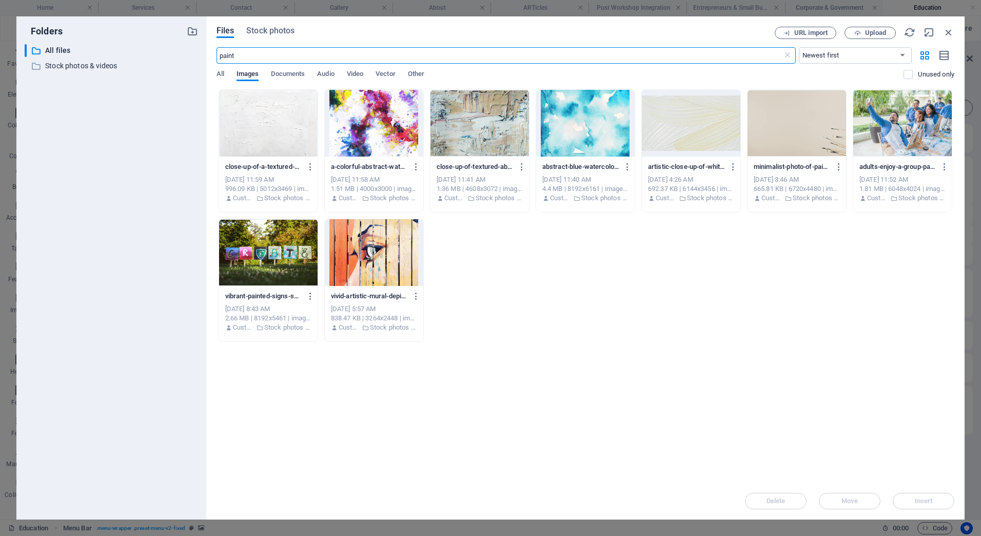
click at [241, 118] on div at bounding box center [268, 123] width 99 height 67
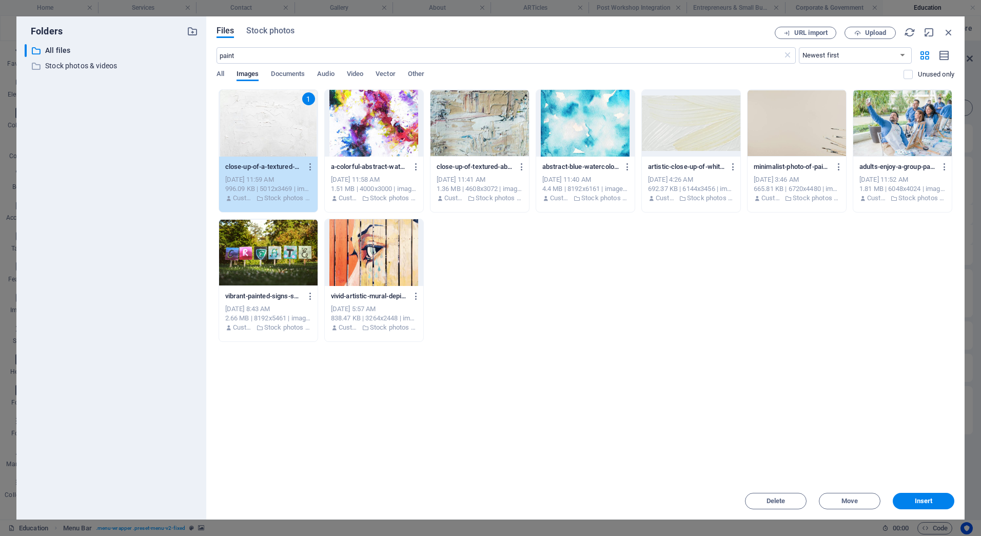
click at [906, 498] on span "Insert" at bounding box center [923, 501] width 53 height 6
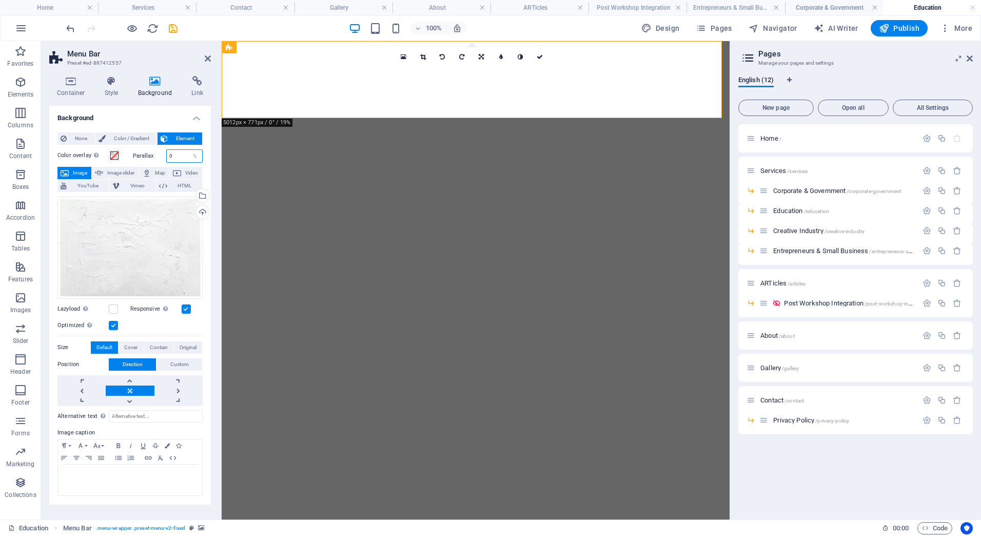
drag, startPoint x: 173, startPoint y: 156, endPoint x: 165, endPoint y: 156, distance: 8.2
click at [165, 156] on div "Parallax 0 %" at bounding box center [168, 155] width 70 height 13
type input "75"
click at [545, 54] on link at bounding box center [541, 57] width 20 height 20
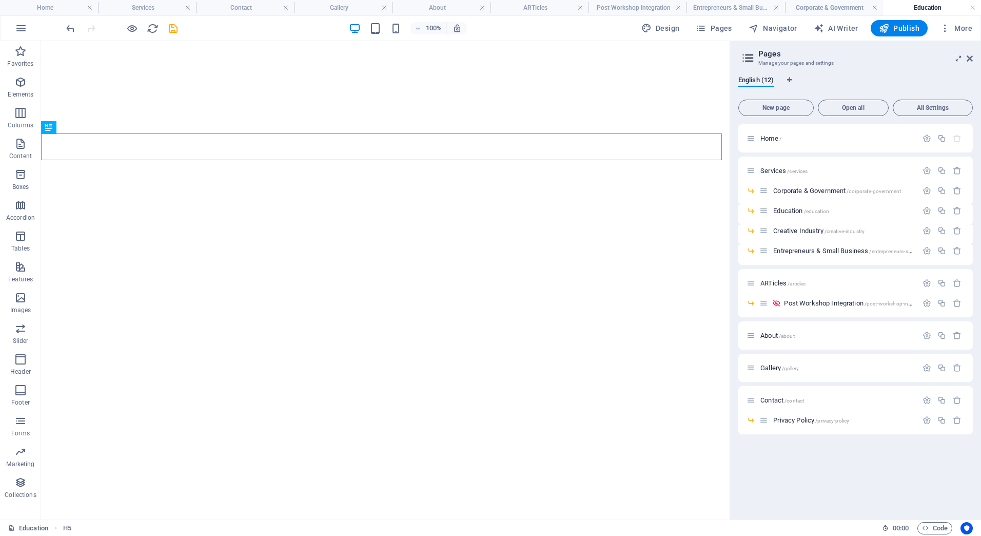
click at [168, 16] on div "100% Design Pages Navigator AI Writer Publish More" at bounding box center [491, 28] width 980 height 25
click at [173, 25] on icon "save" at bounding box center [173, 29] width 12 height 12
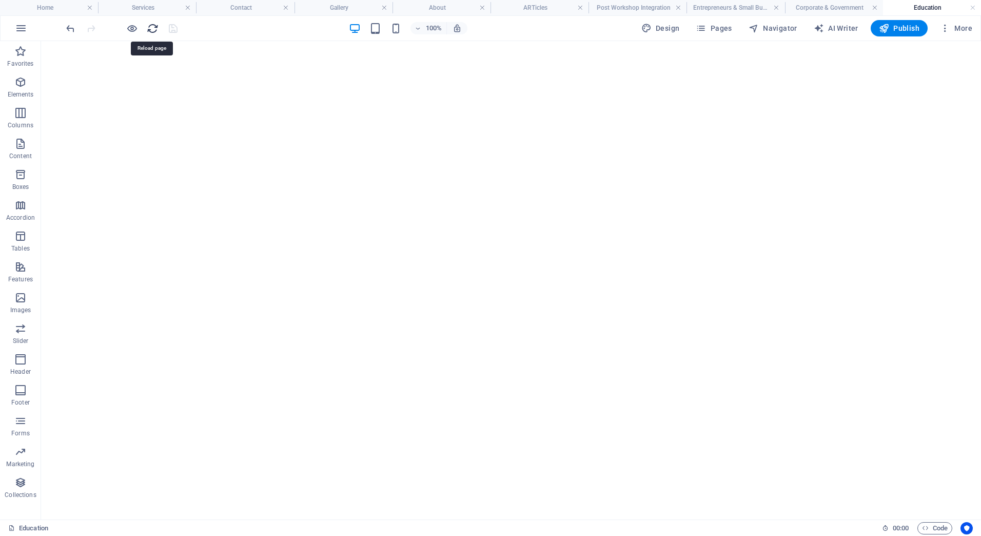
click at [150, 25] on icon "reload" at bounding box center [153, 29] width 12 height 12
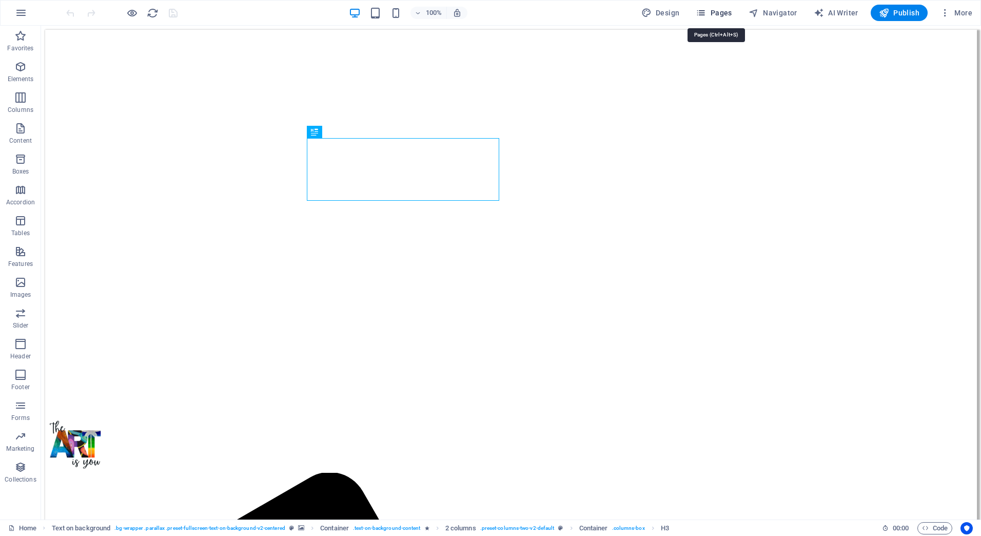
click at [706, 8] on icon "button" at bounding box center [701, 13] width 10 height 10
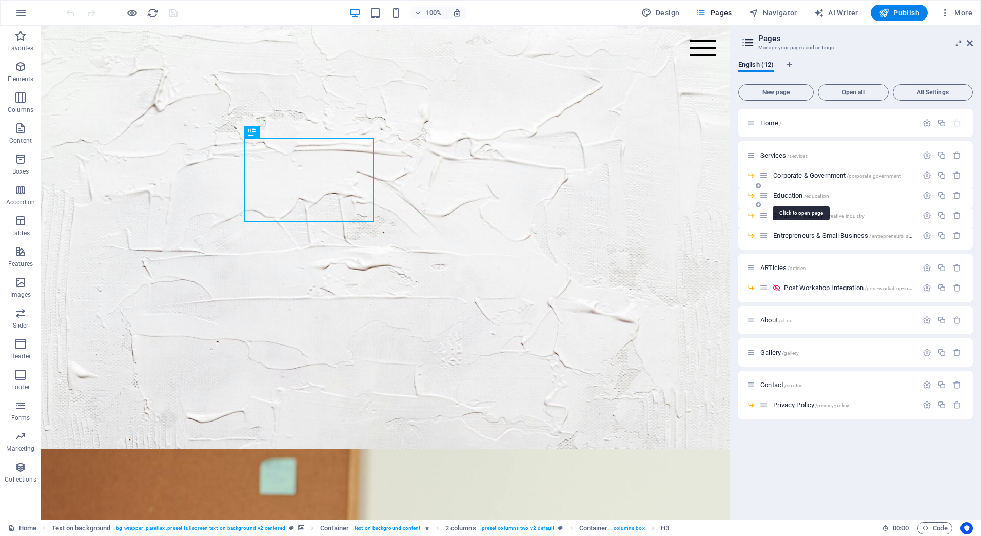
click at [788, 192] on span "Education /education" at bounding box center [802, 195] width 56 height 8
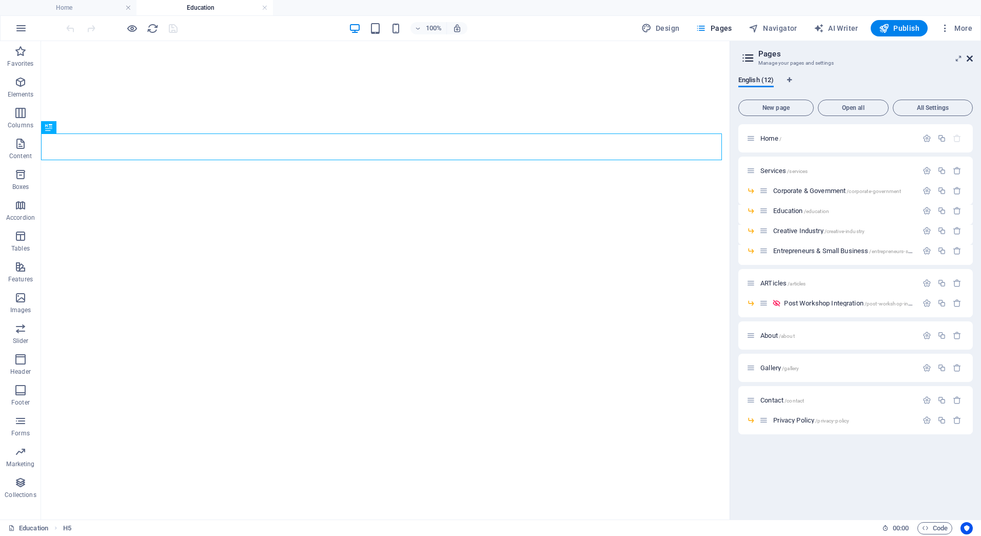
click at [971, 61] on icon at bounding box center [970, 58] width 6 height 8
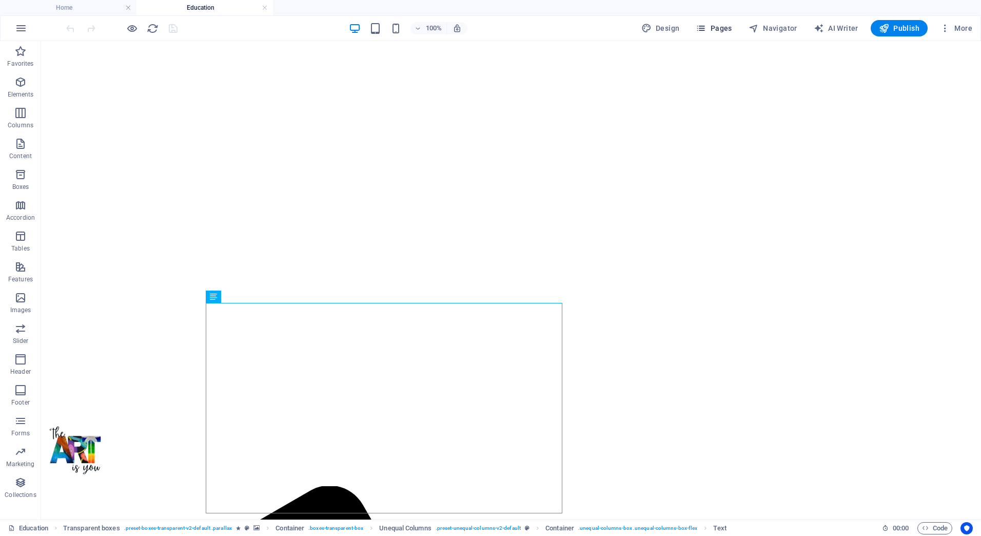
click at [723, 27] on span "Pages" at bounding box center [714, 28] width 36 height 10
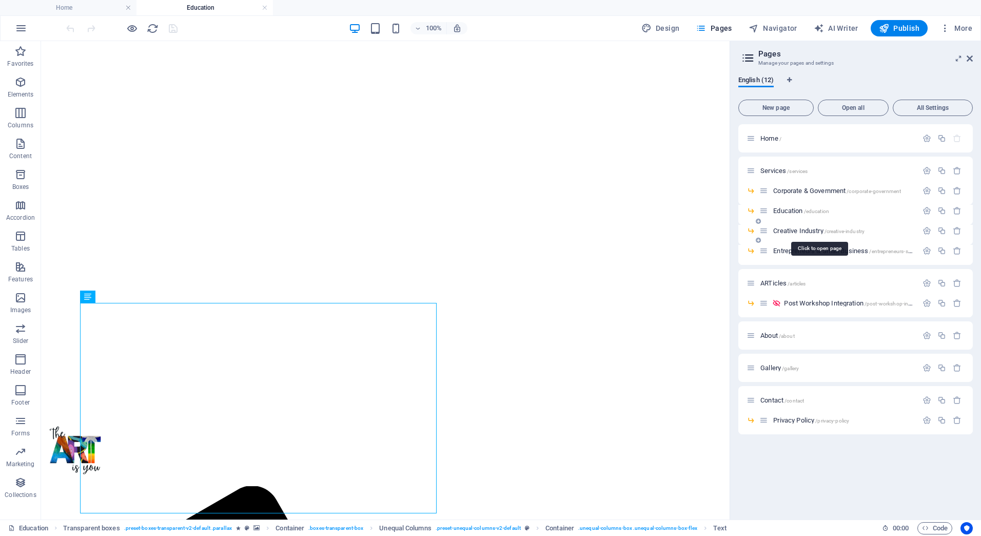
click at [800, 228] on span "Creative Industry /creative-industry" at bounding box center [819, 231] width 91 height 8
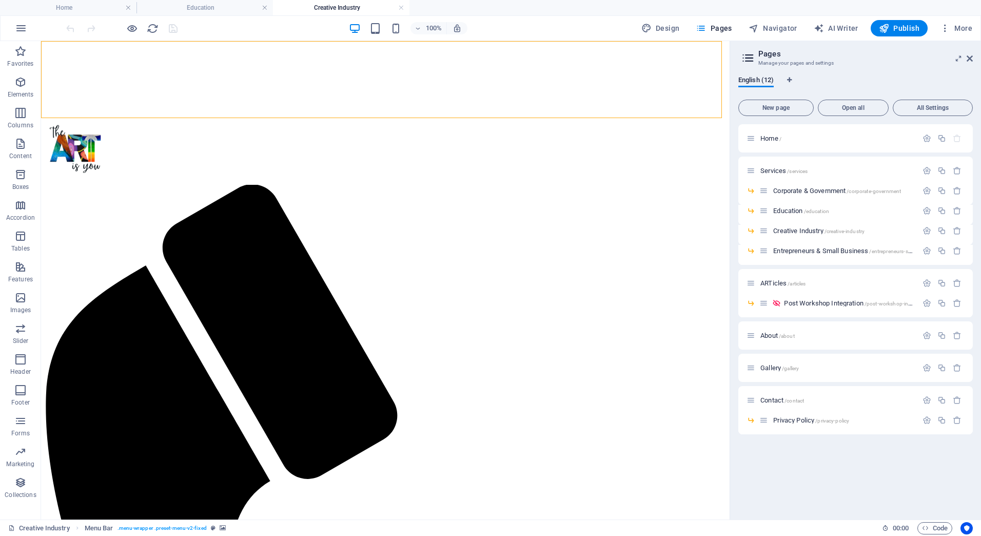
click at [146, 45] on figure at bounding box center [385, 45] width 681 height 0
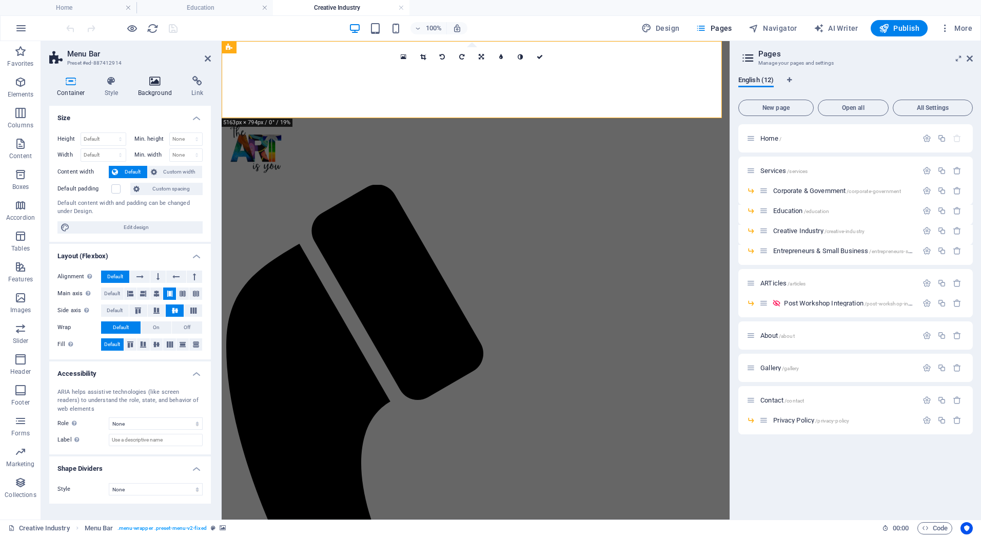
click at [154, 85] on icon at bounding box center [155, 81] width 50 height 10
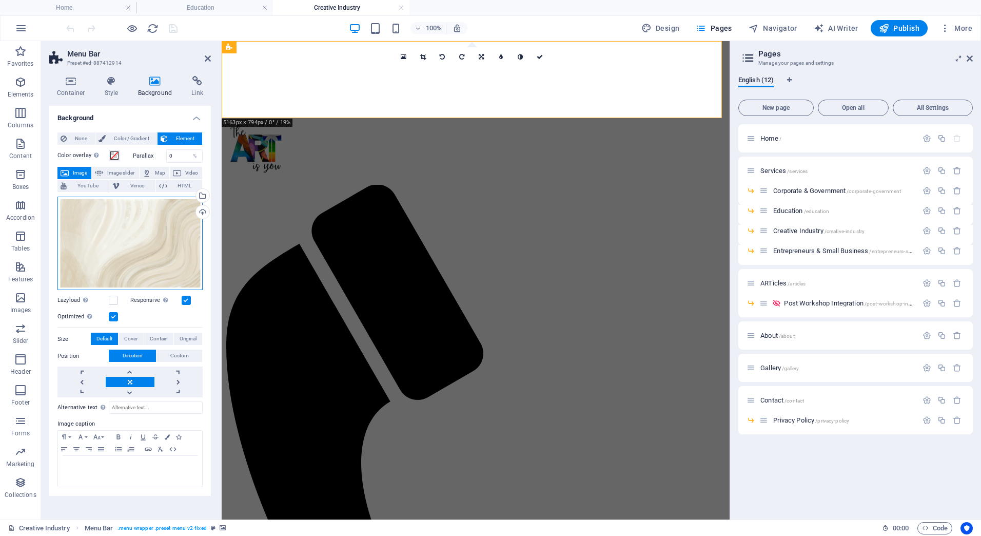
click at [153, 239] on div "Drag files here, click to choose files or select files from Files or our free s…" at bounding box center [129, 244] width 145 height 94
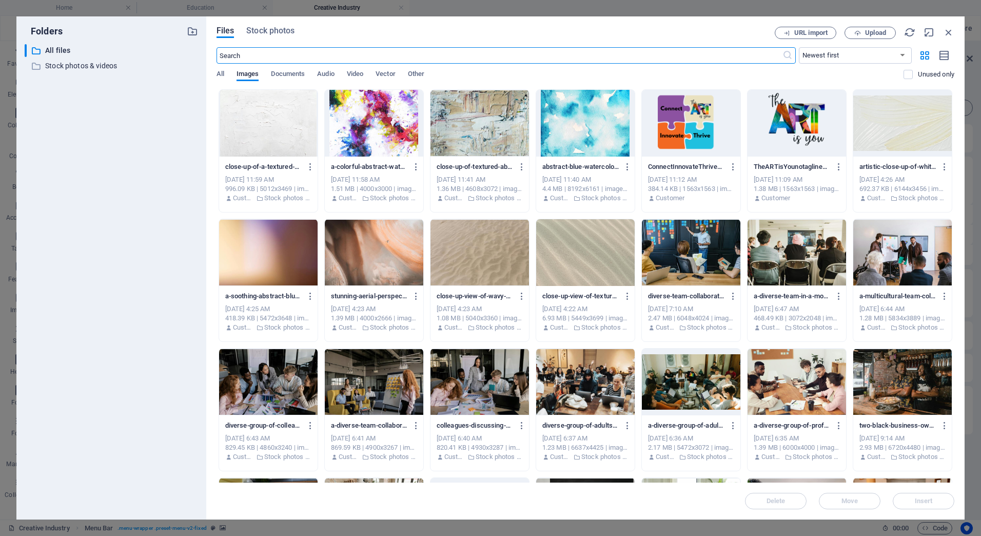
click at [288, 111] on div at bounding box center [268, 123] width 99 height 67
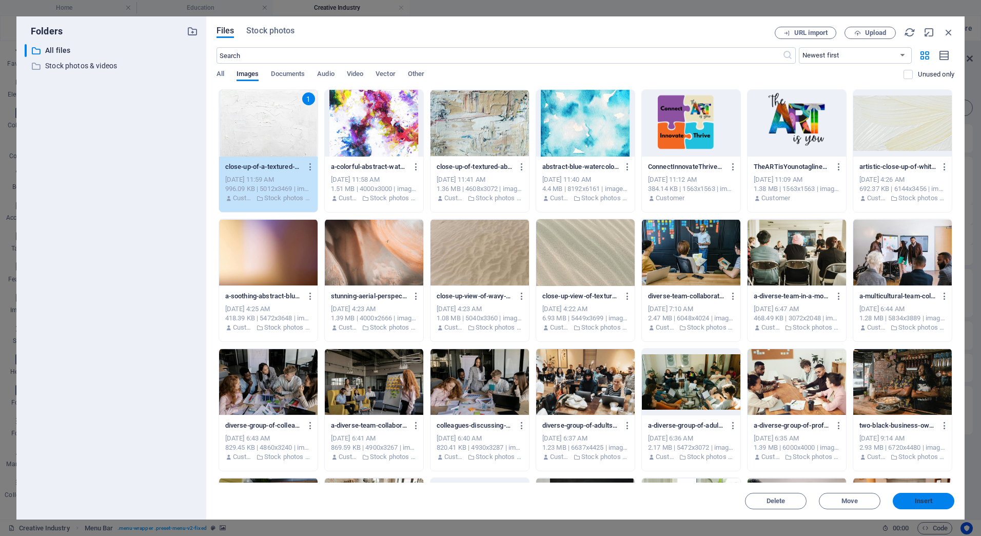
click at [929, 504] on span "Insert" at bounding box center [924, 501] width 18 height 6
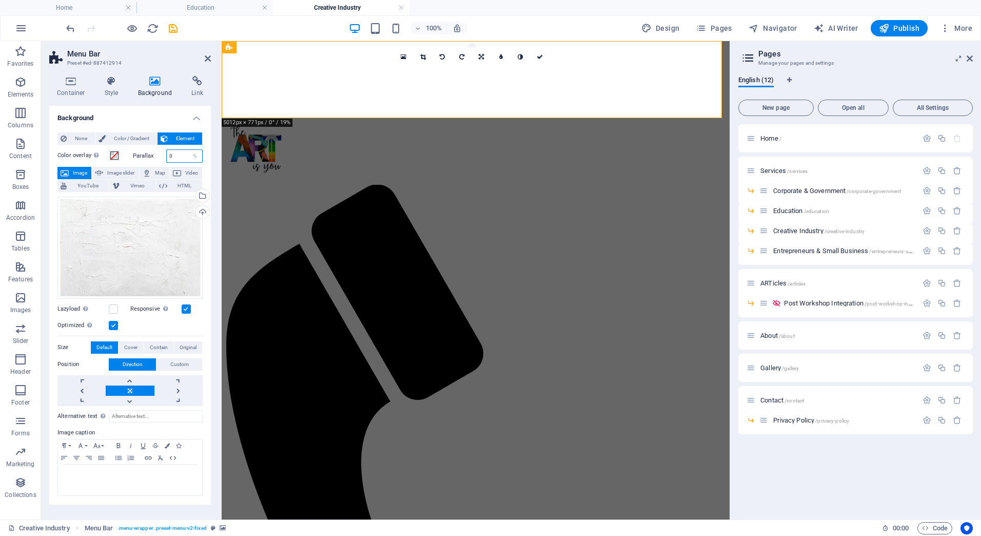
click at [174, 150] on input "0" at bounding box center [185, 156] width 36 height 12
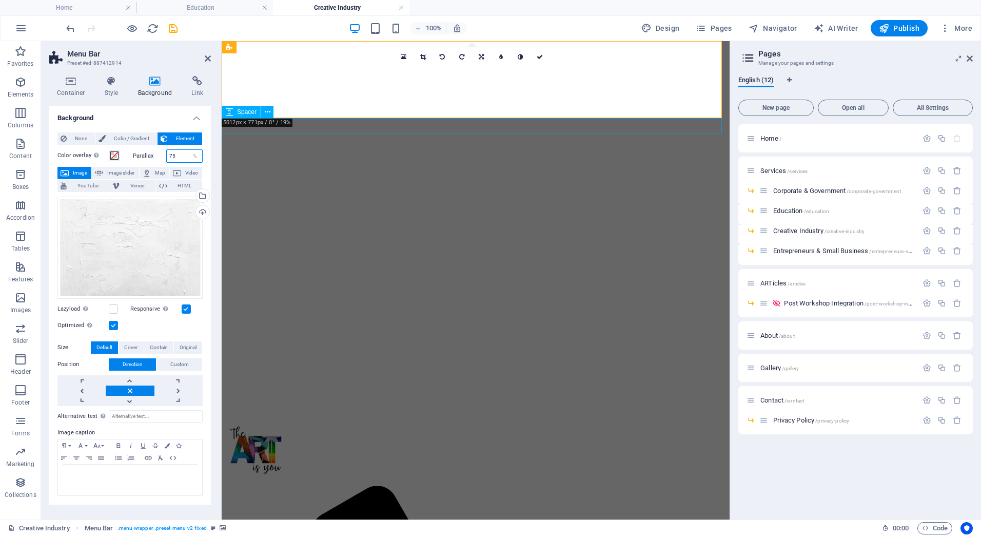
type input "75"
click at [361, 45] on figure at bounding box center [476, 45] width 500 height 0
click at [538, 57] on icon at bounding box center [540, 57] width 6 height 6
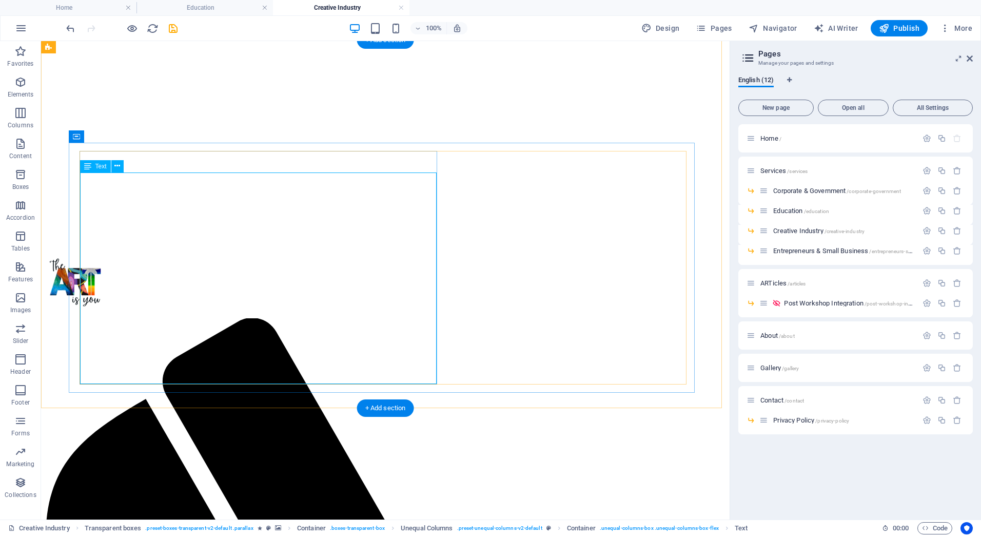
scroll to position [154, 0]
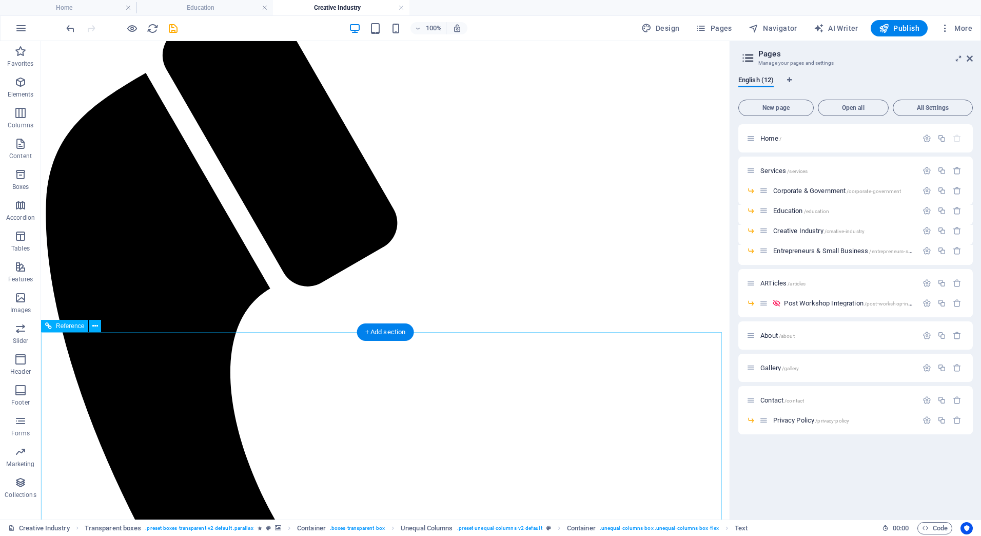
scroll to position [509, 0]
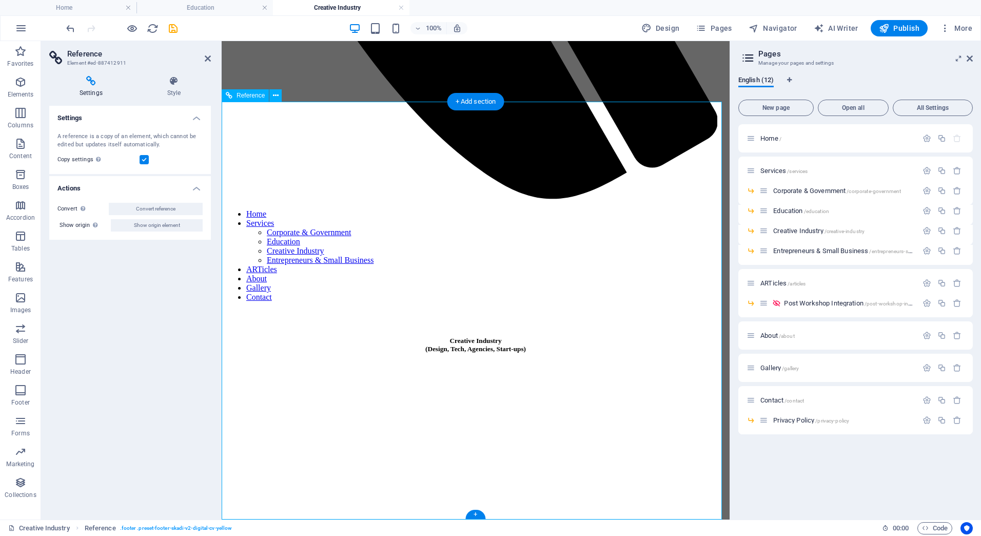
click at [202, 56] on h2 "Reference" at bounding box center [139, 53] width 144 height 9
click at [205, 61] on icon at bounding box center [208, 58] width 6 height 8
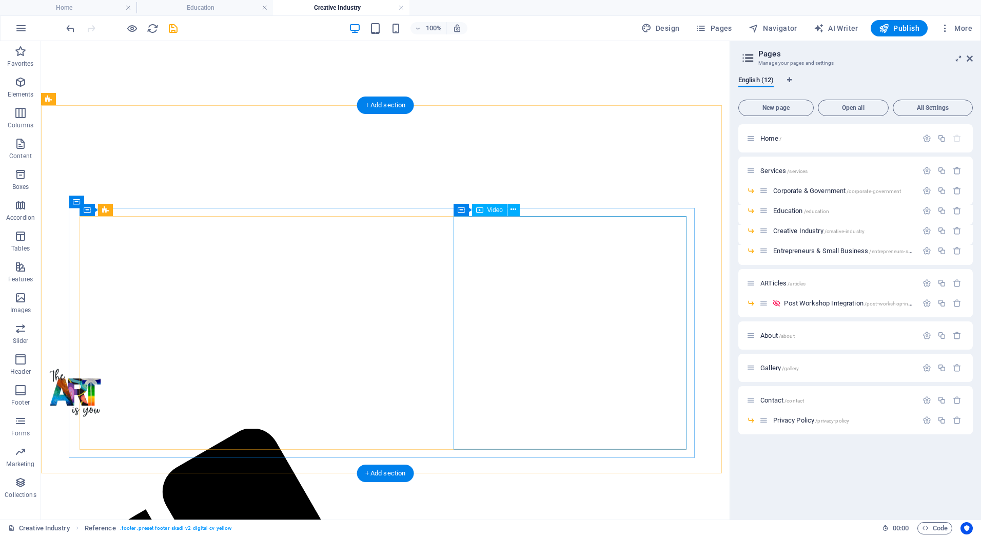
scroll to position [0, 0]
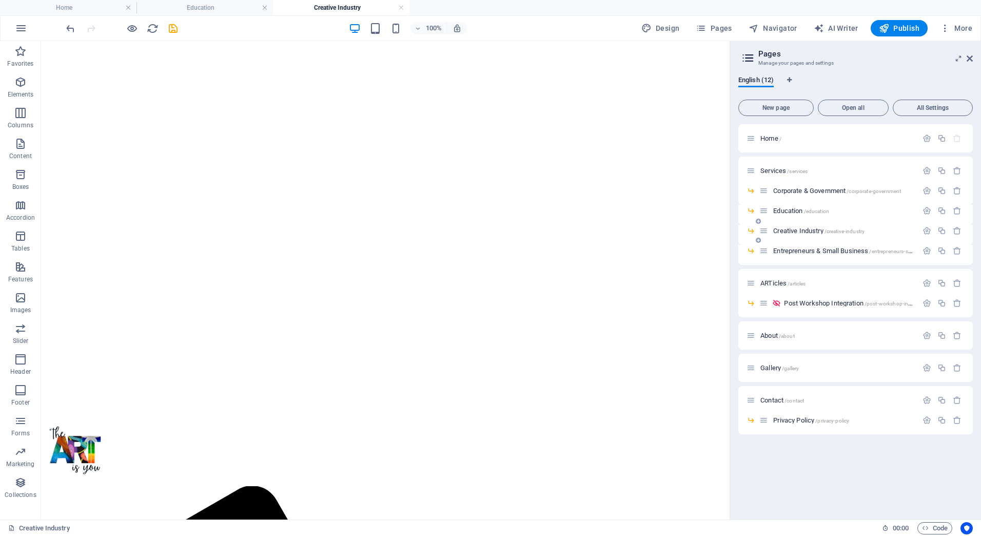
click at [809, 244] on div "Creative Industry /creative-industry" at bounding box center [856, 235] width 235 height 20
click at [810, 248] on span "Entrepreneurs & Small Business /entrepreneurs-small-business" at bounding box center [857, 251] width 167 height 8
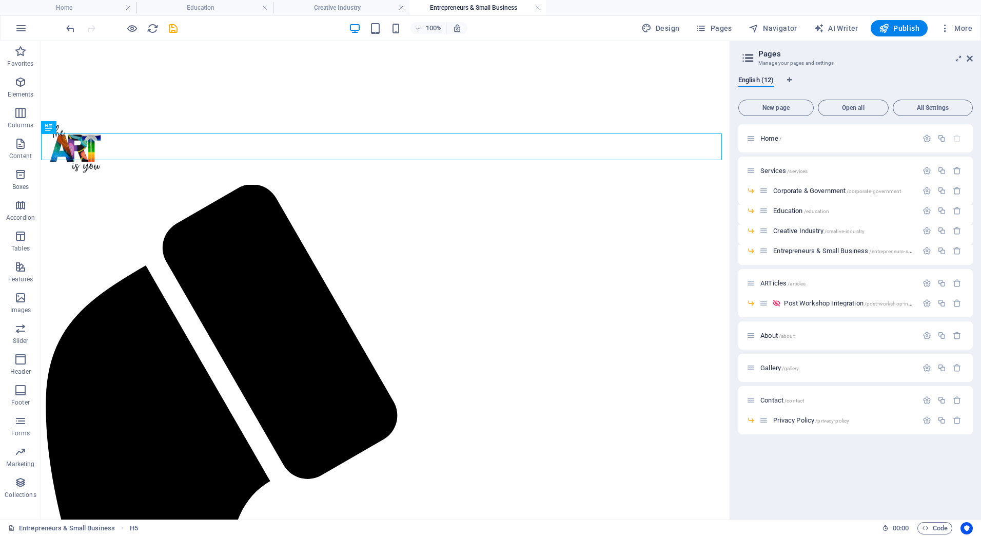
click at [296, 45] on figure at bounding box center [385, 45] width 681 height 0
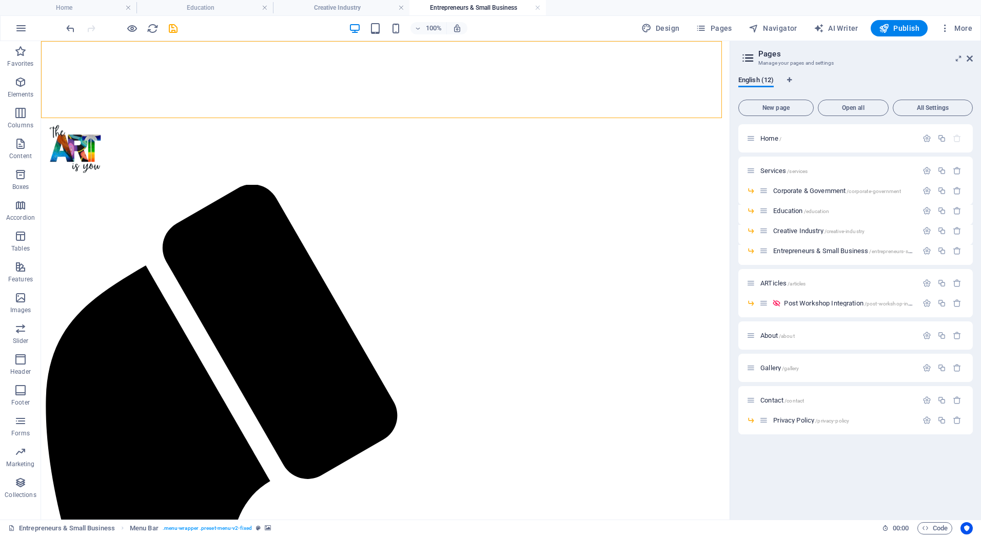
click at [295, 45] on figure at bounding box center [385, 45] width 681 height 0
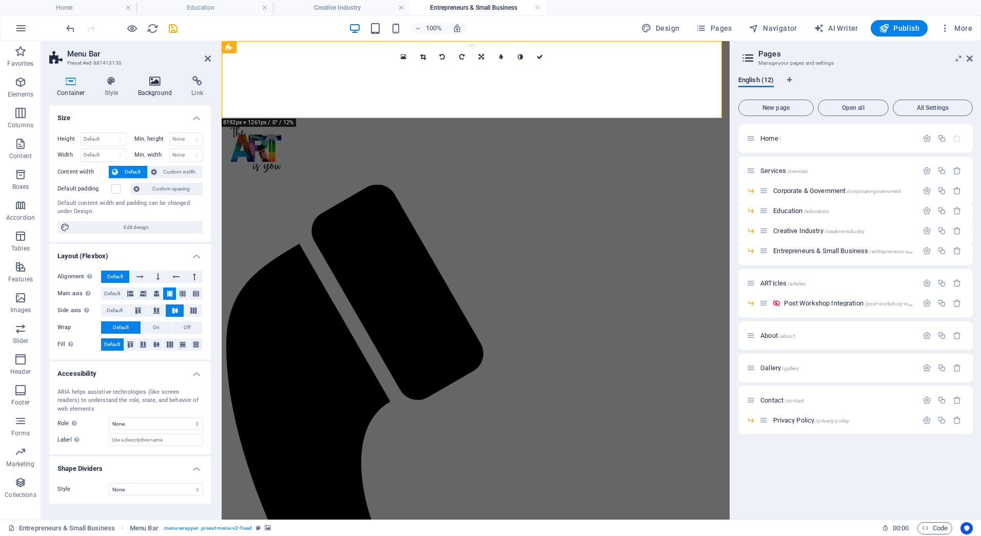
click at [160, 89] on h4 "Background" at bounding box center [157, 87] width 54 height 22
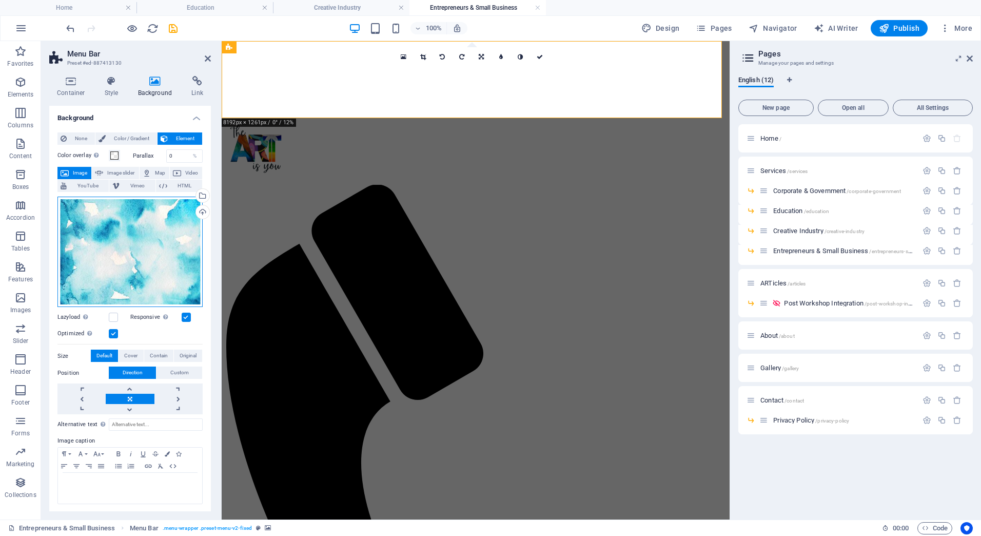
click at [166, 230] on div "Drag files here, click to choose files or select files from Files or our free s…" at bounding box center [129, 252] width 145 height 110
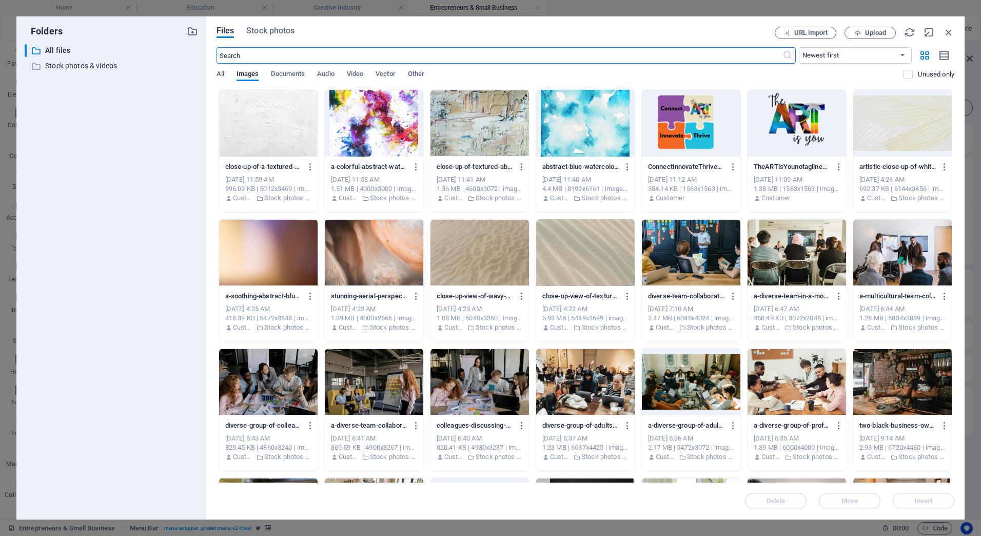
click at [279, 117] on div at bounding box center [268, 123] width 99 height 67
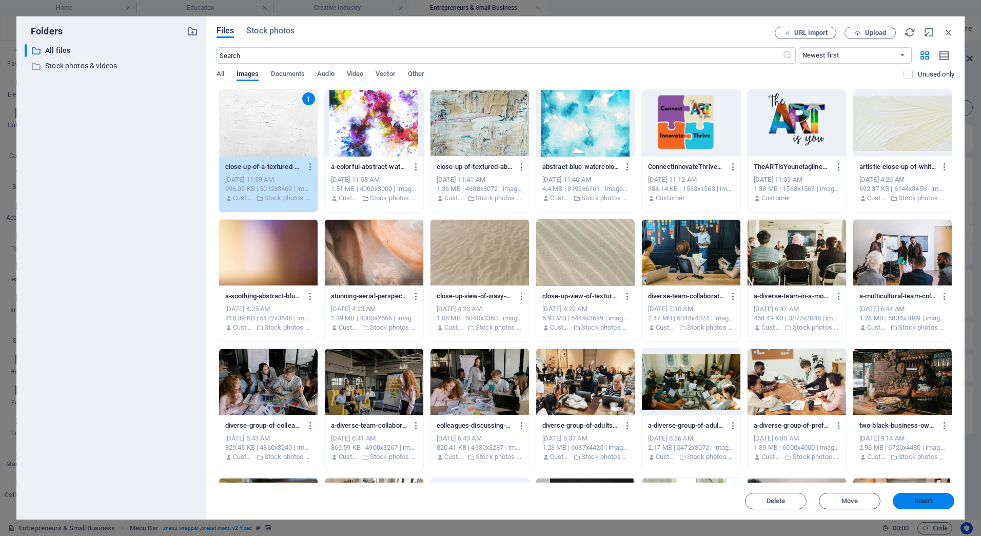
click at [915, 495] on button "Insert" at bounding box center [924, 501] width 62 height 16
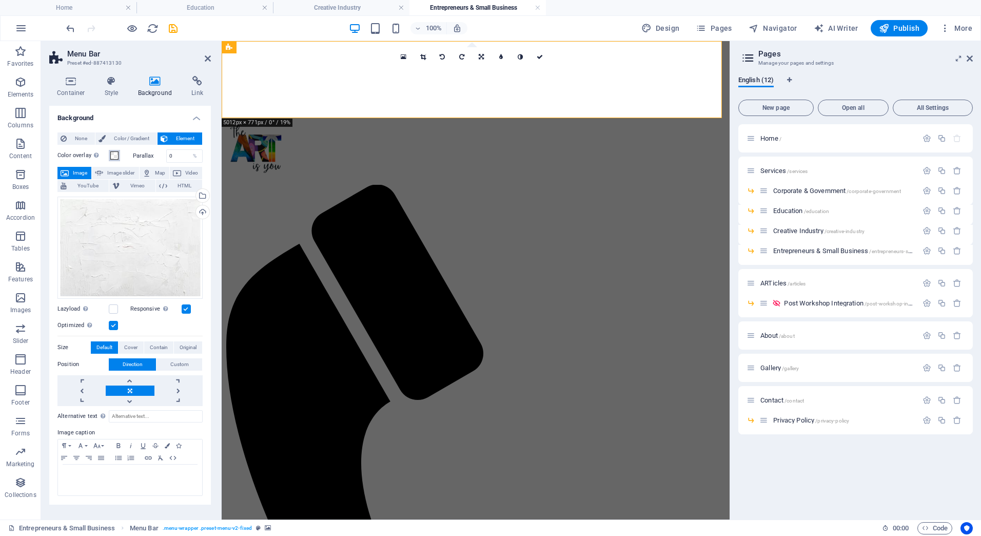
click at [118, 153] on span at bounding box center [114, 155] width 8 height 8
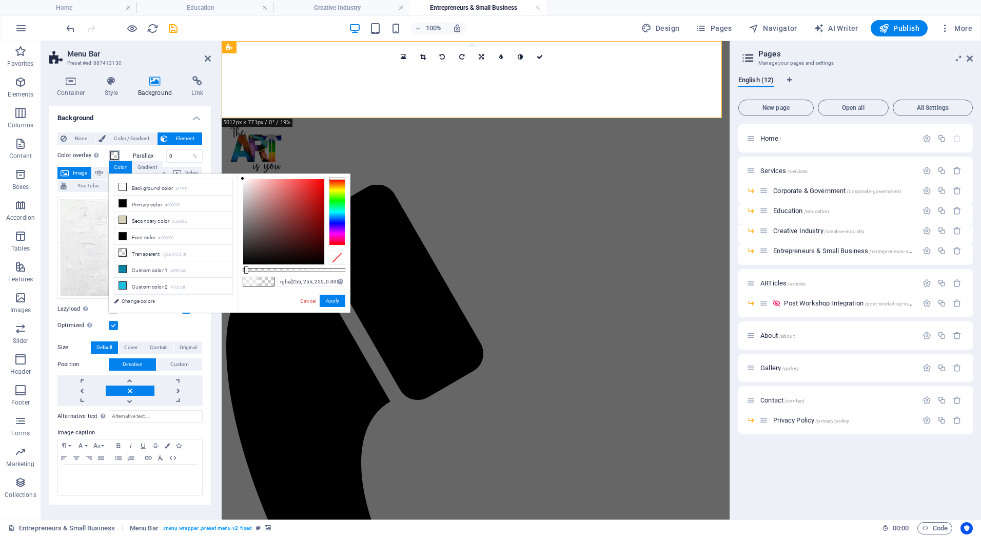
type input "rgba(255, 255, 255, 0)"
drag, startPoint x: 294, startPoint y: 267, endPoint x: 239, endPoint y: 264, distance: 55.0
click at [239, 264] on div "rgba(255, 255, 255, 0) Supported formats #0852ed rgb(8, 82, 237) rgba(8, 82, 23…" at bounding box center [293, 318] width 113 height 288
click at [338, 296] on button "Apply" at bounding box center [333, 301] width 26 height 12
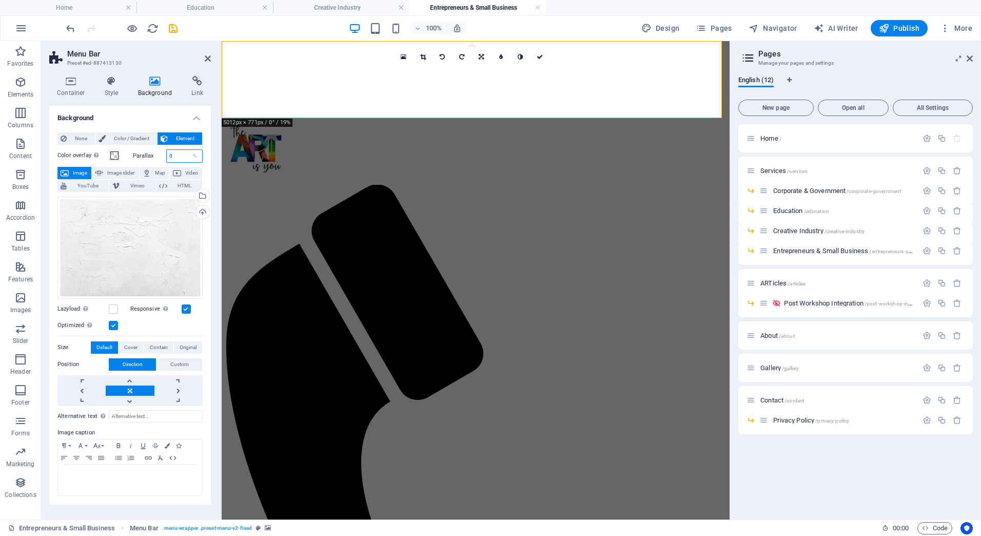
drag, startPoint x: 177, startPoint y: 152, endPoint x: 156, endPoint y: 153, distance: 20.6
click at [156, 153] on div "Parallax 0 %" at bounding box center [168, 155] width 70 height 13
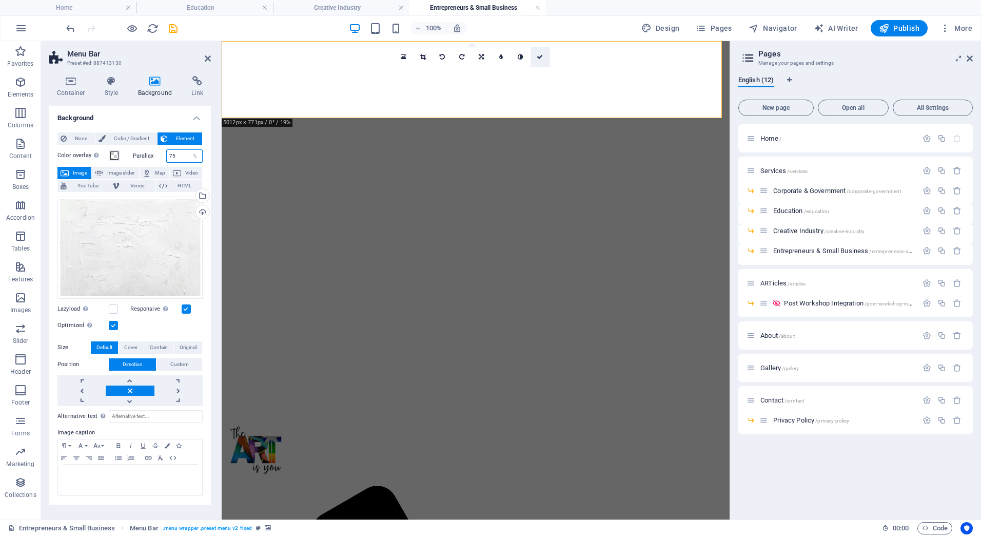
type input "75"
click at [540, 59] on icon at bounding box center [540, 57] width 6 height 6
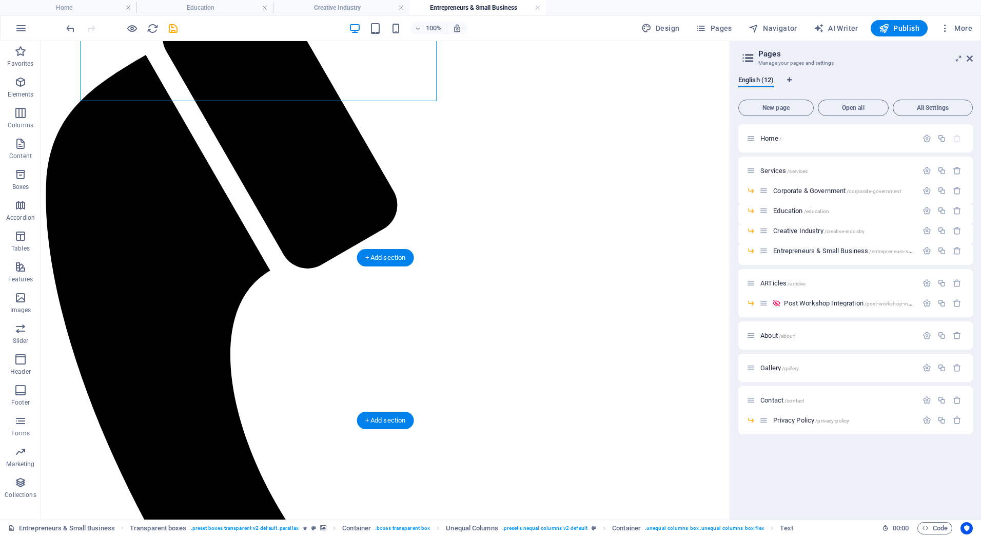
scroll to position [513, 0]
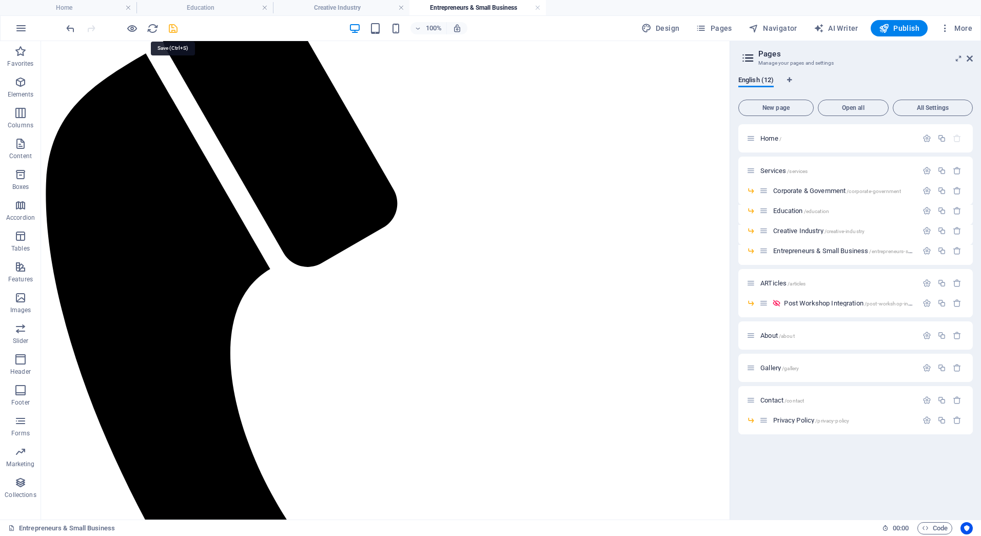
click at [176, 23] on icon "save" at bounding box center [173, 29] width 12 height 12
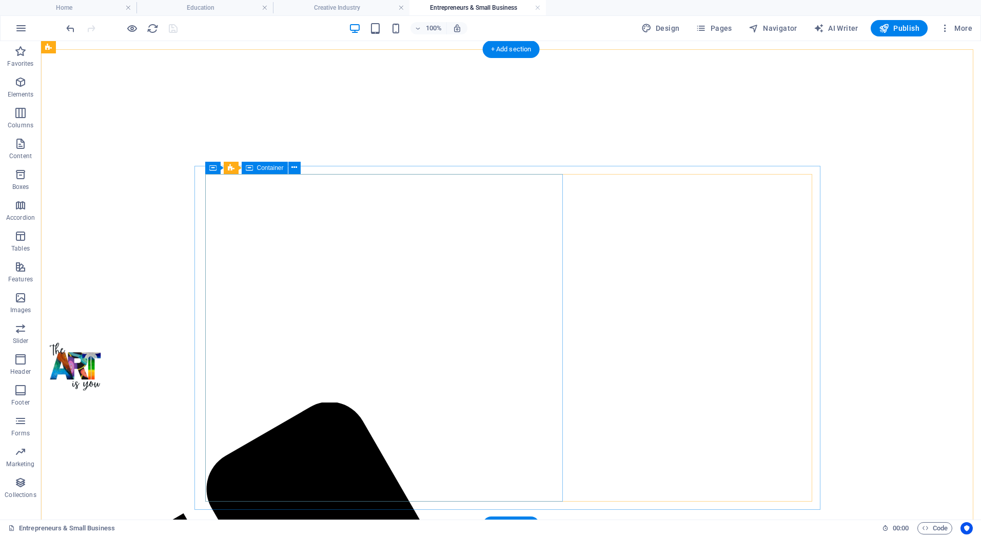
scroll to position [0, 0]
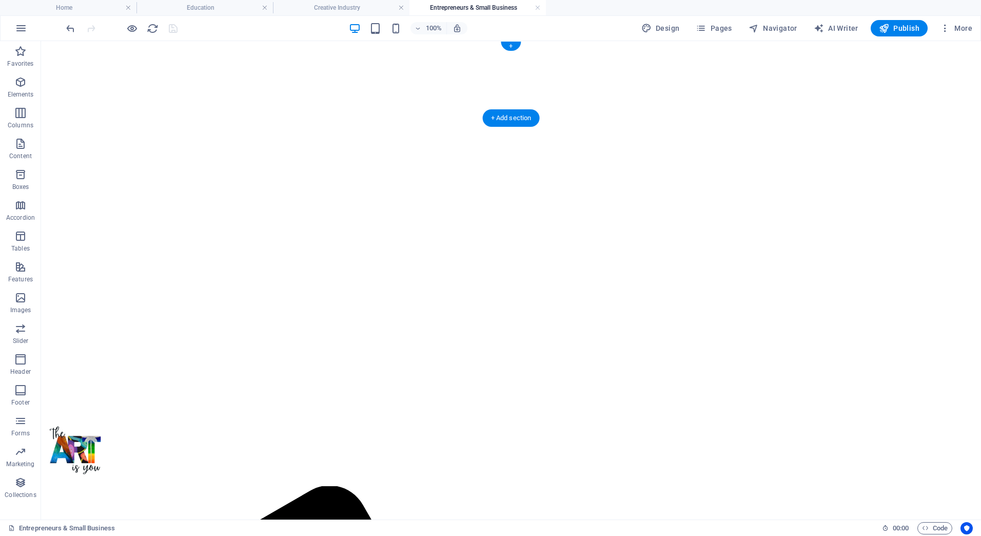
click at [294, 45] on figure at bounding box center [511, 45] width 932 height 0
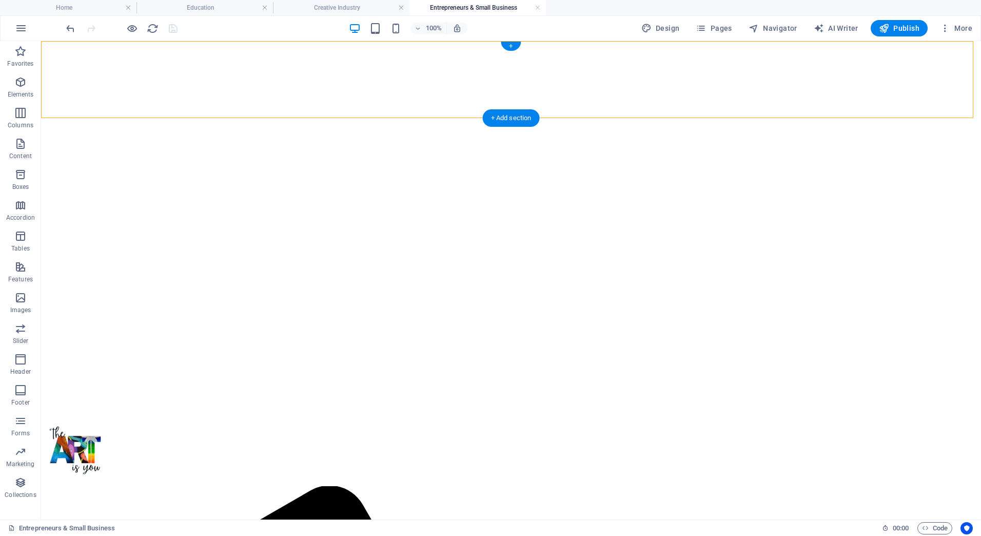
click at [294, 45] on figure at bounding box center [511, 45] width 932 height 0
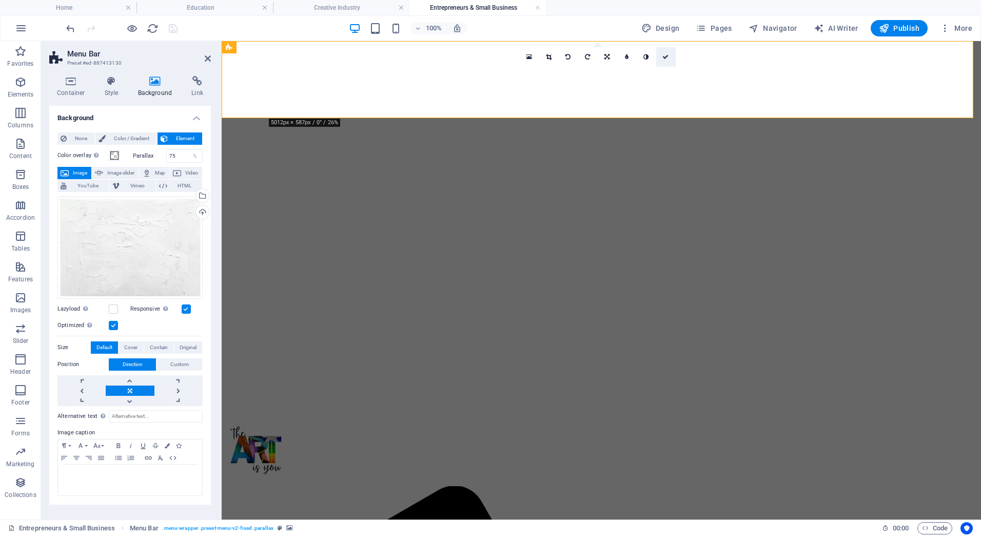
click at [665, 56] on icon at bounding box center [666, 57] width 6 height 6
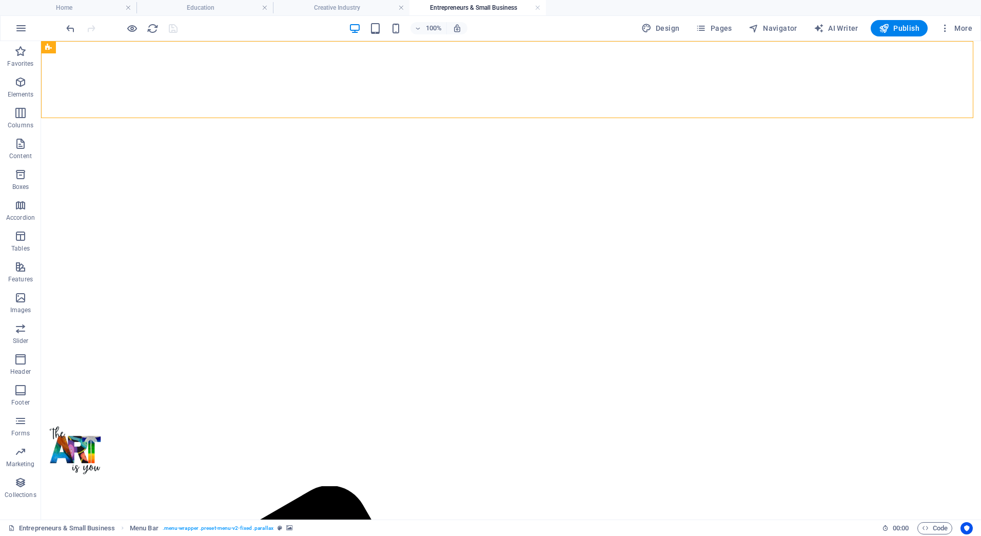
click at [212, 24] on div "100% Design Pages Navigator AI Writer Publish More" at bounding box center [520, 28] width 913 height 16
click at [961, 27] on span "More" at bounding box center [956, 28] width 32 height 10
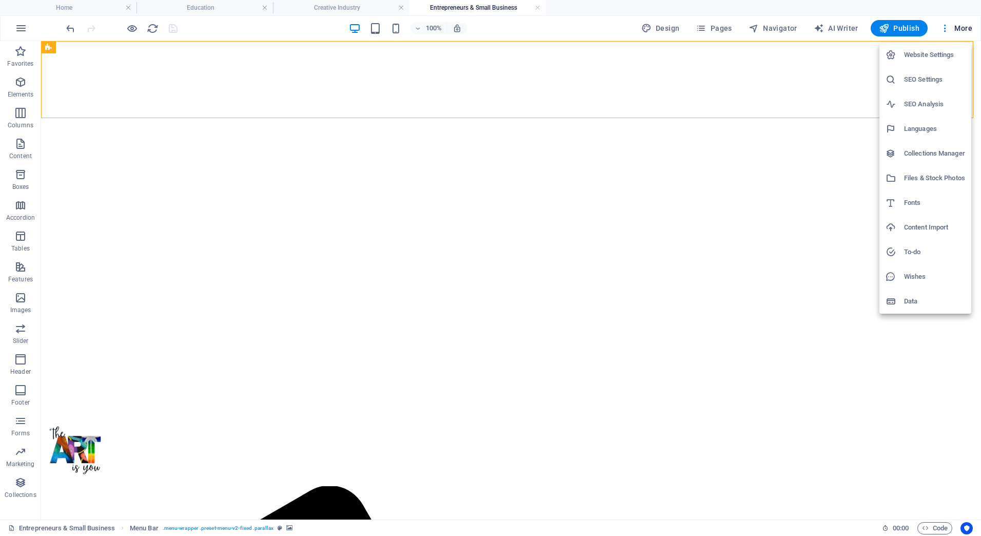
click at [933, 51] on h6 "Website Settings" at bounding box center [934, 55] width 61 height 12
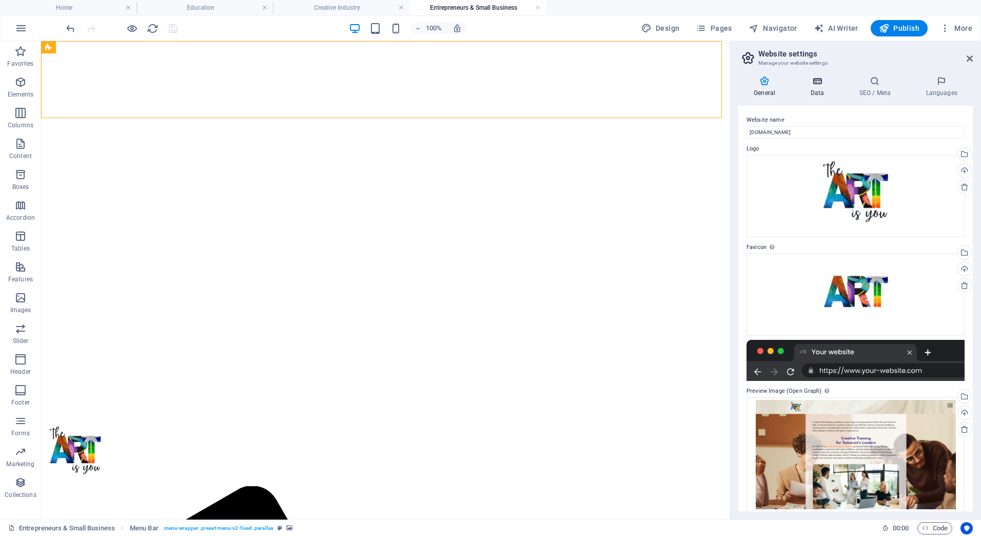
click at [815, 83] on icon at bounding box center [817, 81] width 45 height 10
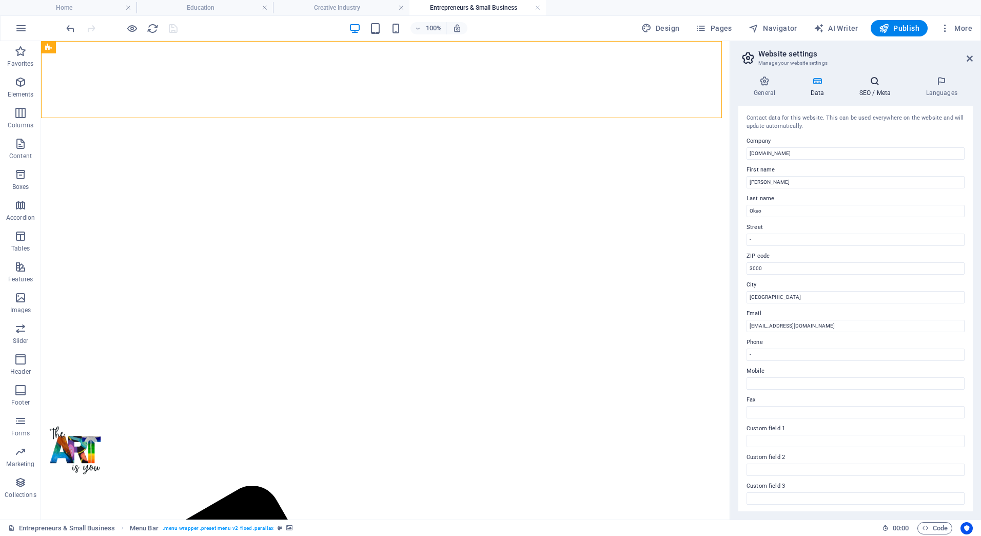
click at [870, 79] on icon at bounding box center [875, 81] width 63 height 10
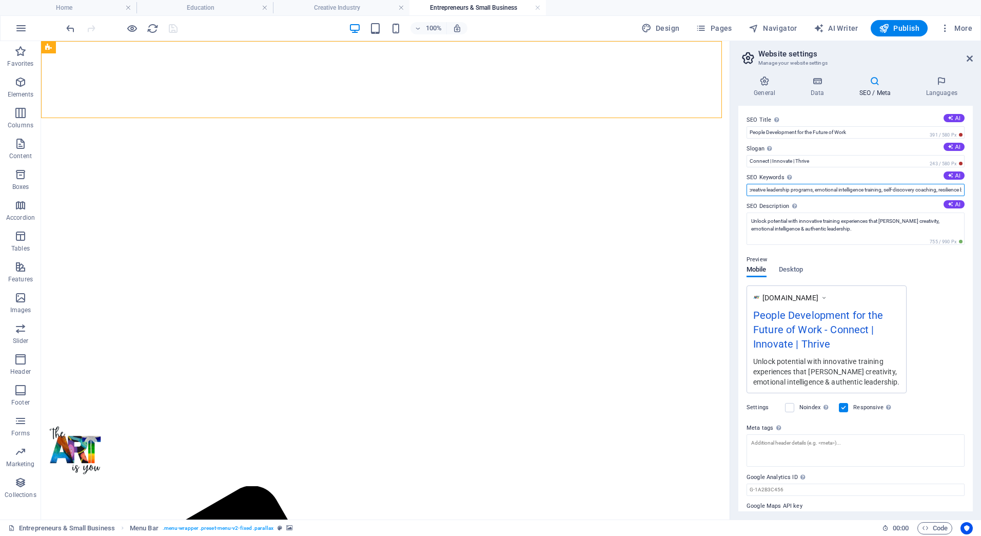
scroll to position [0, 293]
drag, startPoint x: 816, startPoint y: 191, endPoint x: 970, endPoint y: 190, distance: 154.0
click at [970, 190] on div "SEO Title The title of your website - make it something that stands out in sear…" at bounding box center [856, 309] width 235 height 406
click at [773, 189] on input "professional development workshops, personal growth workshops, creative leaders…" at bounding box center [856, 190] width 218 height 12
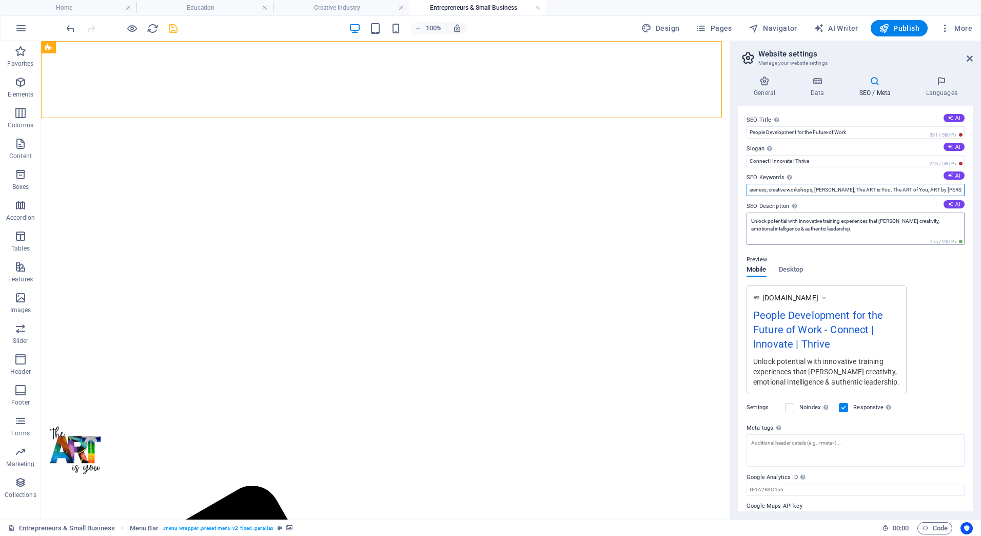
scroll to position [0, 400]
type input "professional development workshops, personal growth workshops, creative leaders…"
click at [834, 229] on textarea "Unlock potential with innovative training experiences that foster creativity, e…" at bounding box center [856, 229] width 218 height 32
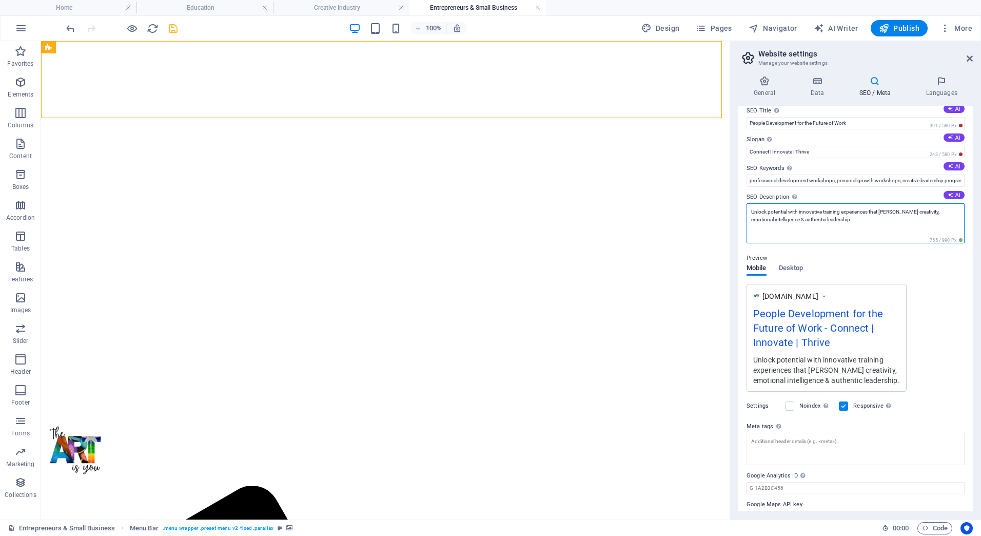
scroll to position [0, 0]
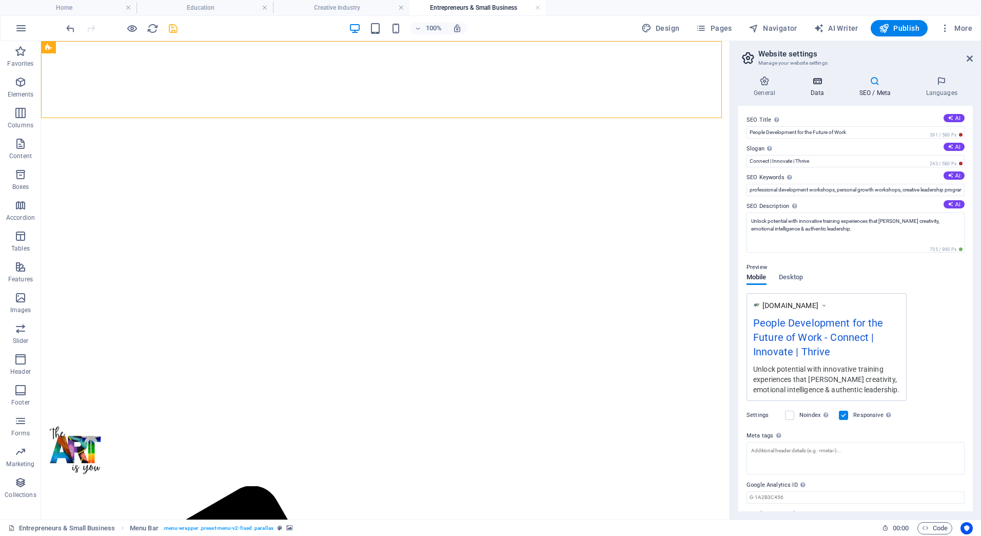
click at [822, 83] on icon at bounding box center [817, 81] width 45 height 10
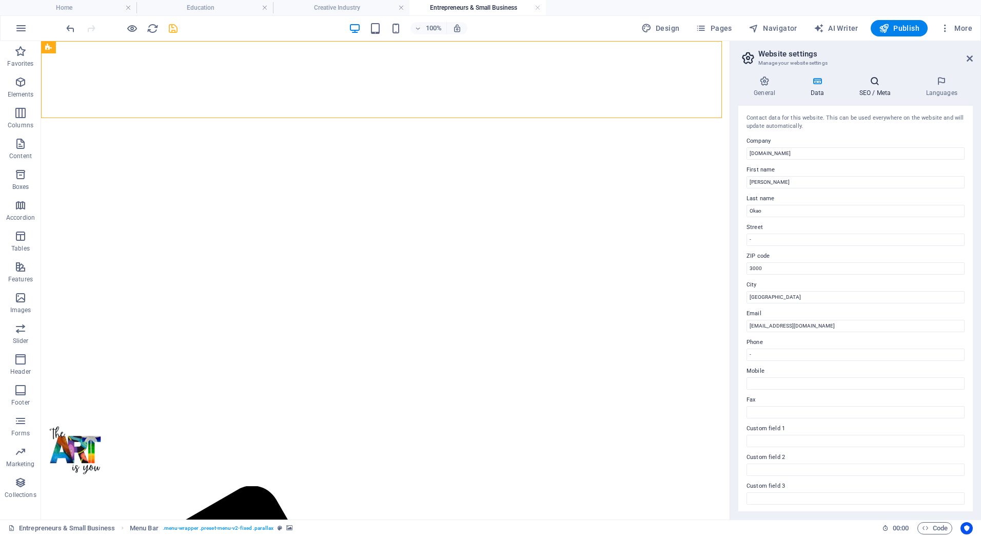
click at [874, 80] on icon at bounding box center [875, 81] width 63 height 10
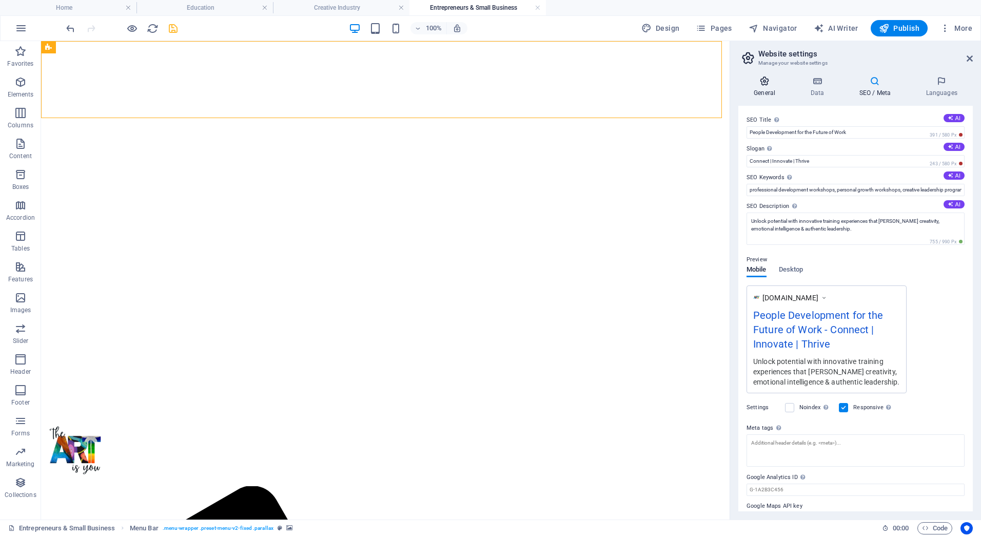
click at [760, 86] on h4 "General" at bounding box center [767, 87] width 56 height 22
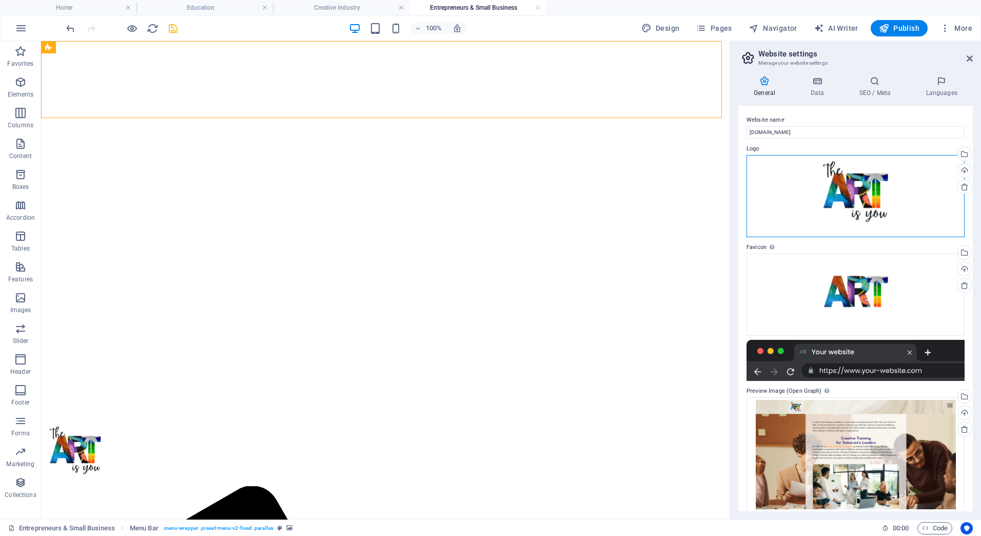
click at [874, 175] on div "Drag files here, click to choose files or select files from Files or our free s…" at bounding box center [856, 196] width 218 height 82
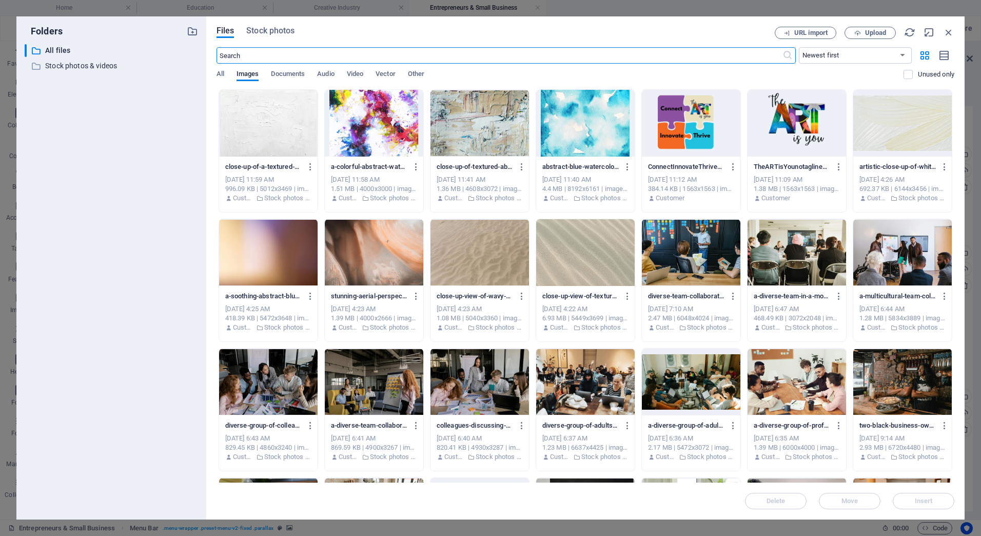
click at [811, 121] on div at bounding box center [797, 123] width 99 height 67
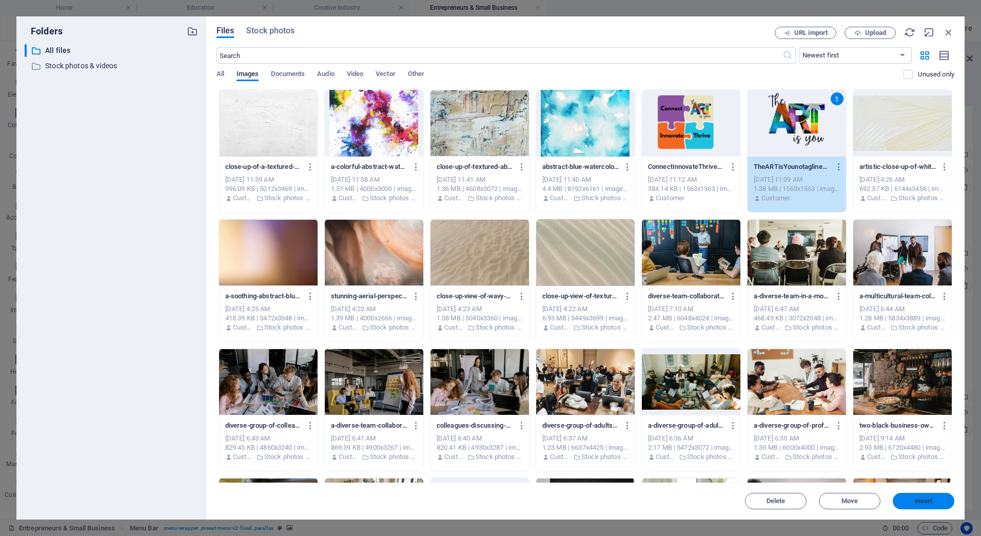
click at [926, 505] on button "Insert" at bounding box center [924, 501] width 62 height 16
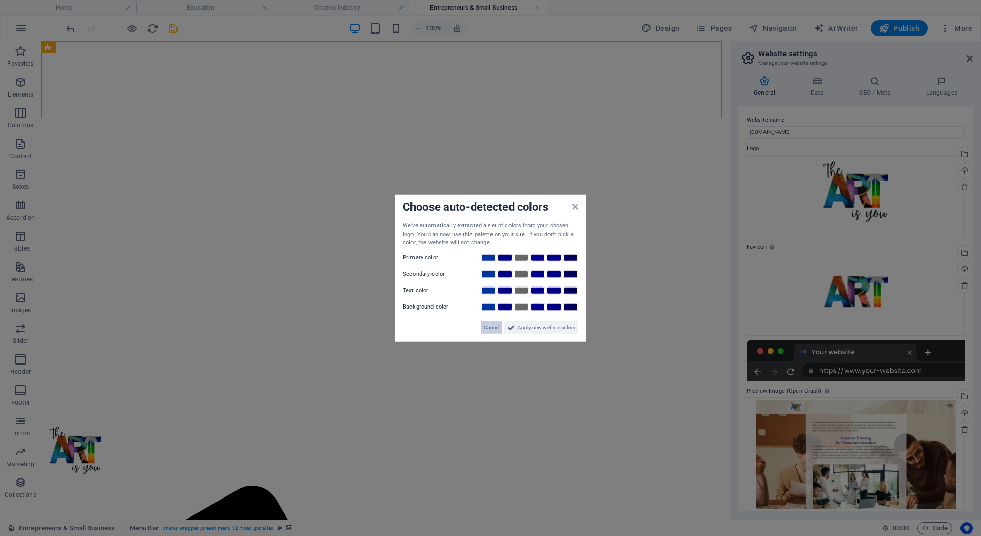
click at [499, 326] on span "Cancel" at bounding box center [491, 327] width 15 height 12
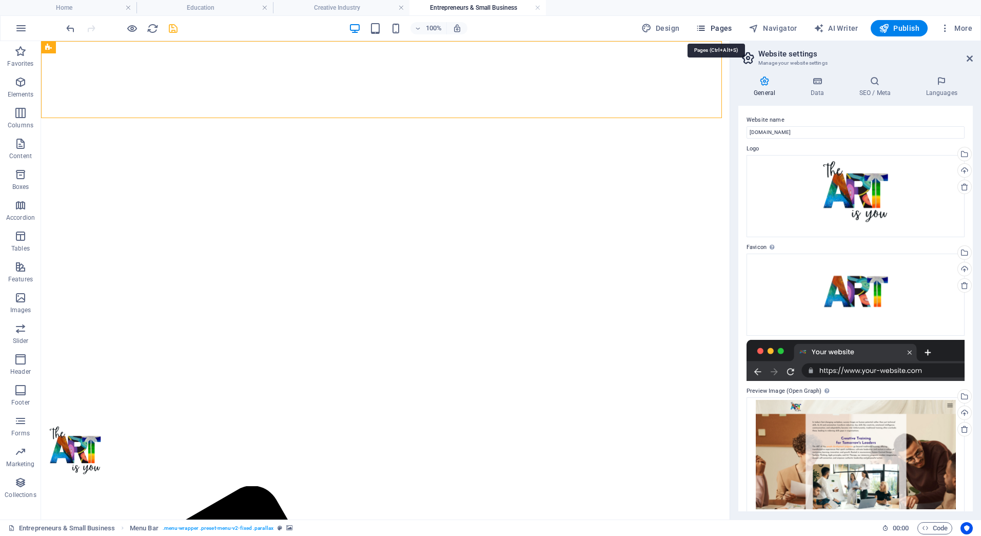
click at [706, 31] on icon "button" at bounding box center [701, 28] width 10 height 10
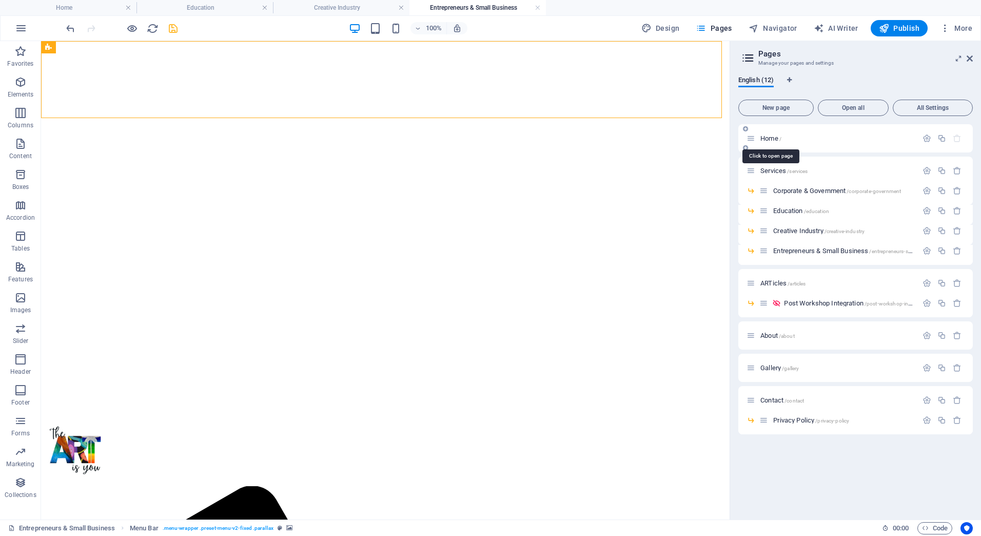
click at [780, 137] on span "/" at bounding box center [781, 139] width 2 height 6
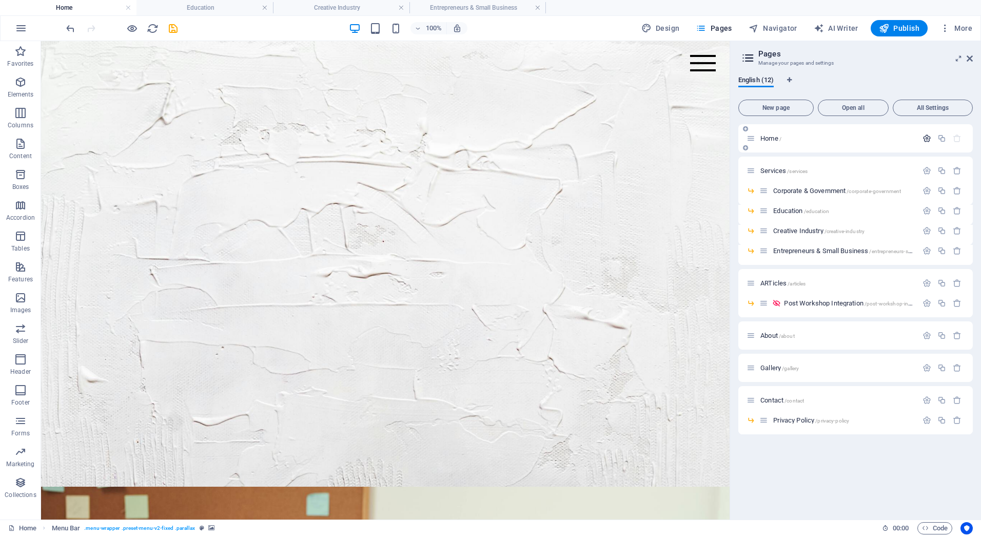
click at [928, 138] on icon "button" at bounding box center [927, 138] width 9 height 9
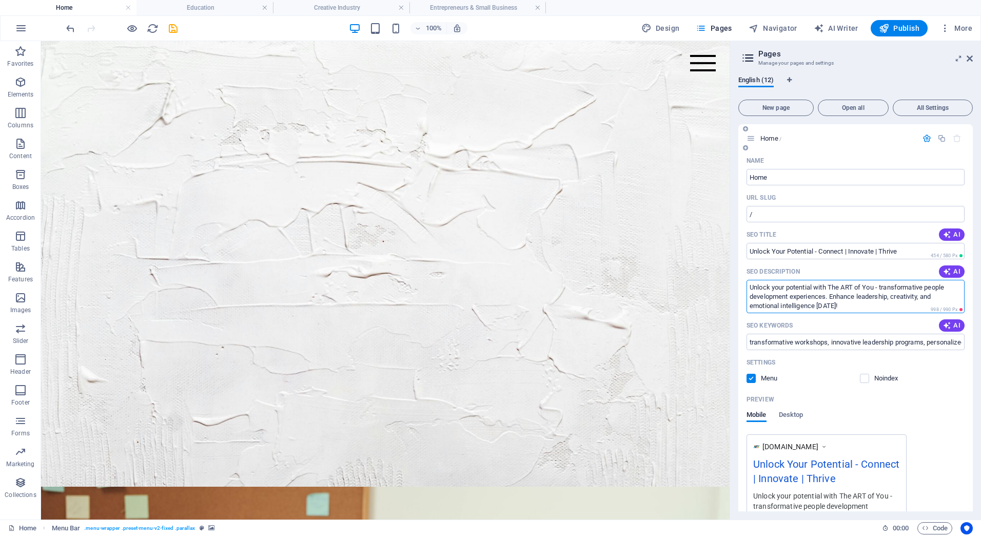
click at [860, 286] on textarea "Unlock your potential with The ART of You - transformative people development e…" at bounding box center [856, 296] width 218 height 33
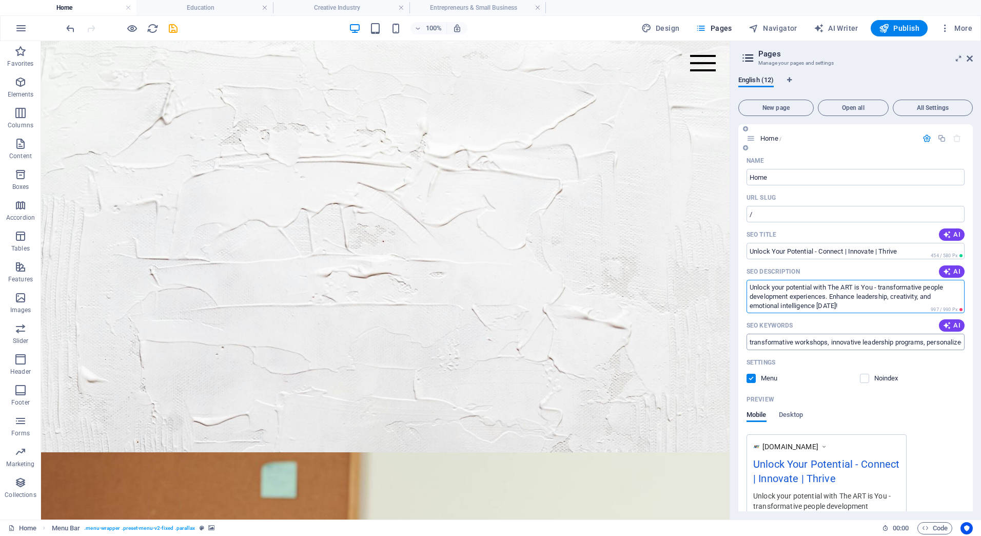
type textarea "Unlock your potential with The ART is You - transformative people development e…"
drag, startPoint x: 809, startPoint y: 338, endPoint x: 977, endPoint y: 343, distance: 168.0
click at [977, 343] on div "English (12) New page Open all All Settings Home / Name Home ​ URL SLUG / ​ SEO…" at bounding box center [855, 294] width 251 height 452
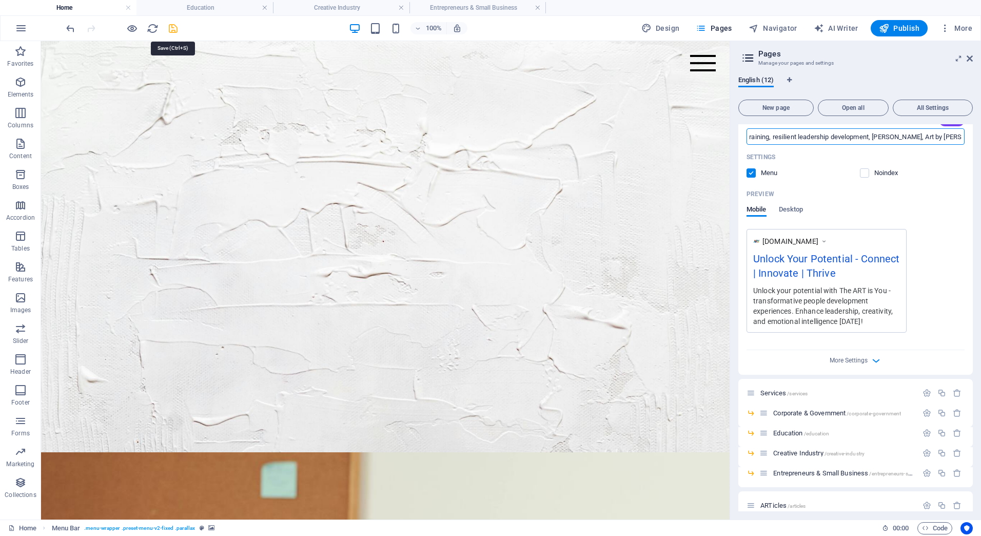
scroll to position [0, 0]
click at [176, 29] on icon "save" at bounding box center [173, 29] width 12 height 12
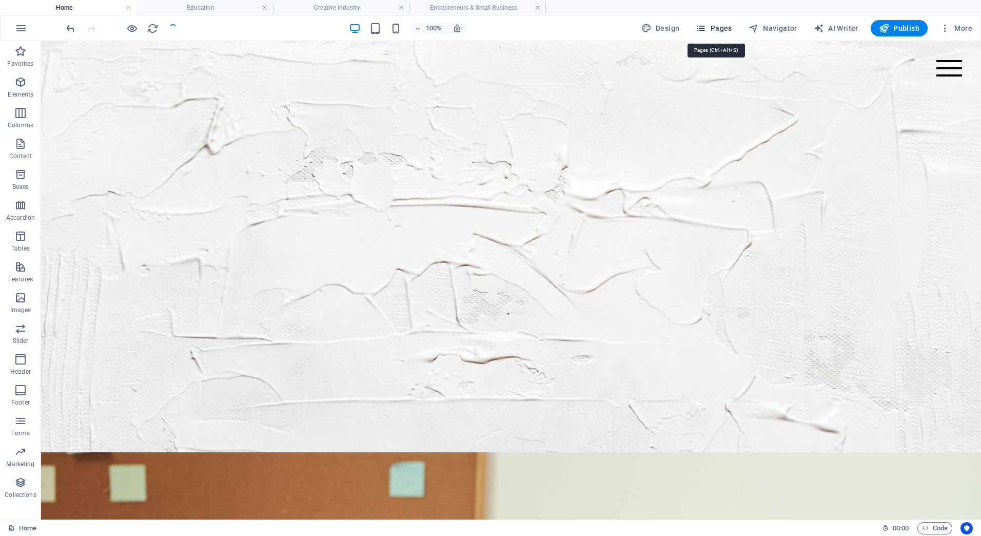
click at [716, 28] on span "Pages" at bounding box center [714, 28] width 36 height 10
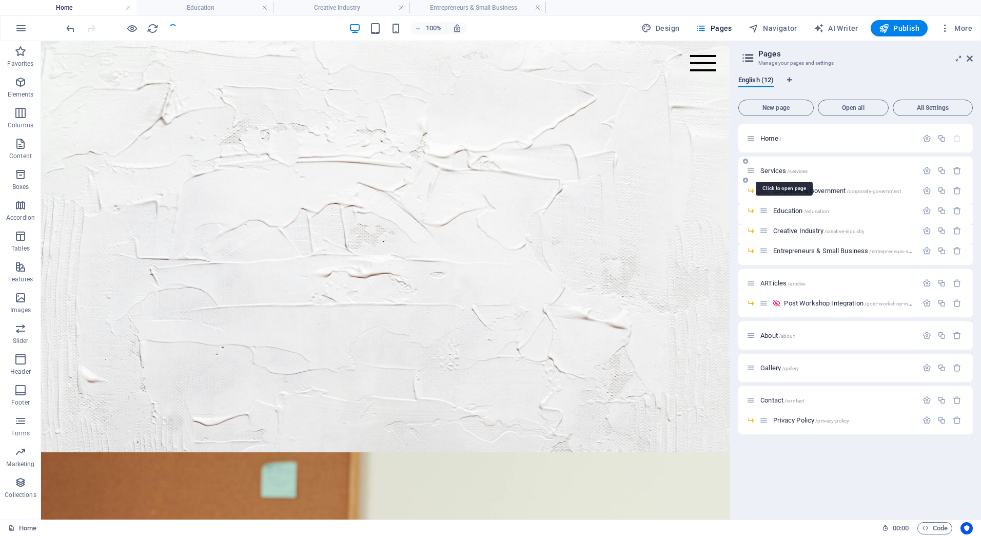
click at [773, 171] on span "Services /services" at bounding box center [784, 171] width 47 height 8
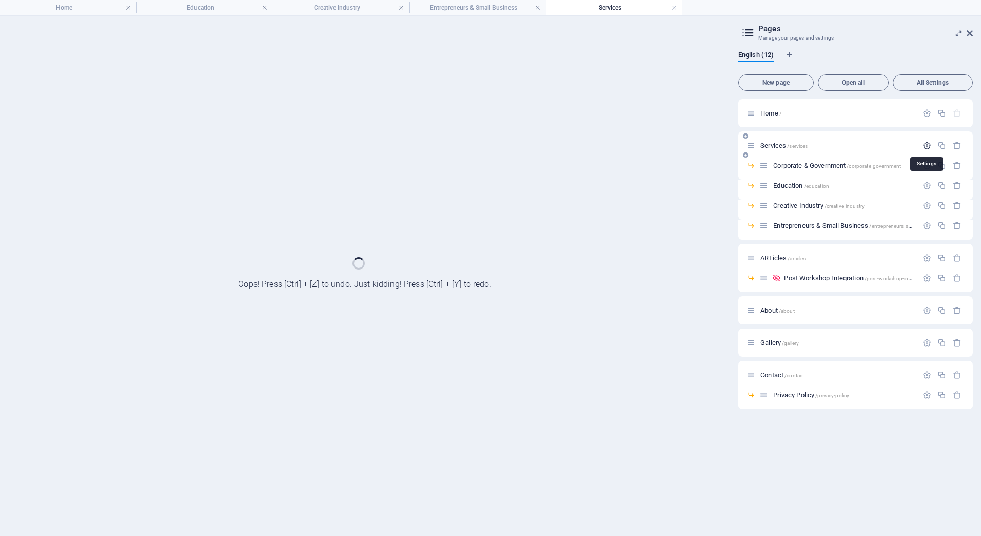
click at [931, 144] on div "Home / Services /services Corporate & Government /corporate-government Educatio…" at bounding box center [856, 254] width 235 height 310
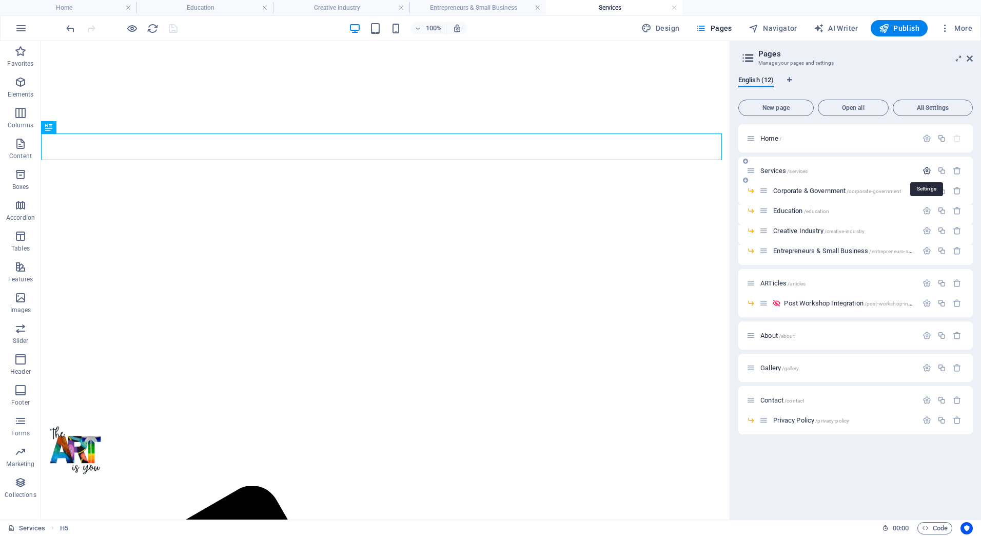
click at [926, 167] on icon "button" at bounding box center [927, 170] width 9 height 9
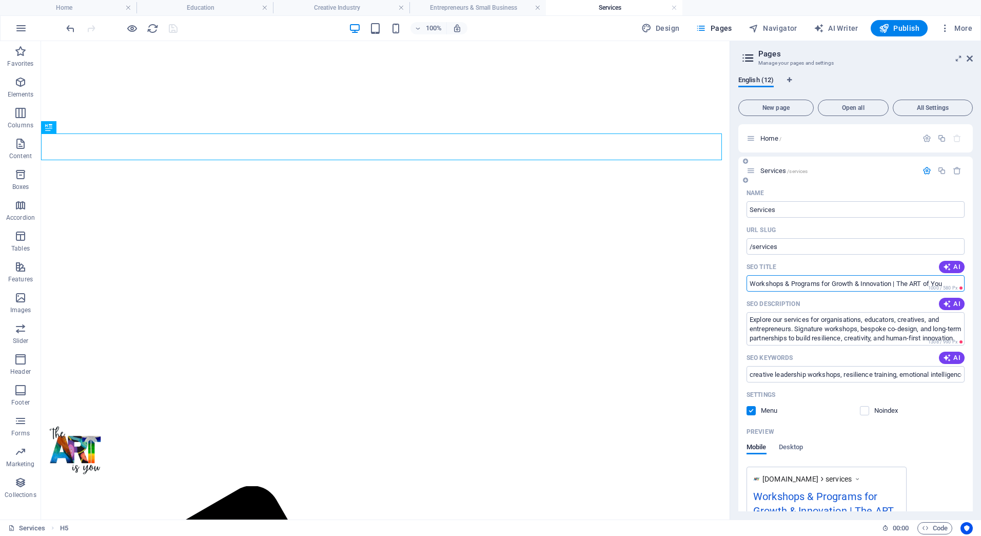
click at [933, 281] on input "Workshops & Programs for Growth & Innovation | The ART of You" at bounding box center [856, 283] width 218 height 16
type input "Workshops & Programs for Growth & Innovation | The ART is You"
drag, startPoint x: 912, startPoint y: 333, endPoint x: 916, endPoint y: 349, distance: 15.9
click at [916, 349] on div "Name Services ​ URL SLUG /services ​ SEO Title AI Workshops & Programs for Grow…" at bounding box center [856, 418] width 235 height 467
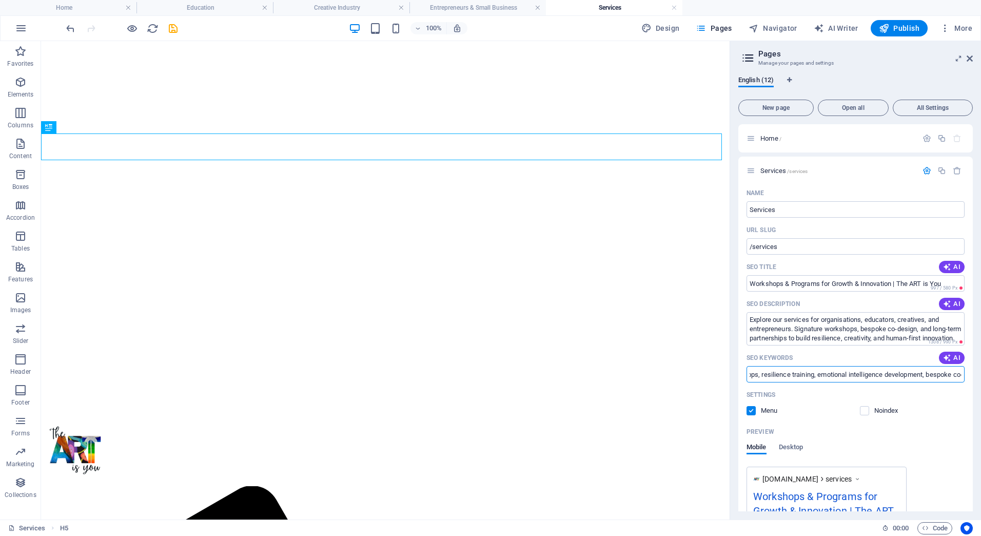
scroll to position [0, 461]
drag, startPoint x: 894, startPoint y: 375, endPoint x: 983, endPoint y: 382, distance: 89.6
click at [981, 382] on html "artbyrenae.com Home Education Creative Industry Entrepreneurs & Small Business …" at bounding box center [490, 268] width 981 height 536
click at [907, 375] on input "creative leadership workshops, resilience training, emotional intelligence deve…" at bounding box center [856, 374] width 218 height 16
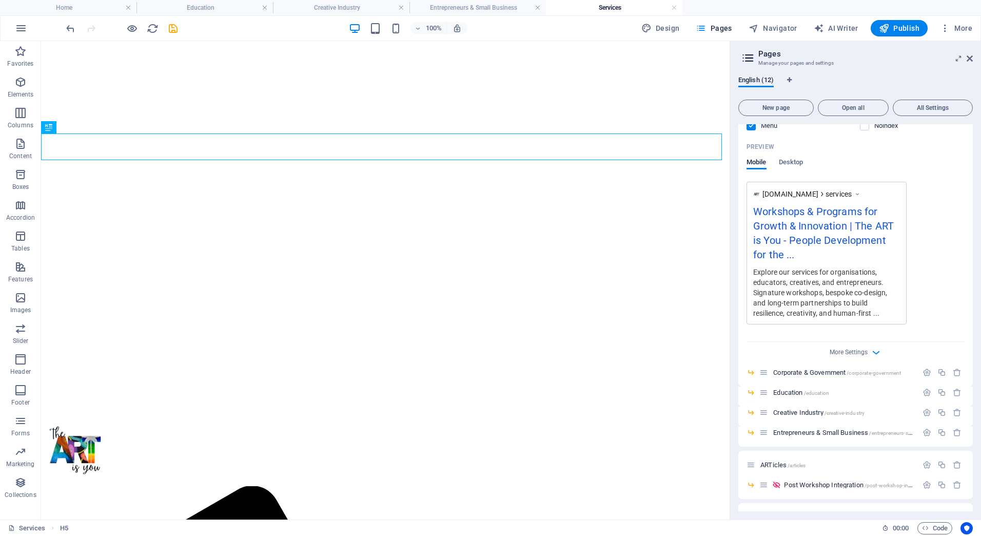
scroll to position [308, 0]
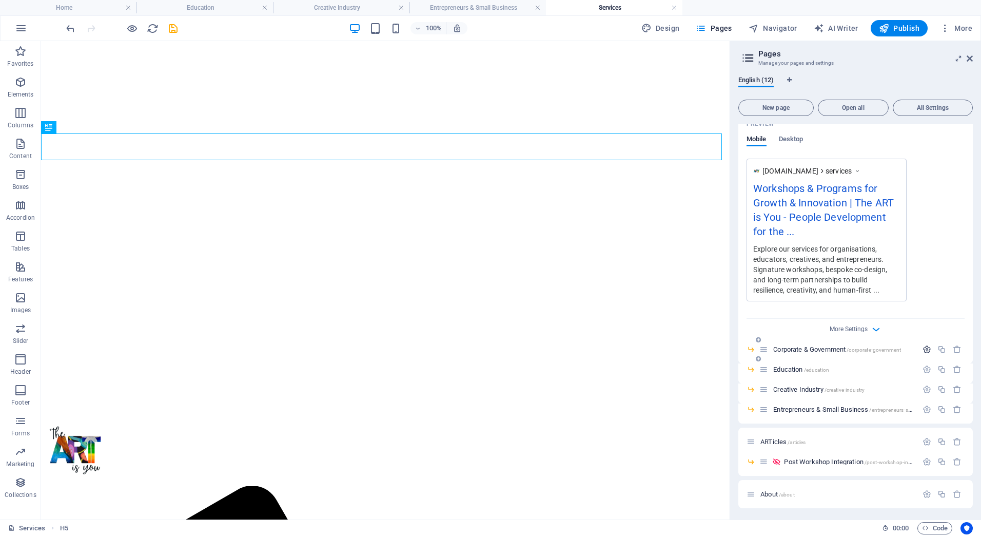
type input "creative leadership workshops, resilience training, emotional intelligence deve…"
click at [928, 346] on icon "button" at bounding box center [927, 349] width 9 height 9
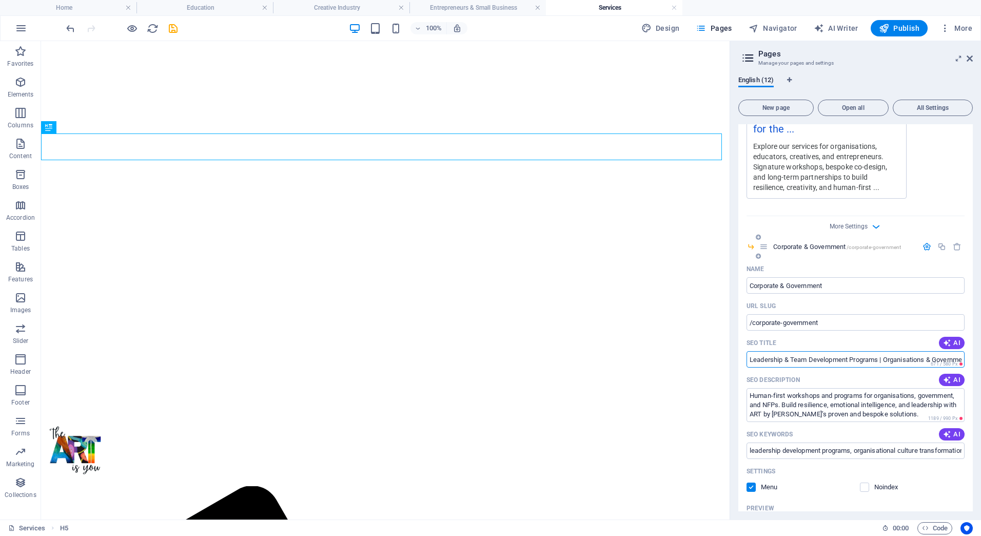
scroll to position [0, 13]
drag, startPoint x: 907, startPoint y: 359, endPoint x: 974, endPoint y: 359, distance: 67.8
click at [974, 359] on div "English (12) New page Open all All Settings Home / Services /services Name Serv…" at bounding box center [855, 294] width 251 height 452
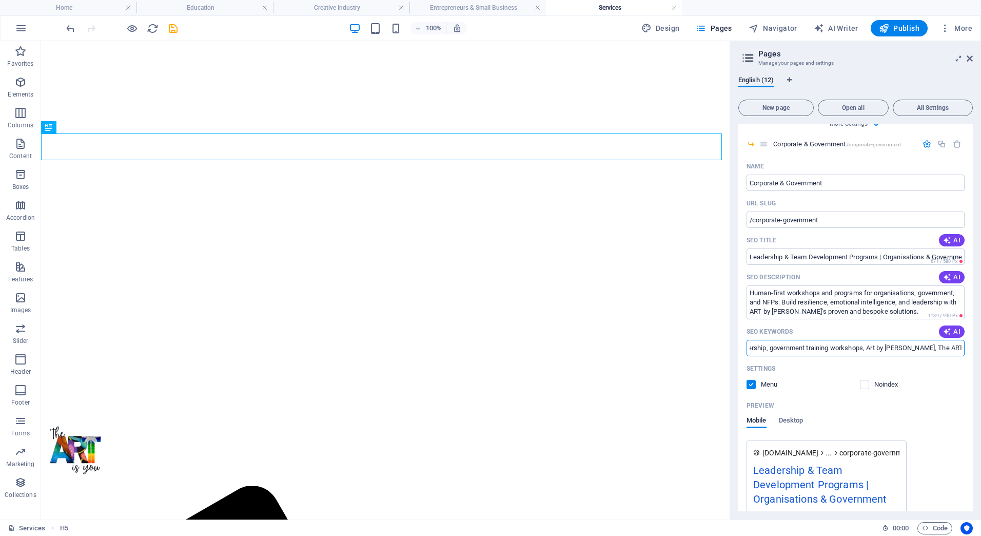
scroll to position [0, 516]
drag, startPoint x: 850, startPoint y: 349, endPoint x: 983, endPoint y: 349, distance: 133.5
click at [981, 349] on html "artbyrenae.com Home Education Creative Industry Entrepreneurs & Small Business …" at bounding box center [490, 268] width 981 height 536
click at [948, 348] on input "leadership development programs, organisational culture transformation, emotion…" at bounding box center [856, 348] width 218 height 16
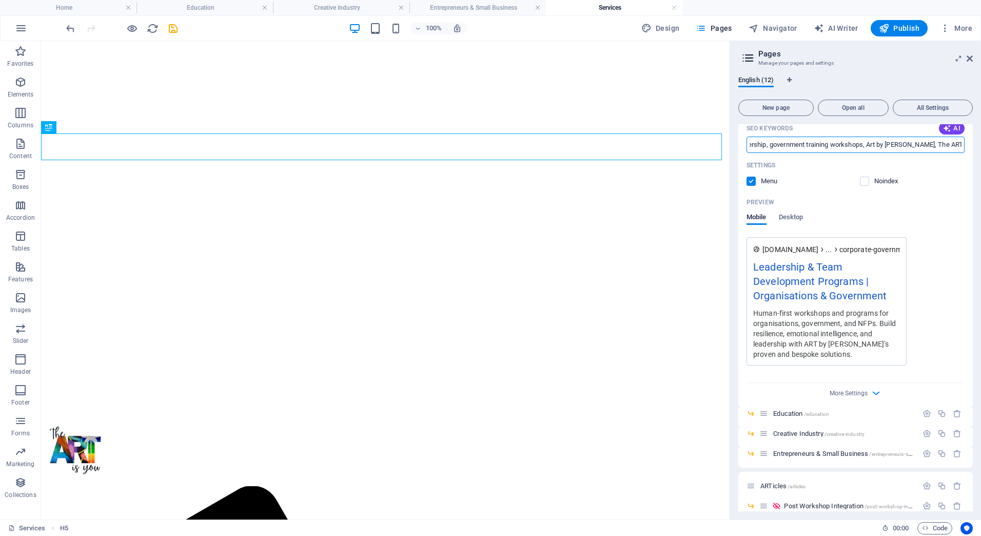
scroll to position [719, 0]
type input "leadership development programs, organisational culture transformation, emotion…"
click at [923, 408] on icon "button" at bounding box center [927, 411] width 9 height 9
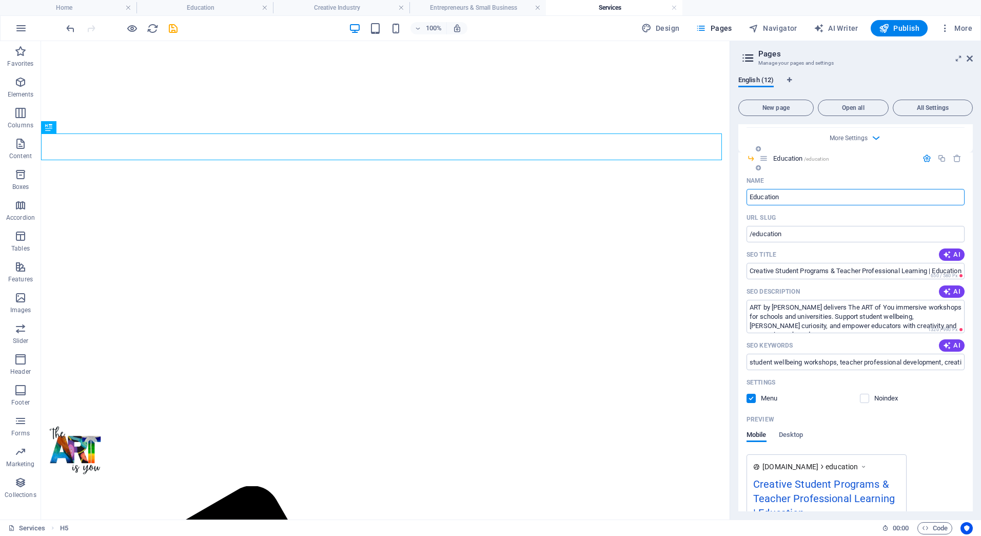
scroll to position [975, 0]
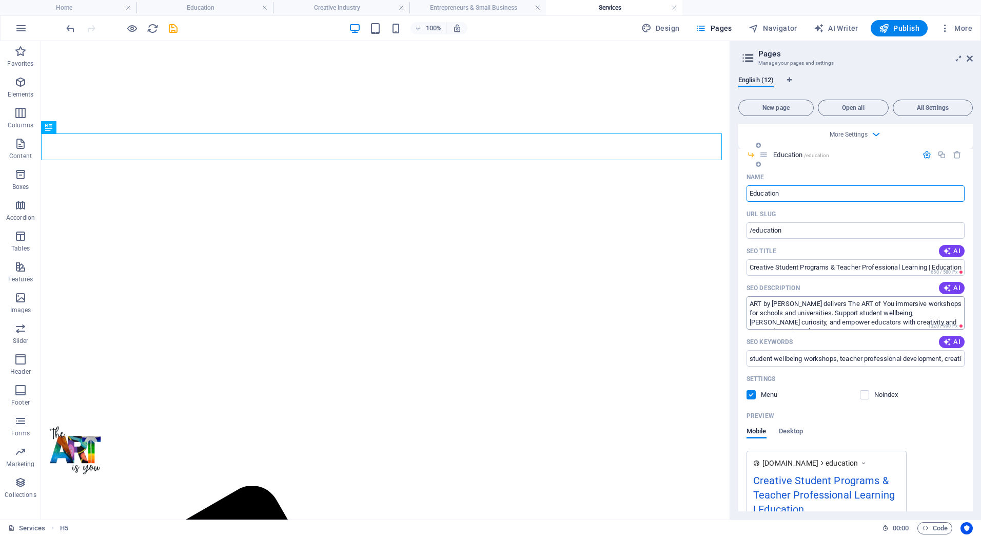
click at [852, 305] on textarea "ART by Renae delivers The ART of You immersive workshops for schools and univer…" at bounding box center [856, 312] width 218 height 33
type textarea "ART by Renae delivers The ART is You immersive workshops for schools and univer…"
click at [823, 357] on input "student wellbeing workshops, teacher professional development, creativity in ed…" at bounding box center [856, 358] width 218 height 16
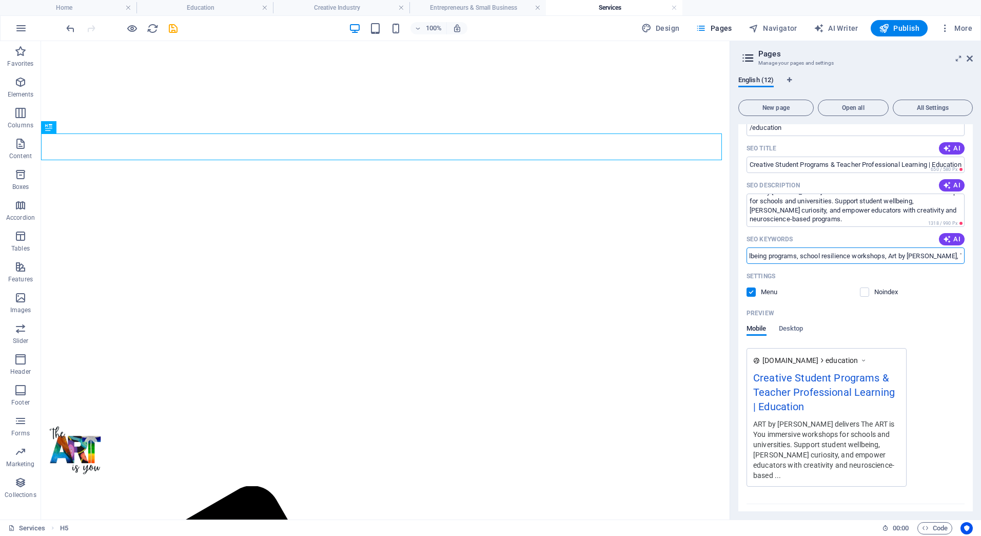
scroll to position [0, 473]
drag, startPoint x: 934, startPoint y: 256, endPoint x: 983, endPoint y: 254, distance: 48.8
click at [981, 254] on html "artbyrenae.com Home Education Creative Industry Entrepreneurs & Small Business …" at bounding box center [490, 268] width 981 height 536
click at [949, 256] on input "student wellbeing workshops, teacher professional development, creativity in ed…" at bounding box center [856, 255] width 218 height 16
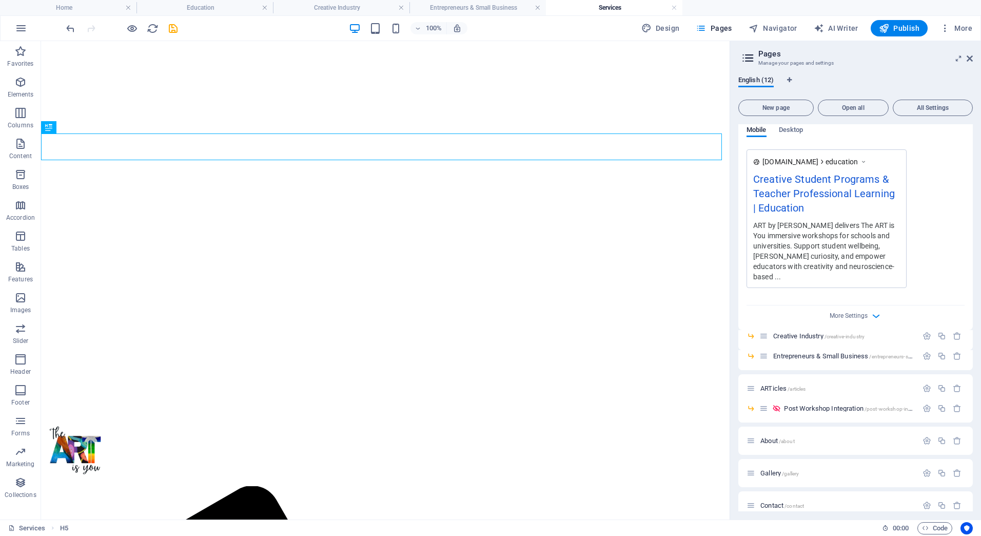
scroll to position [1299, 0]
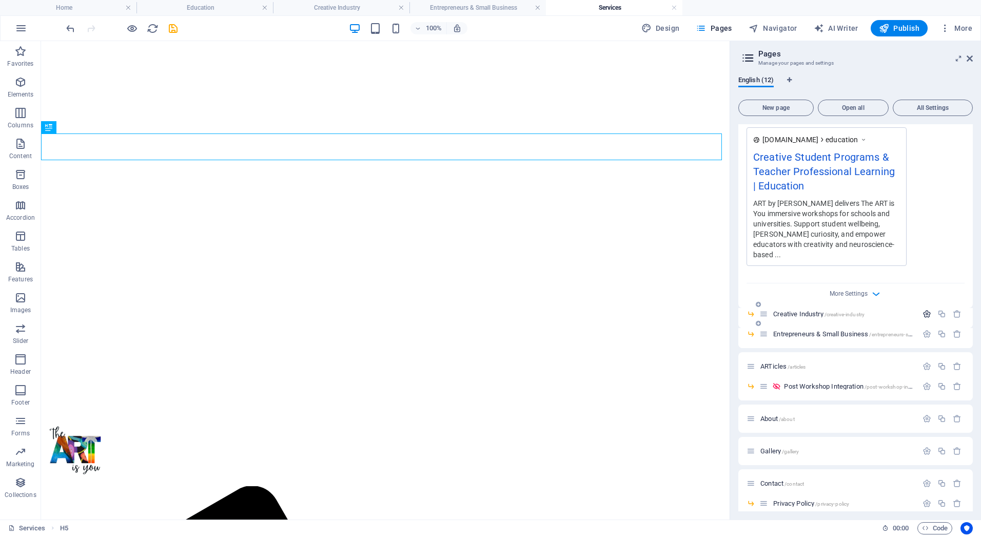
type input "student wellbeing workshops, teacher professional development, creativity in ed…"
click at [926, 310] on icon "button" at bounding box center [927, 314] width 9 height 9
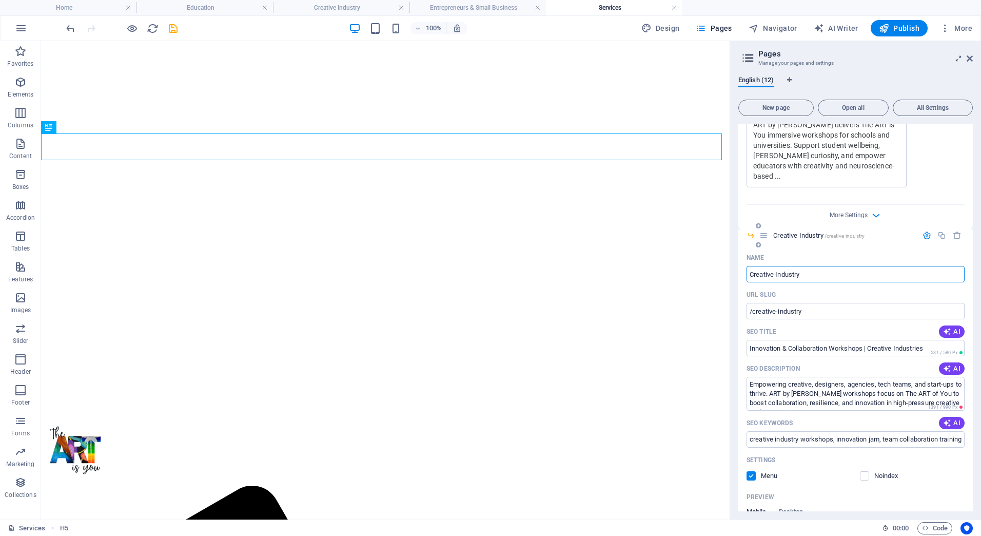
scroll to position [1401, 0]
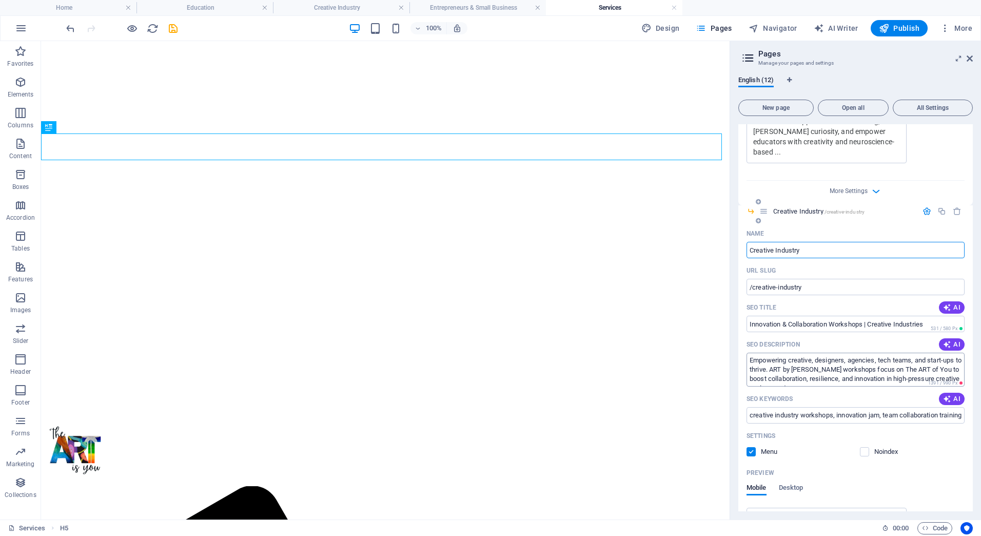
click at [919, 362] on textarea "Empowering creative, designers, agencies, tech teams, and start-ups to thrive. …" at bounding box center [856, 369] width 218 height 33
type textarea "Empowering creative, designers, agencies, tech teams, and start-ups to thrive. …"
drag, startPoint x: 944, startPoint y: 406, endPoint x: 983, endPoint y: 404, distance: 39.0
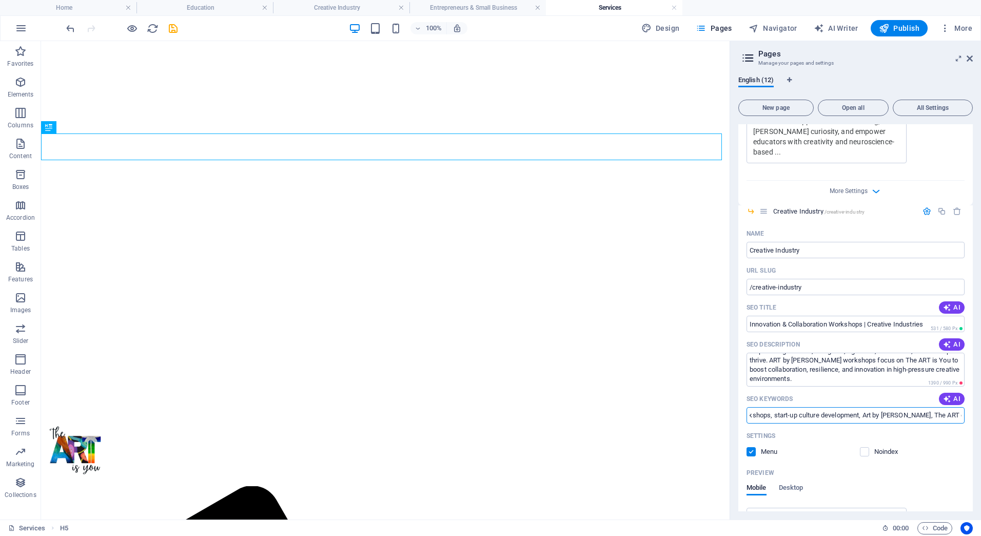
click at [981, 404] on html "artbyrenae.com Home Education Creative Industry Entrepreneurs & Small Business …" at bounding box center [490, 268] width 981 height 536
click at [946, 408] on input "creative industry workshops, innovation jam, team collaboration training, resil…" at bounding box center [856, 415] width 218 height 16
click at [940, 407] on input "creative industry workshops, innovation jam, team collaboration training, resil…" at bounding box center [856, 415] width 218 height 16
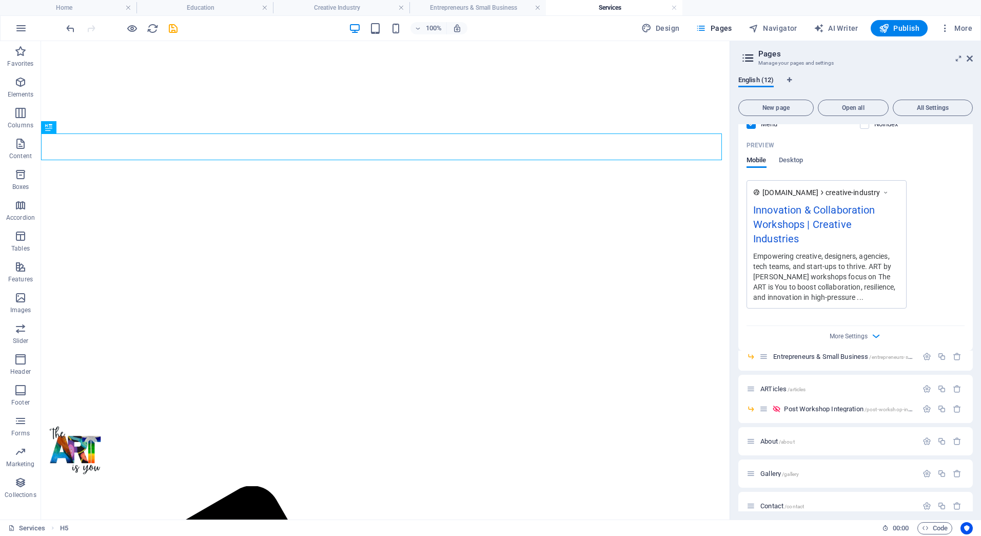
scroll to position [1737, 0]
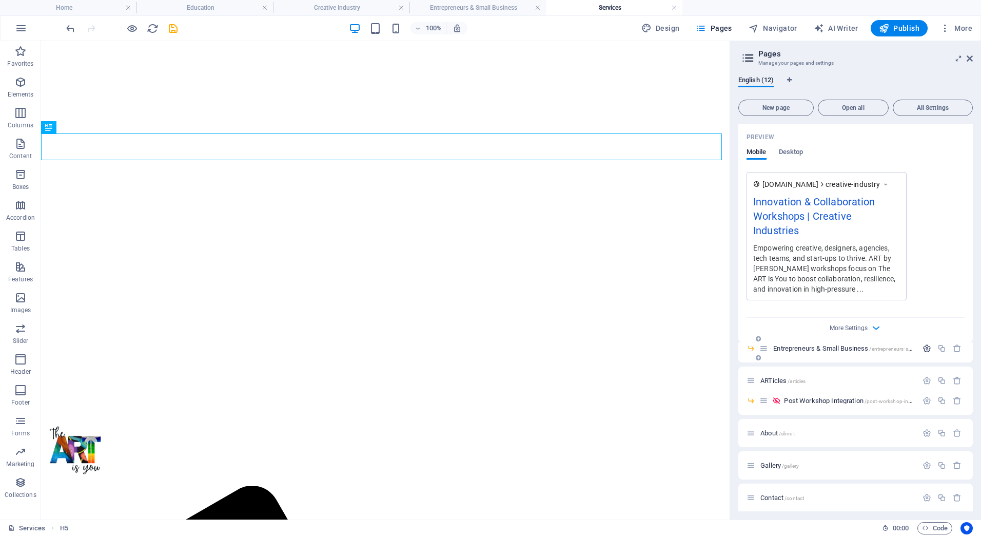
type input "creative industry workshops, innovation jam, team collaboration training, resil…"
click at [927, 344] on icon "button" at bounding box center [927, 348] width 9 height 9
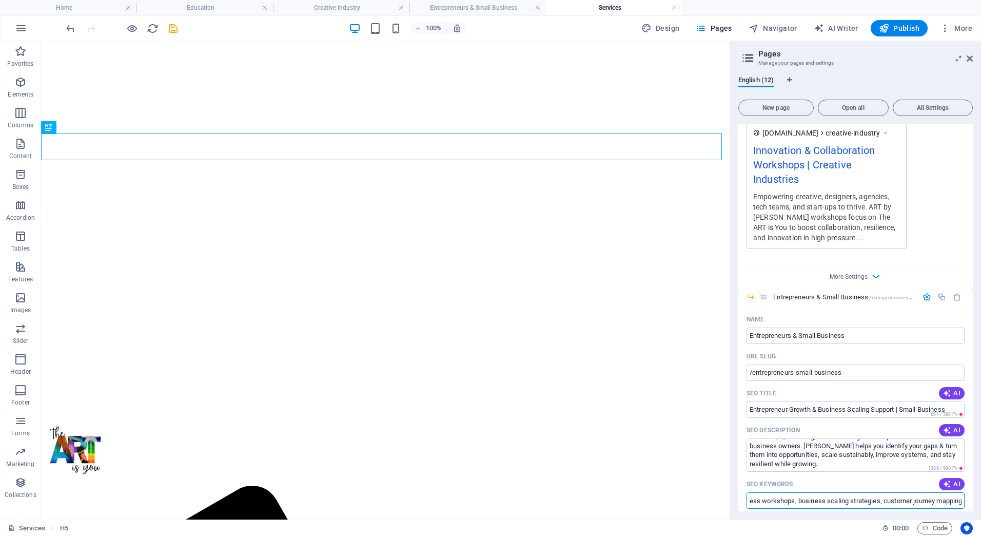
scroll to position [0, 426]
drag, startPoint x: 914, startPoint y: 478, endPoint x: 983, endPoint y: 480, distance: 69.3
click at [981, 480] on html "artbyrenae.com Home Education Creative Industry Entrepreneurs & Small Business …" at bounding box center [490, 268] width 981 height 536
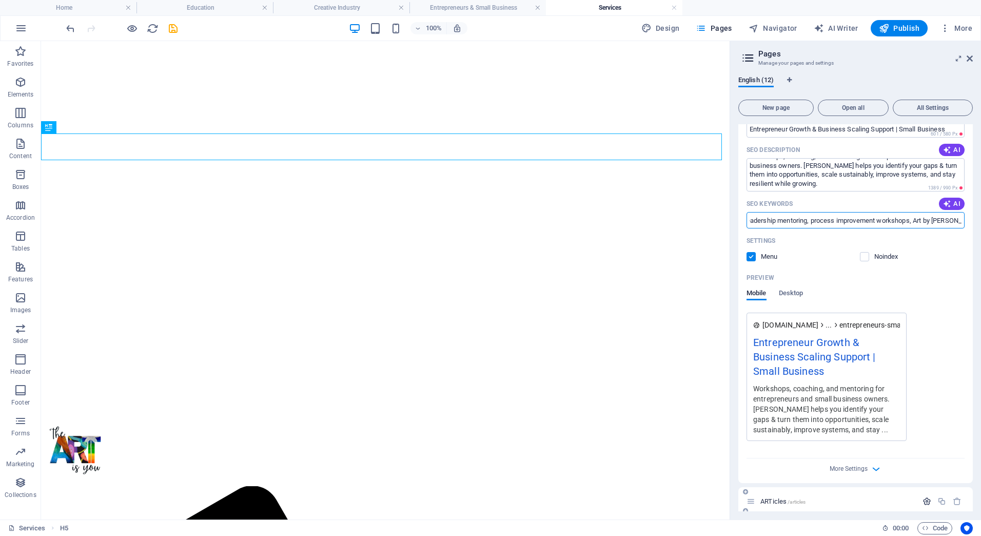
scroll to position [2096, 0]
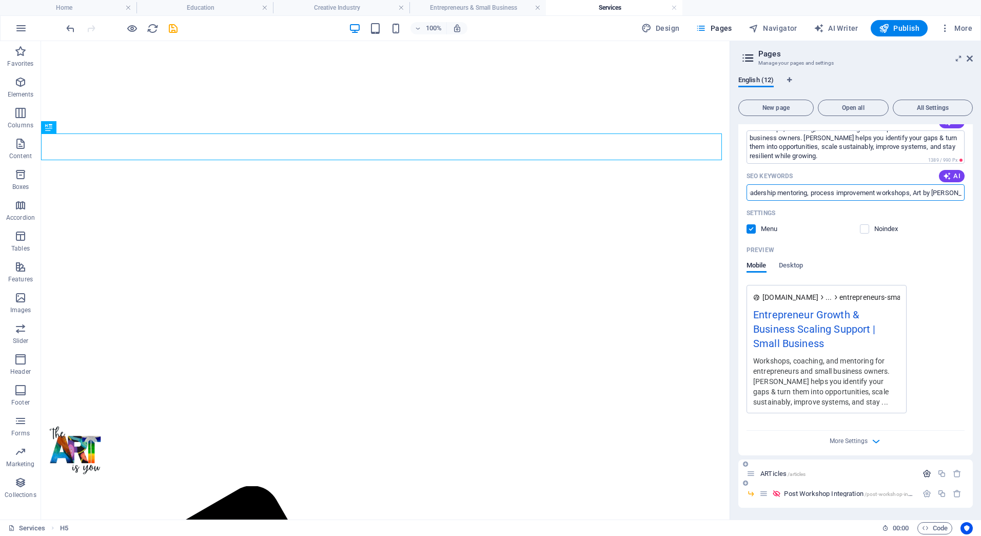
click at [926, 469] on icon "button" at bounding box center [927, 473] width 9 height 9
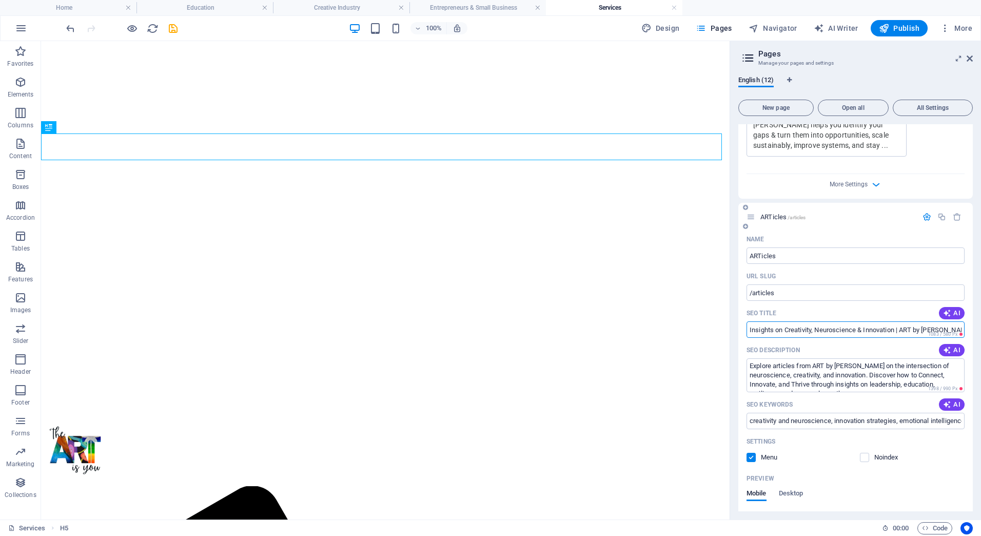
scroll to position [0, 13]
drag, startPoint x: 906, startPoint y: 306, endPoint x: 968, endPoint y: 304, distance: 62.2
click at [968, 304] on div "Name ARTicles ​ URL SLUG /articles ​ SEO Title AI Insights on Creativity, Neuro…" at bounding box center [856, 469] width 235 height 477
click at [899, 358] on textarea "Explore articles from ART by Renae on the intersection of neuroscience, creativ…" at bounding box center [856, 374] width 218 height 33
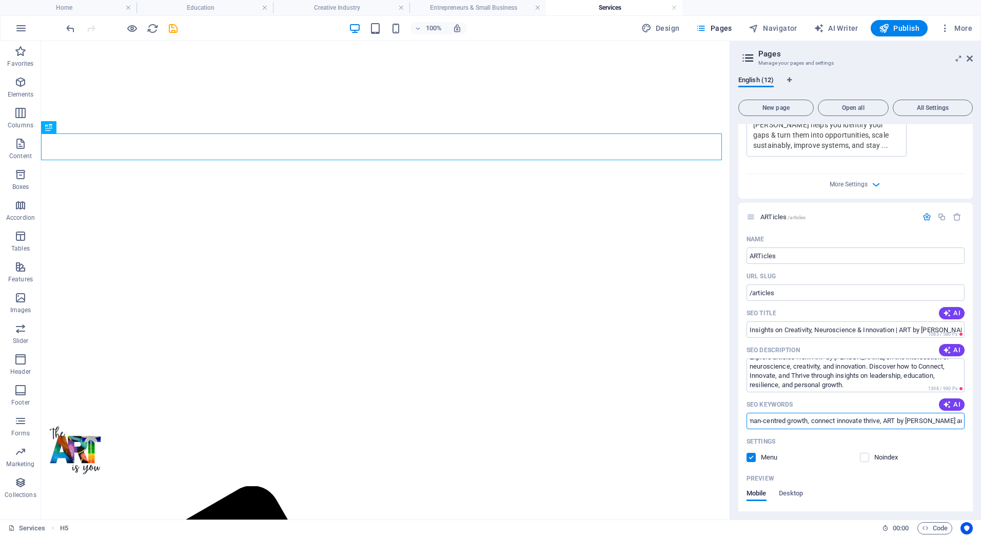
drag, startPoint x: 872, startPoint y: 391, endPoint x: 983, endPoint y: 394, distance: 111.4
click at [981, 394] on html "artbyrenae.com Home Education Creative Industry Entrepreneurs & Small Business …" at bounding box center [490, 268] width 981 height 536
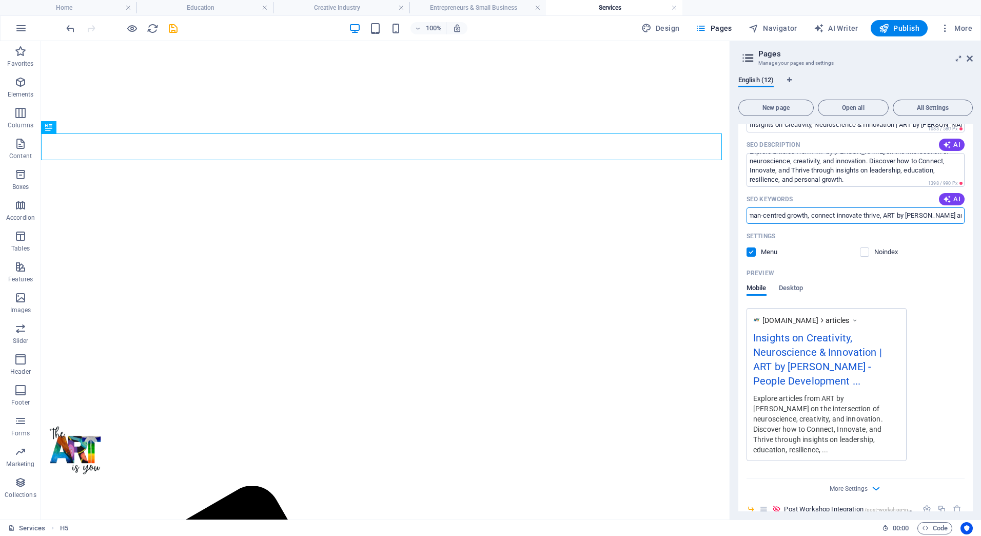
scroll to position [2656, 0]
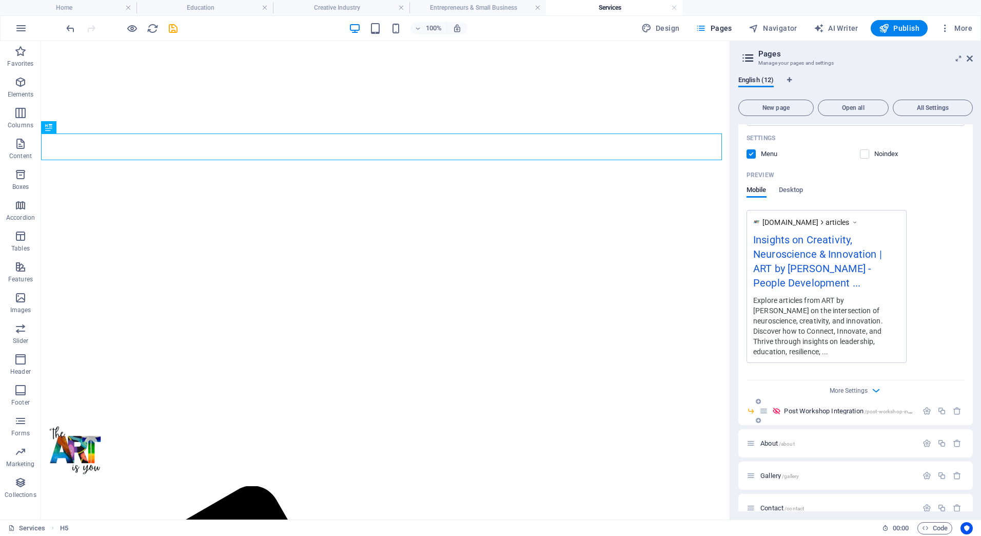
click at [845, 407] on span "Post Workshop Integration /post-workshop-integration" at bounding box center [856, 411] width 145 height 8
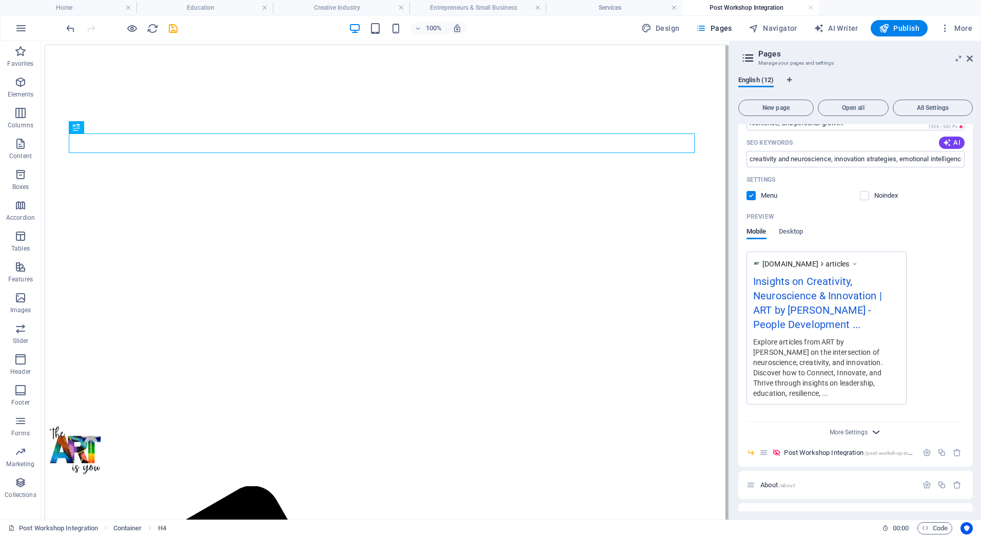
scroll to position [0, 0]
click at [926, 448] on icon "button" at bounding box center [927, 452] width 9 height 9
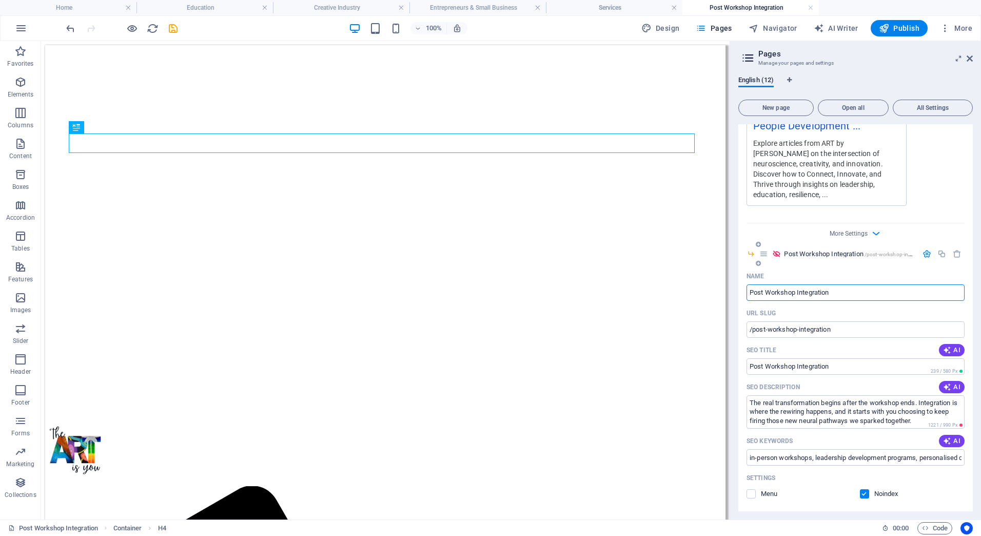
scroll to position [2820, 0]
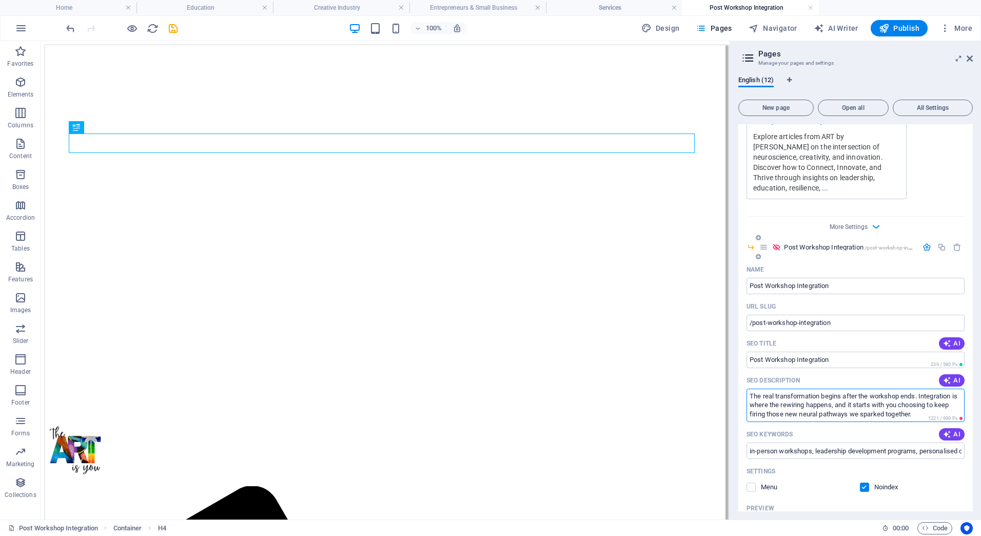
click at [922, 389] on textarea "The real transformation begins after the workshop ends. Integration is where th…" at bounding box center [856, 405] width 218 height 33
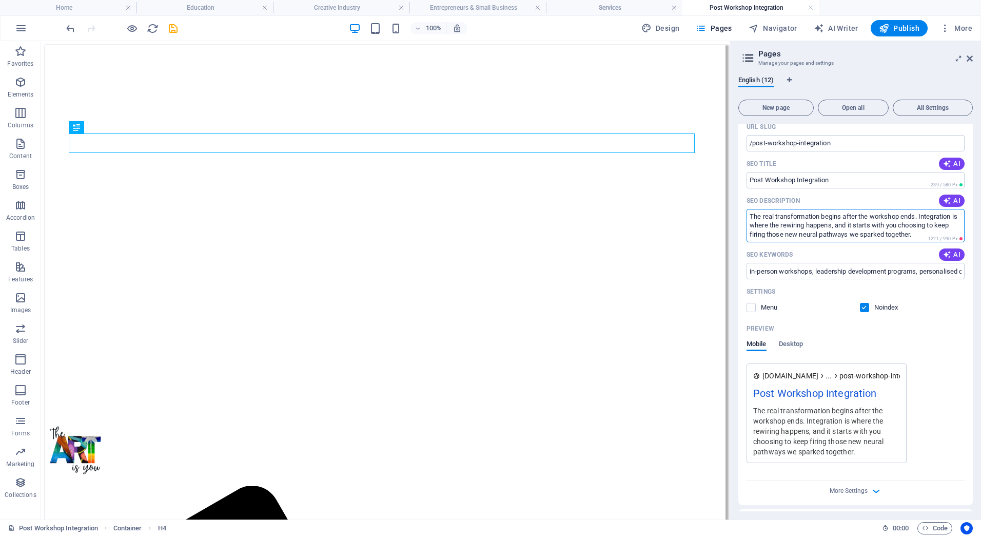
scroll to position [3080, 0]
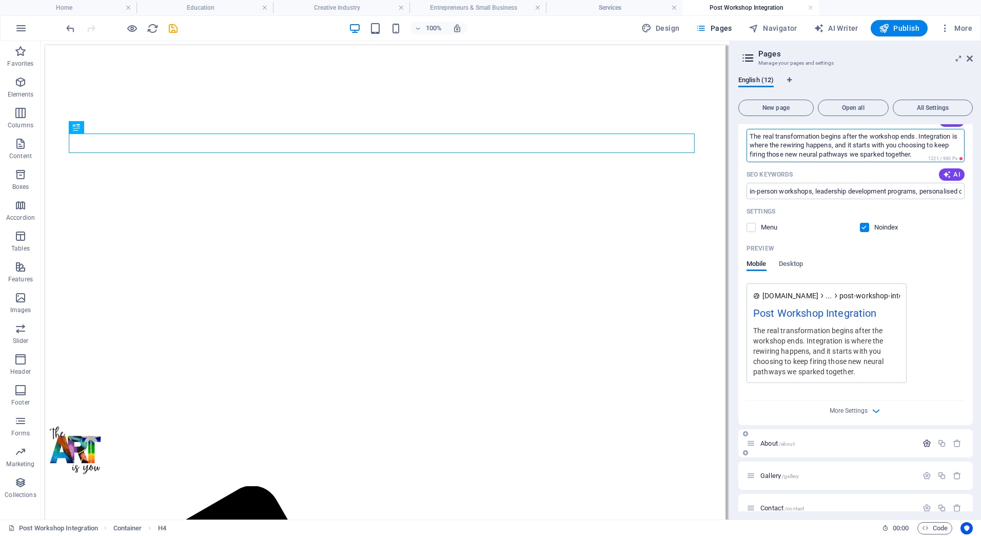
click at [923, 439] on icon "button" at bounding box center [927, 443] width 9 height 9
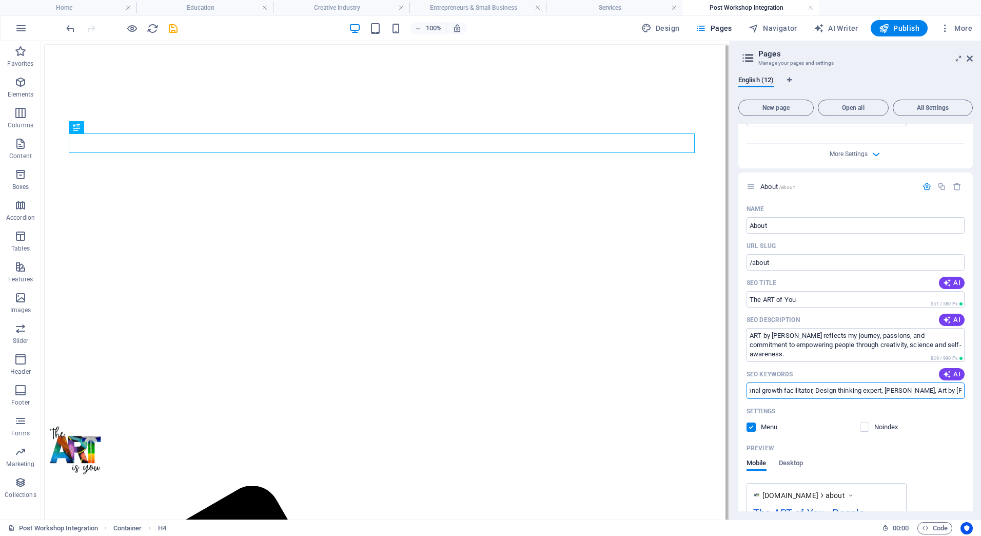
scroll to position [0, 375]
drag, startPoint x: 927, startPoint y: 354, endPoint x: 983, endPoint y: 358, distance: 56.6
click at [981, 358] on html "artbyrenae.com Home Education Creative Industry Entrepreneurs & Small Business …" at bounding box center [490, 268] width 981 height 536
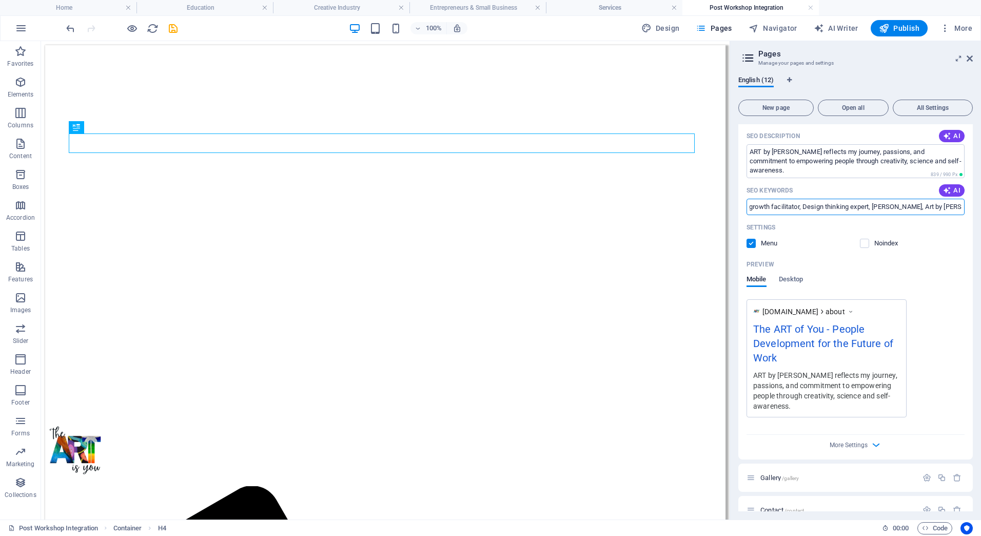
scroll to position [3522, 0]
click at [928, 471] on icon "button" at bounding box center [927, 475] width 9 height 9
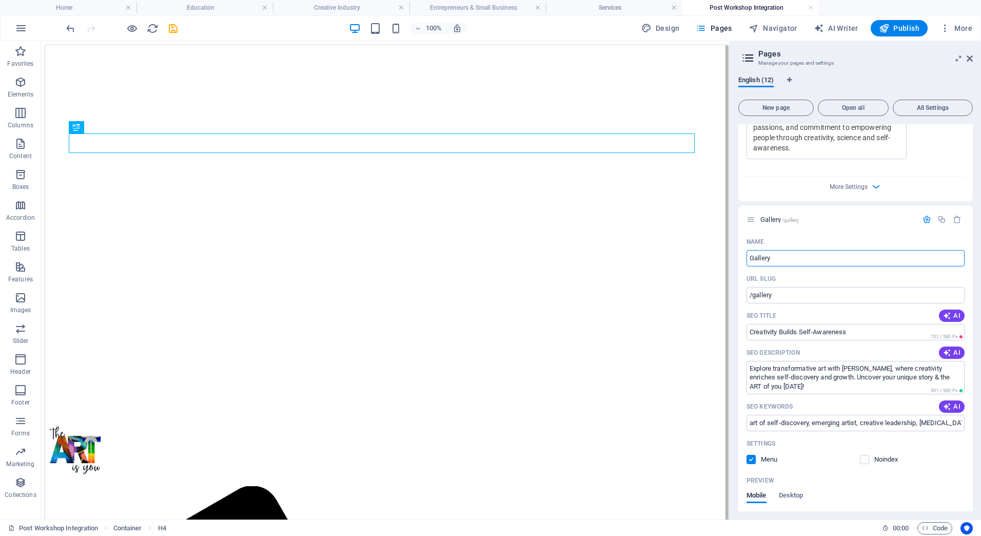
scroll to position [3779, 0]
click at [933, 360] on textarea "Explore transformative art with Renae, where creativity enriches self-discovery…" at bounding box center [856, 376] width 218 height 33
type textarea "Explore transformative art with Renae, where creativity enriches self-discovery…"
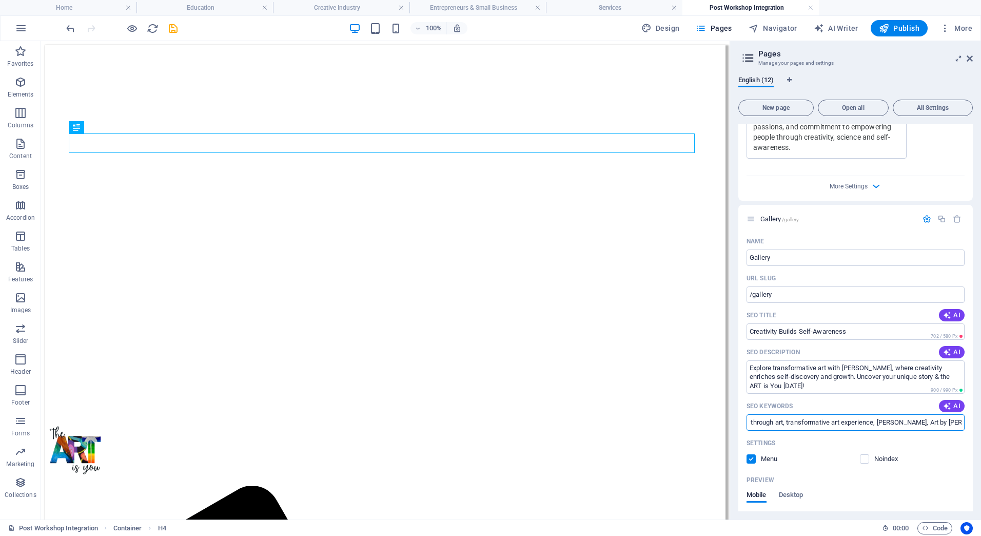
drag, startPoint x: 810, startPoint y: 390, endPoint x: 983, endPoint y: 393, distance: 173.5
click at [981, 393] on html "artbyrenae.com Home Education Creative Industry Entrepreneurs & Small Business …" at bounding box center [490, 268] width 981 height 536
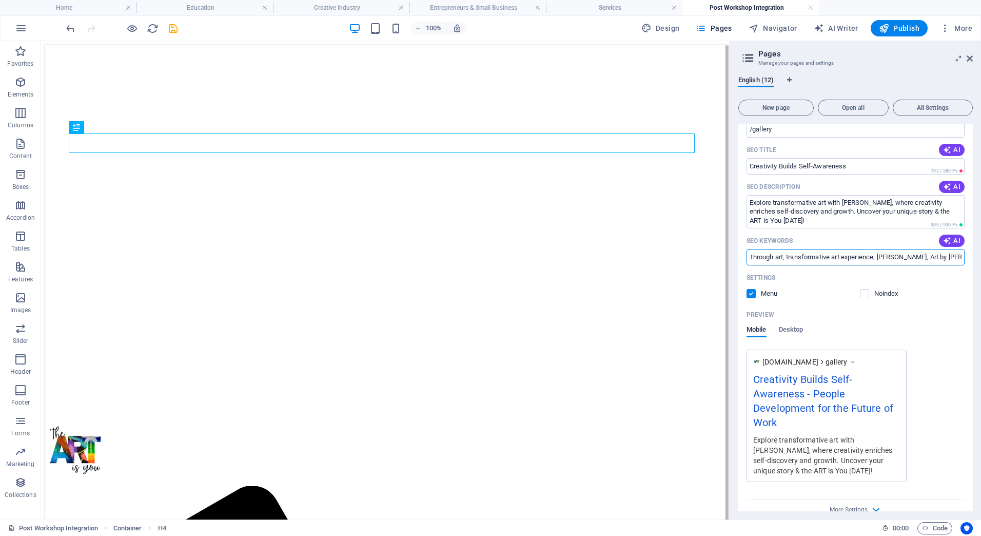
scroll to position [3979, 0]
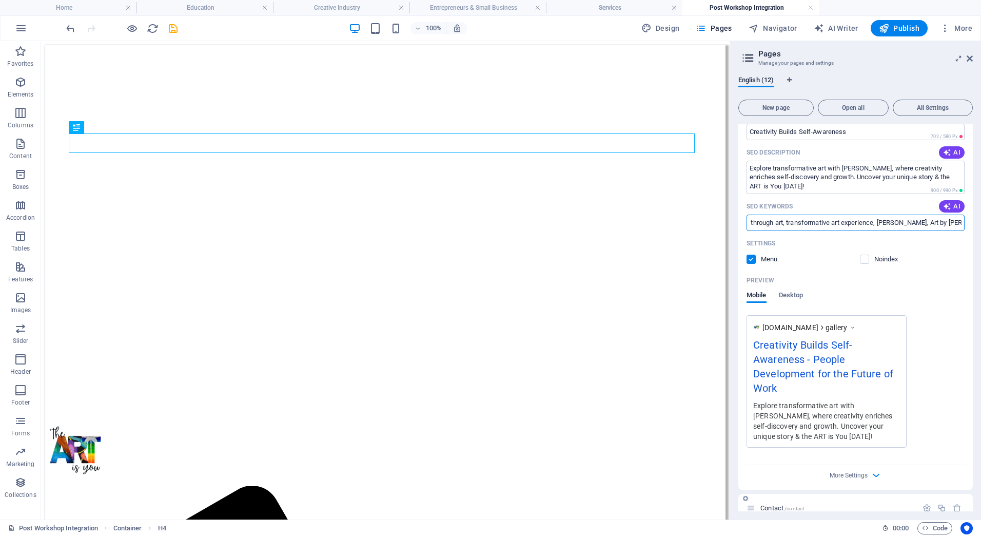
click at [774, 504] on span "Contact /contact" at bounding box center [783, 508] width 44 height 8
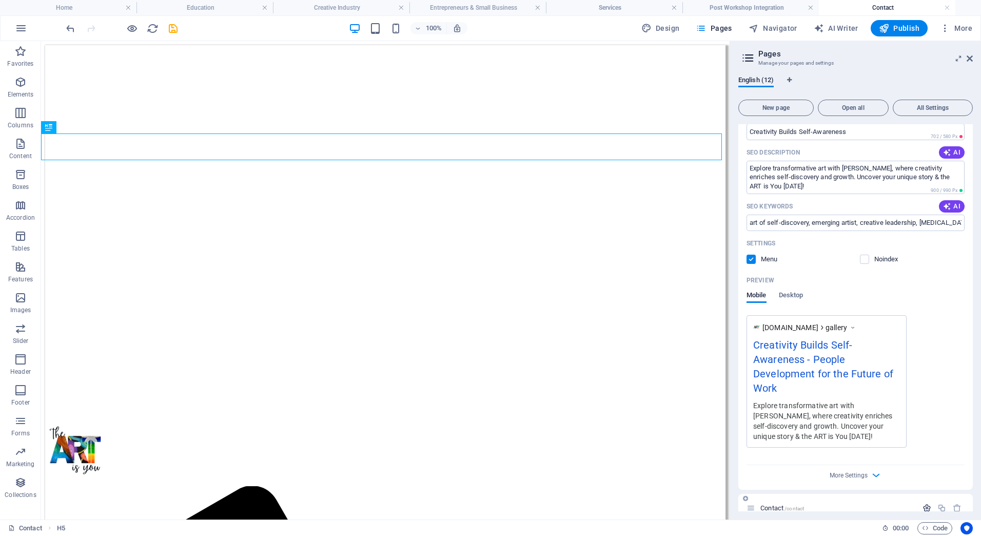
click at [925, 504] on icon "button" at bounding box center [927, 508] width 9 height 9
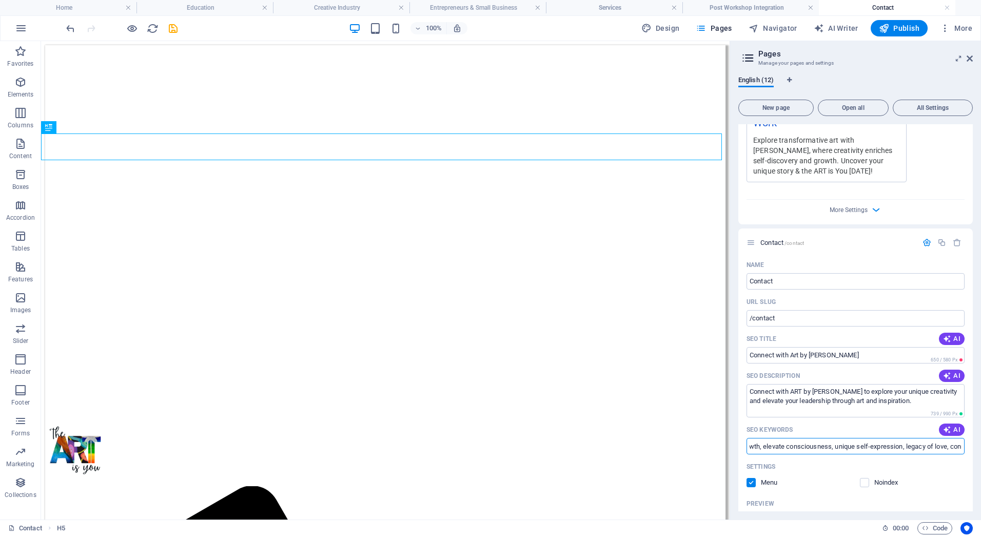
scroll to position [0, 225]
drag, startPoint x: 922, startPoint y: 407, endPoint x: 983, endPoint y: 410, distance: 61.1
click at [981, 410] on html "artbyrenae.com Home Education Creative Industry Entrepreneurs & Small Business …" at bounding box center [490, 268] width 981 height 536
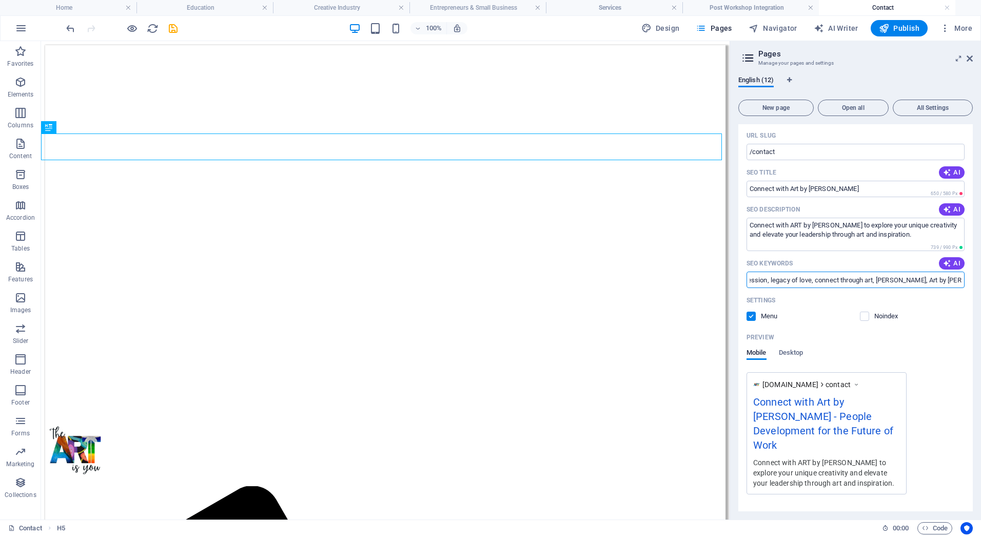
scroll to position [0, 0]
click at [923, 535] on icon "button" at bounding box center [927, 542] width 9 height 9
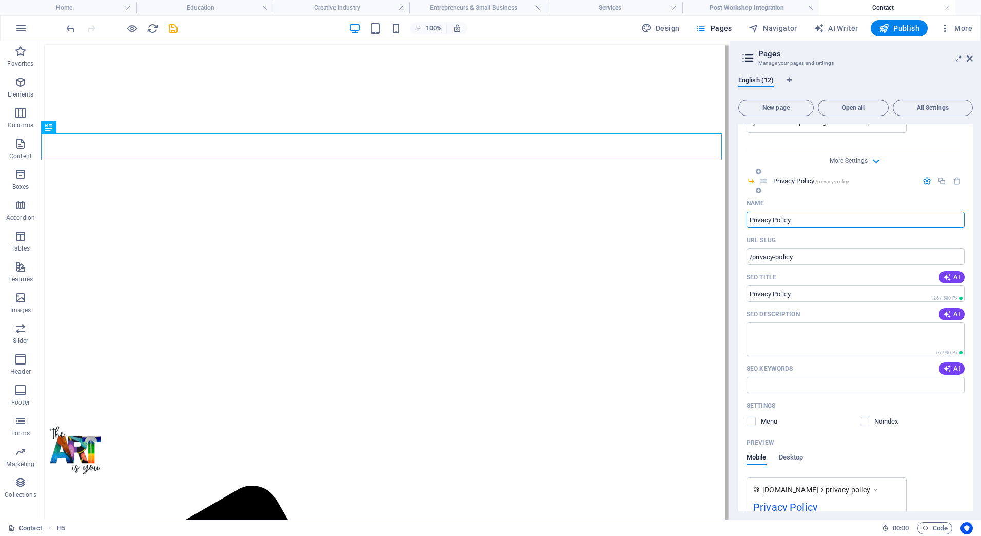
scroll to position [4779, 0]
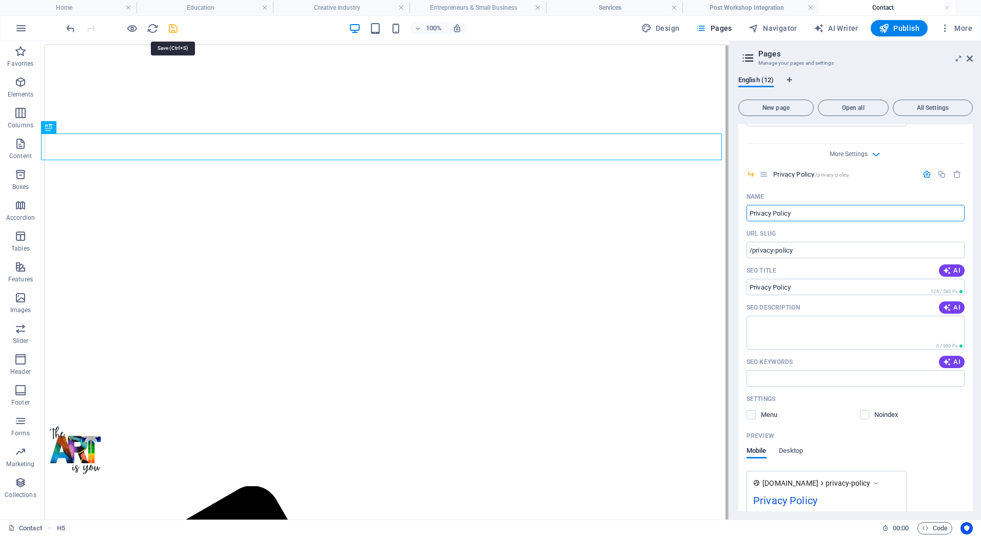
click at [176, 25] on icon "save" at bounding box center [173, 29] width 12 height 12
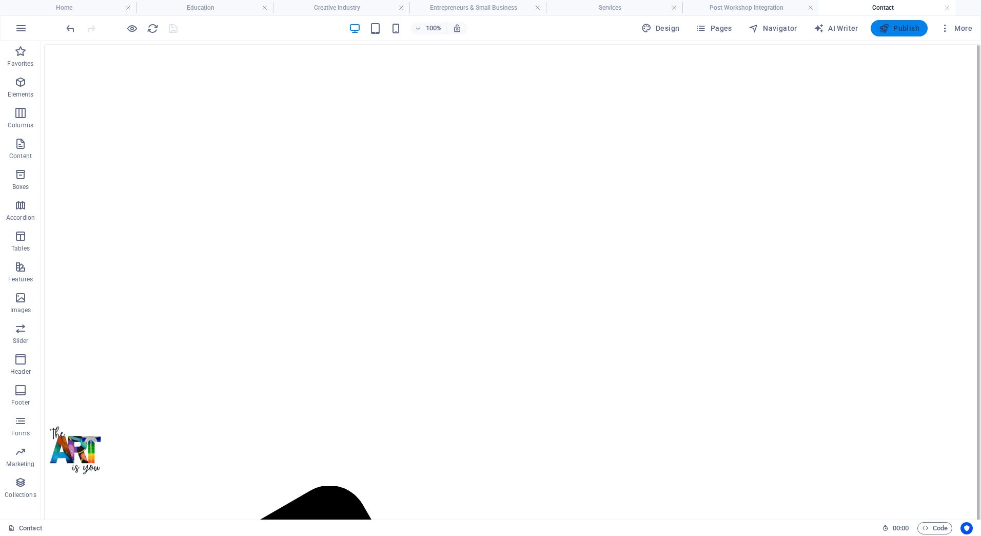
click at [889, 29] on icon "button" at bounding box center [884, 28] width 10 height 10
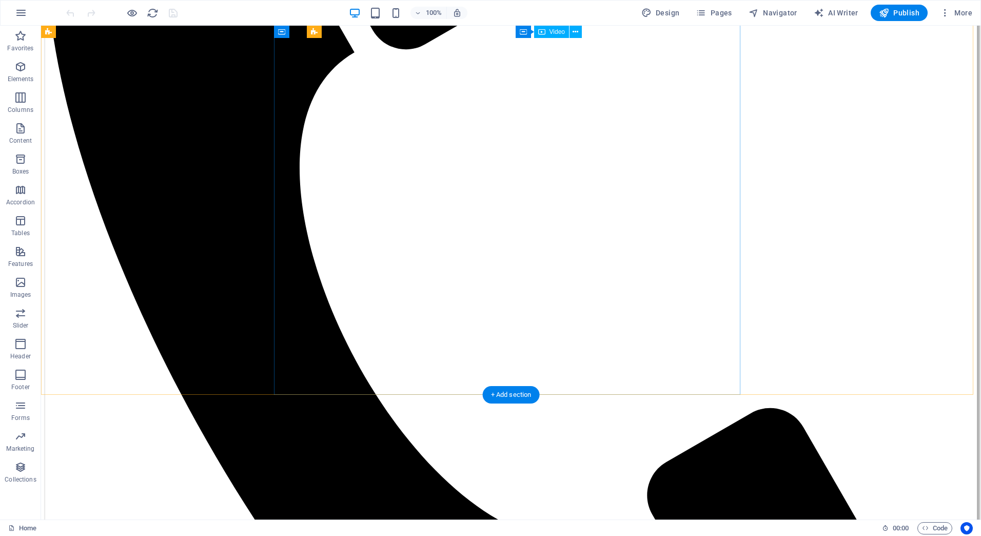
scroll to position [873, 0]
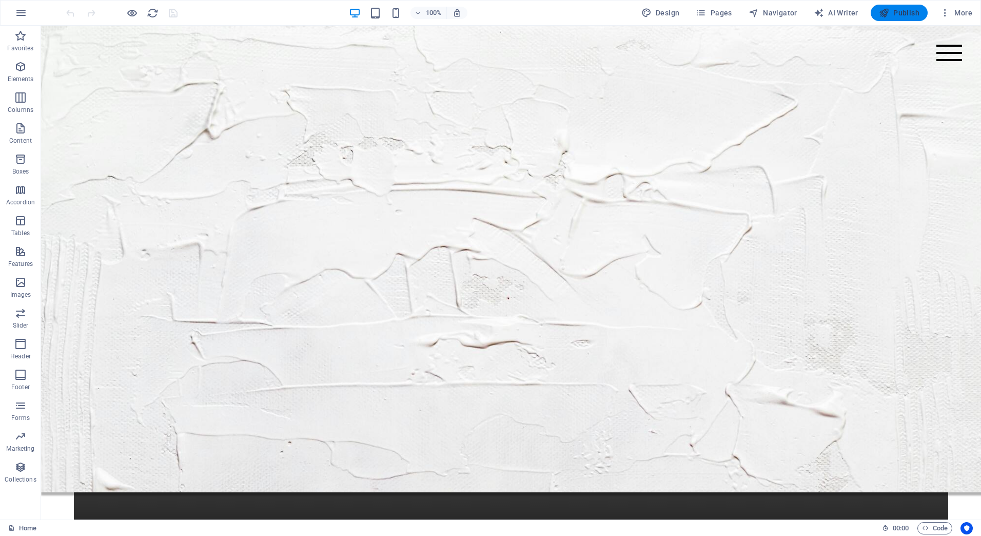
click at [891, 14] on span "Publish" at bounding box center [899, 13] width 41 height 10
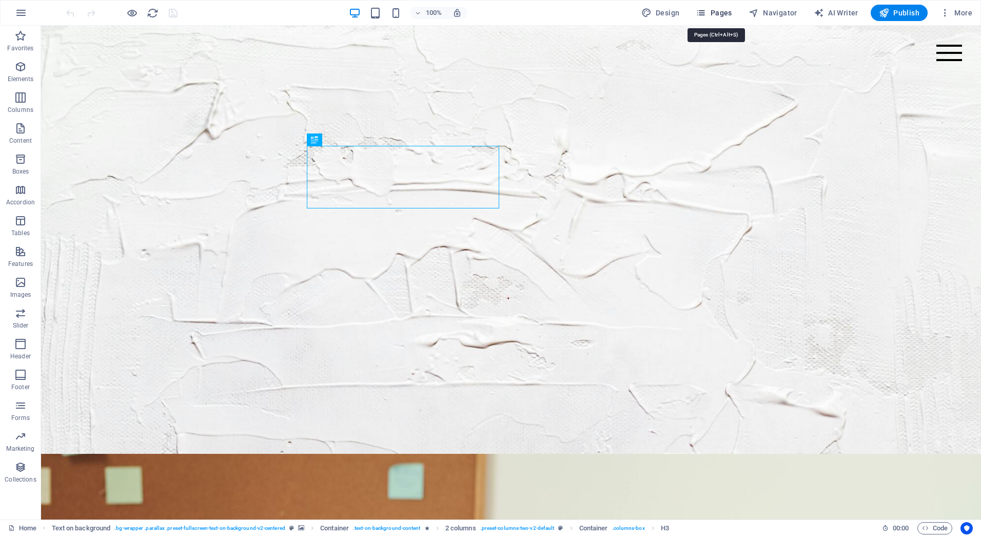
click at [715, 13] on span "Pages" at bounding box center [714, 13] width 36 height 10
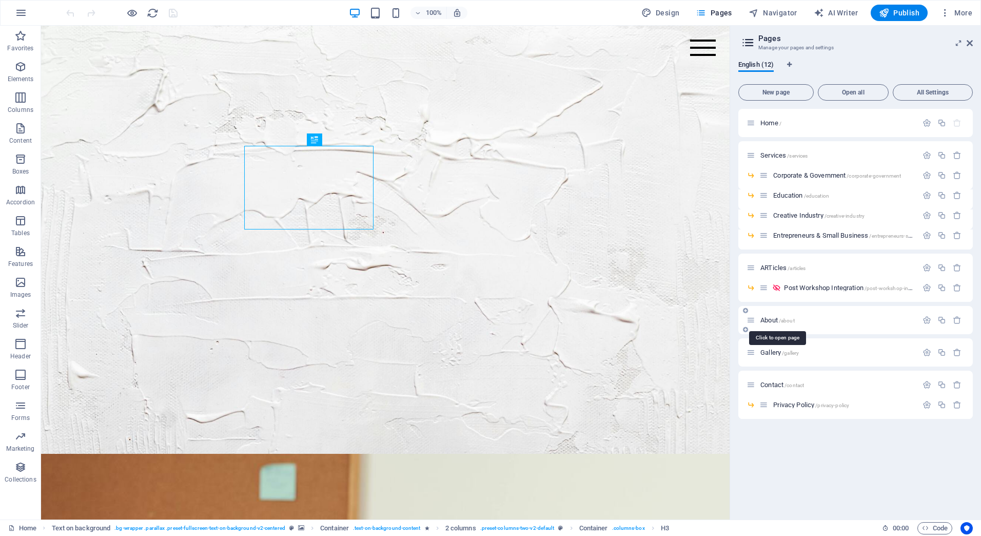
click at [771, 318] on span "About /about" at bounding box center [778, 320] width 34 height 8
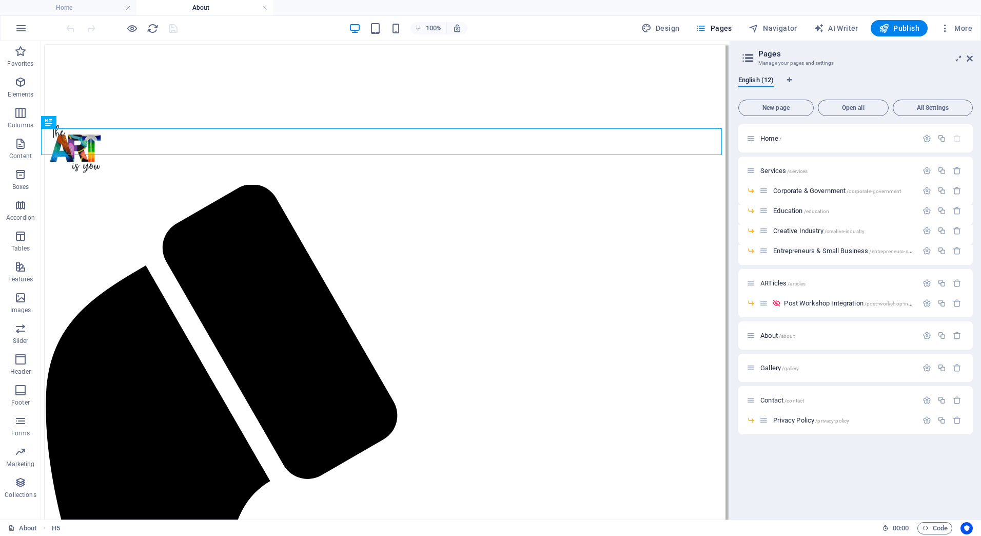
click at [297, 45] on figure at bounding box center [385, 45] width 681 height 0
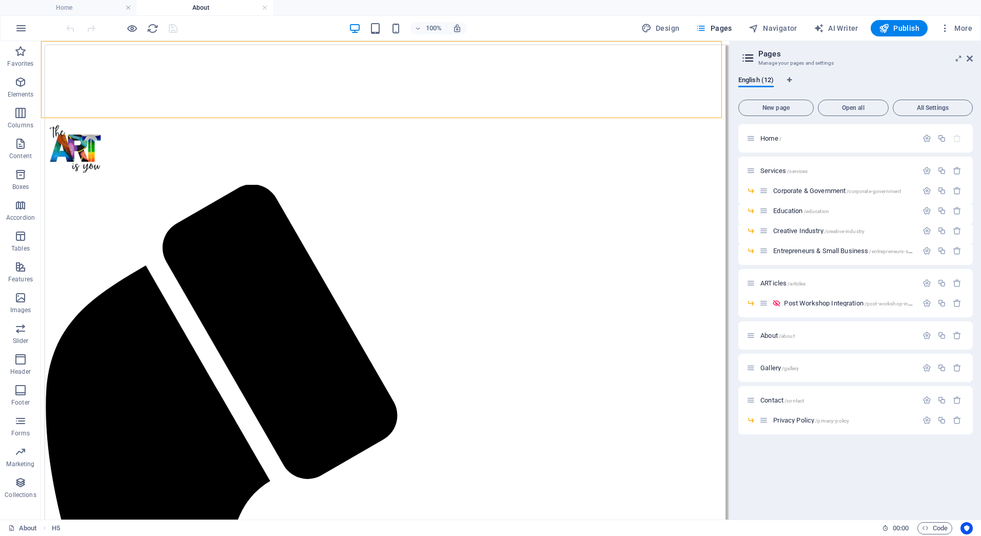
click at [297, 45] on figure at bounding box center [385, 45] width 681 height 0
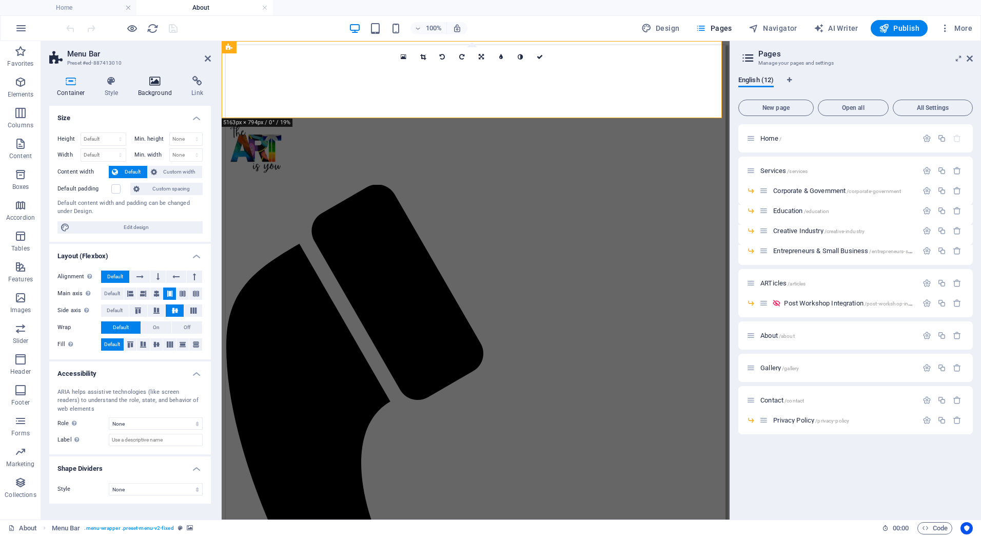
click at [148, 83] on icon at bounding box center [155, 81] width 50 height 10
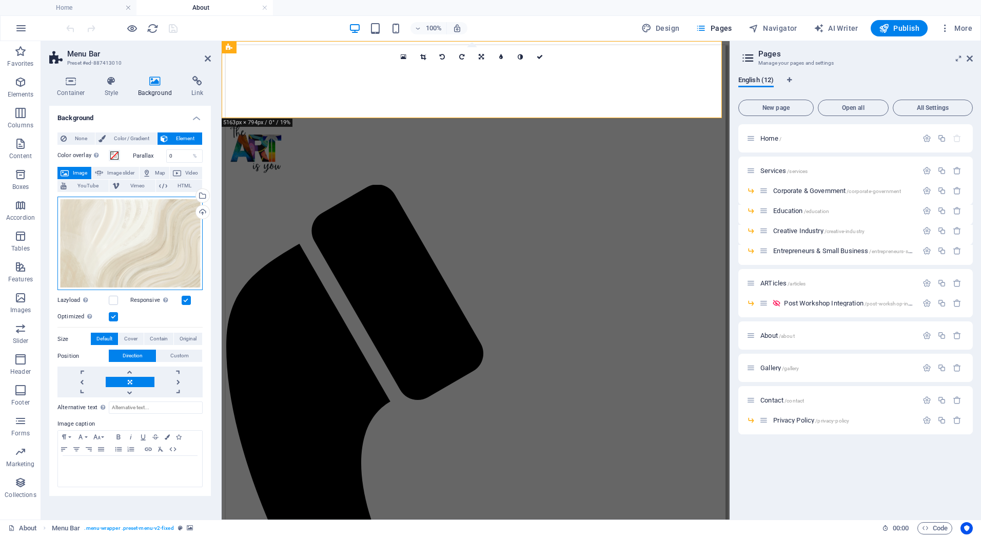
click at [144, 227] on div "Drag files here, click to choose files or select files from Files or our free s…" at bounding box center [129, 244] width 145 height 94
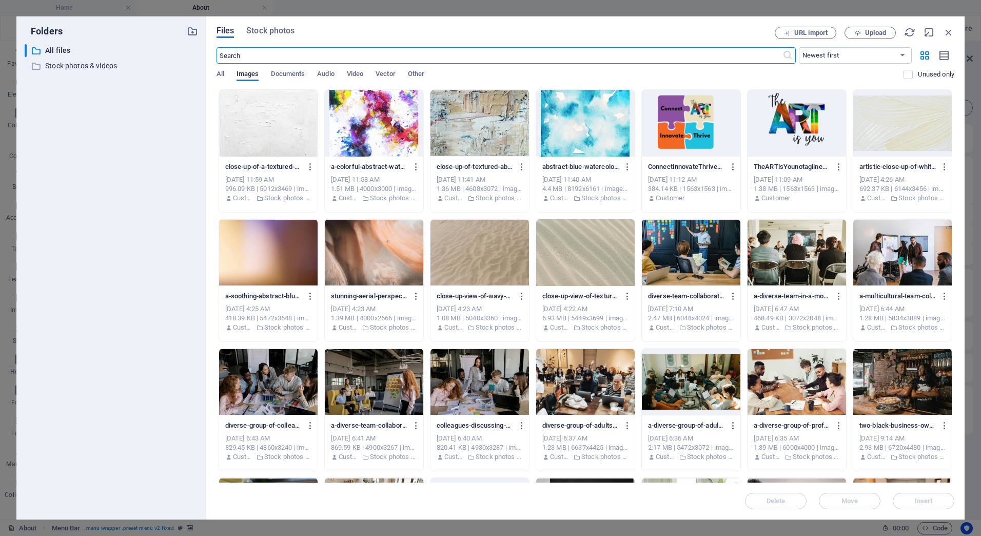
click at [289, 130] on div at bounding box center [268, 123] width 99 height 67
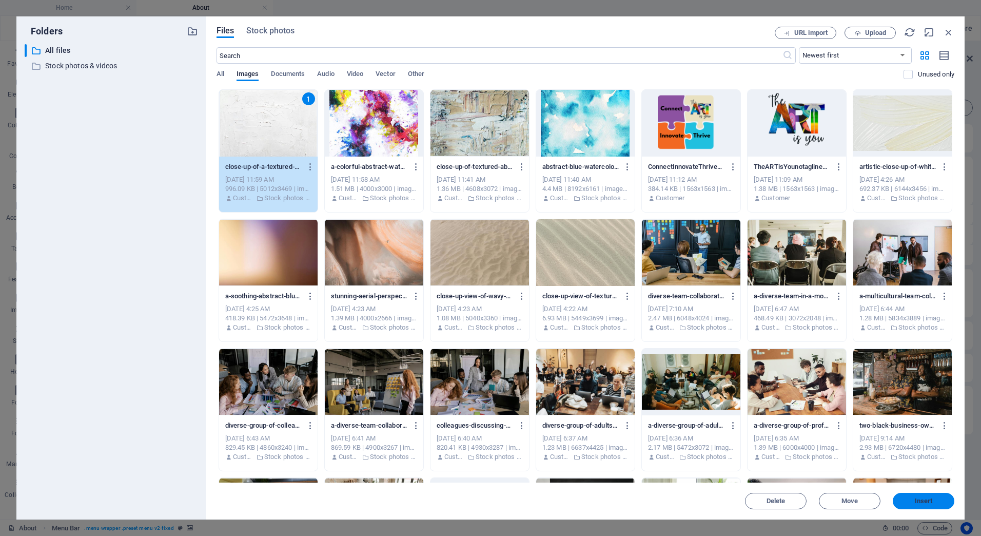
click at [913, 501] on span "Insert" at bounding box center [923, 501] width 53 height 6
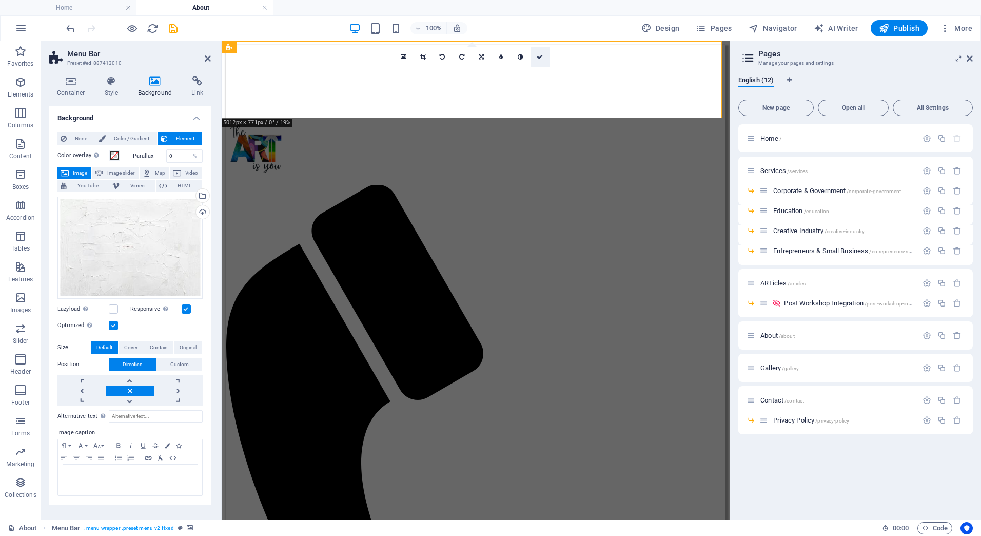
click at [537, 53] on link at bounding box center [541, 57] width 20 height 20
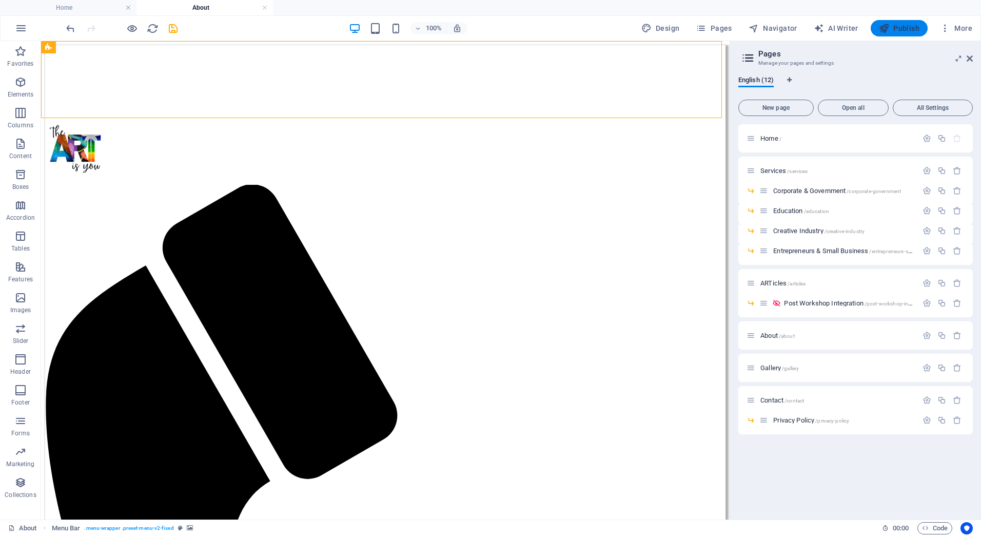
click at [901, 27] on span "Publish" at bounding box center [899, 28] width 41 height 10
